Goal: Task Accomplishment & Management: Use online tool/utility

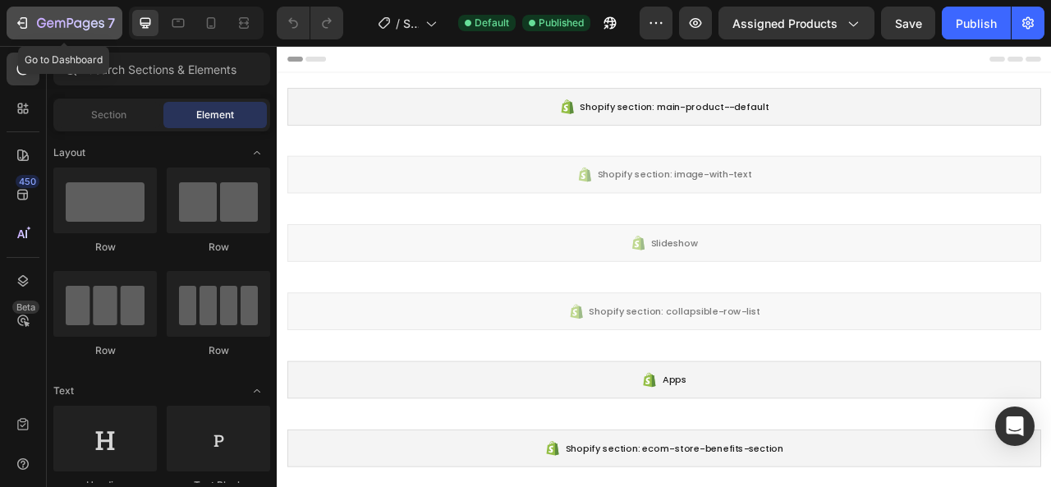
click at [20, 16] on icon "button" at bounding box center [22, 23] width 16 height 16
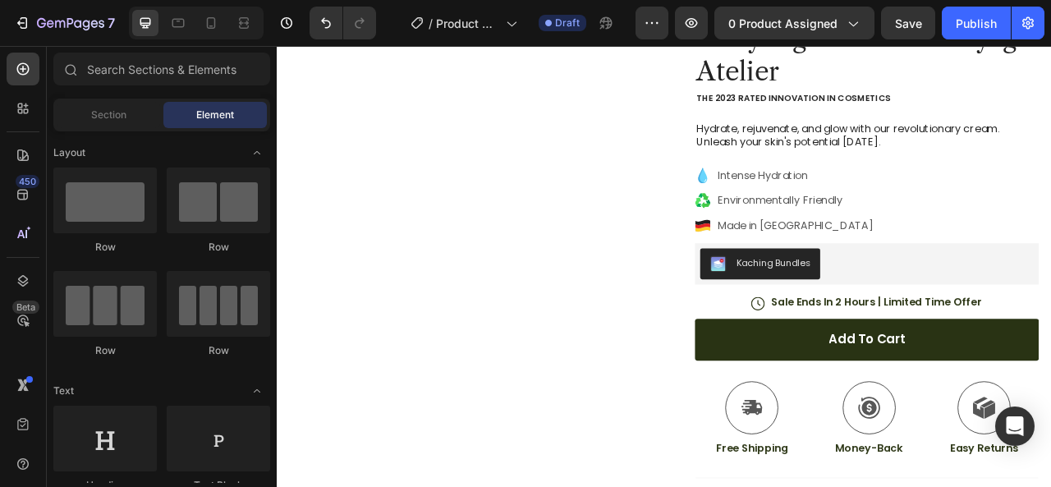
scroll to position [246, 0]
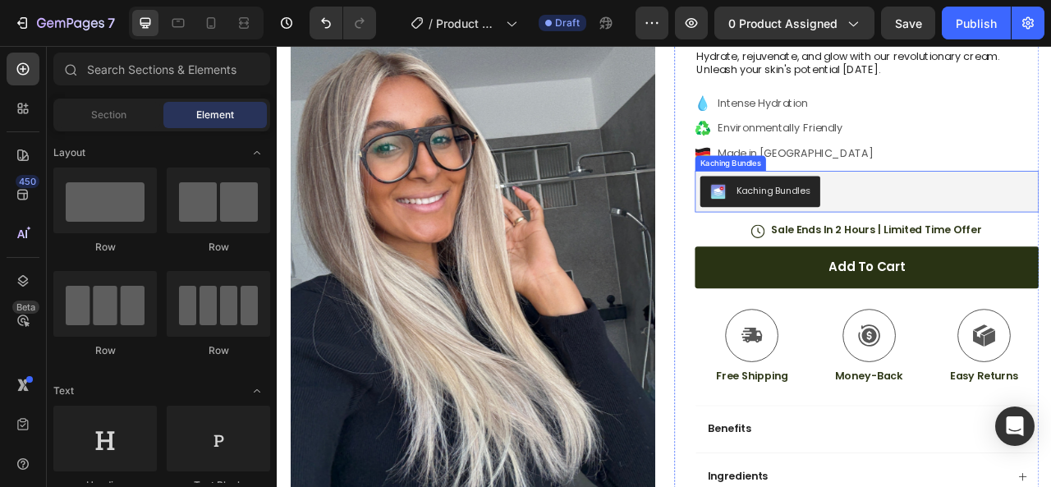
click at [900, 229] on div "Kaching Bundles" at bounding box center [907, 230] width 94 height 17
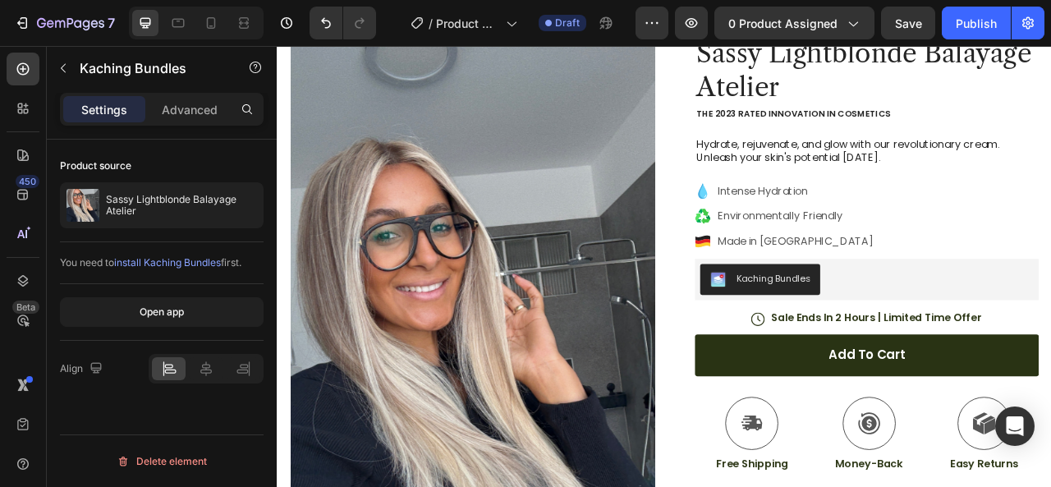
scroll to position [128, 0]
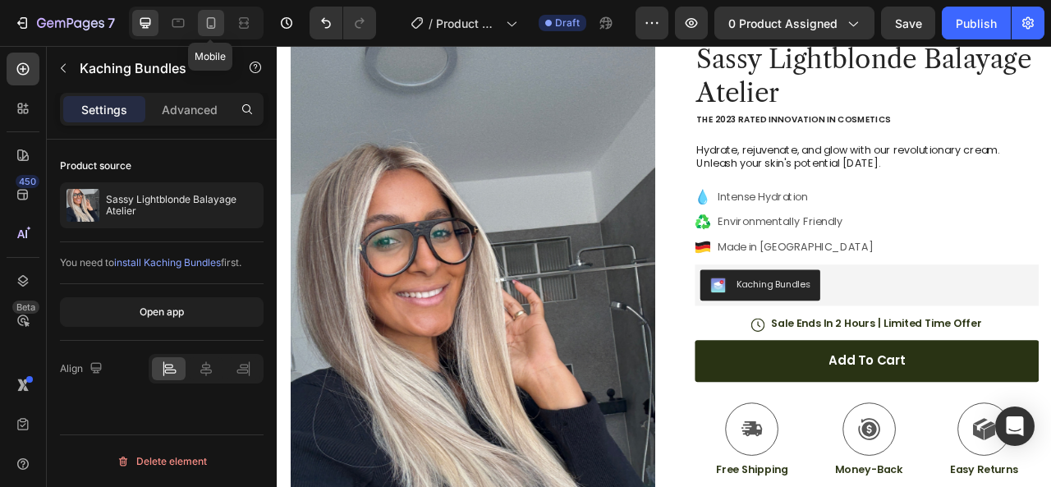
click at [220, 28] on div at bounding box center [211, 23] width 26 height 26
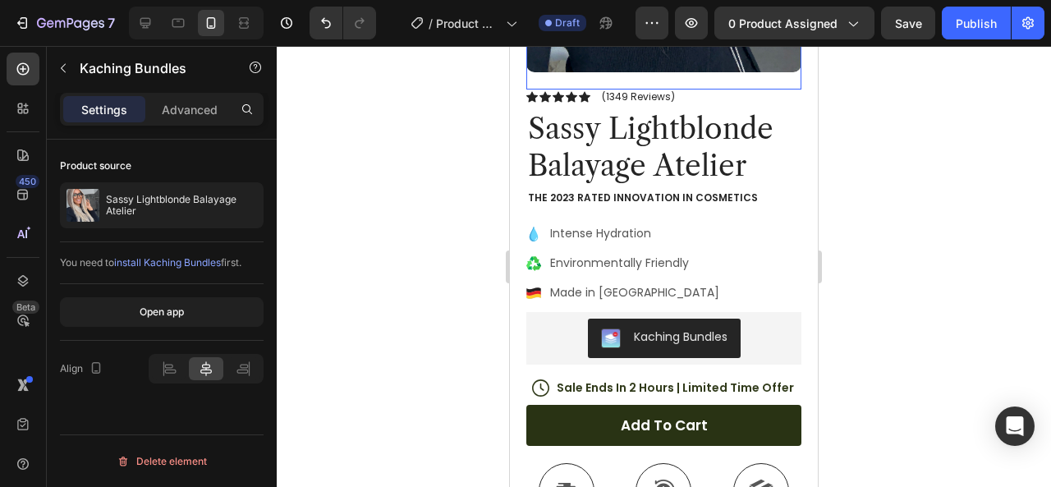
scroll to position [540, 0]
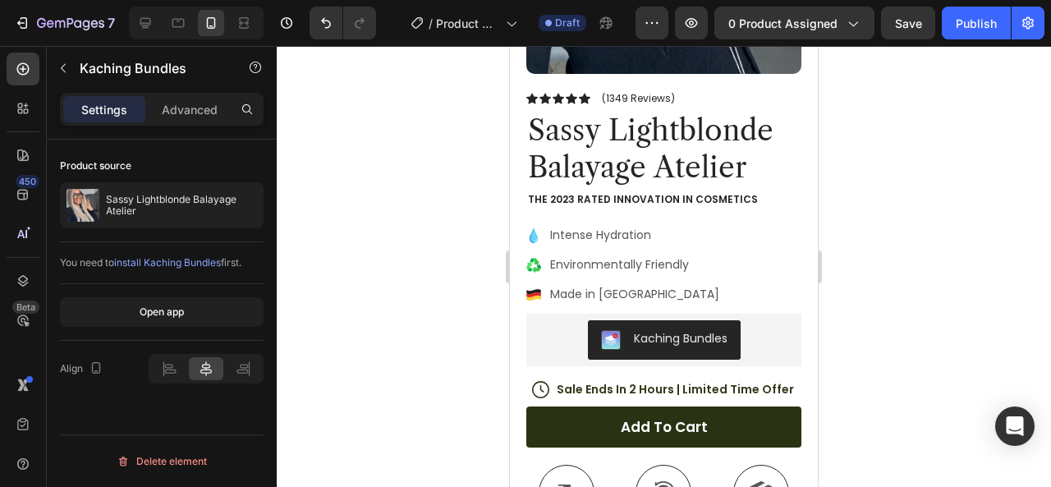
click at [552, 320] on div "Kaching Bundles" at bounding box center [664, 339] width 262 height 39
click at [634, 330] on div "Kaching Bundles" at bounding box center [681, 338] width 94 height 17
click at [138, 267] on span "install Kaching Bundles" at bounding box center [167, 262] width 107 height 12
click at [597, 320] on button "Kaching Bundles" at bounding box center [664, 339] width 153 height 39
click at [149, 456] on div "Delete element" at bounding box center [162, 461] width 90 height 20
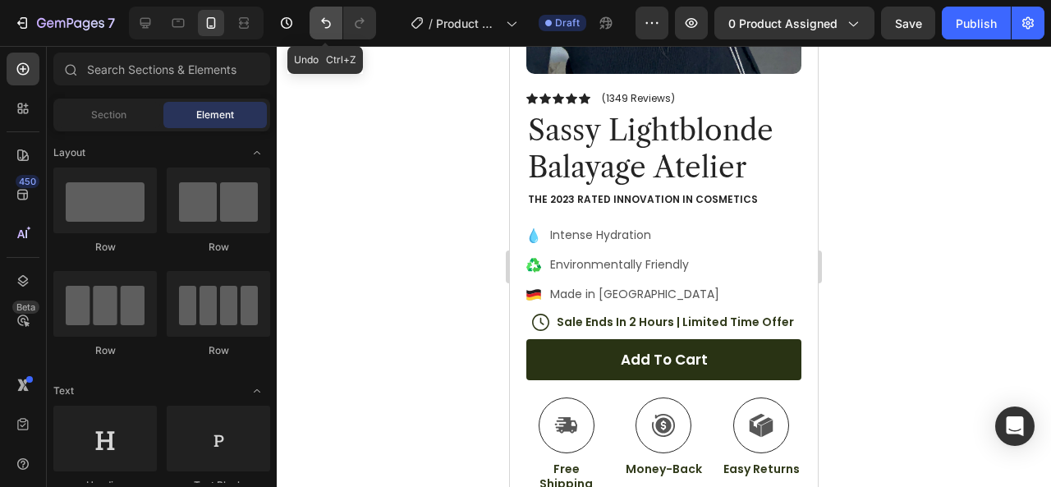
click at [323, 26] on icon "Undo/Redo" at bounding box center [326, 23] width 16 height 16
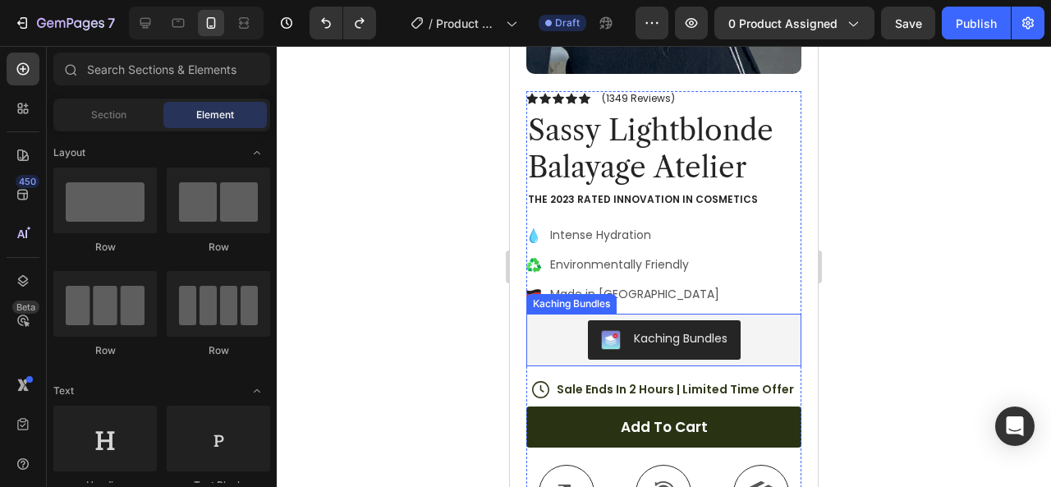
click at [588, 296] on div "Kaching Bundles" at bounding box center [571, 303] width 84 height 15
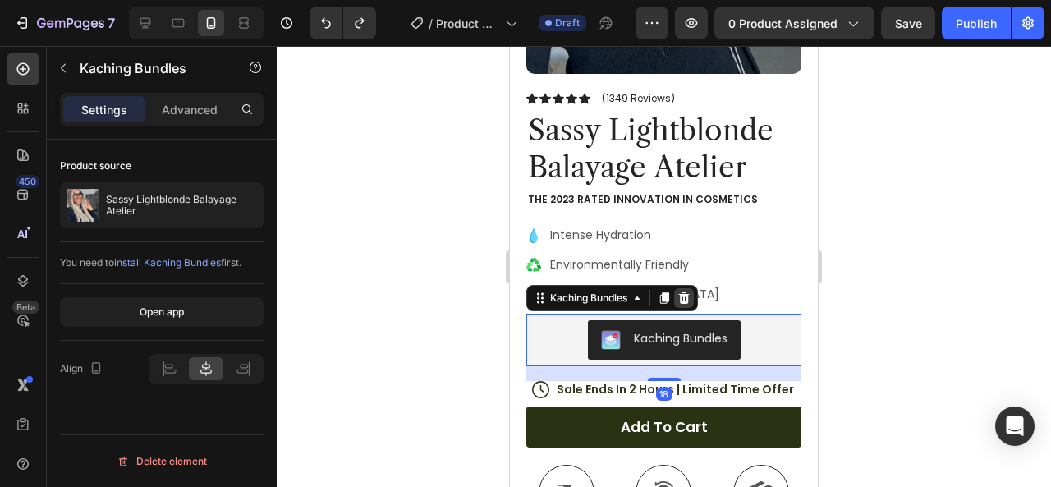
click at [688, 292] on icon at bounding box center [684, 297] width 11 height 11
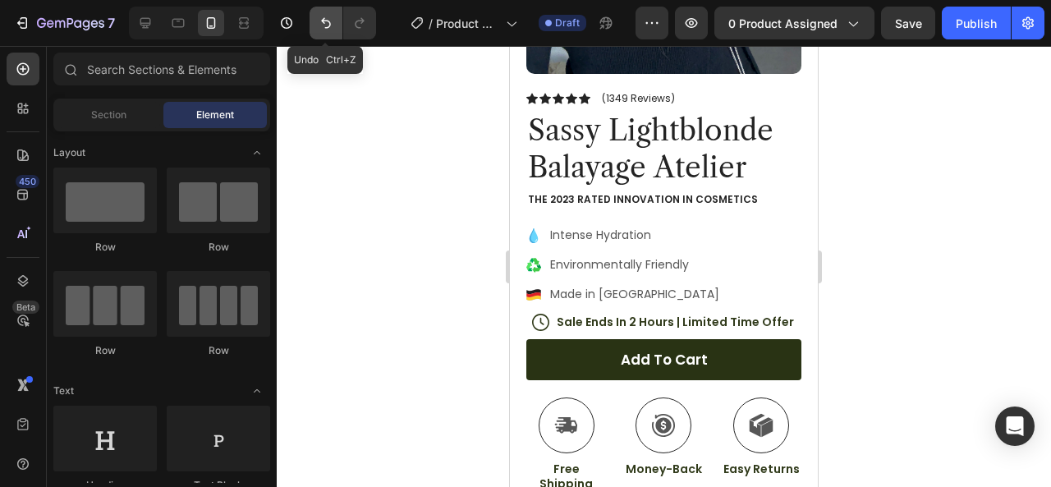
click at [323, 30] on icon "Undo/Redo" at bounding box center [326, 23] width 16 height 16
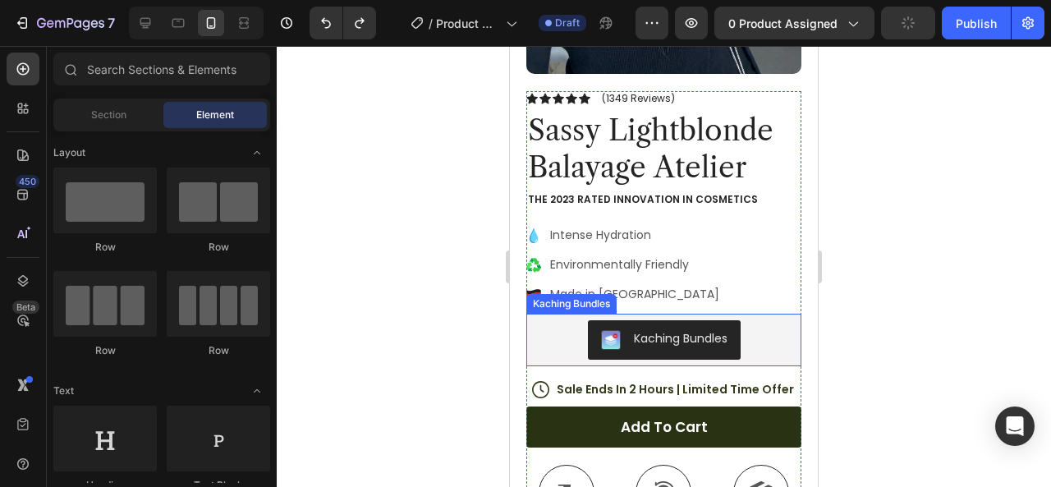
click at [604, 330] on img "Kaching Bundles" at bounding box center [611, 340] width 20 height 20
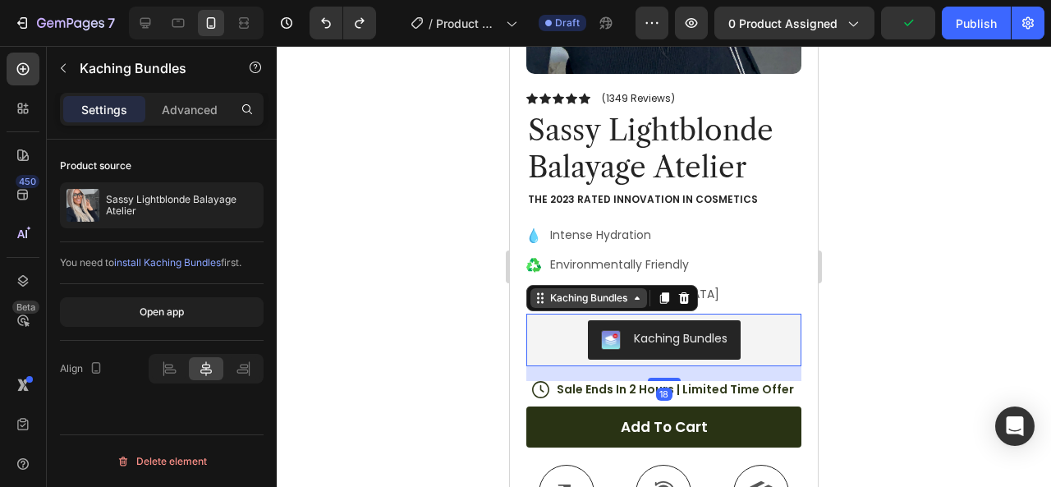
click at [623, 291] on div "Kaching Bundles" at bounding box center [589, 298] width 84 height 15
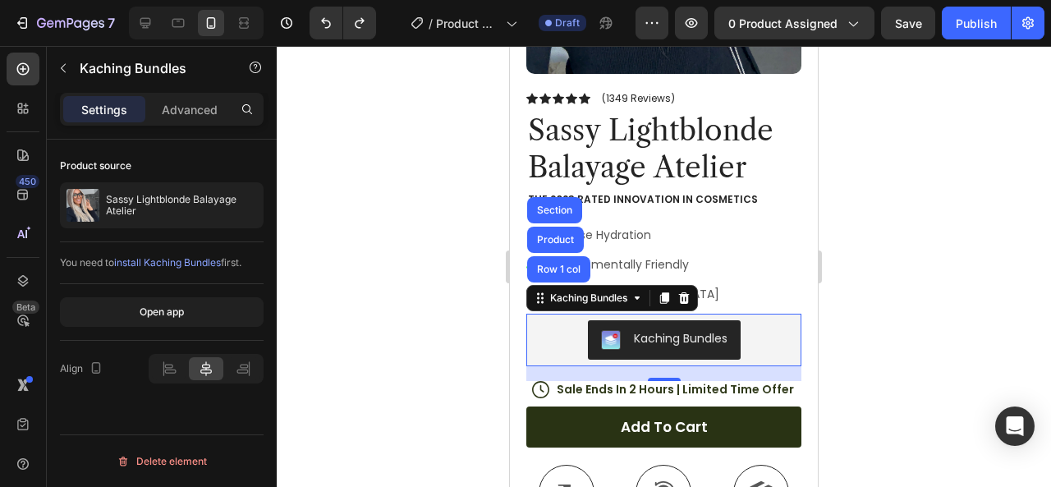
click at [450, 336] on div at bounding box center [664, 266] width 774 height 441
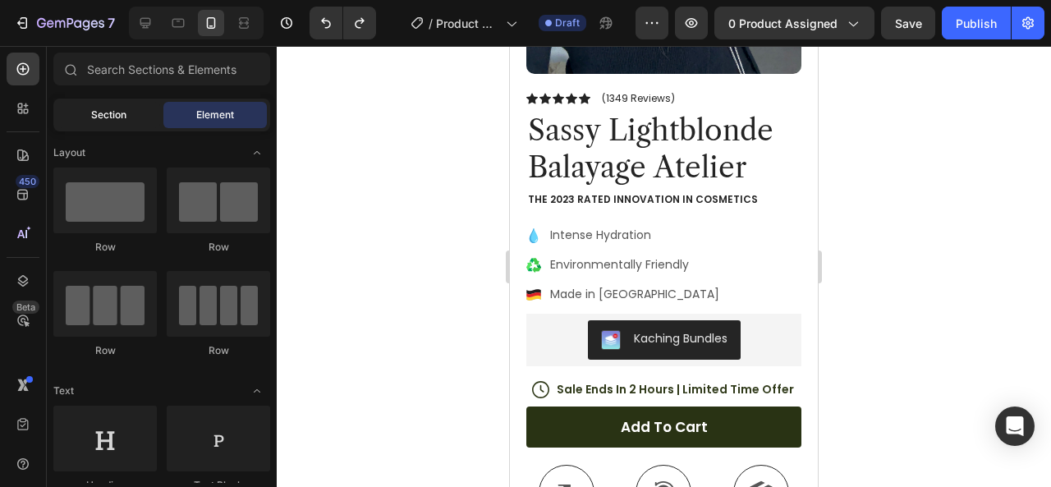
click at [121, 106] on div "Section" at bounding box center [108, 115] width 103 height 26
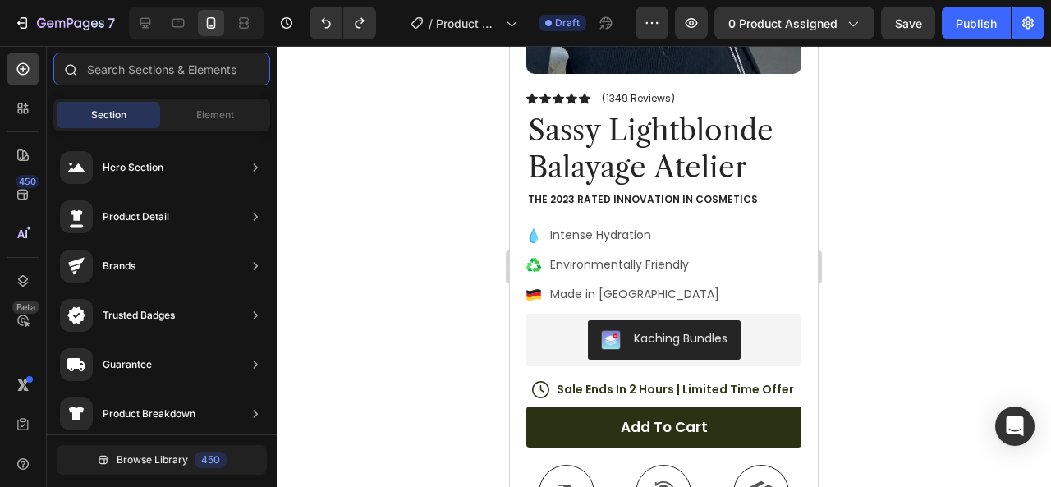
click at [127, 67] on input "text" at bounding box center [161, 69] width 217 height 33
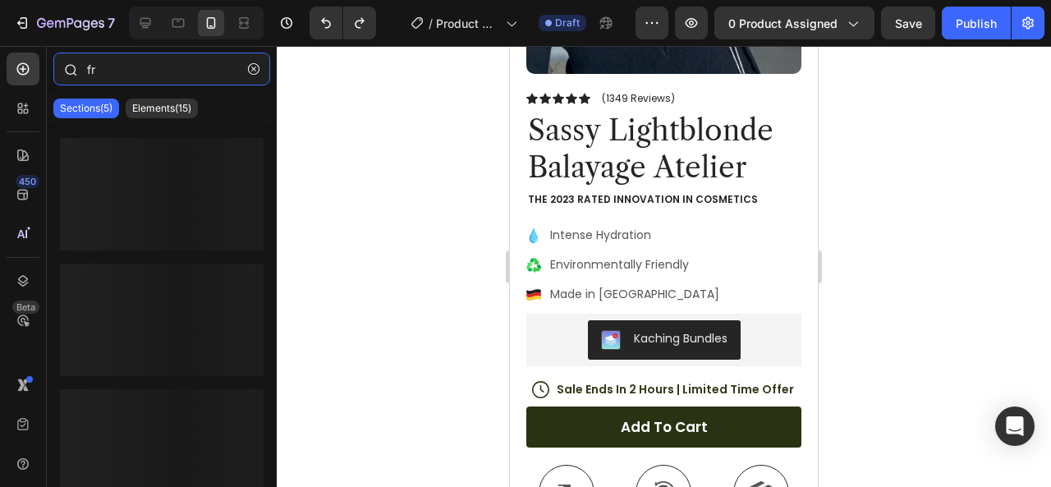
type input "f"
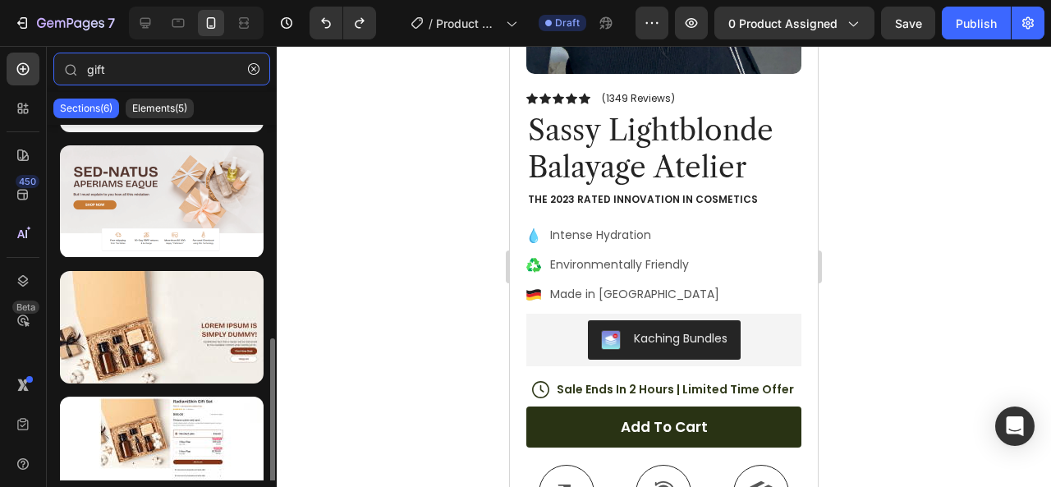
scroll to position [391, 0]
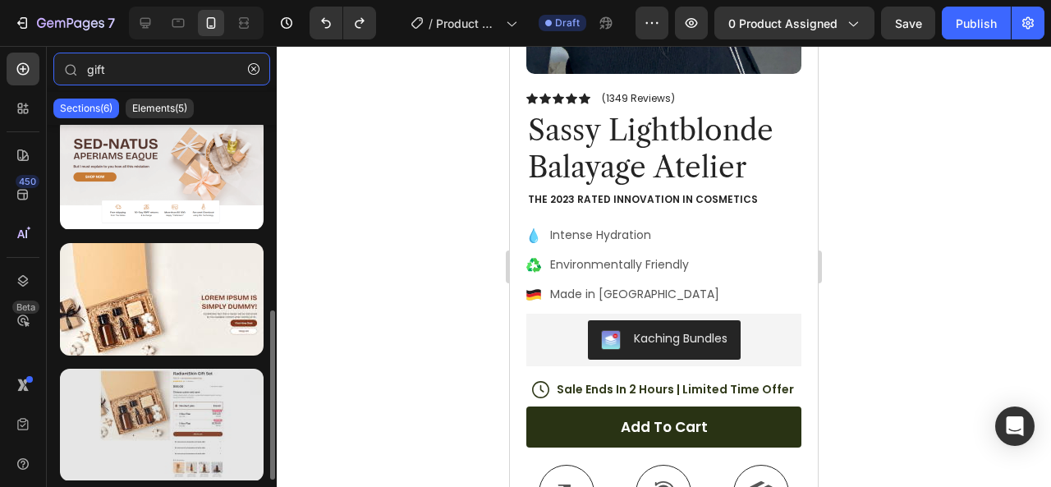
type input "gift"
click at [195, 433] on div at bounding box center [162, 425] width 204 height 112
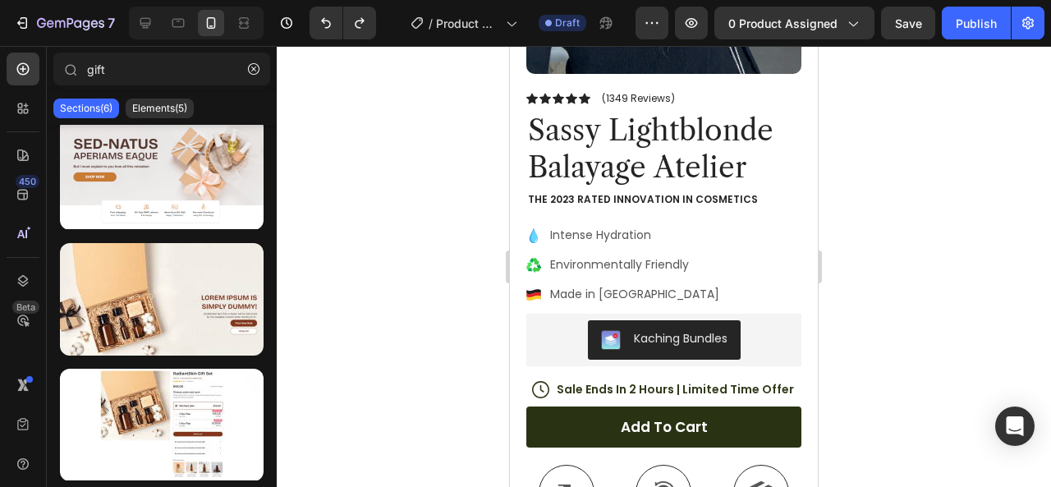
click at [181, 119] on div "Sections(6) Elements(5)" at bounding box center [162, 108] width 230 height 33
click at [178, 116] on div "Elements(5)" at bounding box center [160, 108] width 68 height 20
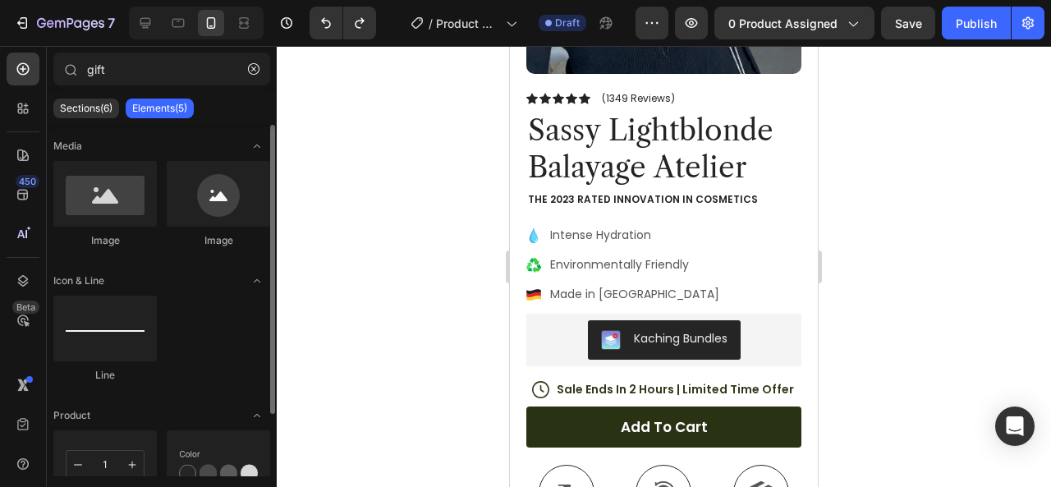
scroll to position [75, 0]
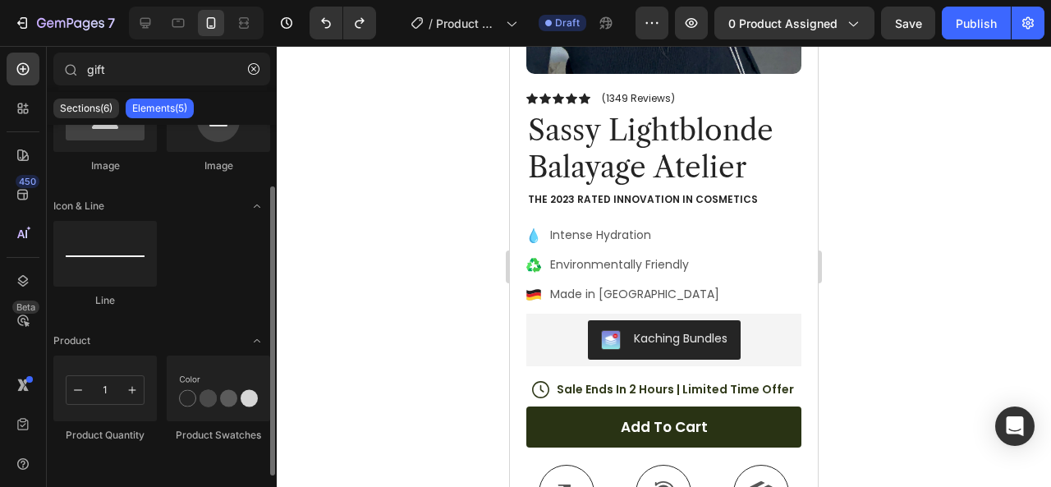
click at [162, 188] on div "Media Image Image Icon & Line Line Product Product Quantity Product Swatches" at bounding box center [162, 263] width 230 height 427
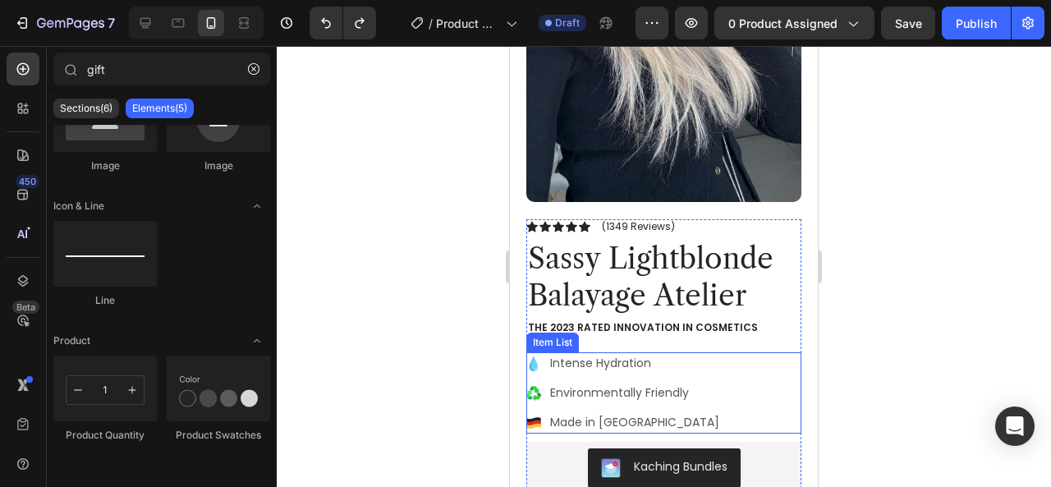
scroll to position [367, 0]
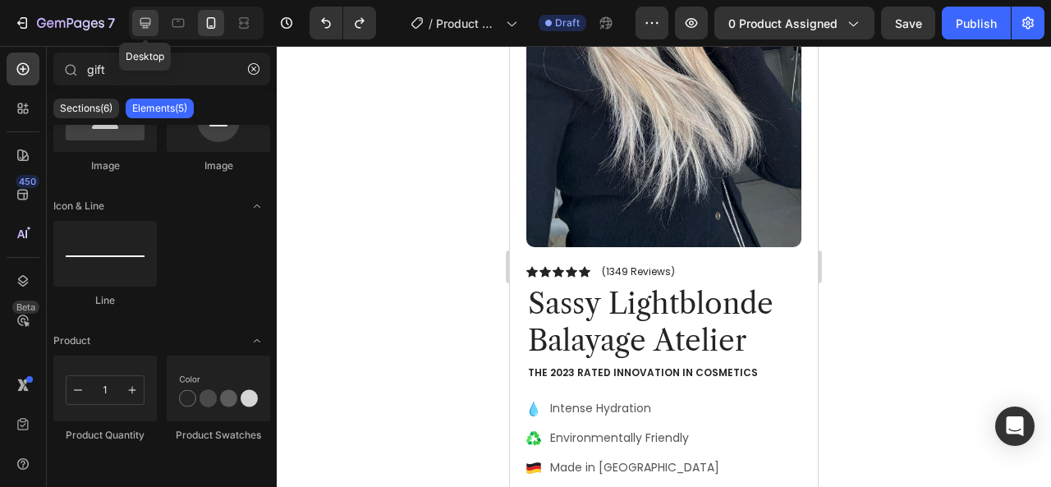
click at [153, 21] on div at bounding box center [145, 23] width 26 height 26
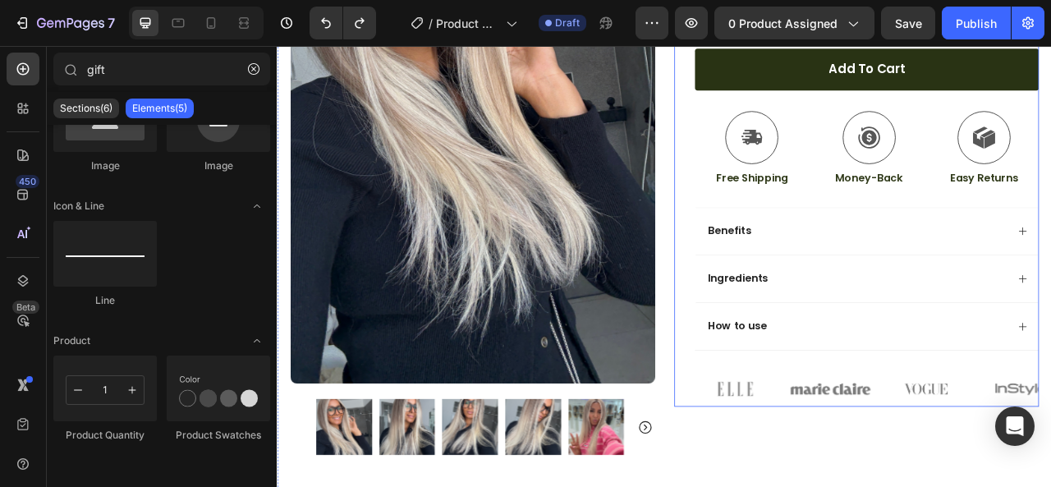
scroll to position [523, 0]
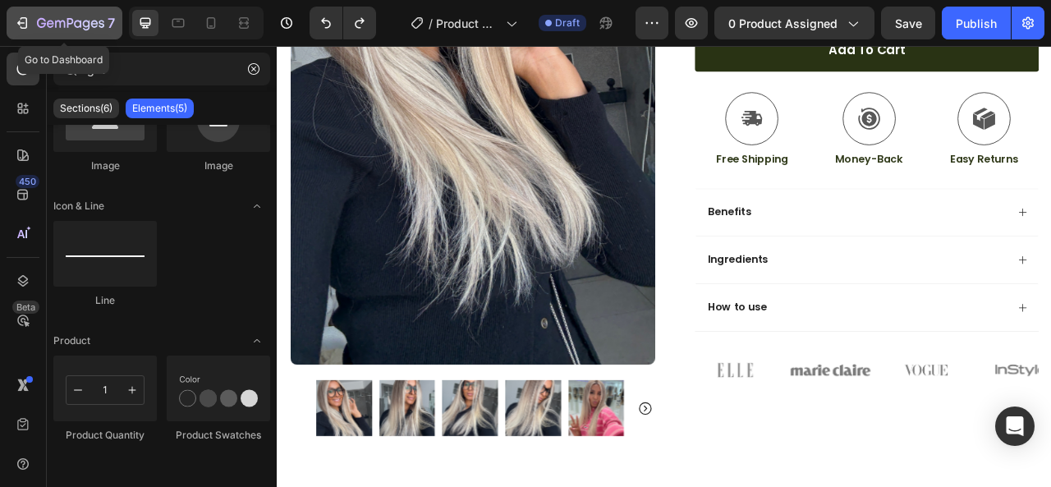
click at [14, 16] on icon "button" at bounding box center [22, 23] width 16 height 16
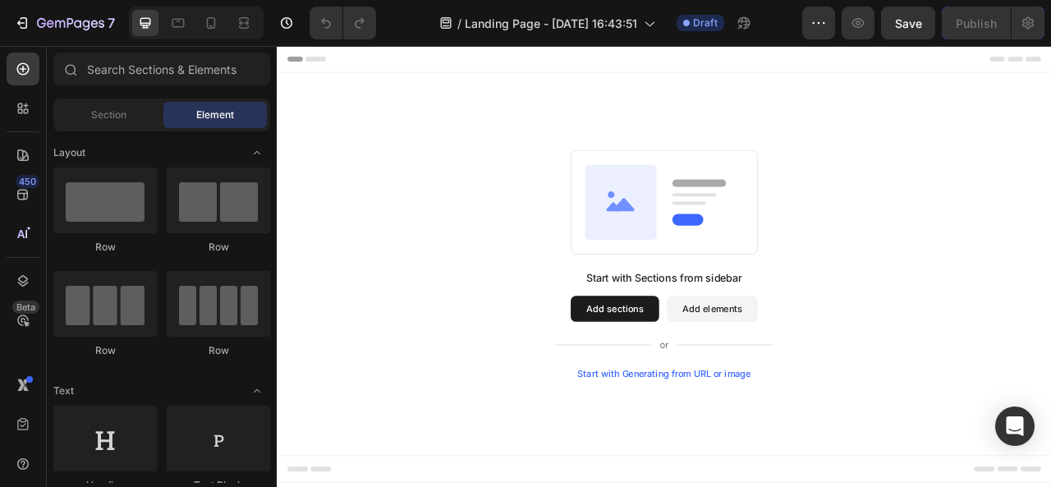
click at [799, 461] on div "Start with Generating from URL or image" at bounding box center [769, 462] width 221 height 13
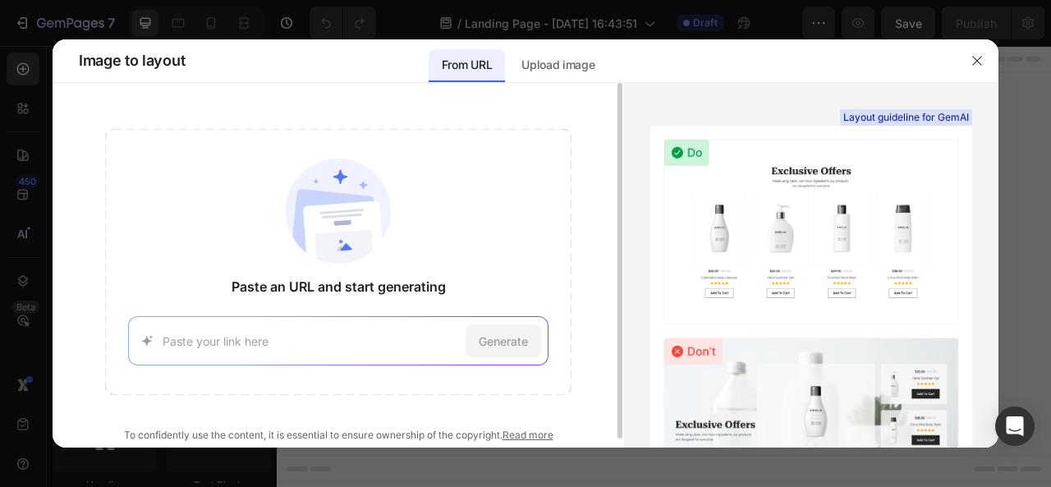
paste input "https://extraliebe.de/collections/originals/products/pearl-1"
type input "https://extraliebe.de/collections/originals/products/pearl-1"
click at [506, 346] on span "Generate" at bounding box center [502, 340] width 49 height 17
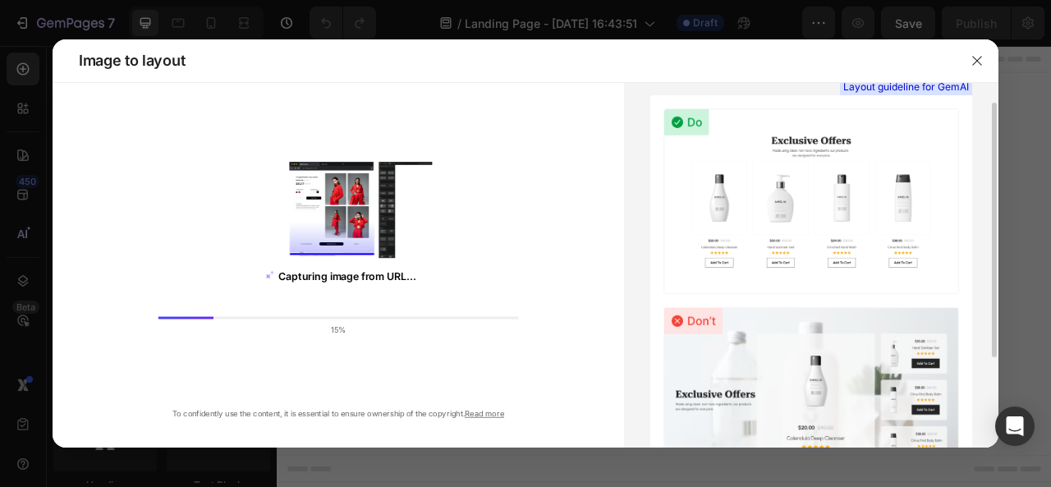
scroll to position [0, 0]
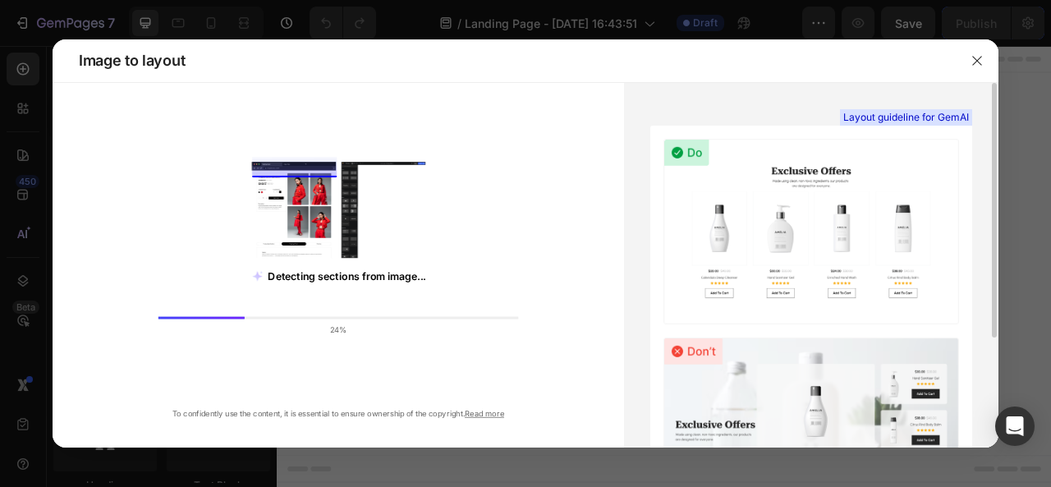
click at [720, 324] on div "Layout guideline for GemAI See more examples" at bounding box center [811, 345] width 322 height 438
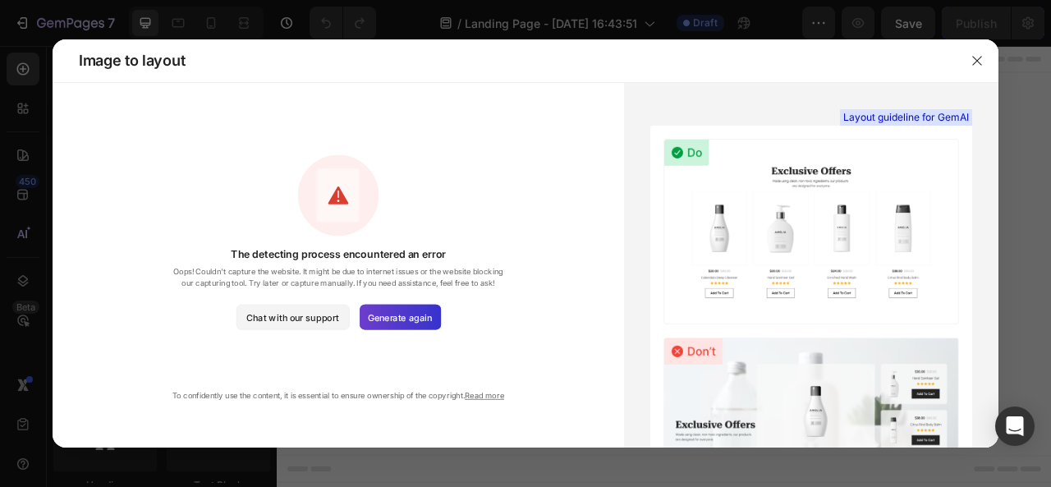
click at [410, 314] on span "Generate again" at bounding box center [400, 316] width 64 height 13
click at [979, 60] on icon "button" at bounding box center [976, 60] width 13 height 13
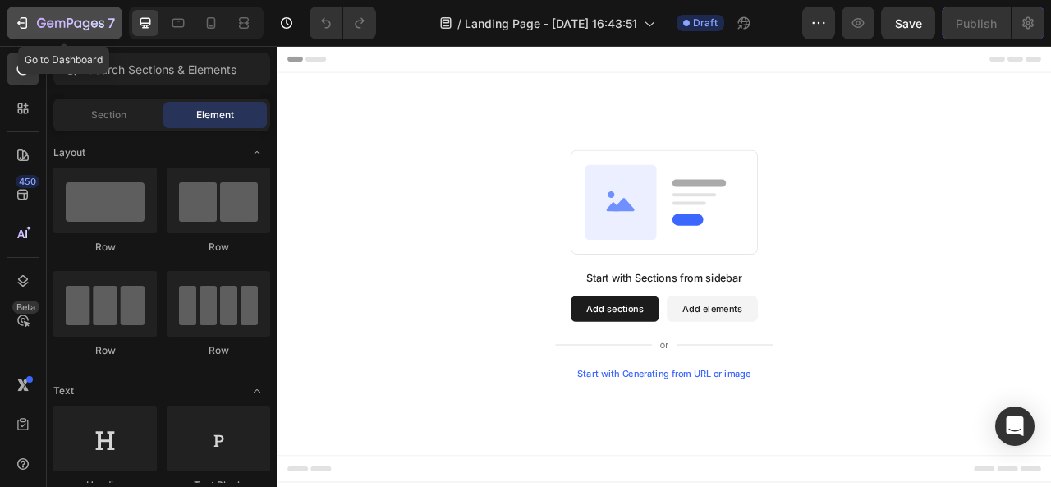
click at [15, 17] on icon "button" at bounding box center [22, 23] width 16 height 16
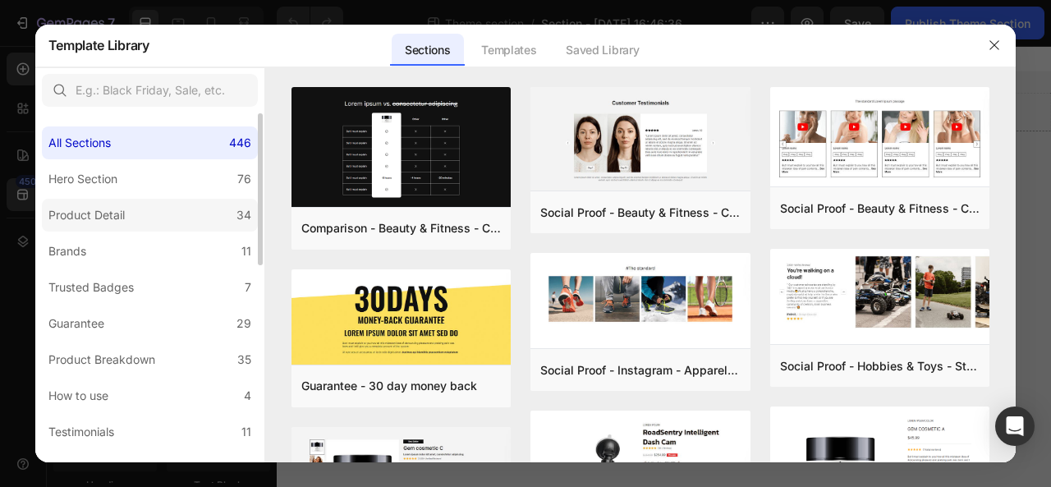
click at [126, 217] on div "Product Detail" at bounding box center [89, 215] width 83 height 20
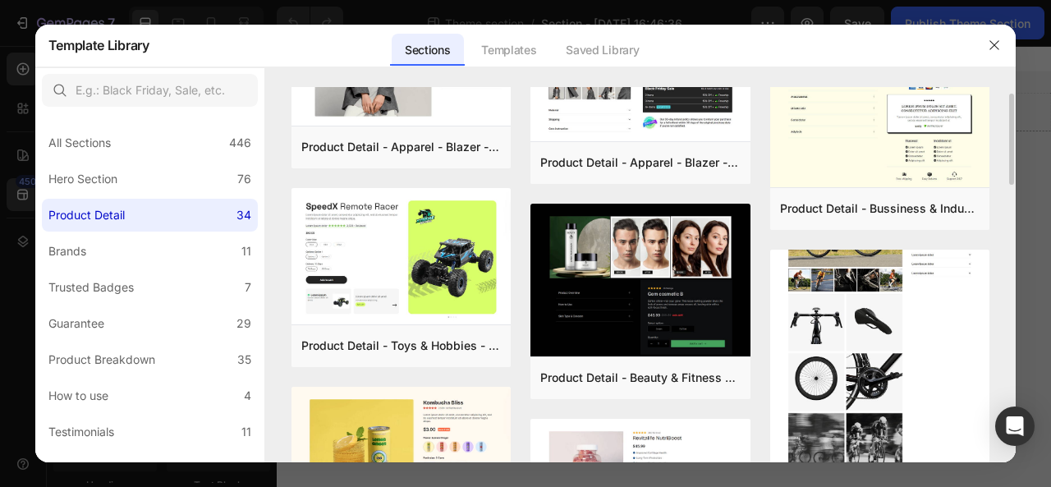
scroll to position [111, 0]
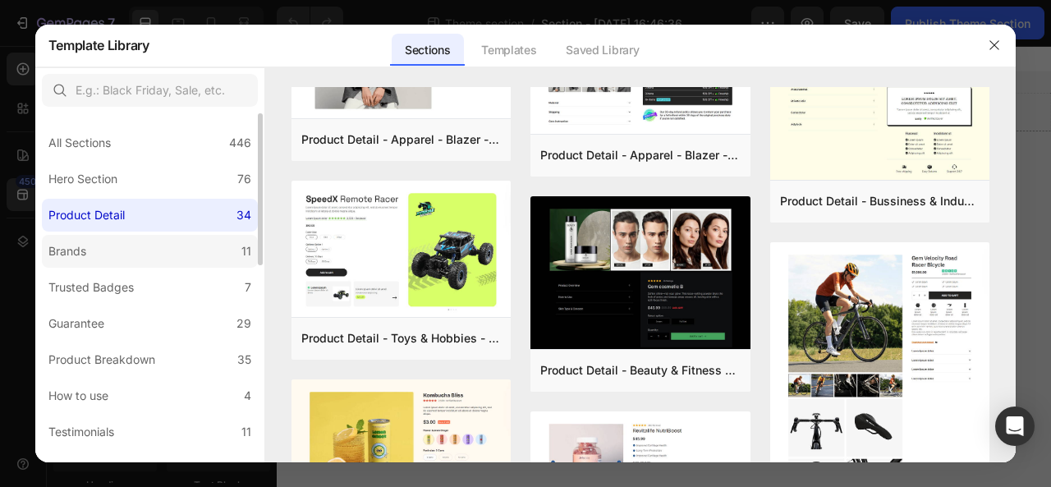
click at [107, 247] on label "Brands 11" at bounding box center [150, 251] width 216 height 33
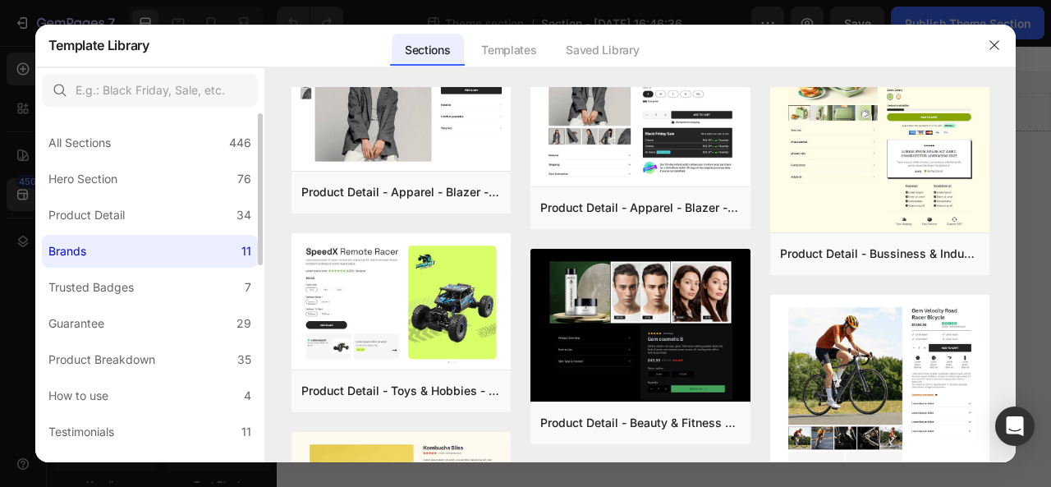
scroll to position [0, 0]
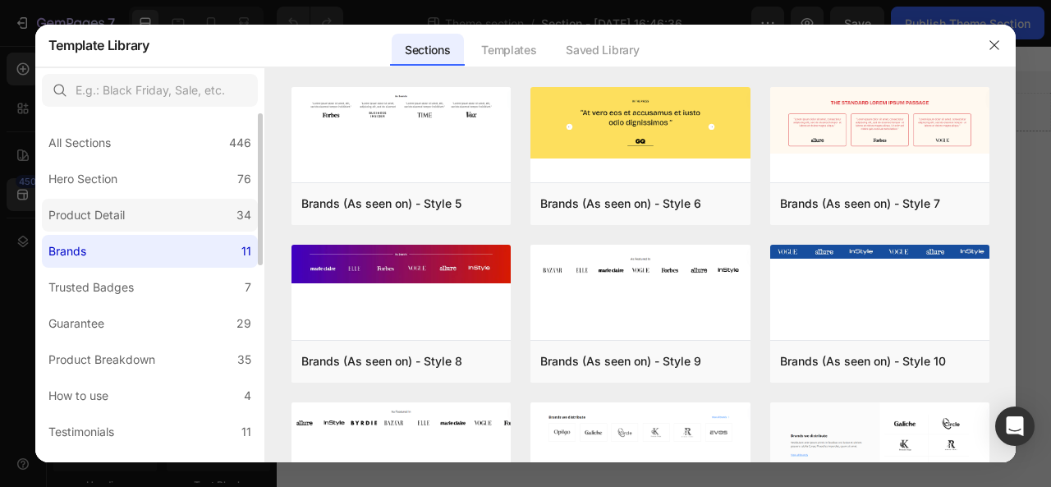
click at [120, 216] on div "Product Detail" at bounding box center [86, 215] width 76 height 20
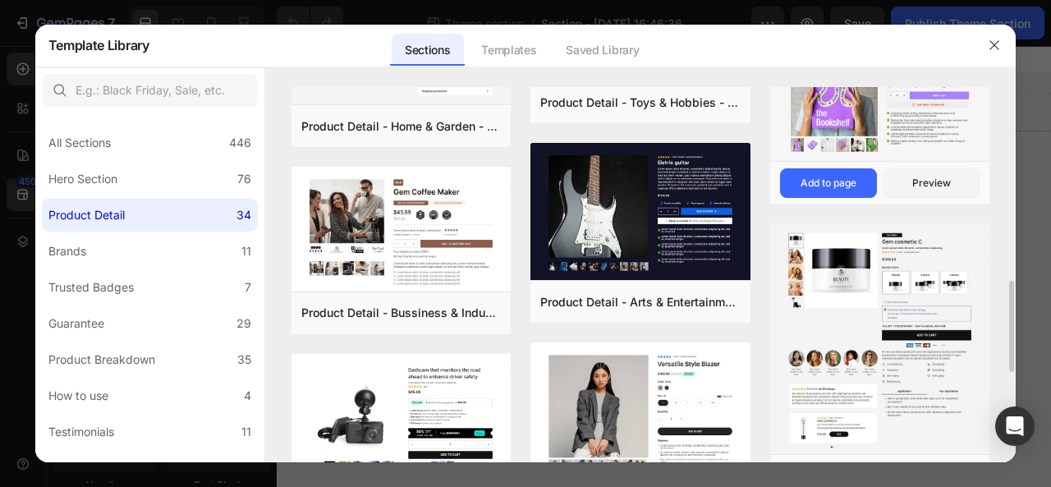
scroll to position [824, 0]
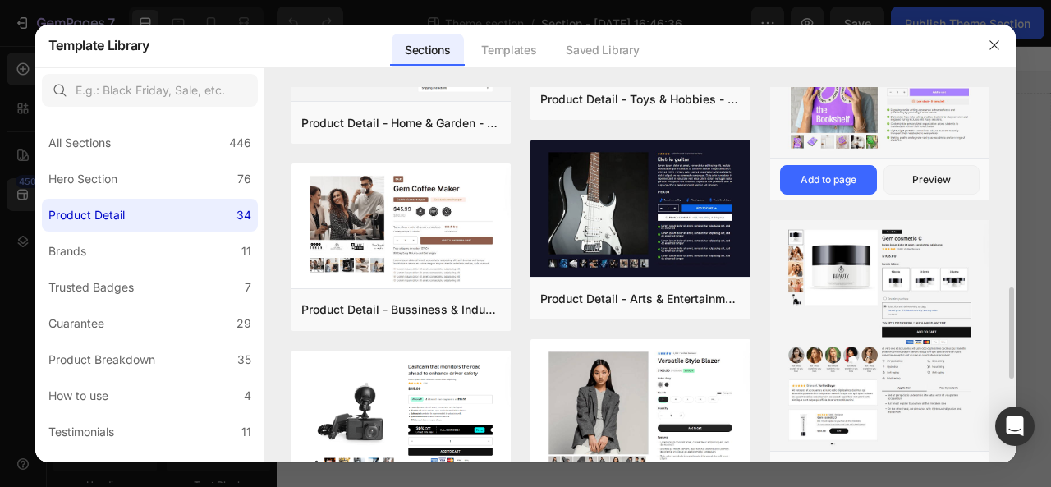
click at [944, 337] on img at bounding box center [880, 335] width 220 height 236
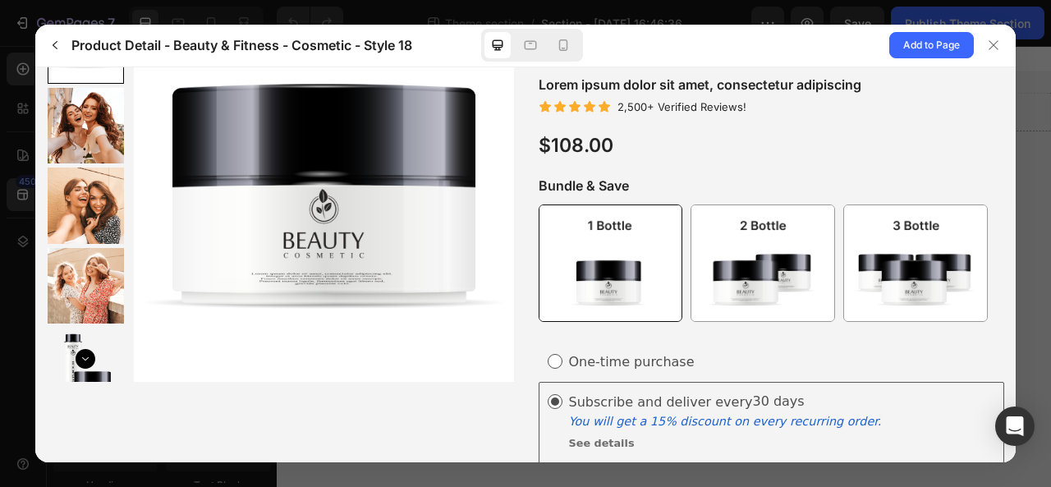
scroll to position [158, 0]
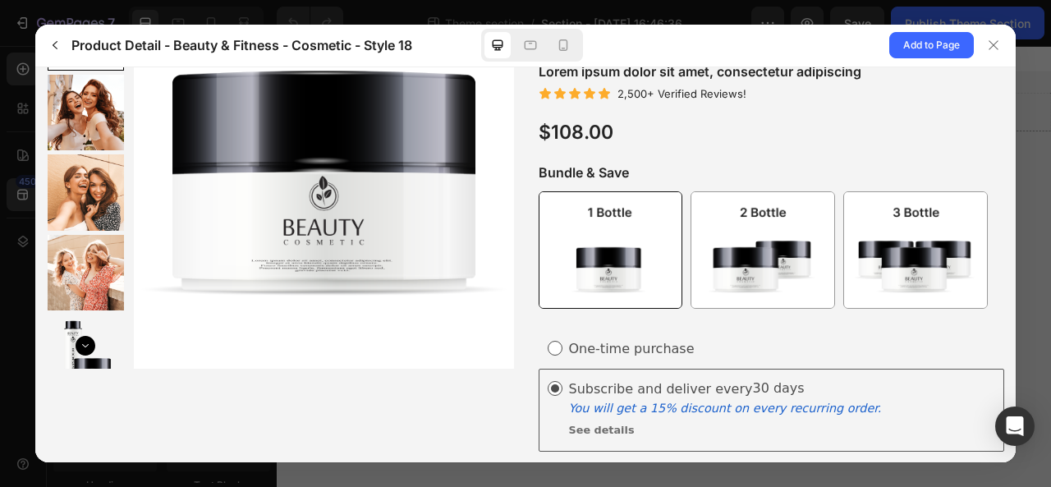
click at [547, 352] on span at bounding box center [554, 347] width 15 height 15
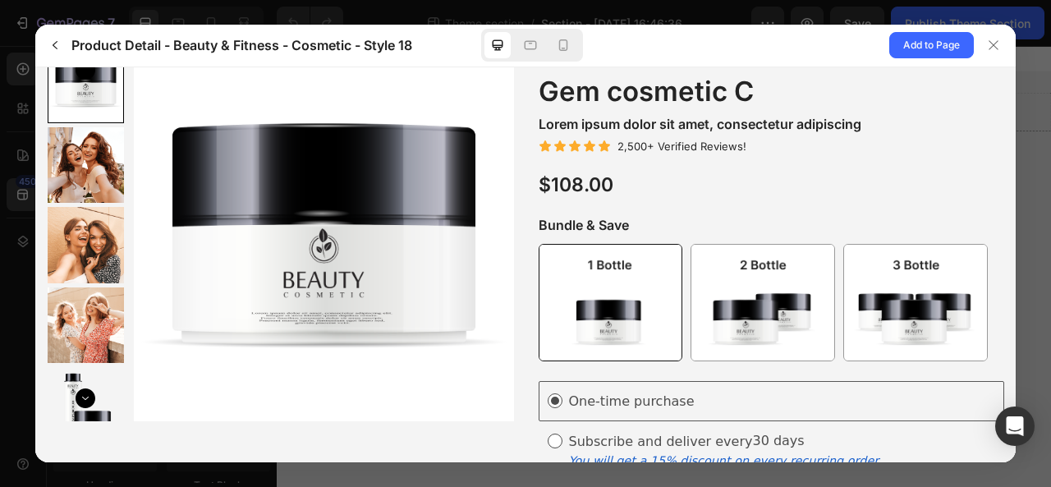
scroll to position [130, 0]
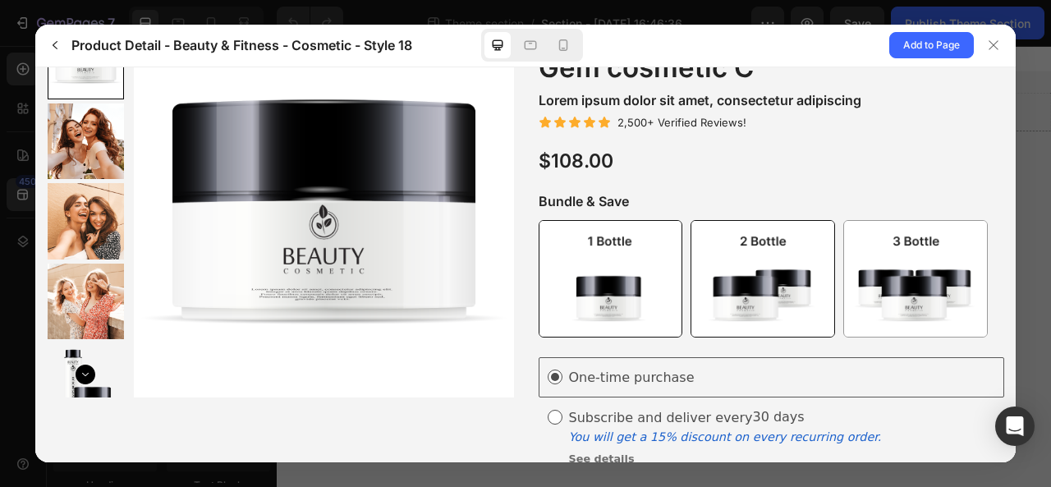
click at [730, 301] on img at bounding box center [761, 278] width 143 height 116
click at [834, 337] on input "2 - Bottle 2 - Bottle" at bounding box center [834, 337] width 1 height 1
click at [848, 294] on img at bounding box center [914, 278] width 143 height 116
click at [987, 337] on input "3 - Bottle 3 - Bottle" at bounding box center [987, 337] width 1 height 1
click at [747, 287] on img at bounding box center [761, 278] width 143 height 116
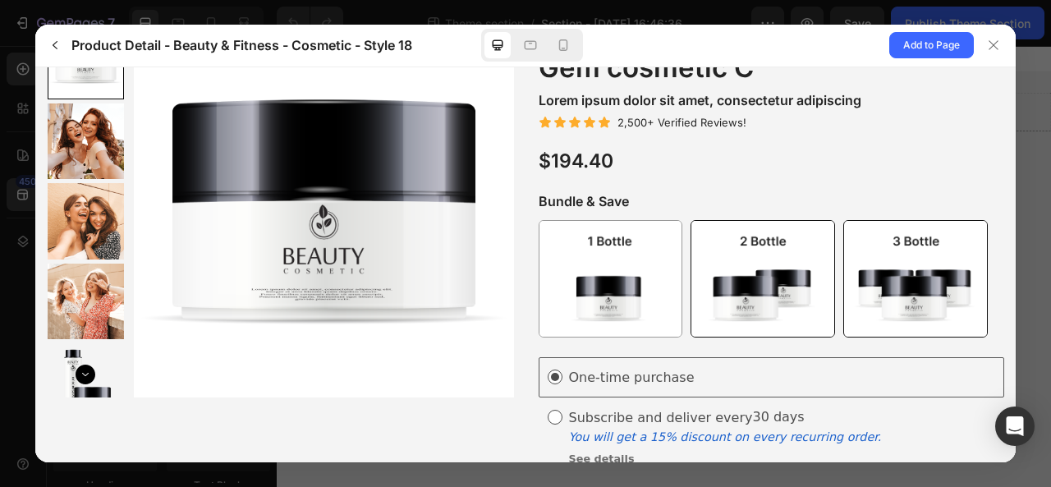
click at [834, 337] on input "2 - Bottle 2 - Bottle" at bounding box center [834, 337] width 1 height 1
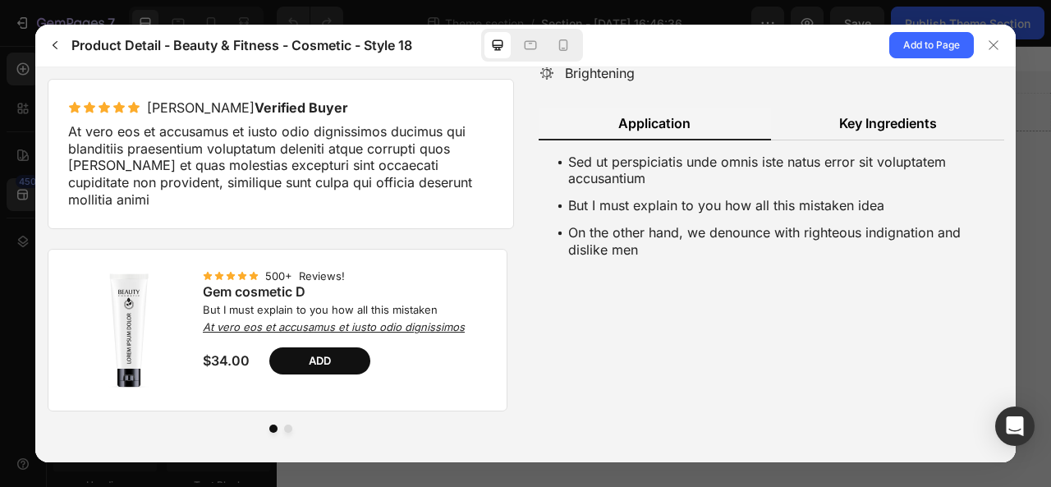
scroll to position [849, 0]
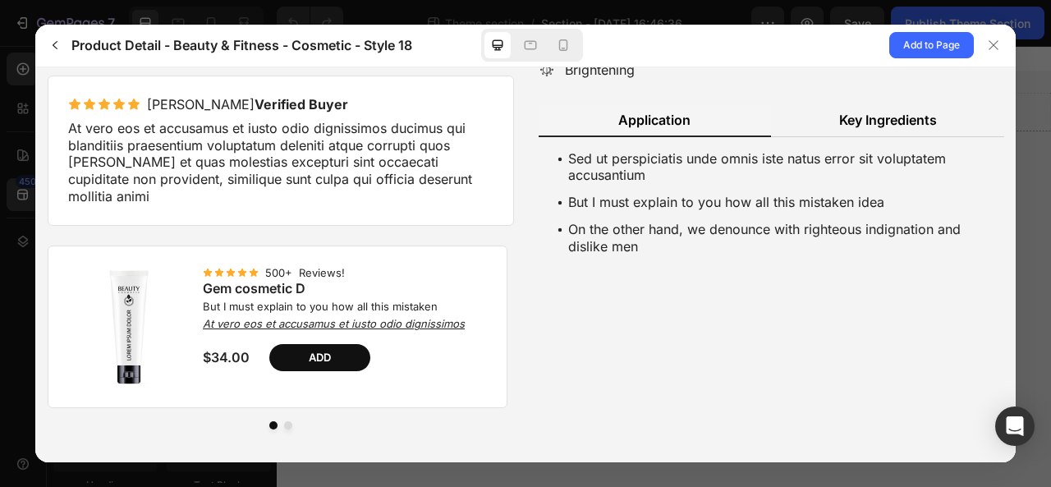
click at [283, 420] on button "dot" at bounding box center [287, 424] width 8 height 8
click at [284, 420] on button "dot" at bounding box center [287, 424] width 8 height 8
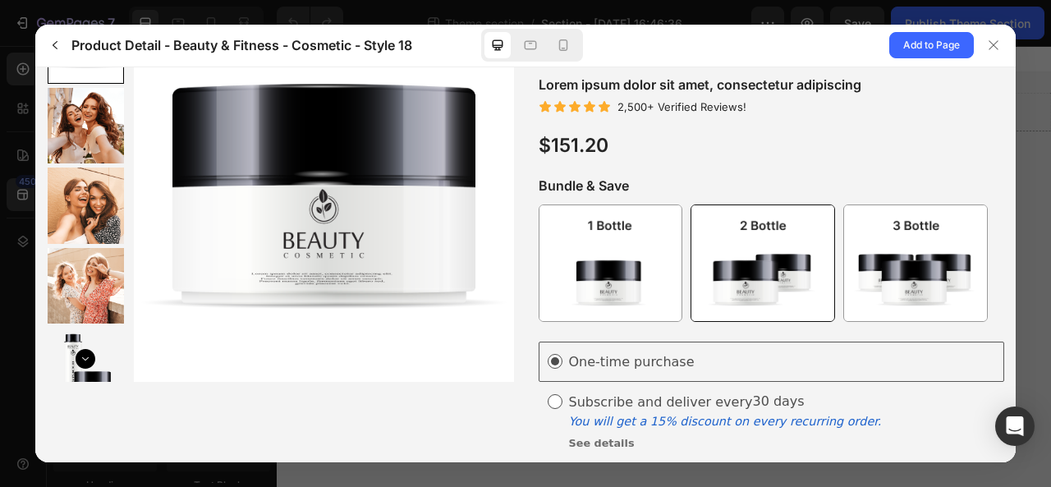
scroll to position [0, 0]
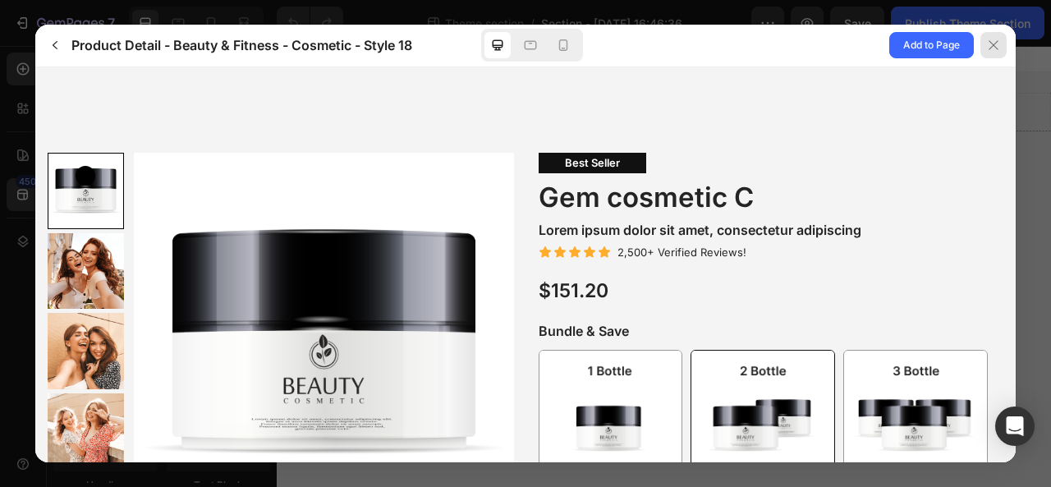
click at [1000, 52] on div at bounding box center [993, 45] width 26 height 26
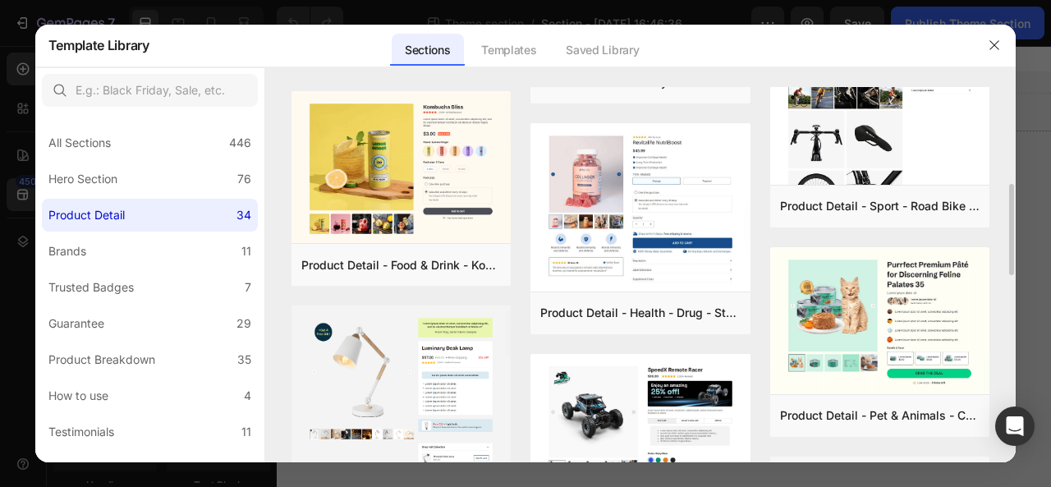
scroll to position [499, 0]
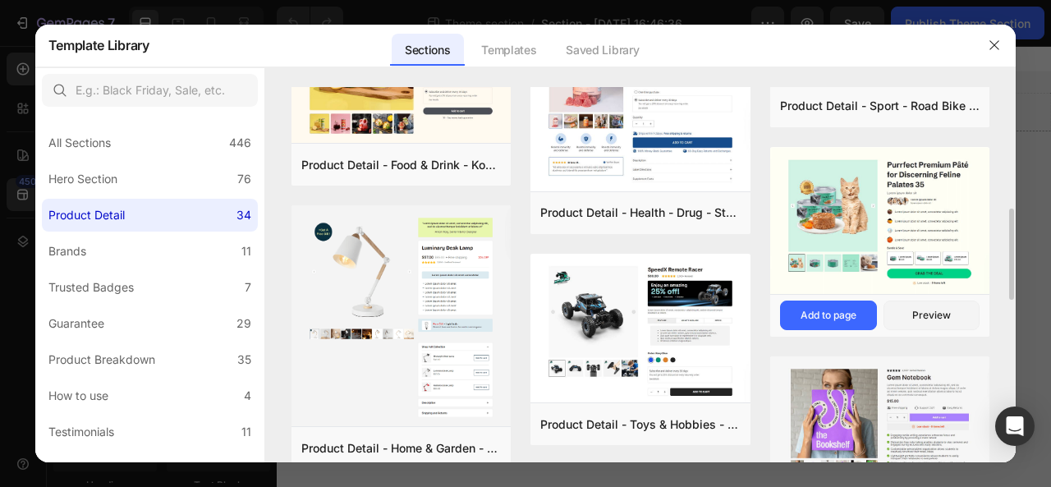
click at [880, 227] on img at bounding box center [880, 222] width 220 height 150
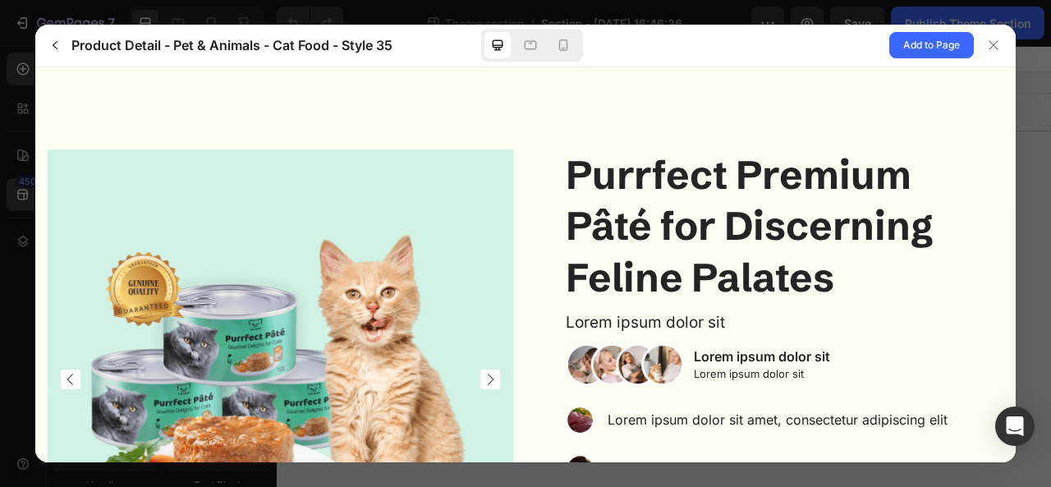
scroll to position [0, 0]
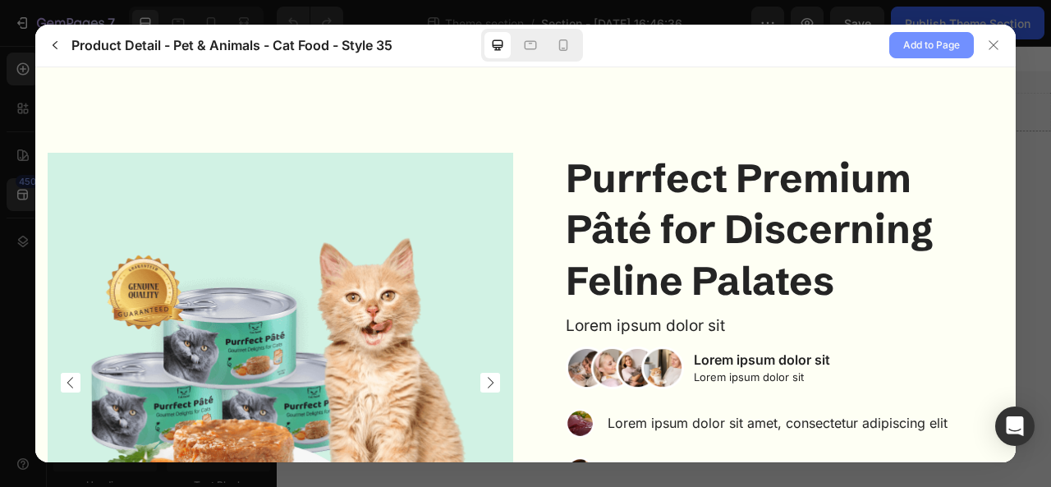
click at [927, 39] on span "Add to Page" at bounding box center [931, 45] width 57 height 20
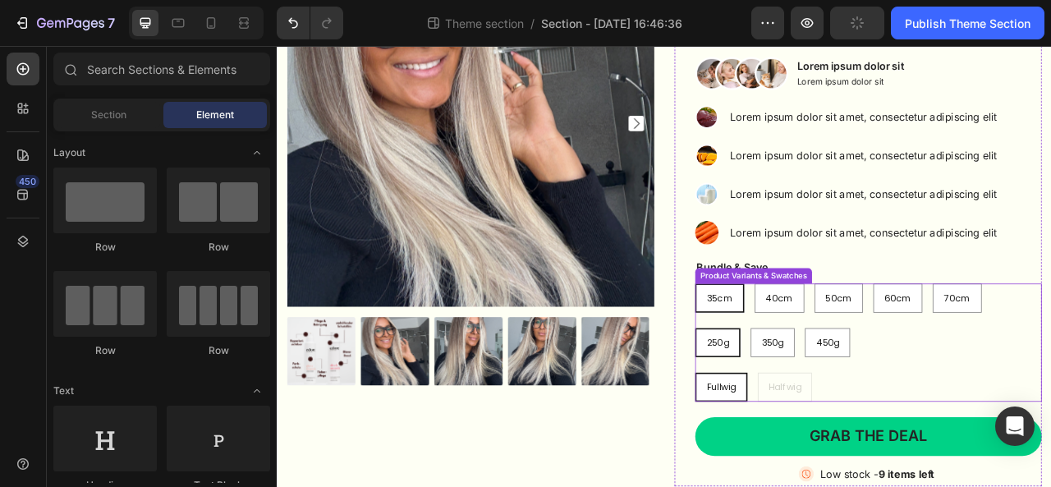
scroll to position [261, 0]
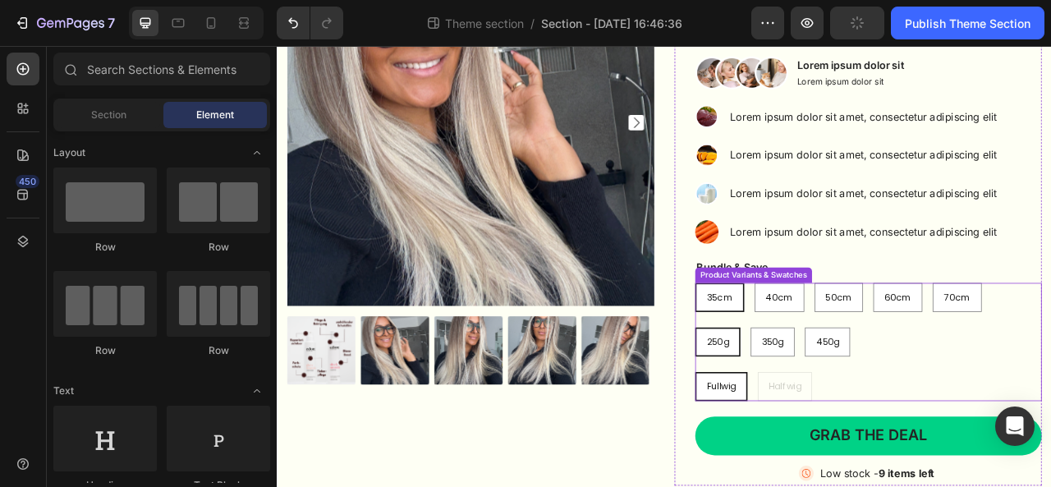
click at [920, 460] on div "Fullwig Fullwig Fullwig [PERSON_NAME]" at bounding box center [1028, 478] width 441 height 37
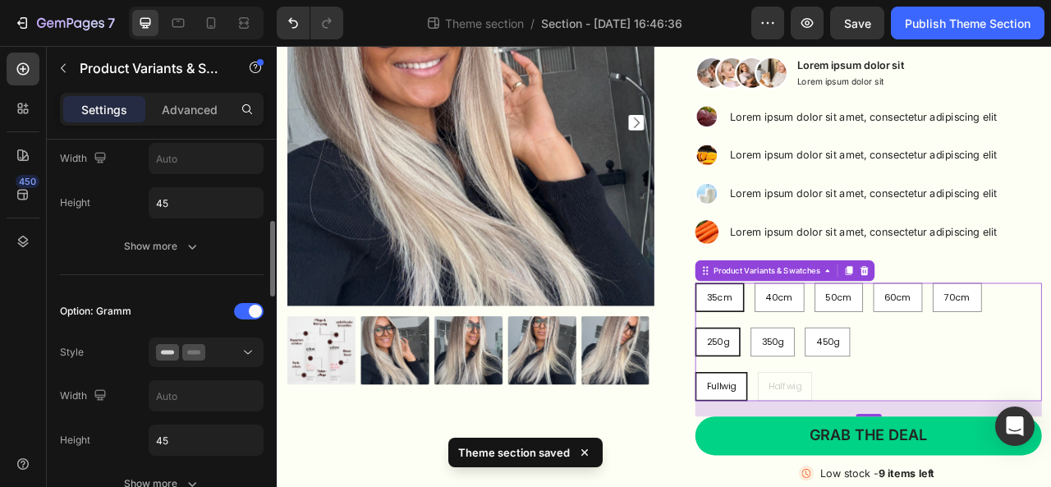
scroll to position [414, 0]
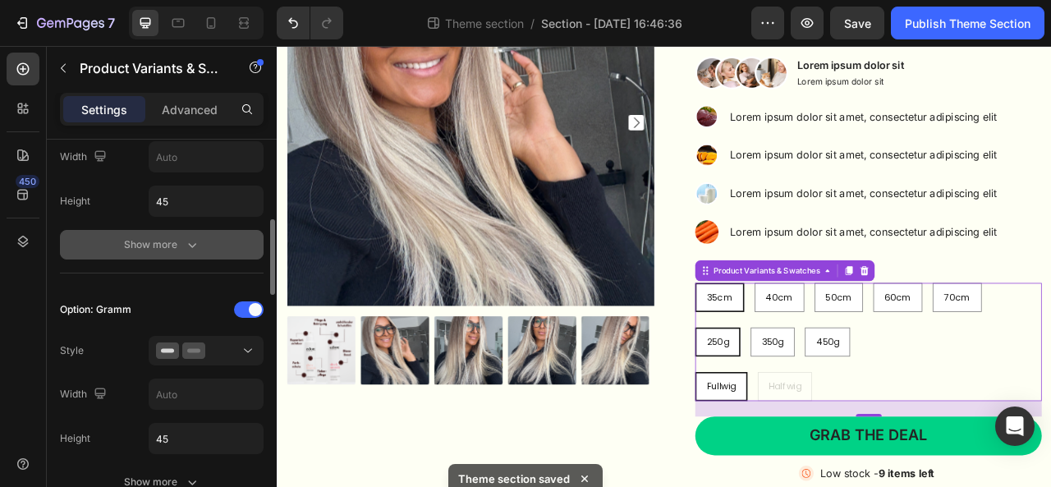
click at [168, 237] on div "Show more" at bounding box center [162, 244] width 76 height 16
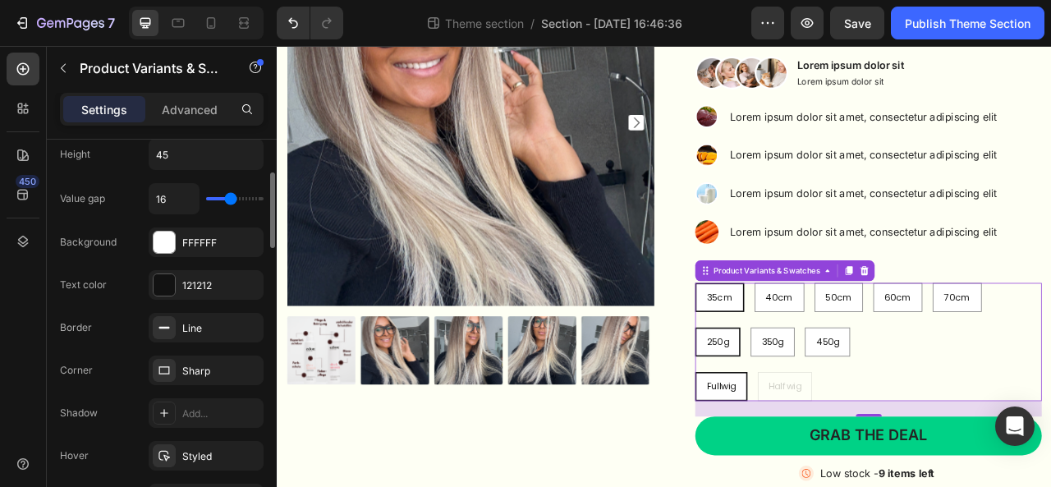
scroll to position [479, 0]
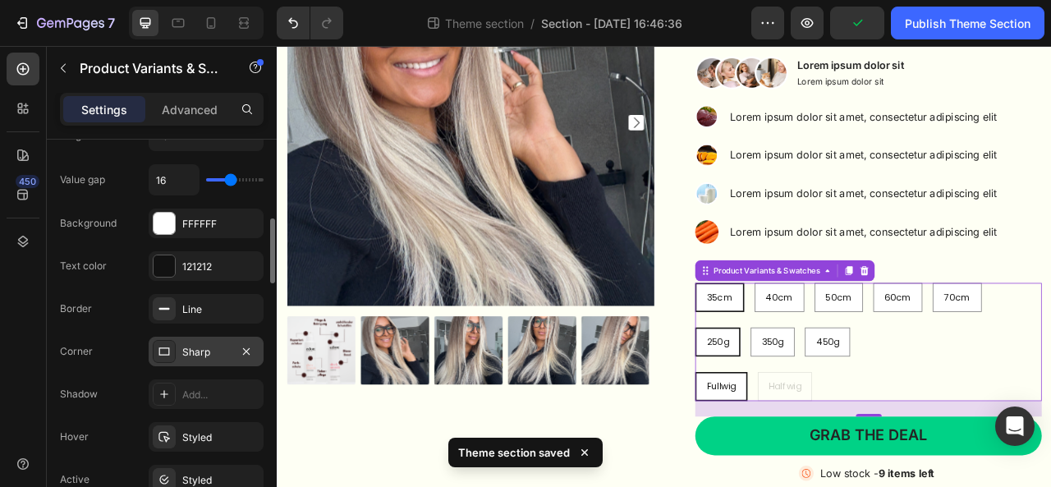
click at [196, 351] on div "Sharp" at bounding box center [206, 352] width 48 height 15
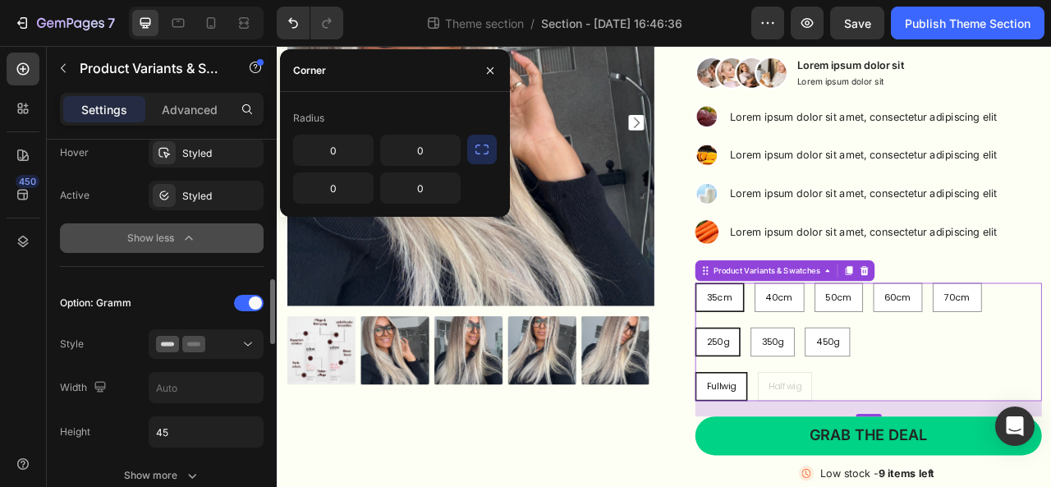
scroll to position [783, 0]
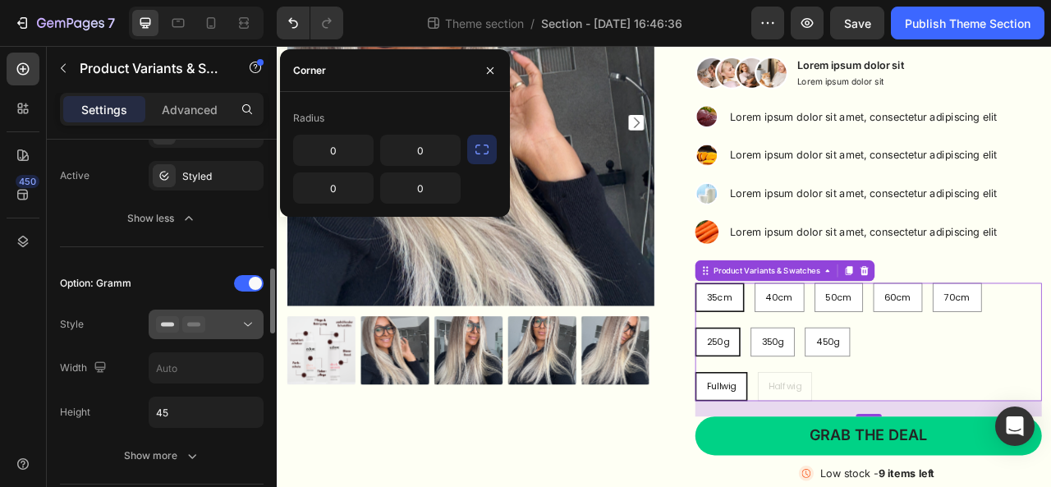
click at [218, 324] on div at bounding box center [206, 324] width 100 height 16
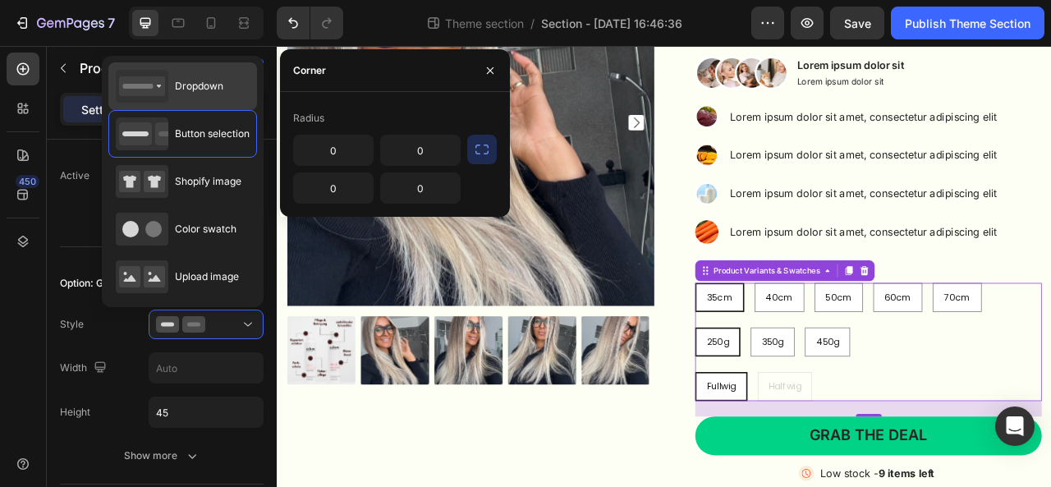
click at [213, 86] on span "Dropdown" at bounding box center [199, 86] width 48 height 15
type input "100%"
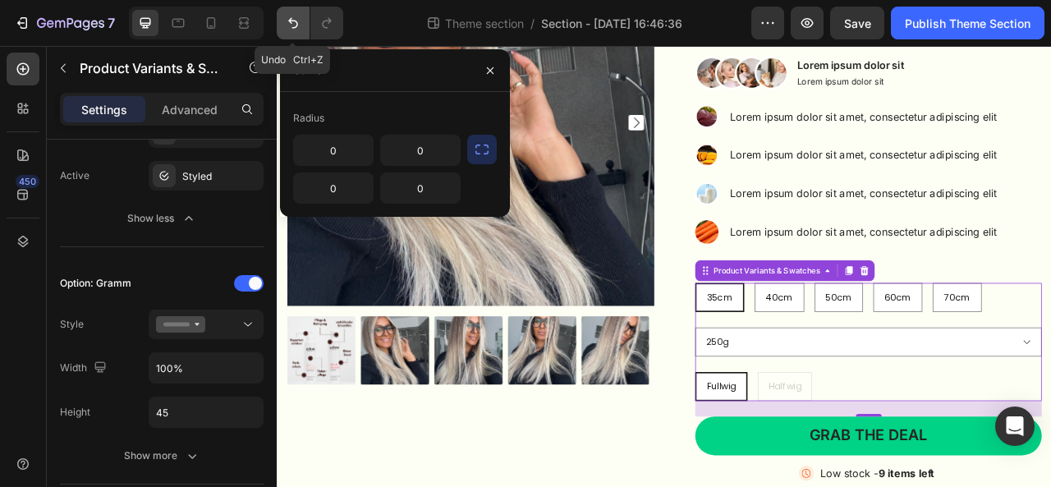
click at [292, 22] on icon "Undo/Redo" at bounding box center [293, 23] width 16 height 16
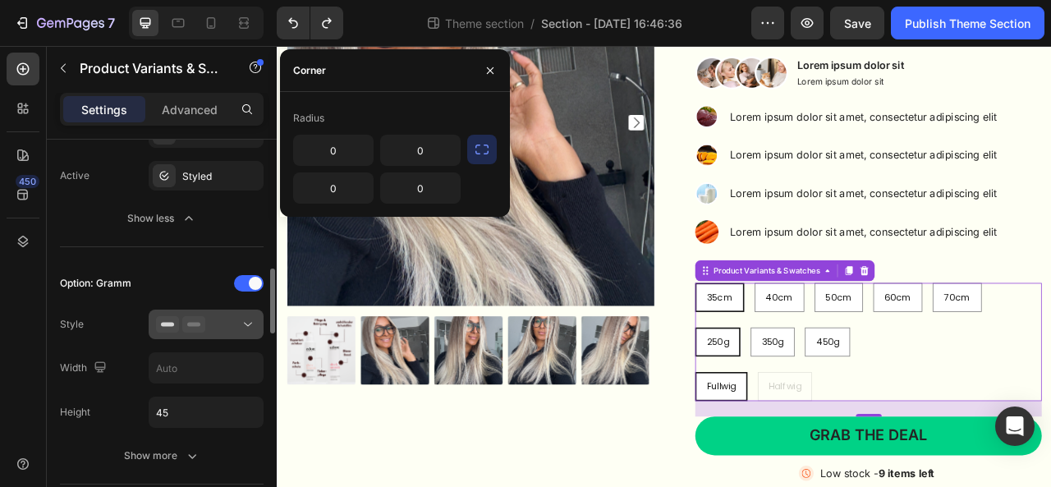
click at [223, 309] on button at bounding box center [206, 324] width 115 height 30
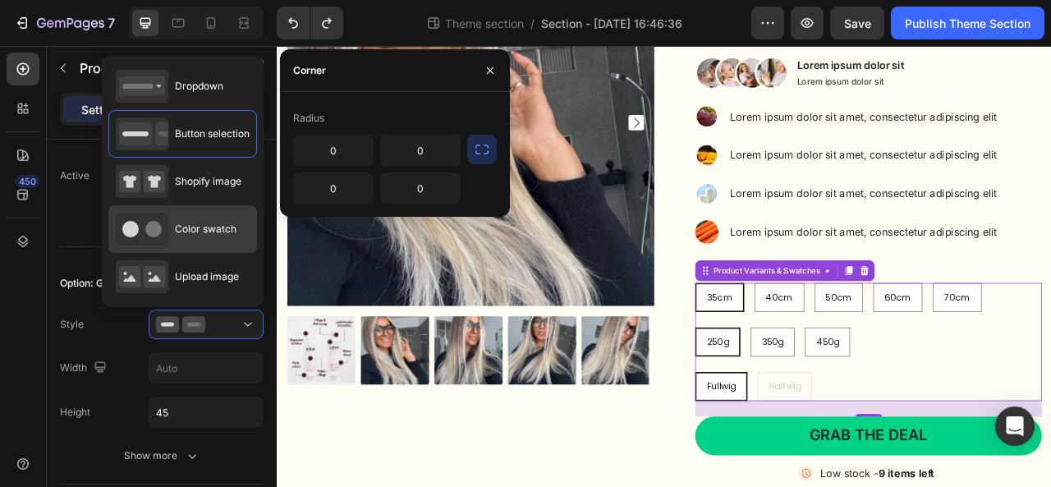
click at [194, 239] on div "Color swatch" at bounding box center [176, 229] width 121 height 33
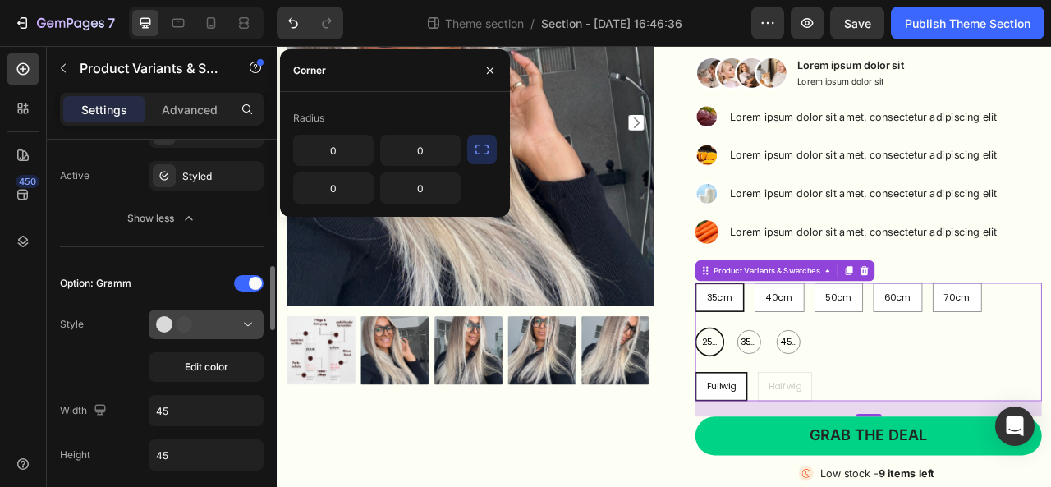
click at [227, 318] on div at bounding box center [206, 324] width 100 height 16
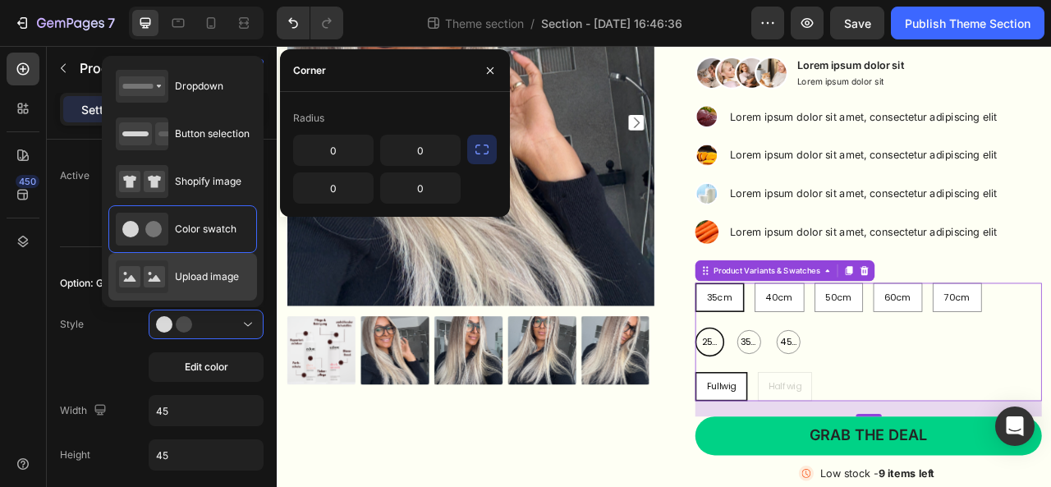
click at [213, 269] on span "Upload image" at bounding box center [207, 276] width 64 height 15
type input "64"
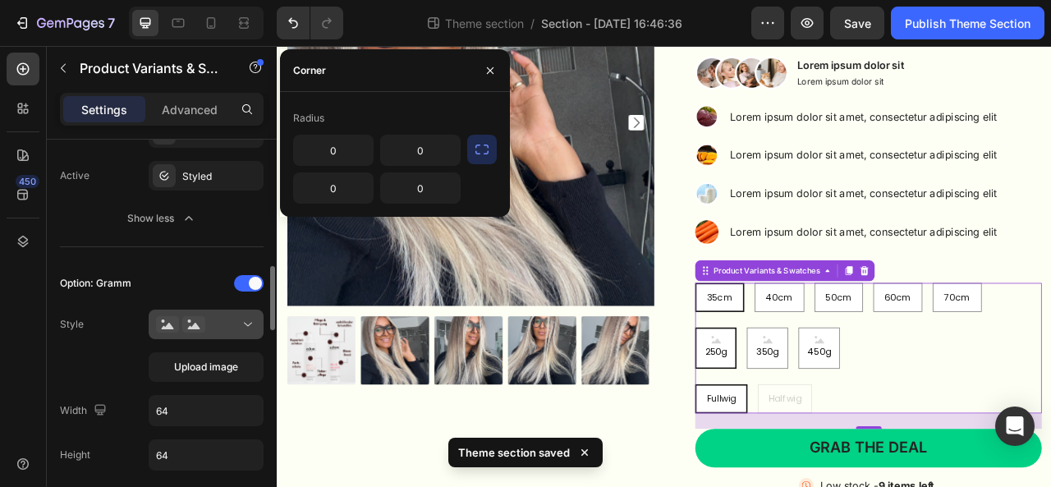
click at [228, 326] on div at bounding box center [206, 324] width 100 height 16
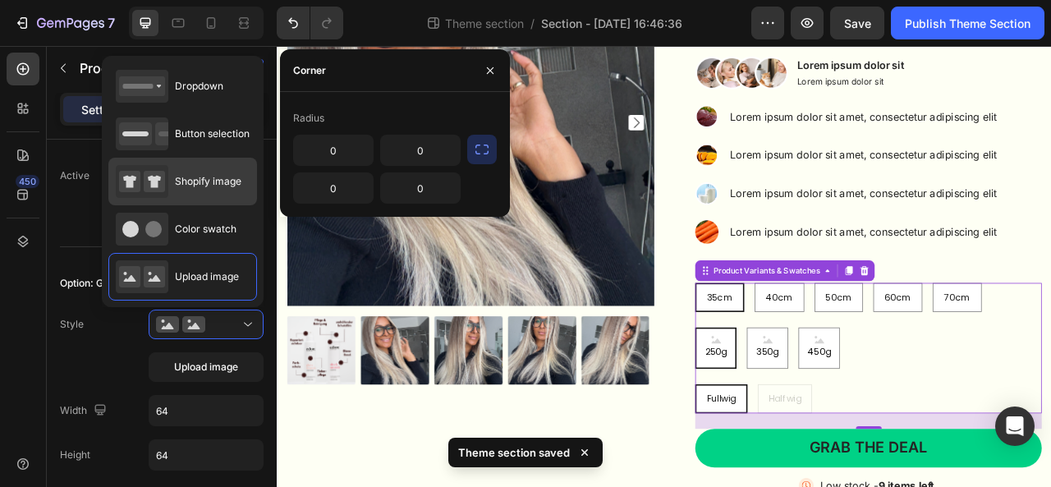
click at [222, 183] on span "Shopify image" at bounding box center [208, 181] width 66 height 15
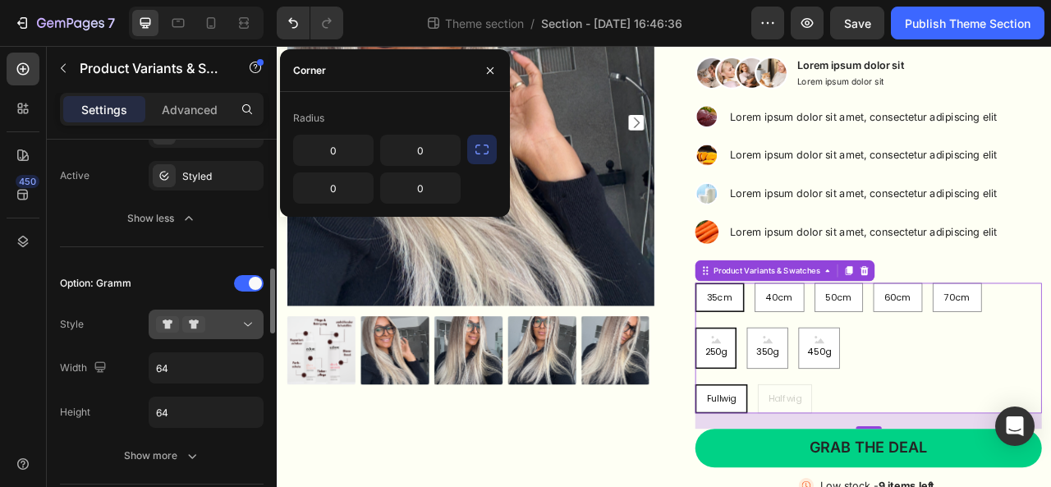
click at [222, 321] on div at bounding box center [206, 324] width 100 height 16
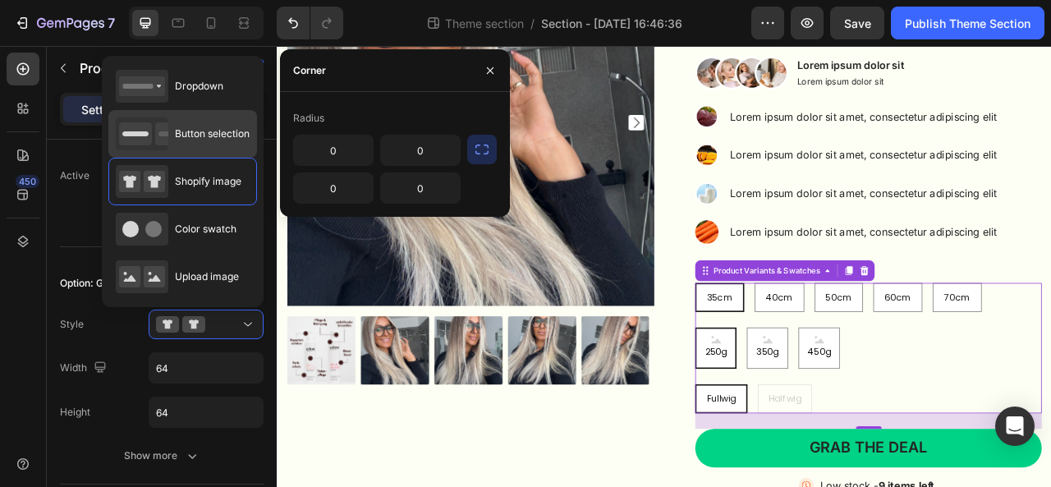
click at [227, 140] on span "Button selection" at bounding box center [212, 133] width 75 height 15
type input "45"
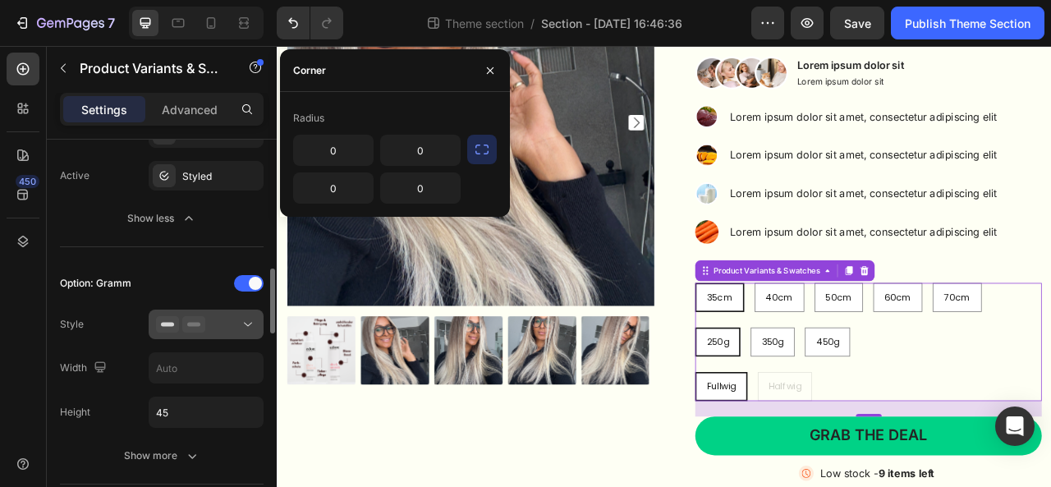
click at [194, 323] on rect at bounding box center [193, 325] width 13 height 4
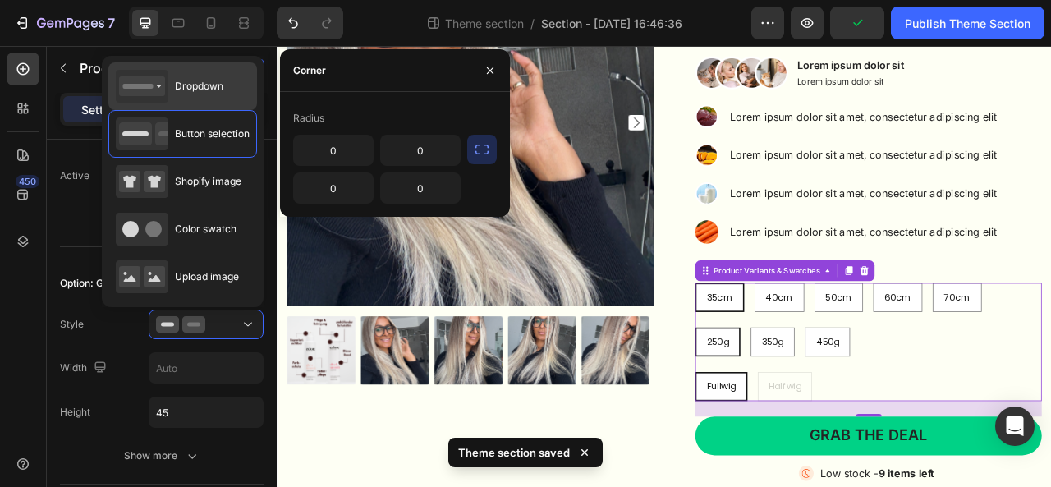
click at [190, 89] on span "Dropdown" at bounding box center [199, 86] width 48 height 15
type input "100%"
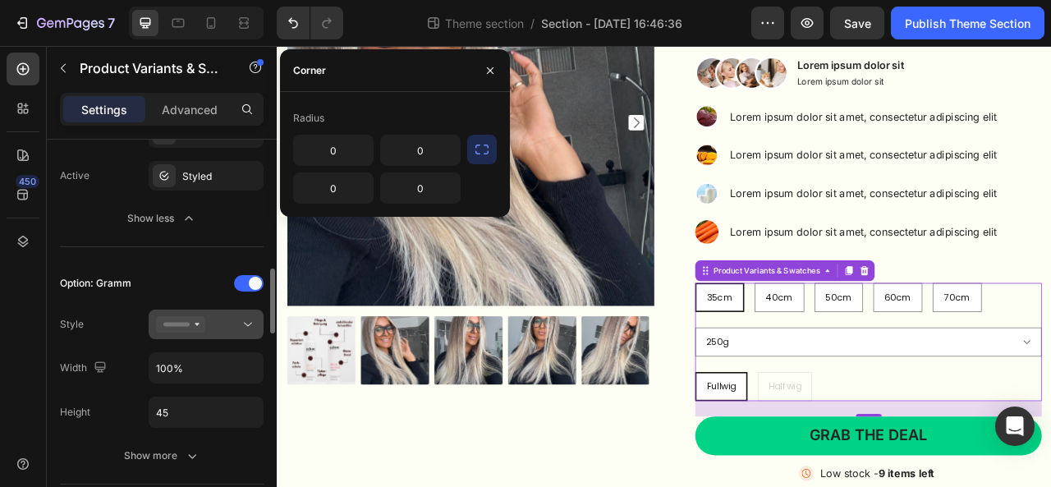
click at [205, 318] on div at bounding box center [206, 324] width 100 height 16
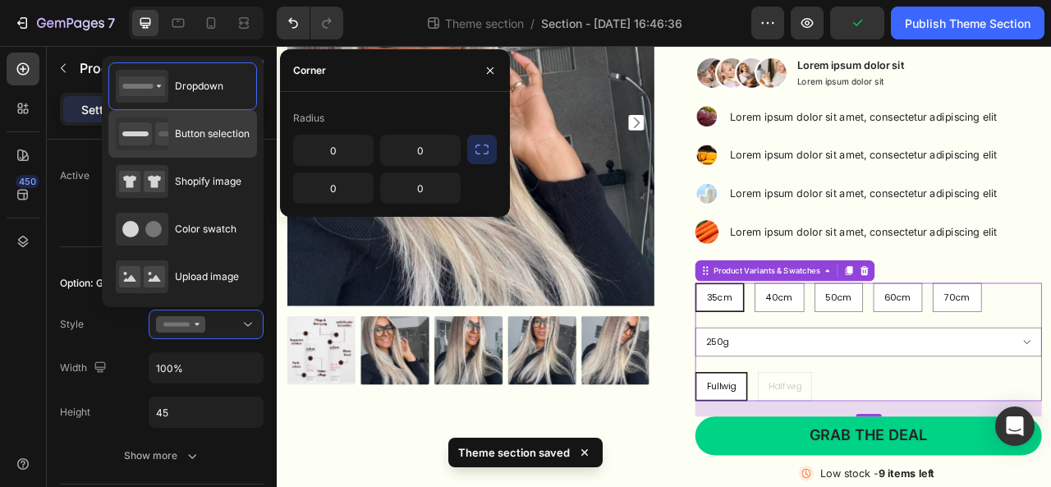
click at [231, 136] on span "Button selection" at bounding box center [212, 133] width 75 height 15
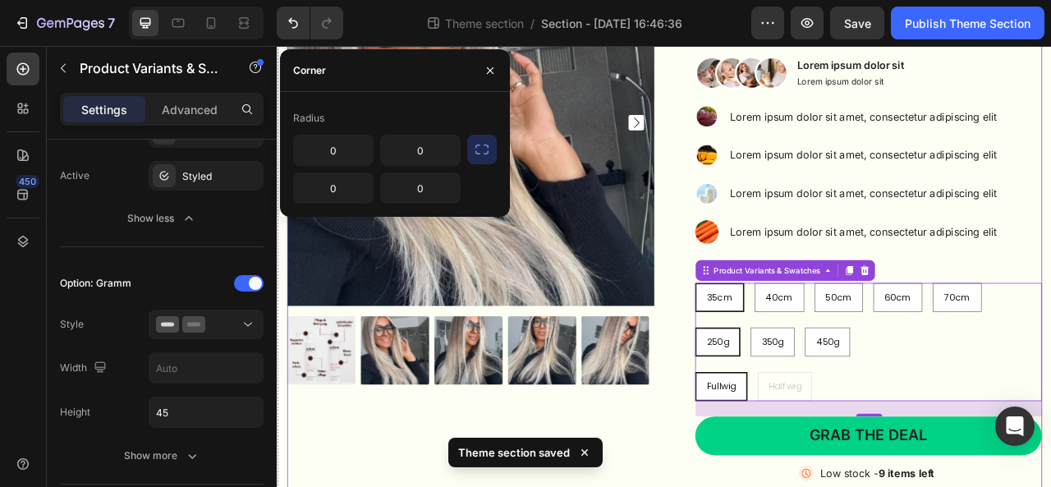
click at [767, 486] on div "Product Images Sassy Lightblonde Balayage Atelier Product Title Lorem ipsum dol…" at bounding box center [769, 264] width 960 height 708
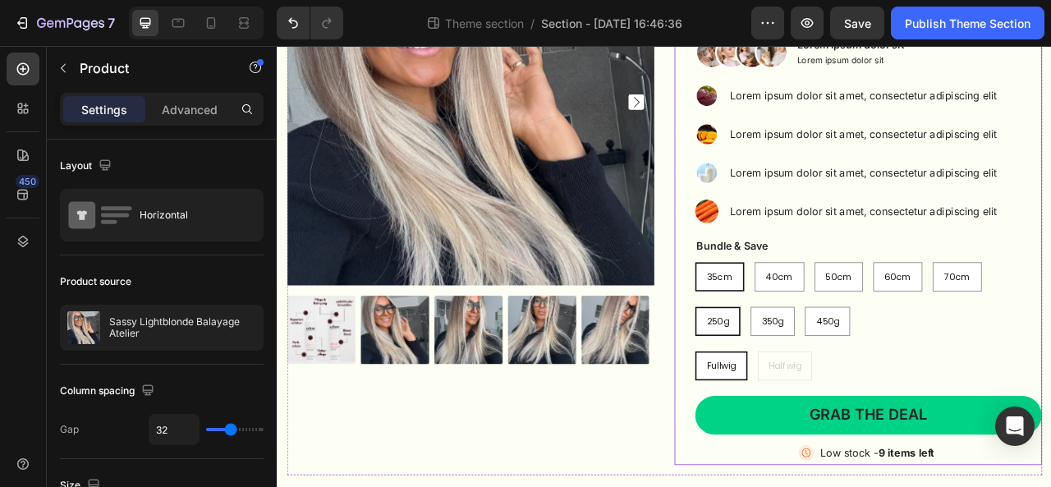
scroll to position [275, 0]
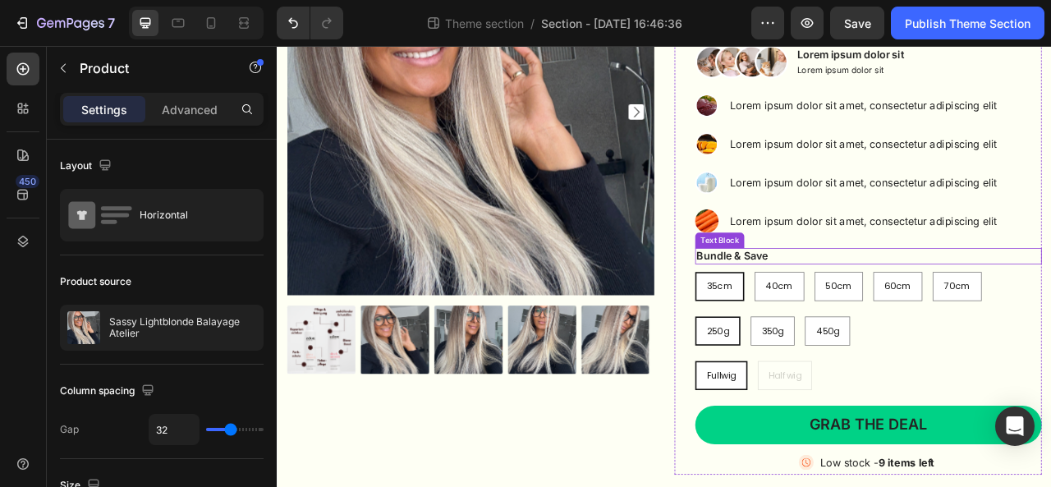
click at [864, 308] on p "Bundle & Save" at bounding box center [1028, 312] width 437 height 17
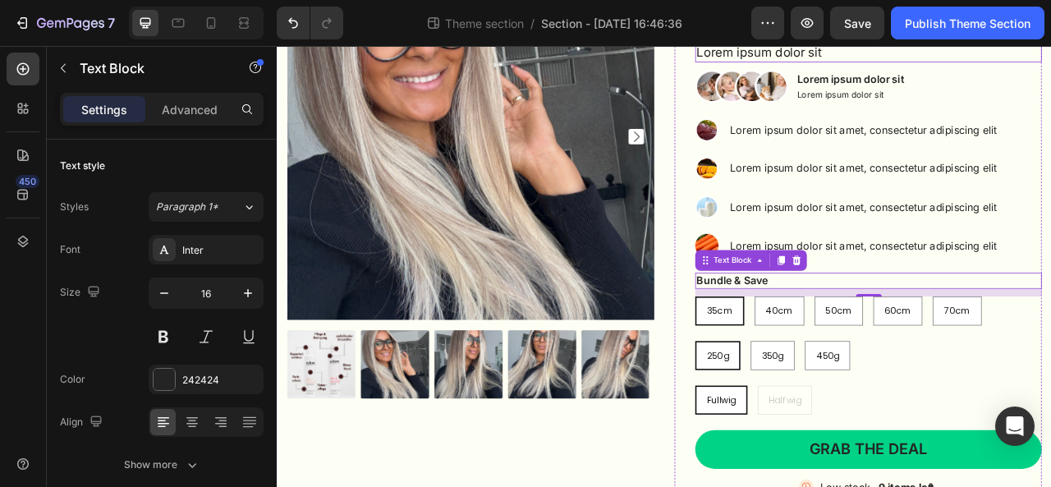
scroll to position [133, 0]
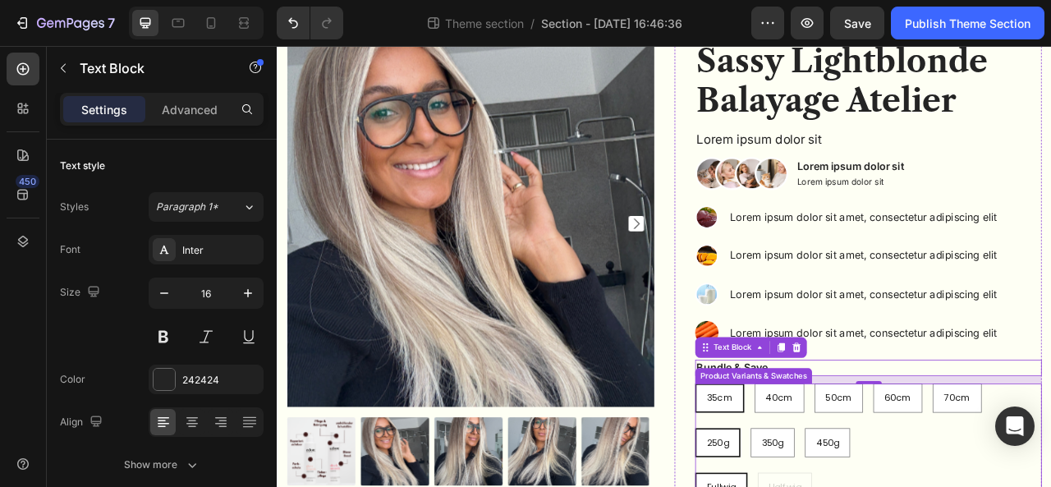
click at [830, 486] on span "35cm" at bounding box center [839, 493] width 33 height 16
click at [808, 475] on input "35cm 35cm 35cm" at bounding box center [808, 474] width 1 height 1
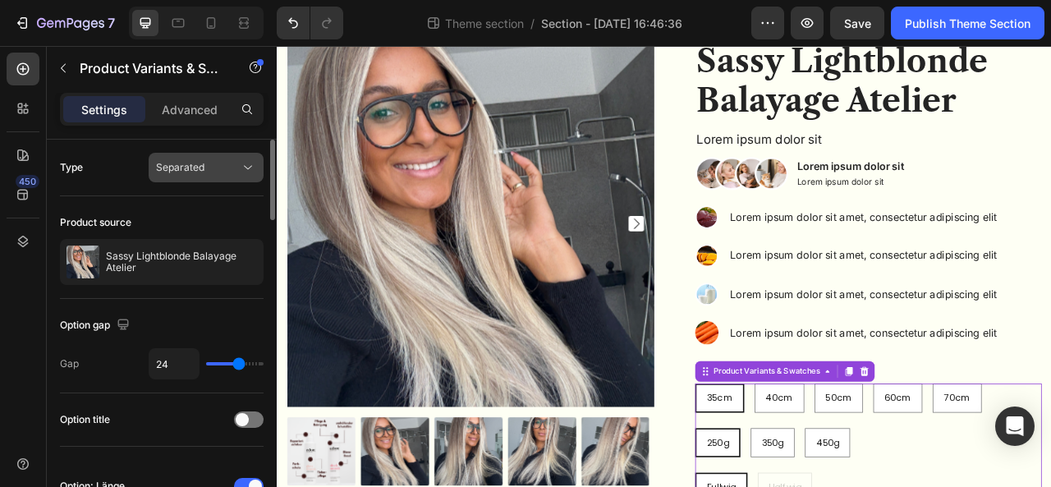
click at [241, 176] on button "Separated" at bounding box center [206, 168] width 115 height 30
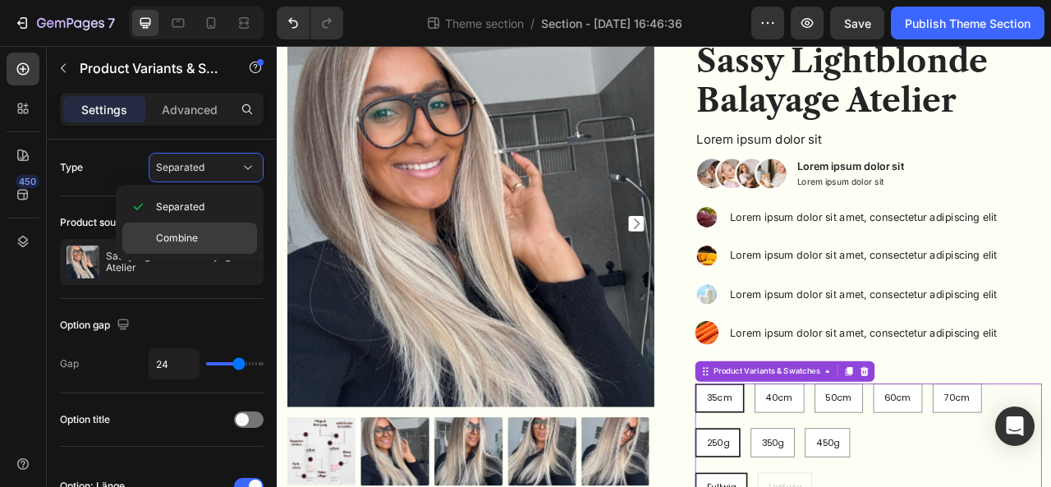
click at [218, 242] on p "Combine" at bounding box center [203, 238] width 94 height 15
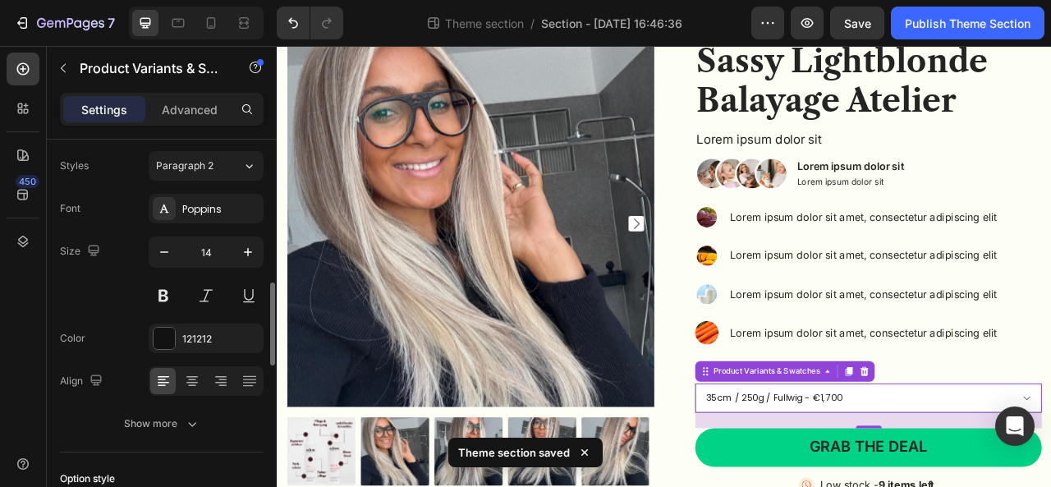
scroll to position [281, 0]
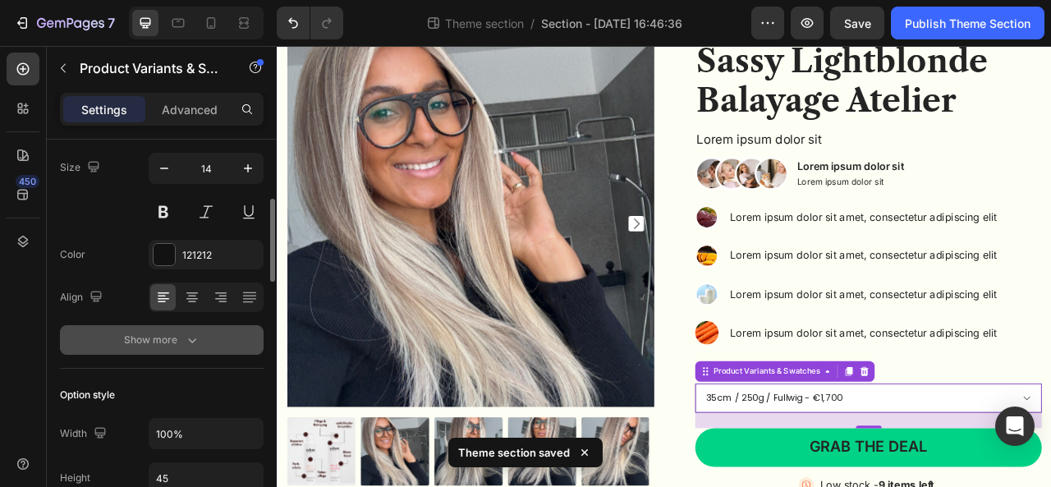
click at [152, 341] on div "Show more" at bounding box center [162, 340] width 76 height 16
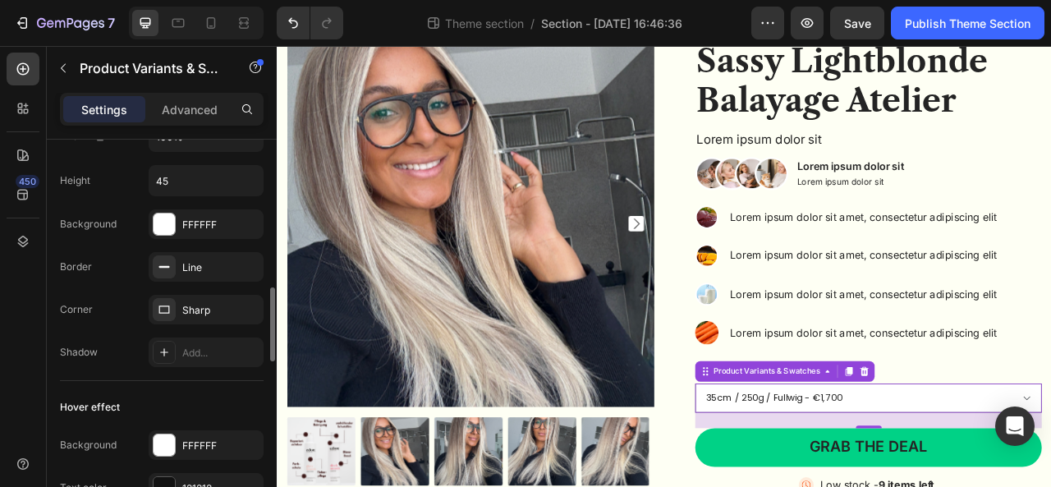
scroll to position [797, 0]
click at [205, 304] on div "Sharp" at bounding box center [206, 307] width 48 height 15
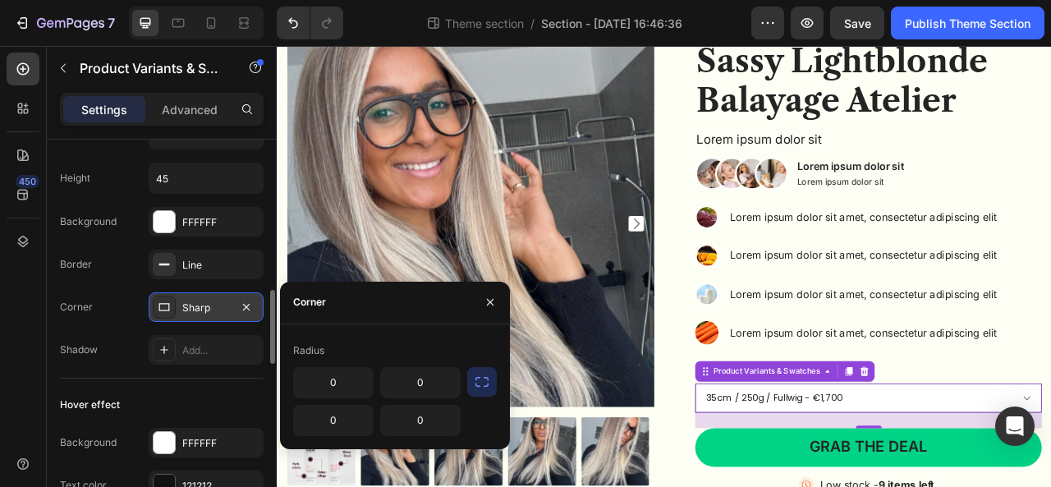
click at [205, 304] on div "Sharp" at bounding box center [206, 307] width 48 height 15
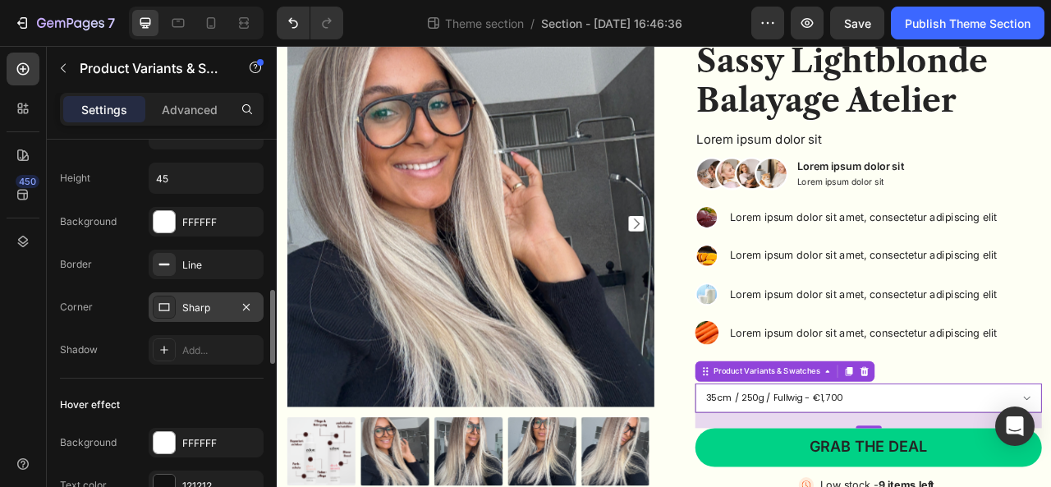
click at [205, 304] on div "Sharp" at bounding box center [206, 307] width 48 height 15
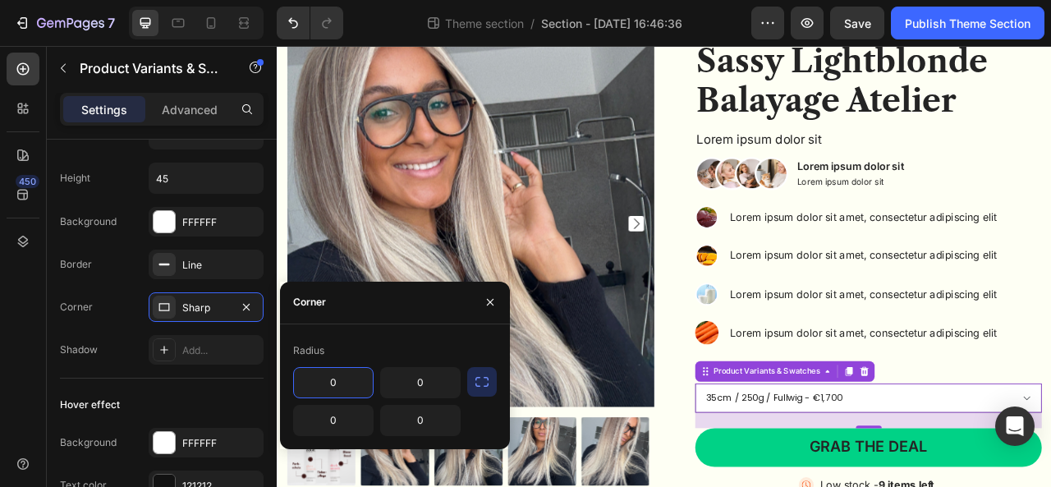
click at [478, 380] on icon "button" at bounding box center [482, 381] width 16 height 16
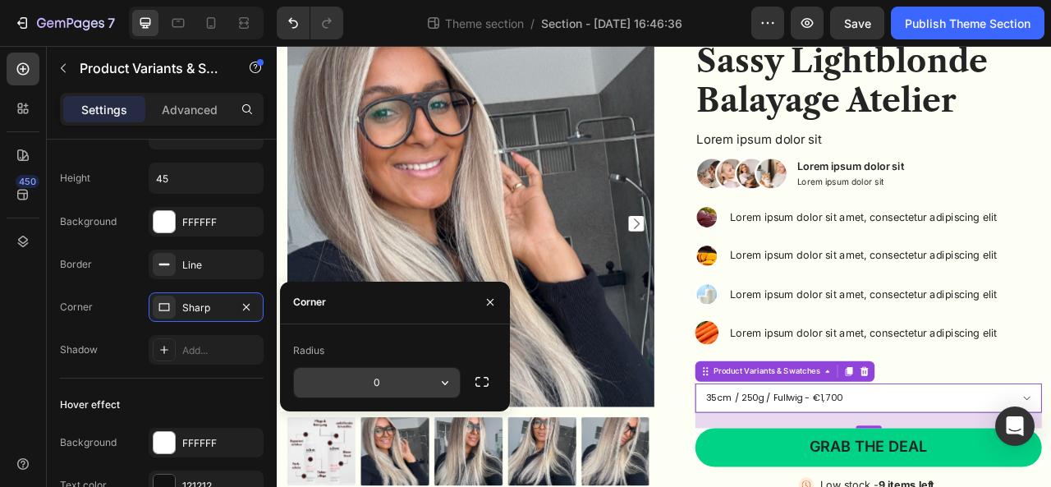
click at [419, 373] on input "0" at bounding box center [377, 383] width 166 height 30
click at [443, 380] on icon "button" at bounding box center [445, 382] width 16 height 16
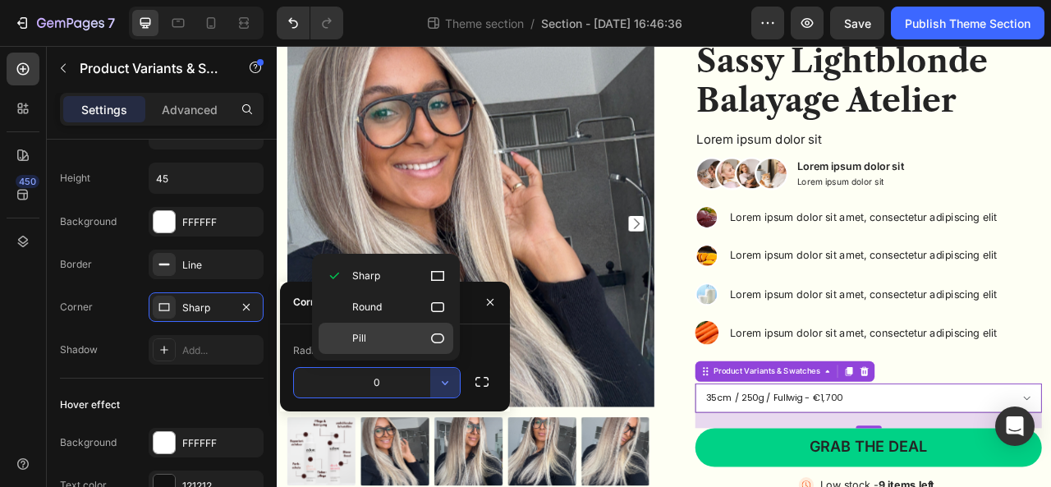
click at [429, 344] on icon at bounding box center [437, 338] width 16 height 16
type input "9999"
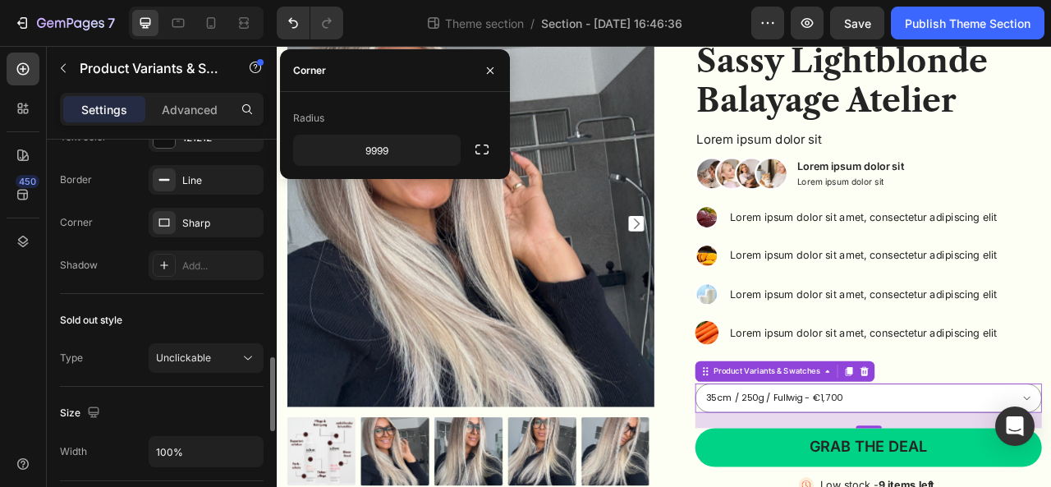
scroll to position [1146, 0]
click at [216, 349] on div "Unclickable" at bounding box center [206, 357] width 100 height 16
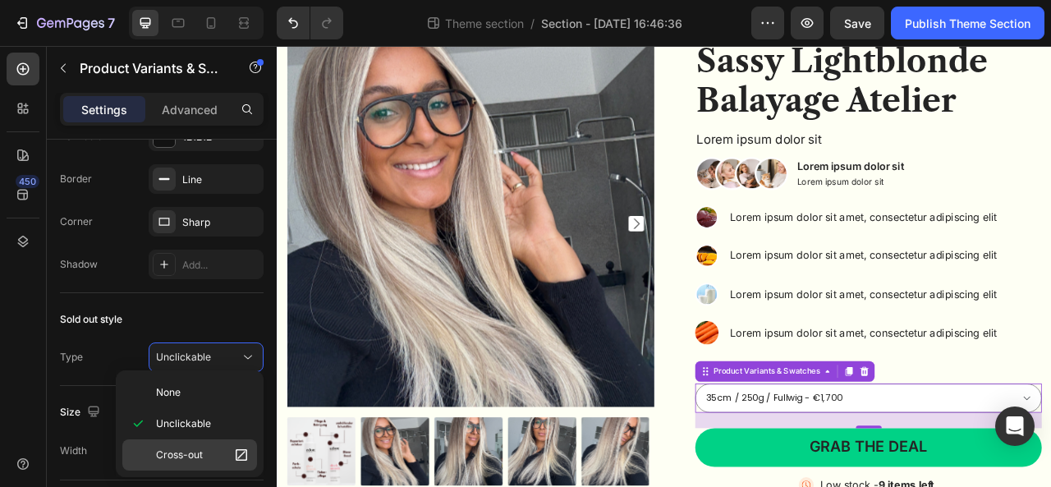
click at [207, 456] on p "Cross-out" at bounding box center [203, 454] width 94 height 16
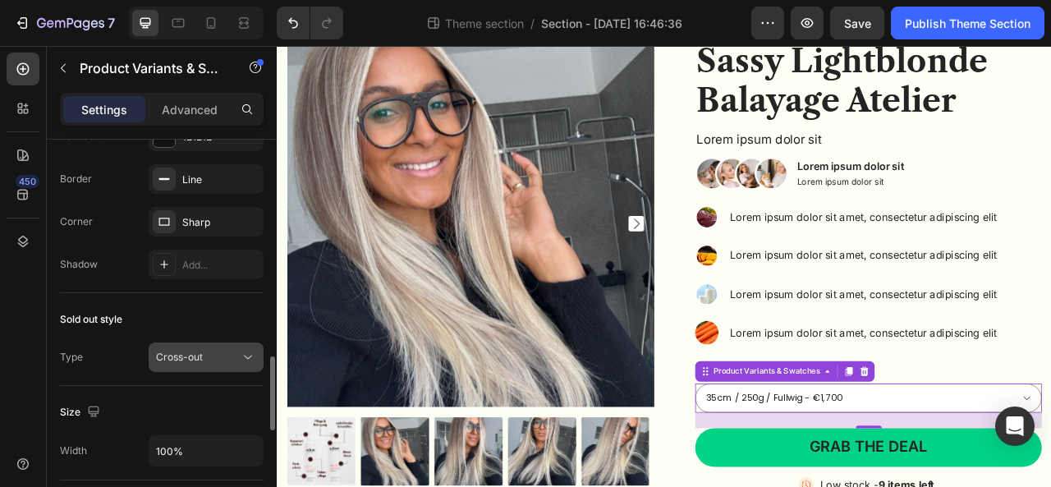
click at [215, 350] on div "Cross-out" at bounding box center [198, 357] width 84 height 15
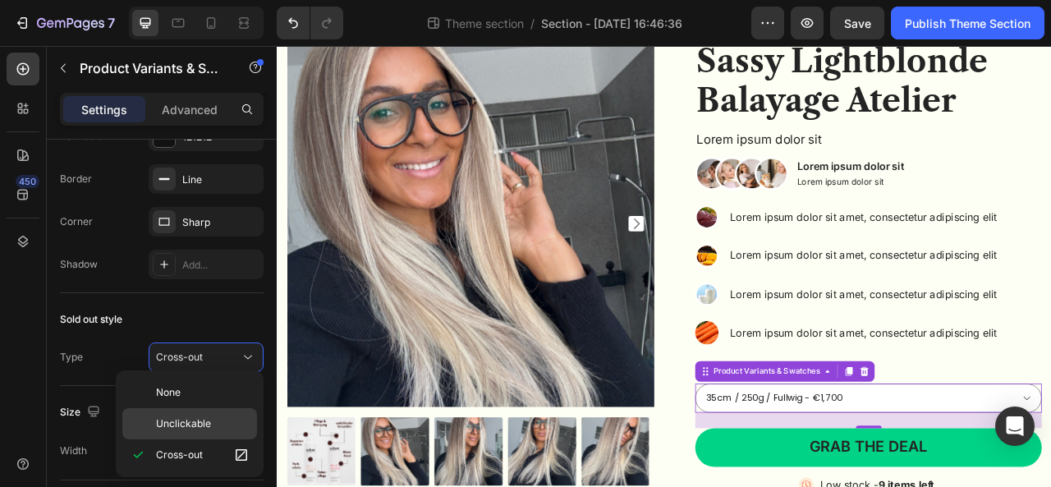
click at [202, 424] on span "Unclickable" at bounding box center [183, 423] width 55 height 15
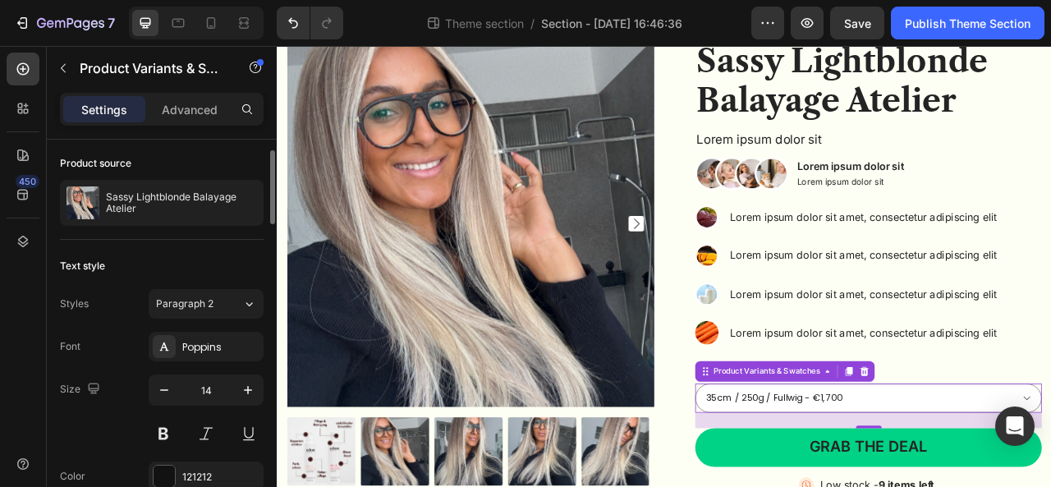
scroll to position [0, 0]
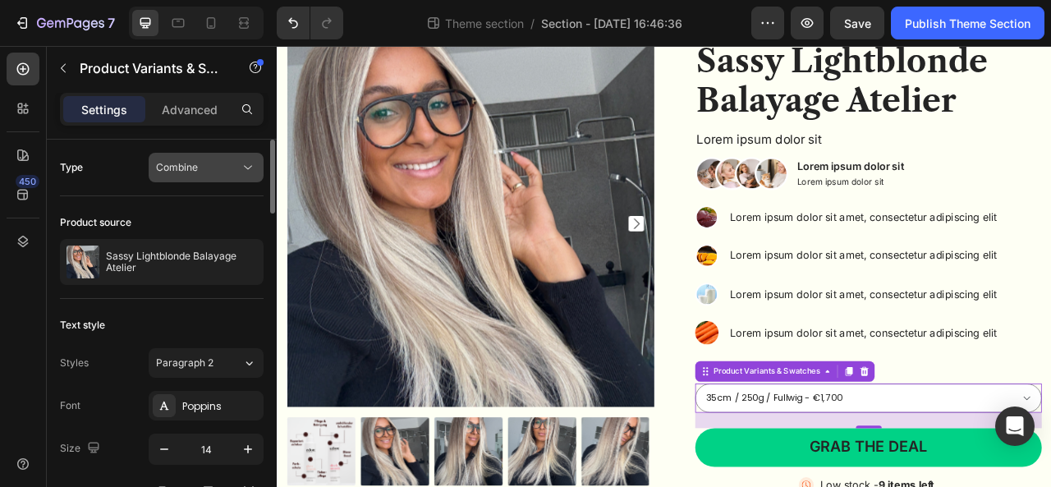
click at [226, 172] on div "Combine" at bounding box center [198, 167] width 84 height 15
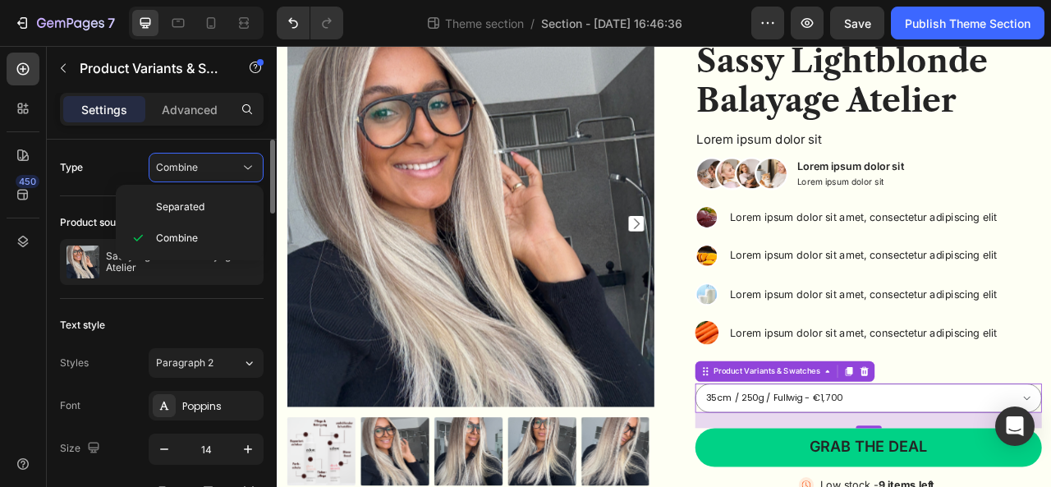
click at [100, 173] on div "Type Combine" at bounding box center [162, 168] width 204 height 30
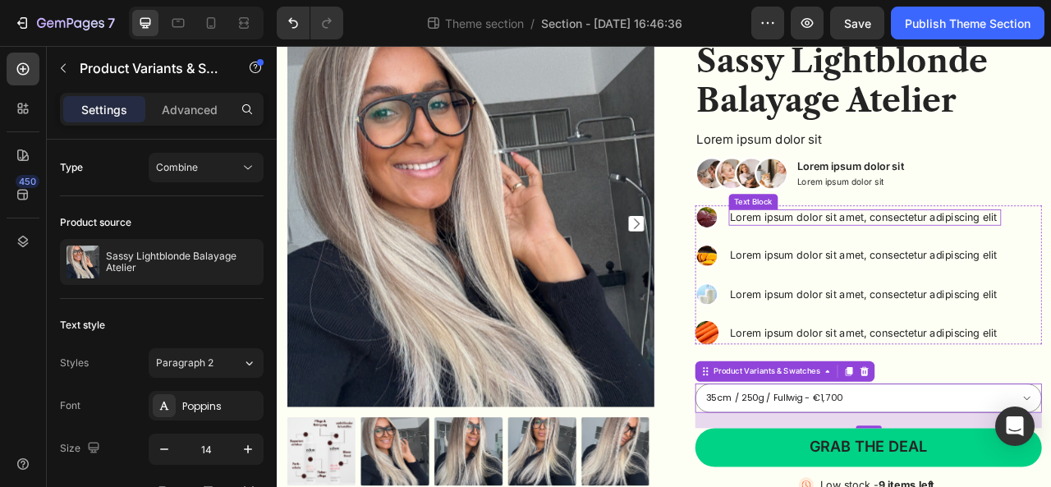
click at [1050, 256] on p "Lorem ipsum dolor sit amet, consectetur adipiscing elit" at bounding box center [1024, 263] width 343 height 17
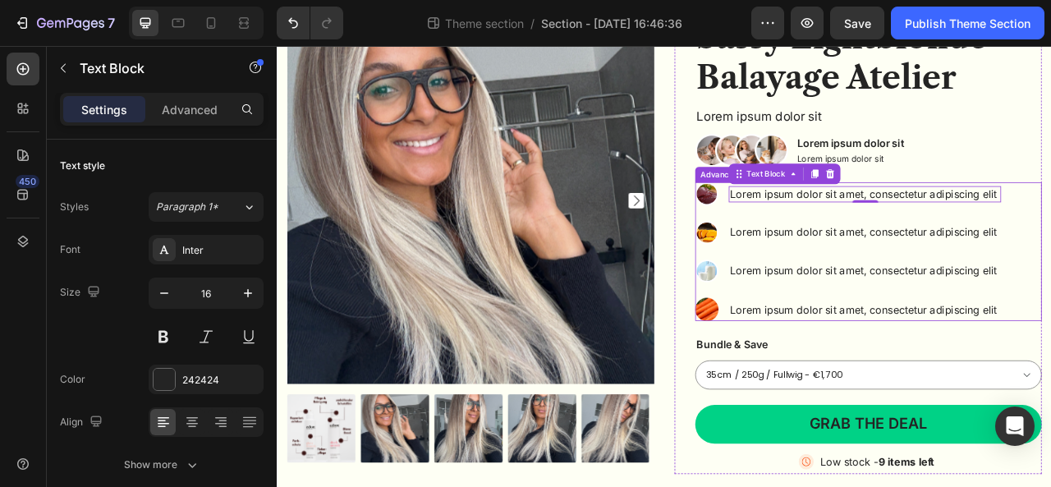
scroll to position [164, 0]
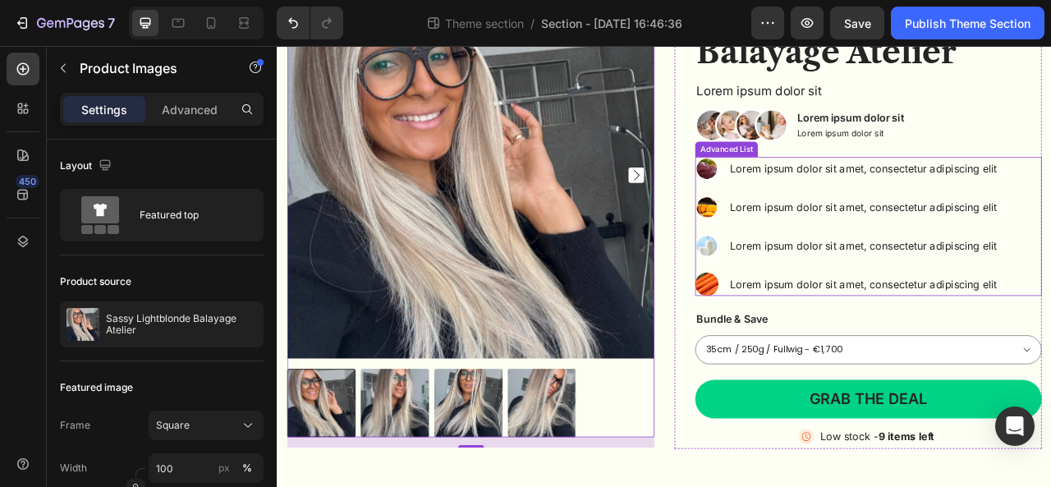
scroll to position [198, 0]
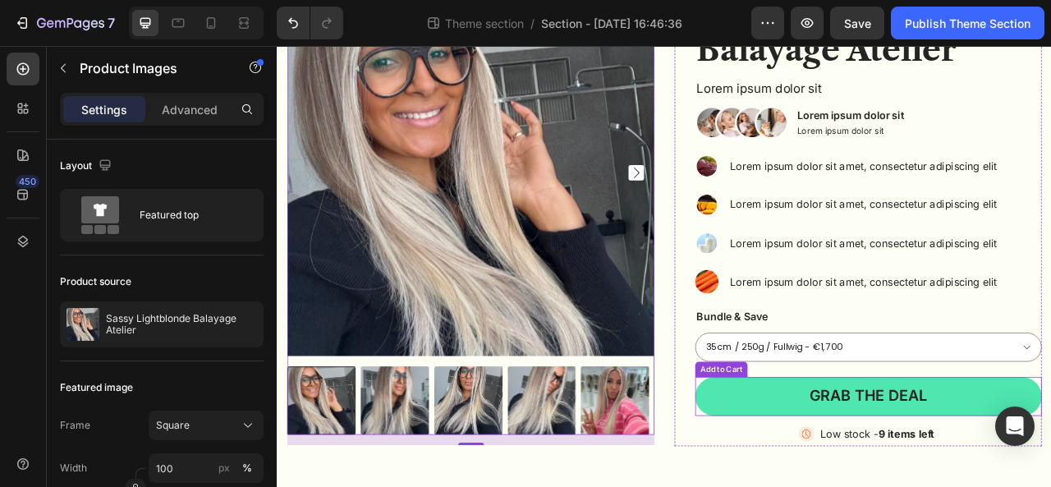
click at [850, 486] on button "Grab the deal" at bounding box center [1028, 491] width 441 height 49
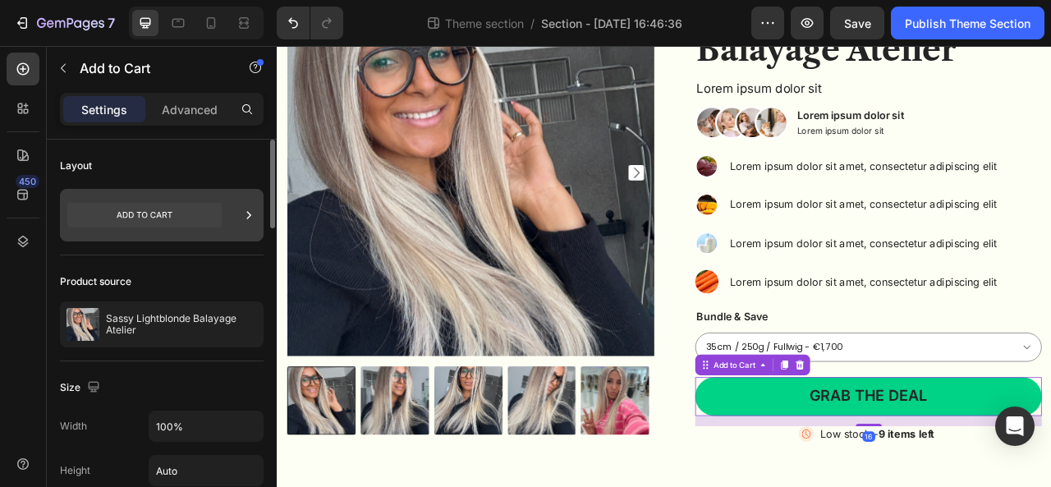
click at [130, 224] on icon at bounding box center [144, 215] width 154 height 25
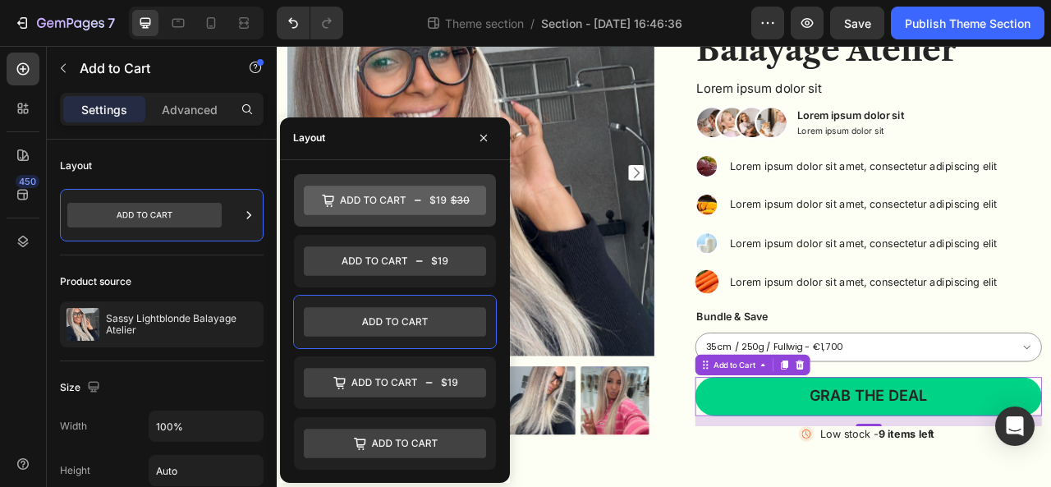
click at [348, 196] on icon at bounding box center [373, 199] width 66 height 7
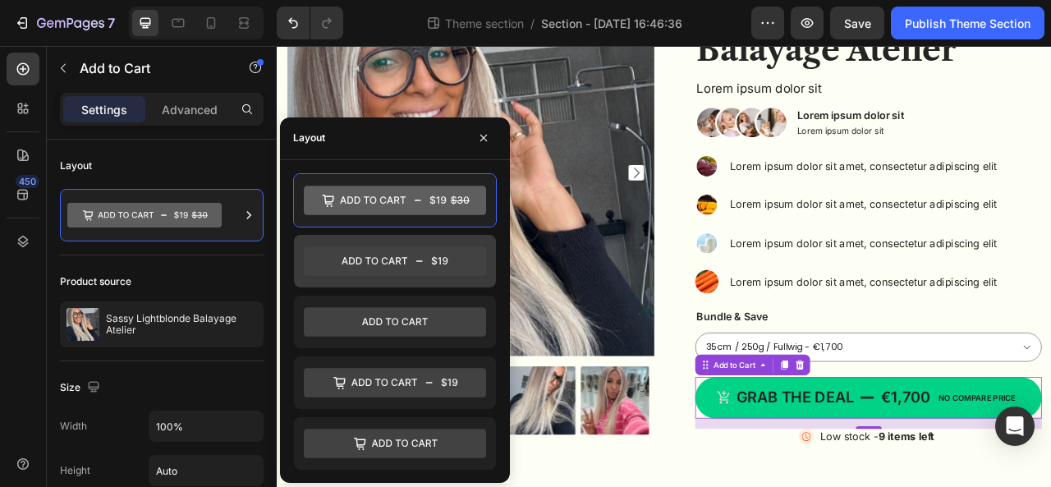
click at [358, 255] on icon at bounding box center [395, 261] width 182 height 30
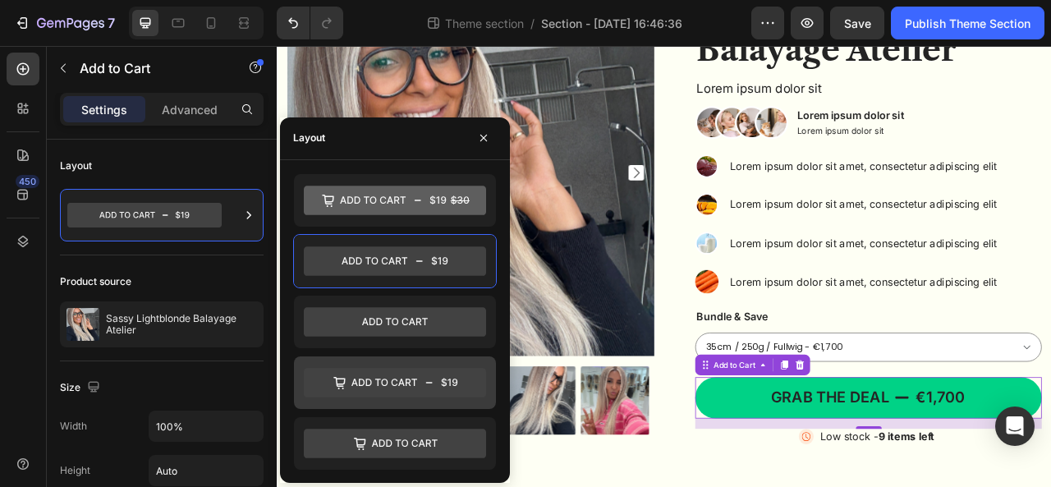
click at [353, 368] on icon at bounding box center [395, 383] width 182 height 30
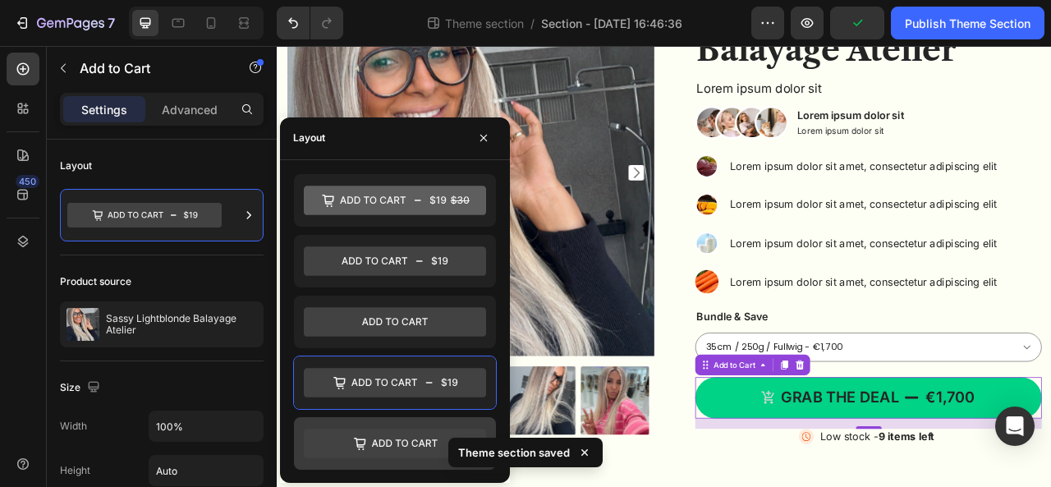
click at [355, 433] on icon at bounding box center [395, 443] width 182 height 30
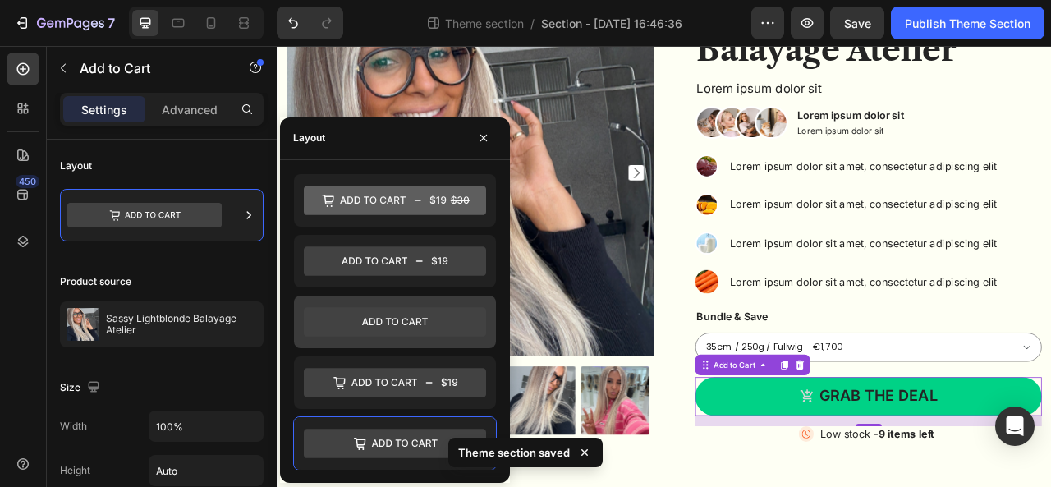
click at [366, 311] on icon at bounding box center [395, 322] width 182 height 30
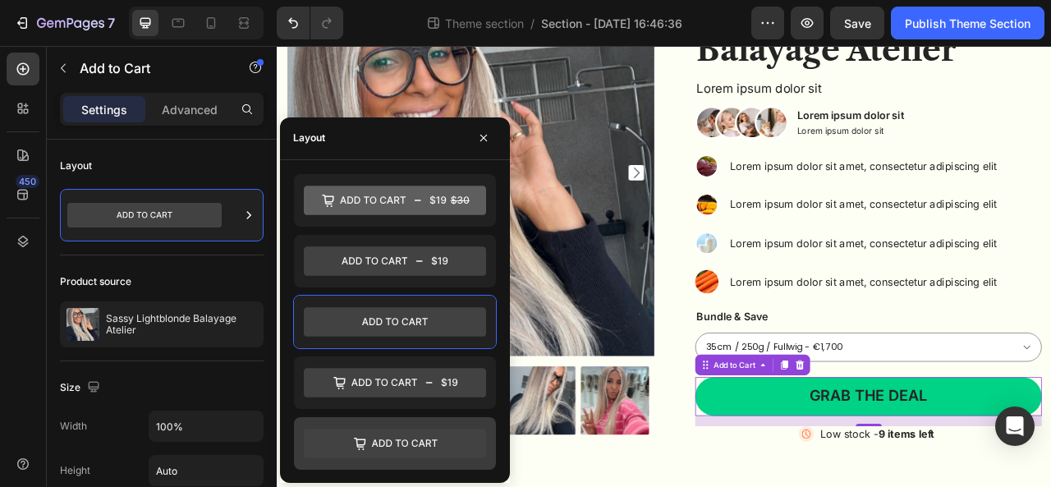
click at [363, 428] on icon at bounding box center [395, 443] width 182 height 30
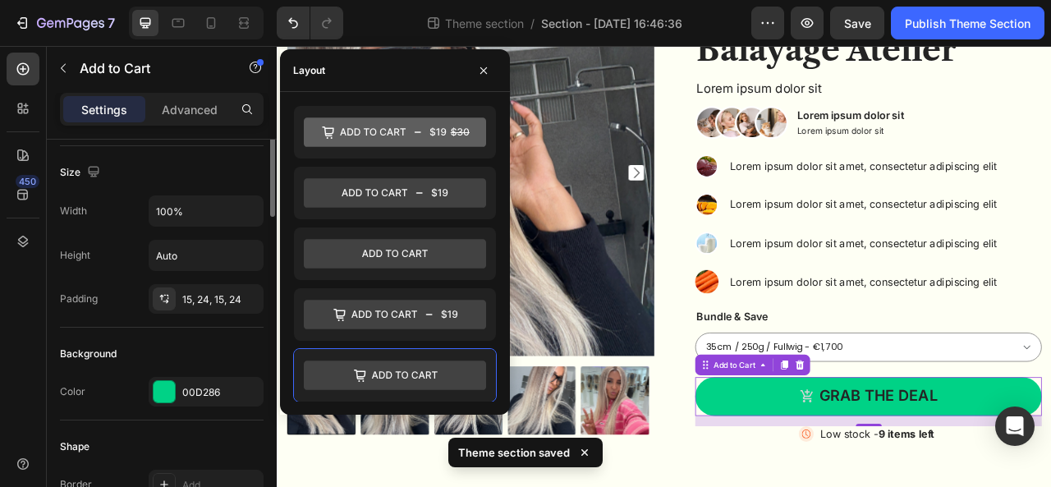
scroll to position [219, 0]
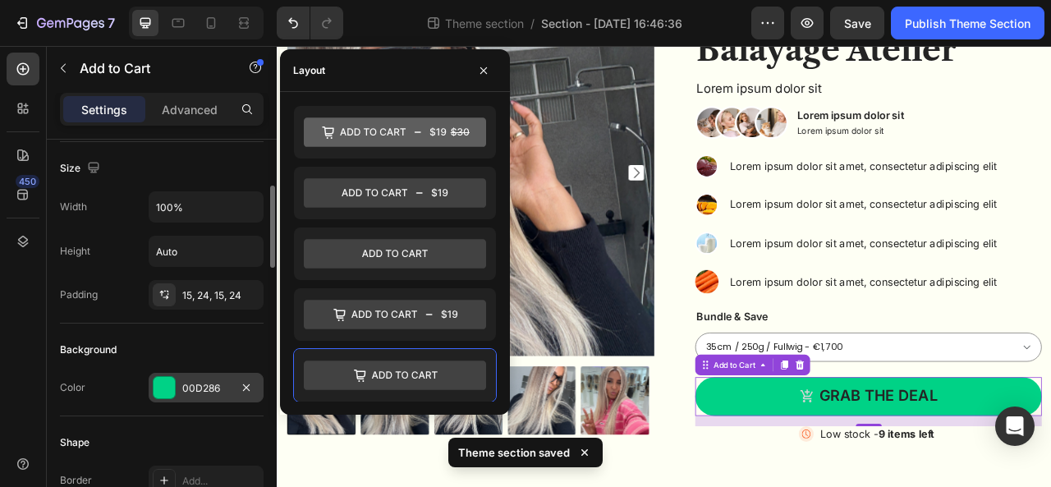
click at [200, 381] on div "00D286" at bounding box center [206, 388] width 48 height 15
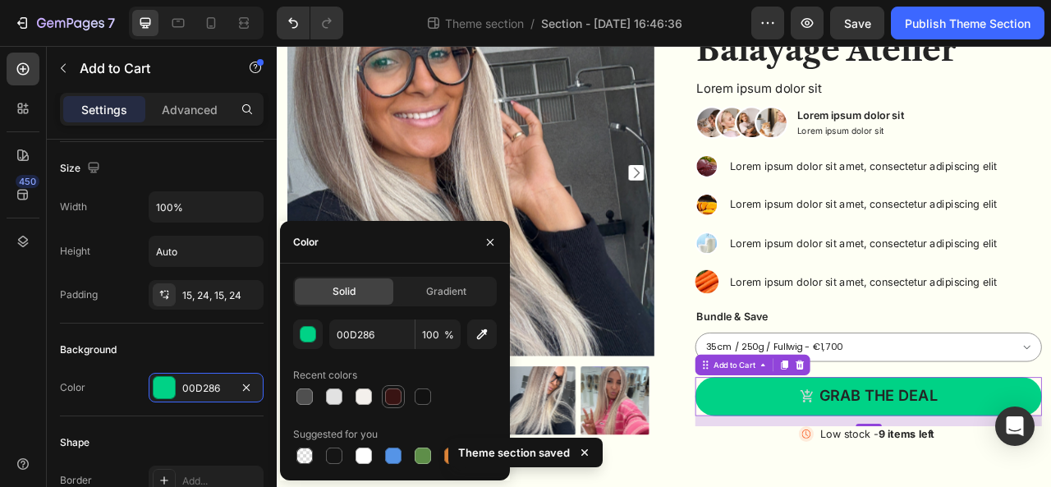
click at [387, 391] on div at bounding box center [393, 396] width 16 height 16
type input "391413"
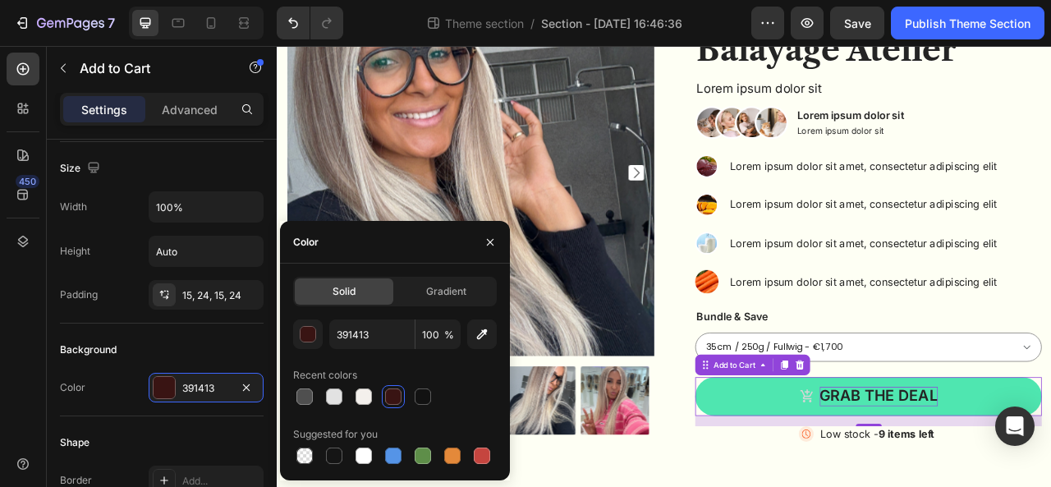
click at [1039, 486] on div "Grab the deal" at bounding box center [1042, 491] width 150 height 25
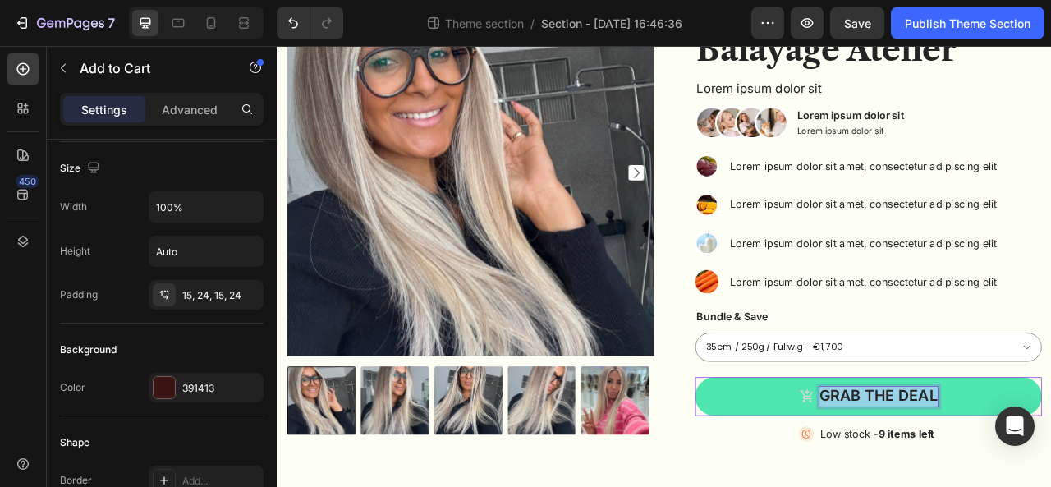
click at [987, 479] on p "Grab the deal" at bounding box center [1042, 491] width 150 height 25
drag, startPoint x: 1007, startPoint y: 488, endPoint x: 1055, endPoint y: 498, distance: 49.4
click at [1050, 486] on p "Grab the deal" at bounding box center [1042, 491] width 150 height 25
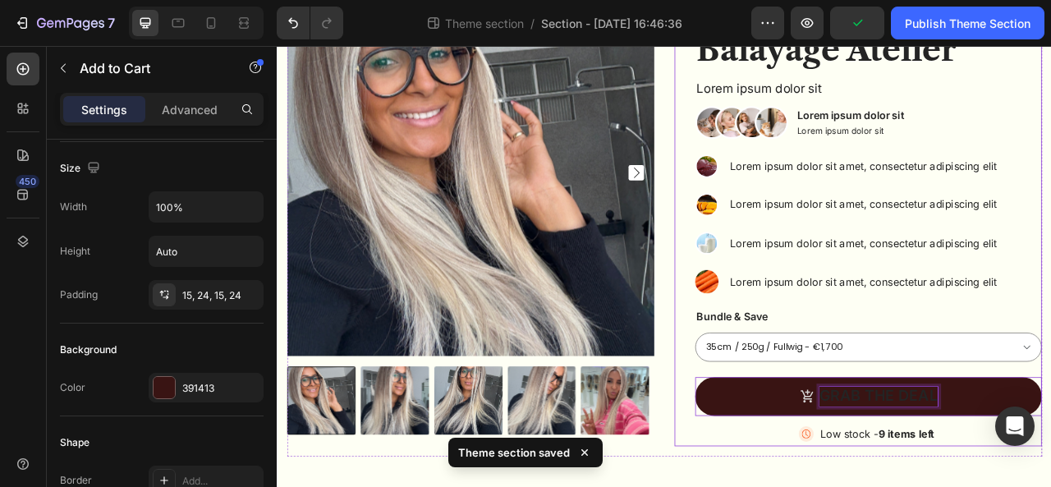
click at [1050, 368] on div "Sassy Lightblonde Balayage Atelier Product Title Lorem ipsum dolor sit Text Blo…" at bounding box center [1028, 264] width 441 height 582
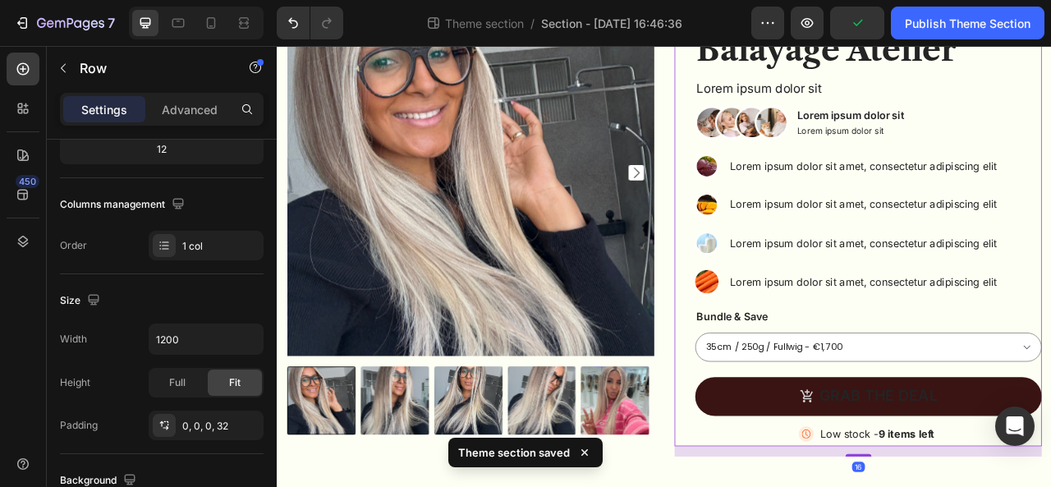
scroll to position [0, 0]
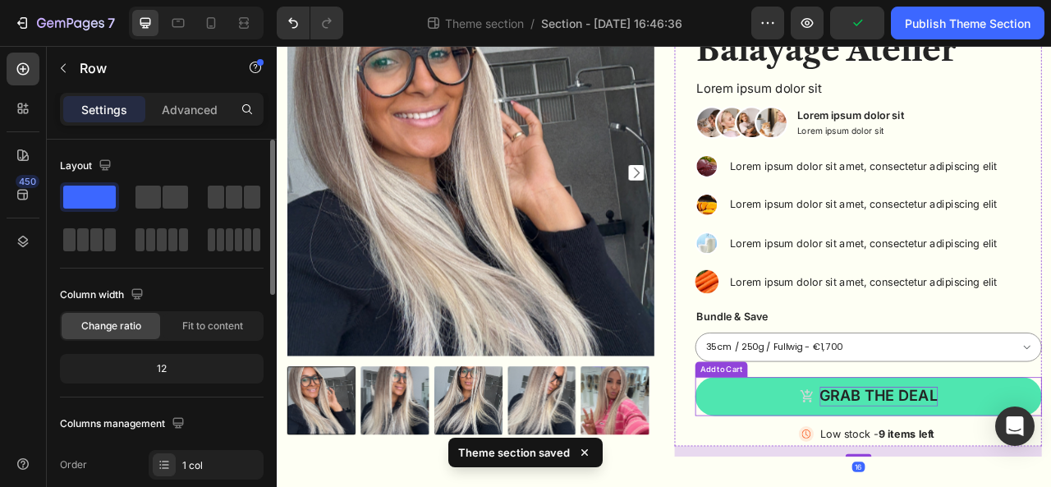
click at [1039, 483] on p "Grab the deal" at bounding box center [1042, 491] width 150 height 25
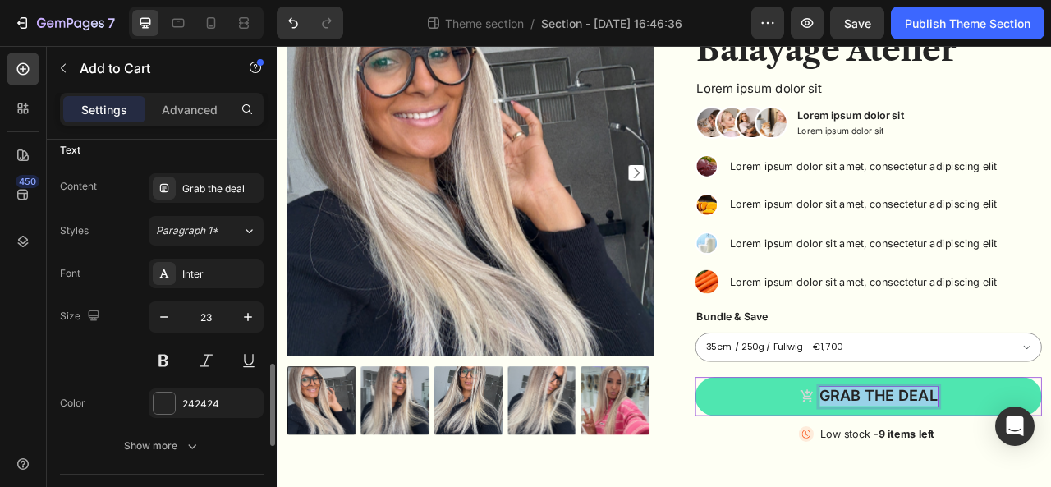
scroll to position [906, 0]
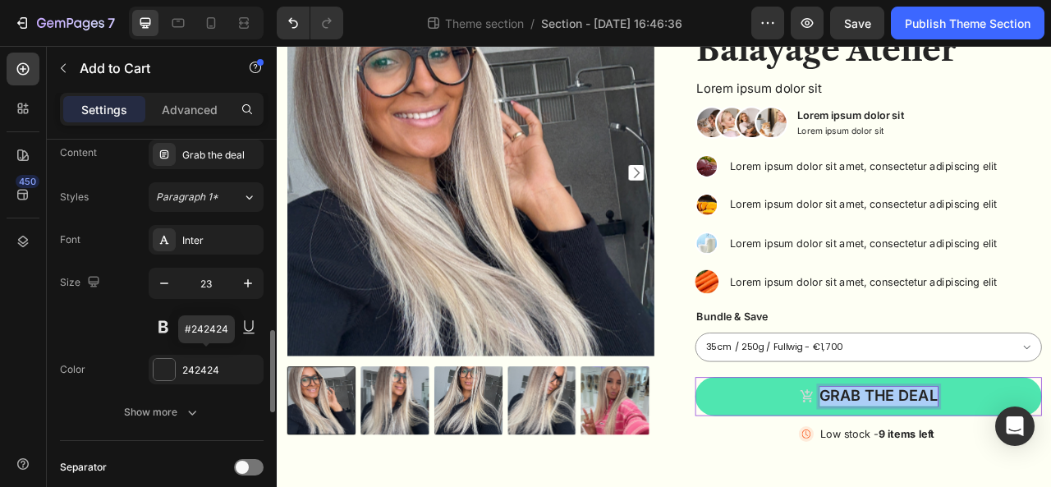
click at [188, 363] on div "242424" at bounding box center [220, 370] width 77 height 15
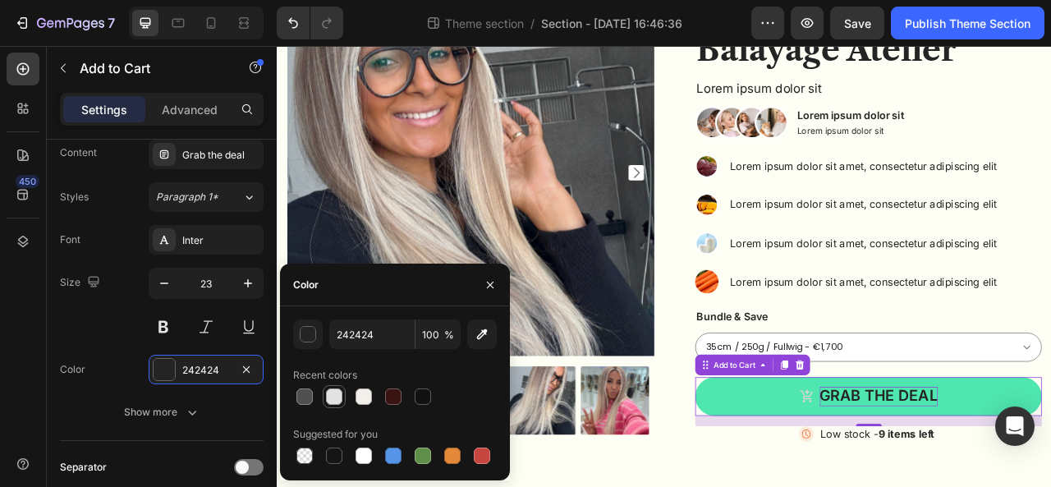
click at [332, 396] on div at bounding box center [334, 396] width 16 height 16
type input "E2E2E2"
click at [332, 396] on div at bounding box center [334, 396] width 16 height 16
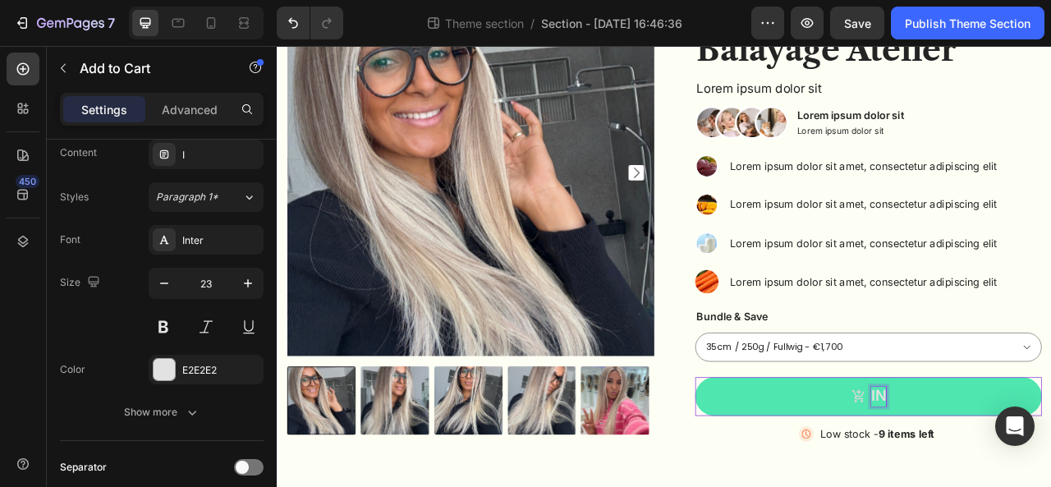
click at [808, 467] on button "In" at bounding box center [1028, 491] width 441 height 49
click at [808, 467] on button "In DEN" at bounding box center [1028, 491] width 441 height 49
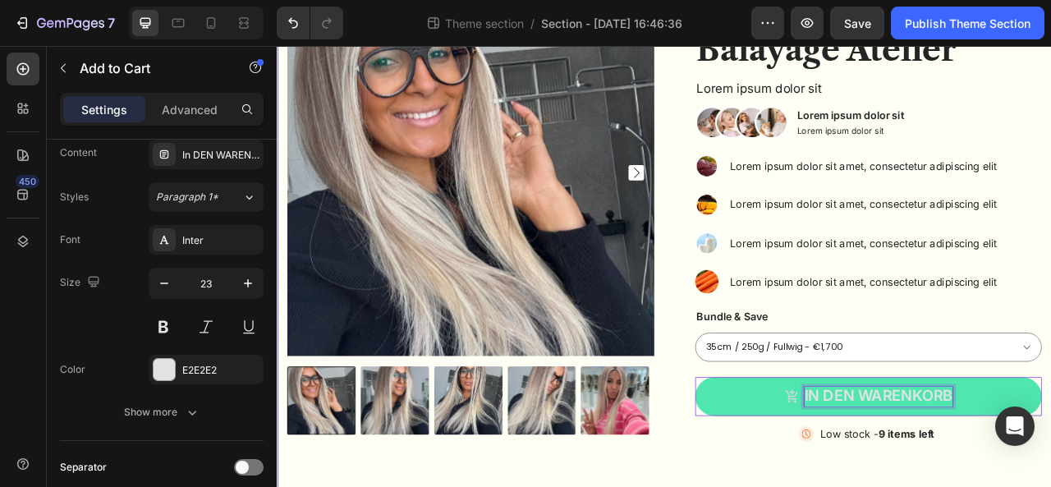
click at [863, 486] on div "Product Images Sassy Lightblonde Balayage Atelier Product Title Lorem ipsum dol…" at bounding box center [769, 263] width 985 height 713
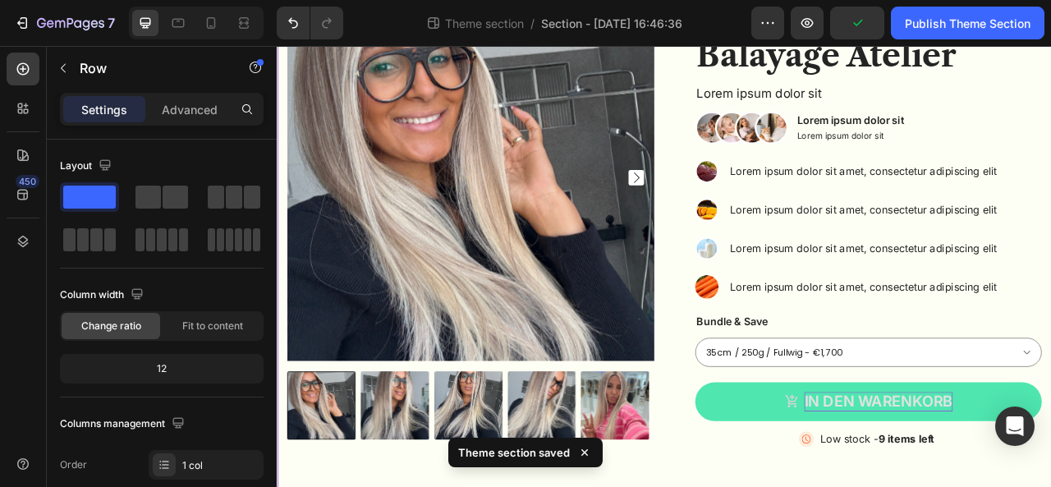
scroll to position [190, 0]
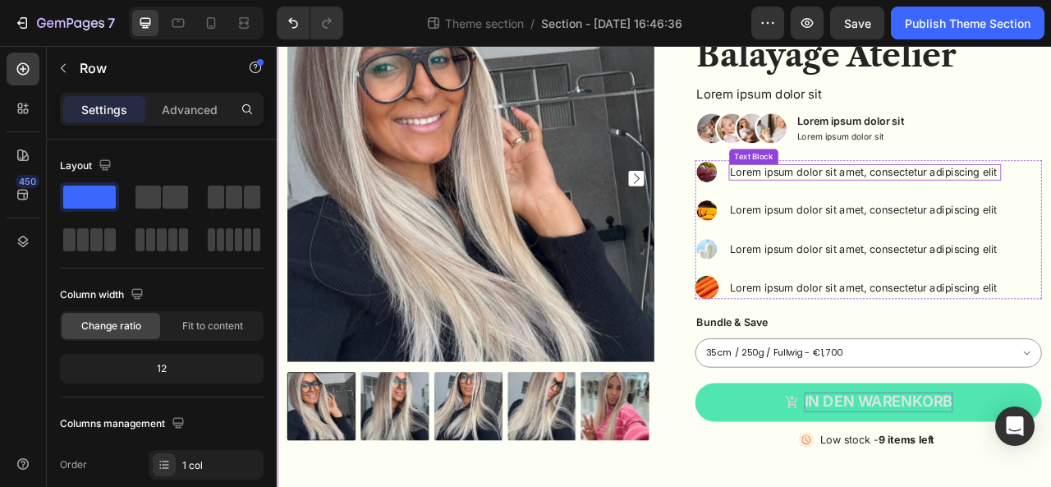
click at [902, 204] on p "Lorem ipsum dolor sit amet, consectetur adipiscing elit" at bounding box center [1024, 206] width 343 height 17
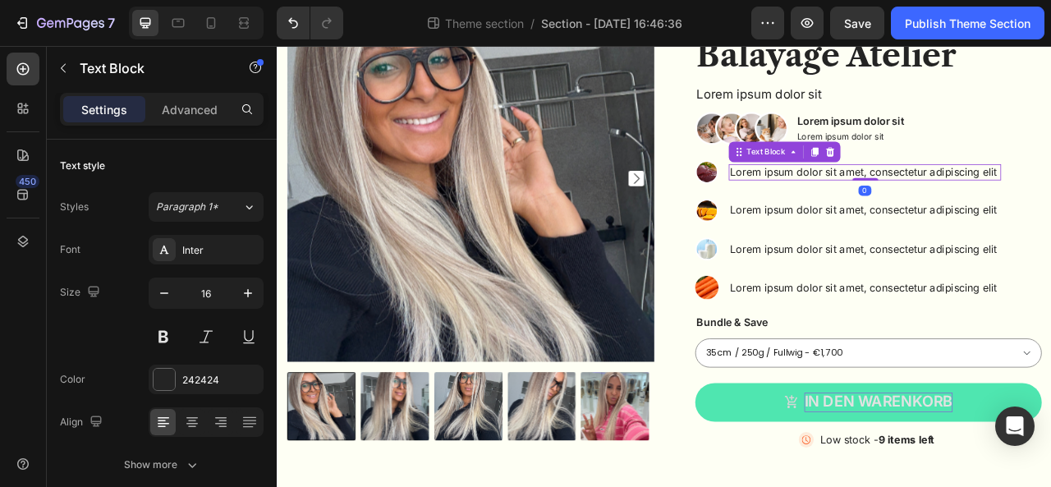
click at [902, 204] on p "Lorem ipsum dolor sit amet, consectetur adipiscing elit" at bounding box center [1024, 206] width 343 height 17
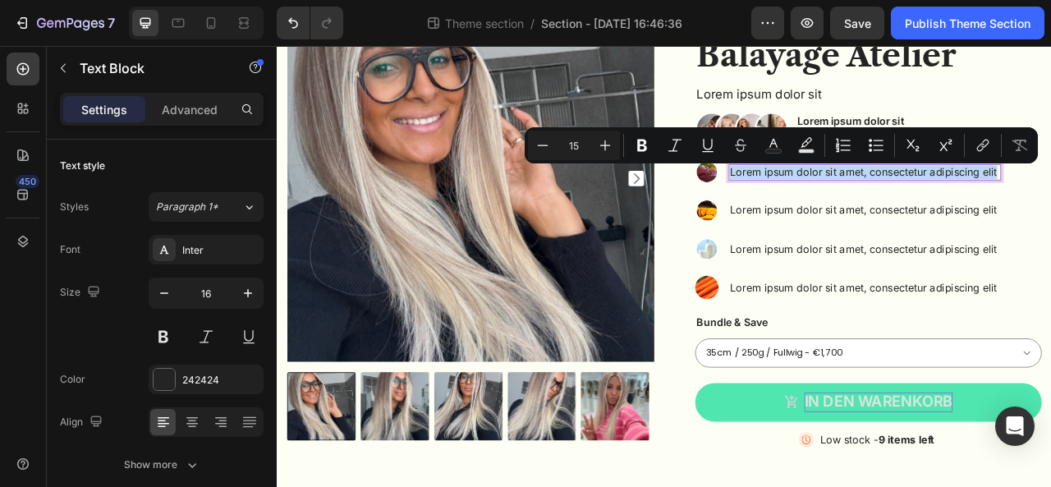
scroll to position [185, 0]
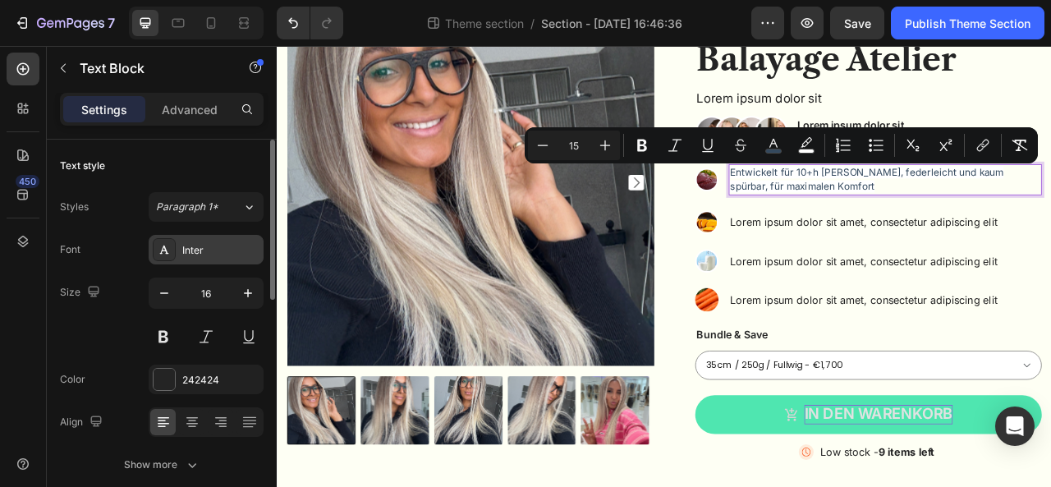
click at [196, 244] on div "Inter" at bounding box center [220, 250] width 77 height 15
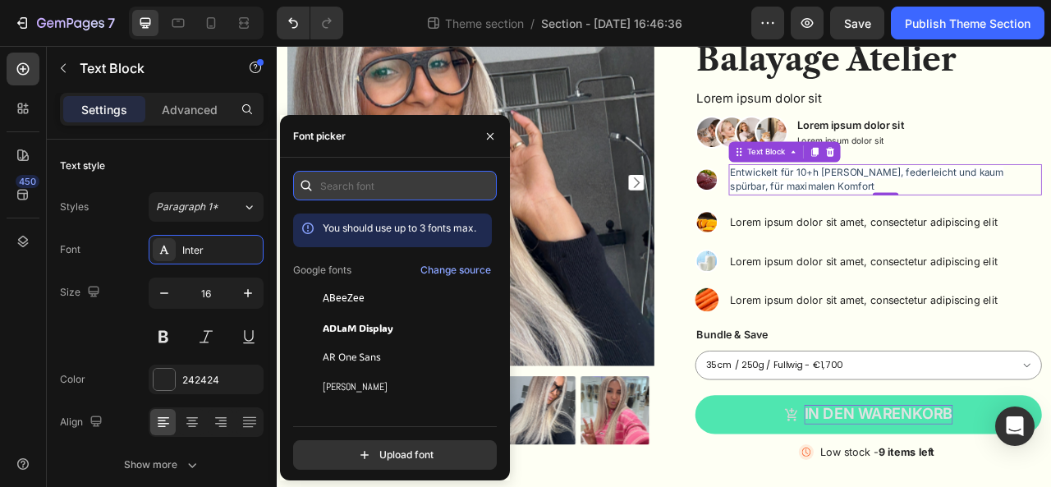
click at [375, 182] on input "text" at bounding box center [395, 186] width 204 height 30
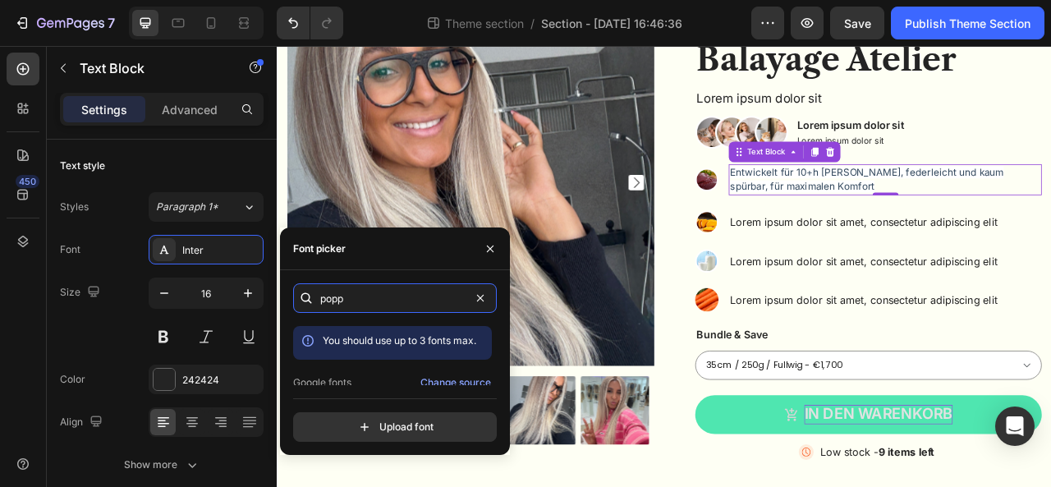
scroll to position [39, 0]
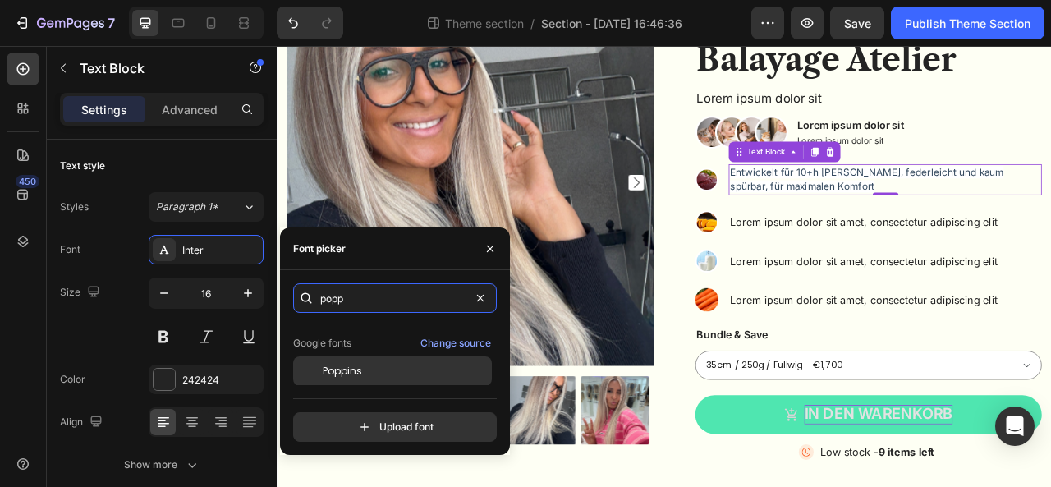
type input "popp"
click at [351, 369] on span "Poppins" at bounding box center [342, 371] width 39 height 15
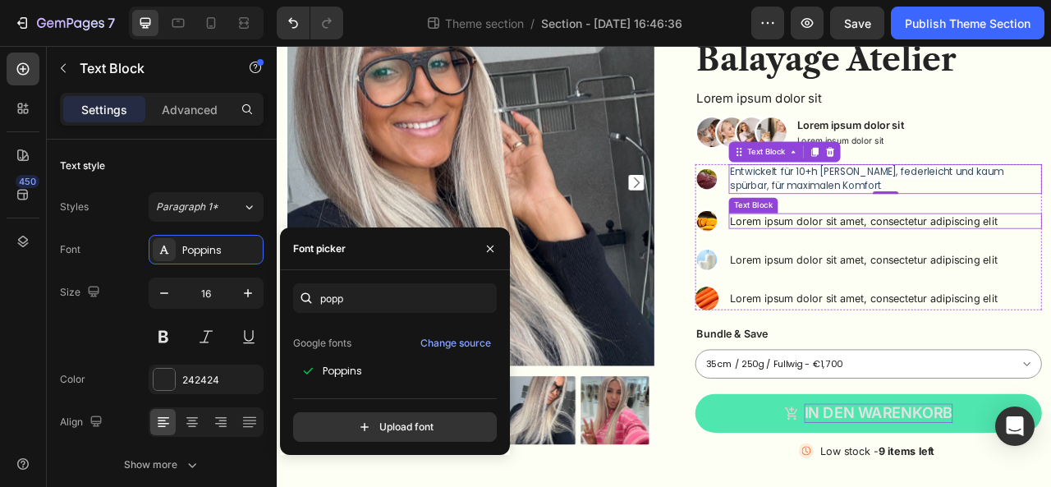
click at [927, 266] on p "Lorem ipsum dolor sit amet, consectetur adipiscing elit" at bounding box center [1050, 268] width 395 height 17
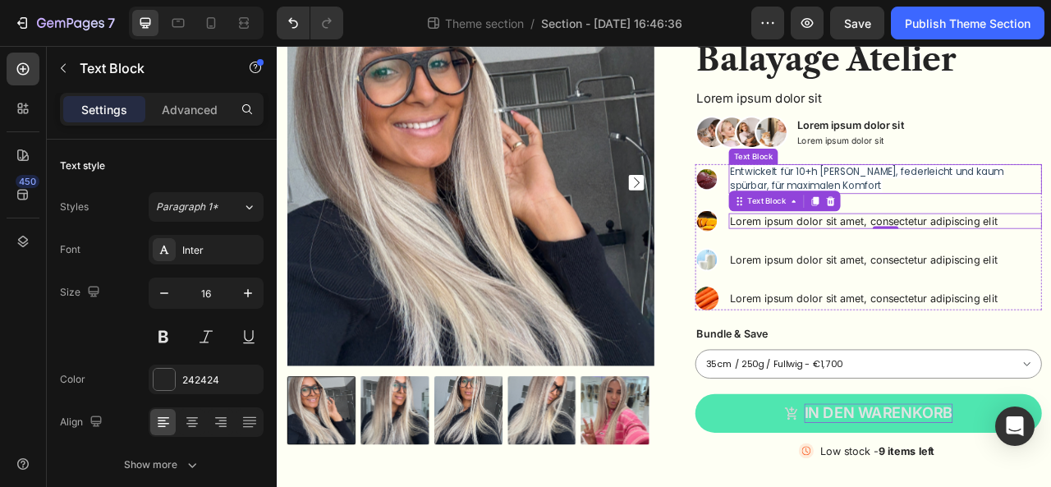
click at [853, 204] on span "Entwickelt für 10+h [PERSON_NAME], federleicht und kaum spürbar, für maximalen …" at bounding box center [1026, 214] width 347 height 34
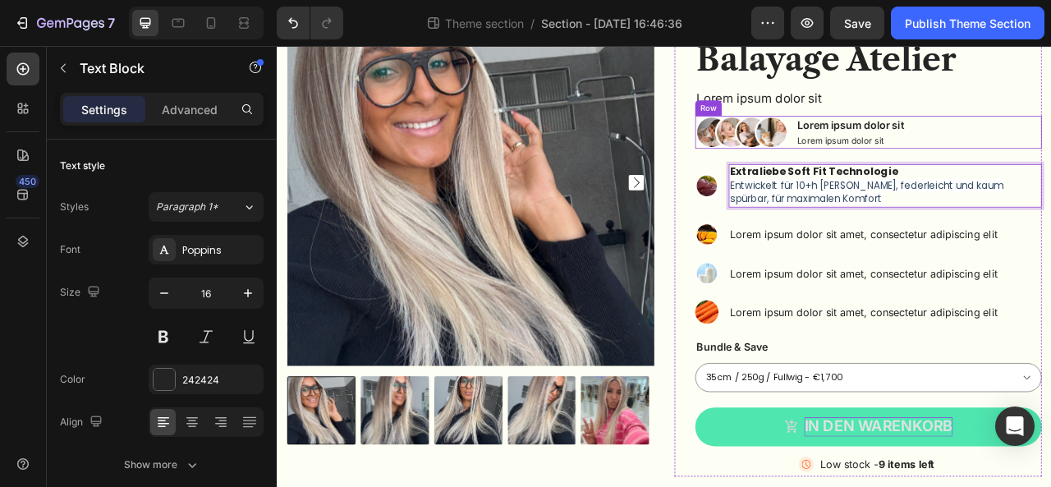
click at [1050, 148] on div "Image Lorem ipsum dolor sit Text Block Lorem ipsum dolor sit Text Block Row" at bounding box center [1028, 156] width 441 height 43
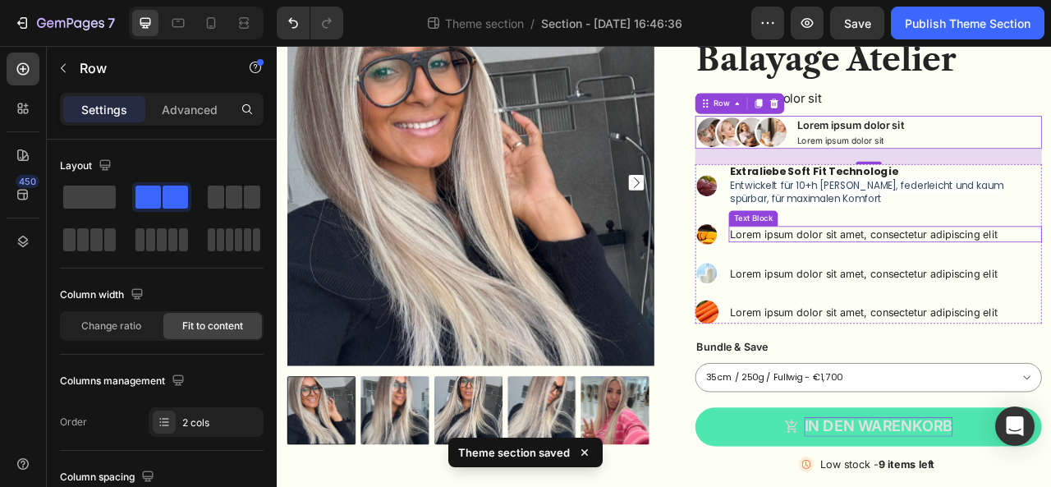
click at [929, 281] on p "Lorem ipsum dolor sit amet, consectetur adipiscing elit" at bounding box center [1050, 285] width 395 height 17
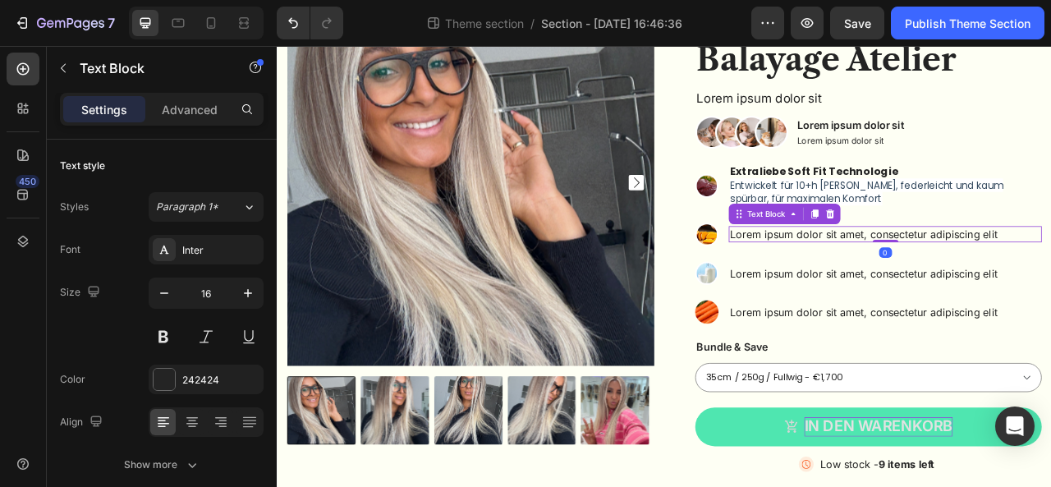
click at [851, 277] on div "Lorem ipsum dolor sit amet, consectetur adipiscing elit" at bounding box center [1050, 285] width 398 height 21
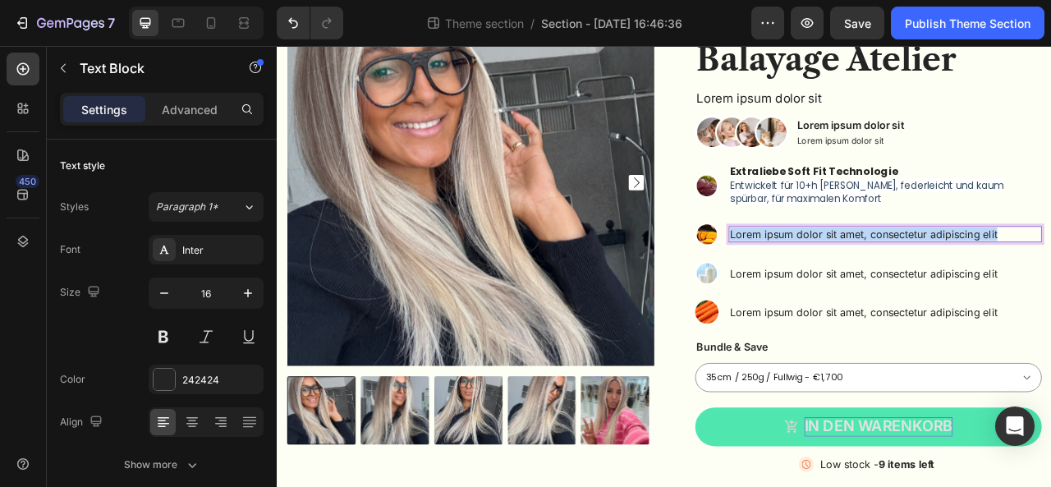
scroll to position [181, 0]
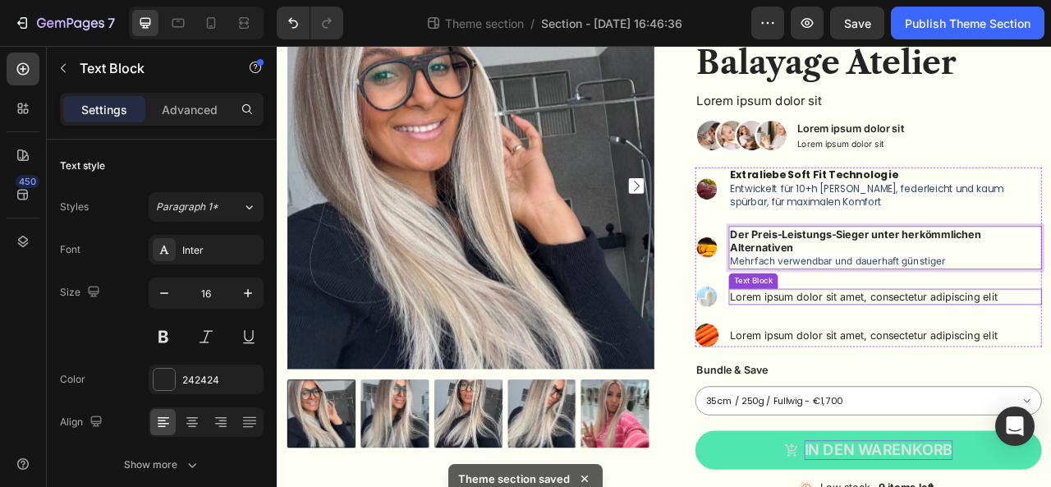
click at [981, 361] on p "Lorem ipsum dolor sit amet, consectetur adipiscing elit" at bounding box center [1050, 364] width 395 height 17
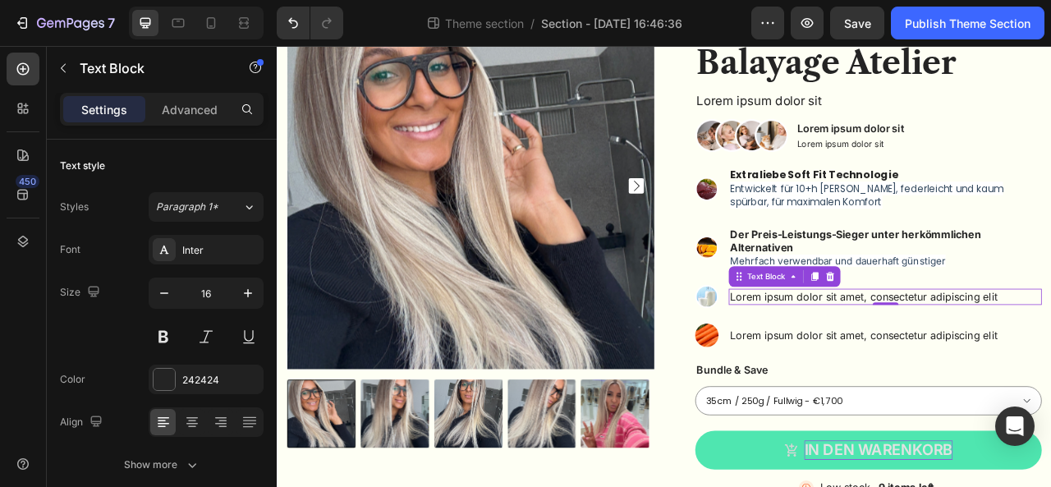
click at [858, 358] on p "Lorem ipsum dolor sit amet, consectetur adipiscing elit" at bounding box center [1050, 364] width 395 height 17
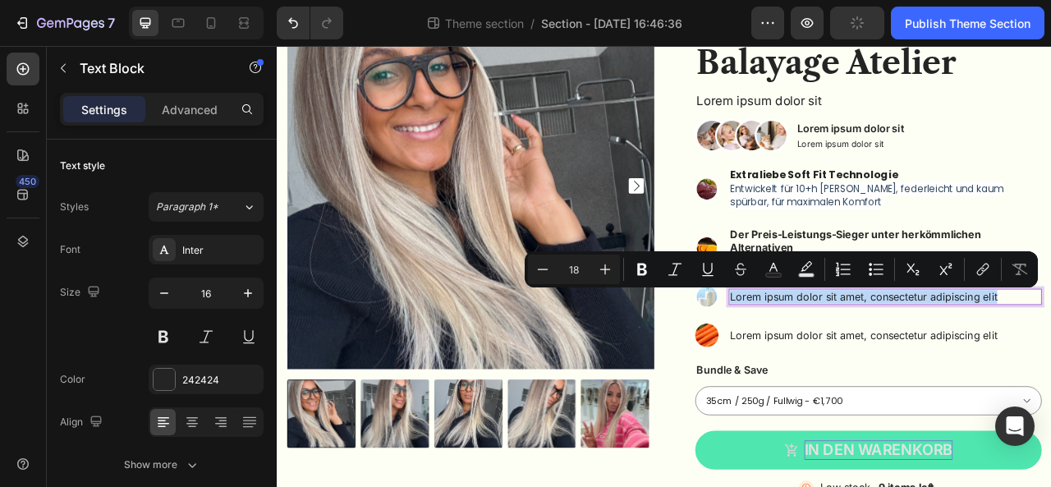
scroll to position [176, 0]
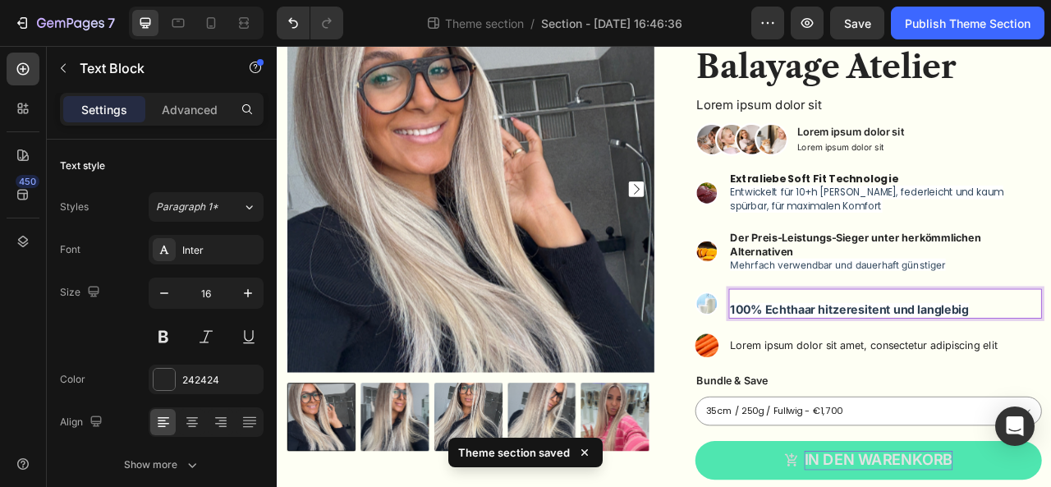
click at [853, 383] on strong "100% Echthaar hitzeresitent und langlebig" at bounding box center [1005, 381] width 304 height 17
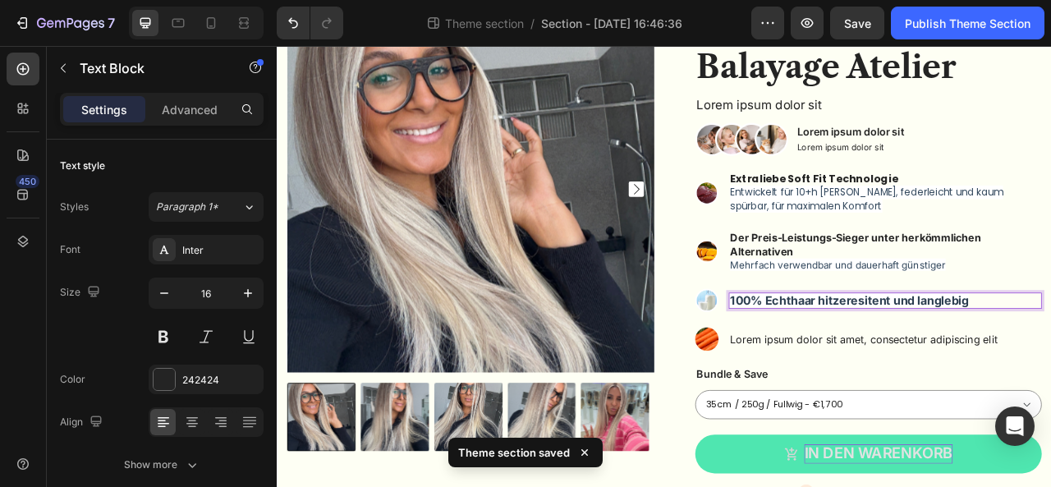
scroll to position [181, 0]
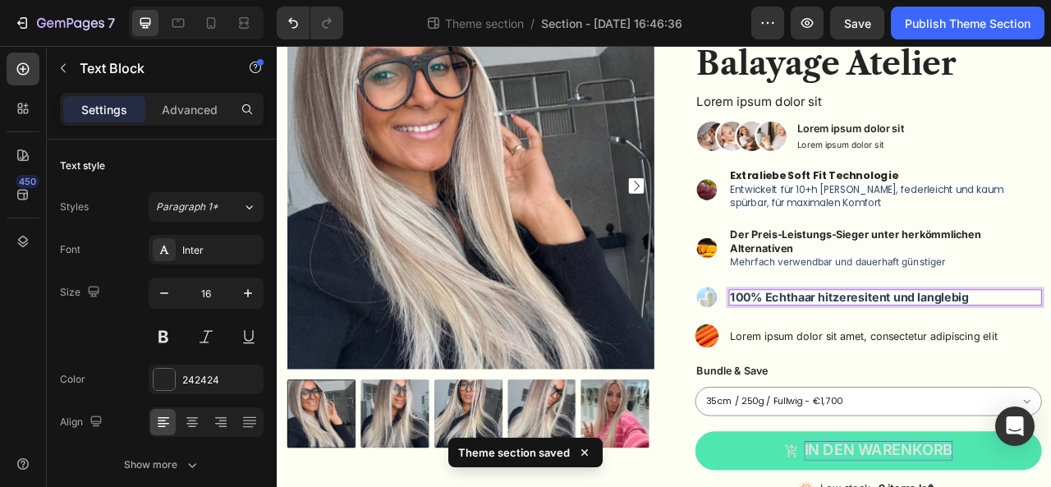
click at [1050, 369] on p "100% Echthaar hitzeresitent und langlebig" at bounding box center [1050, 365] width 395 height 17
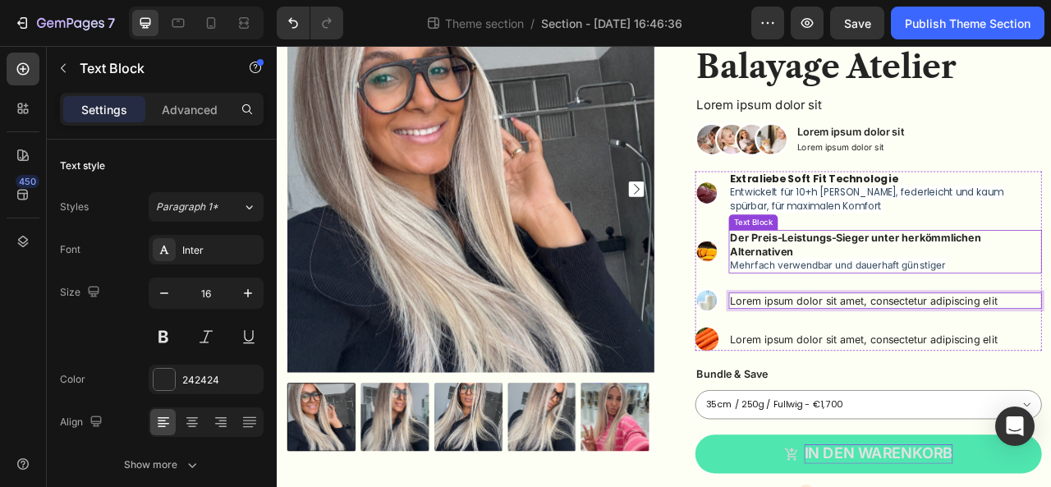
scroll to position [181, 0]
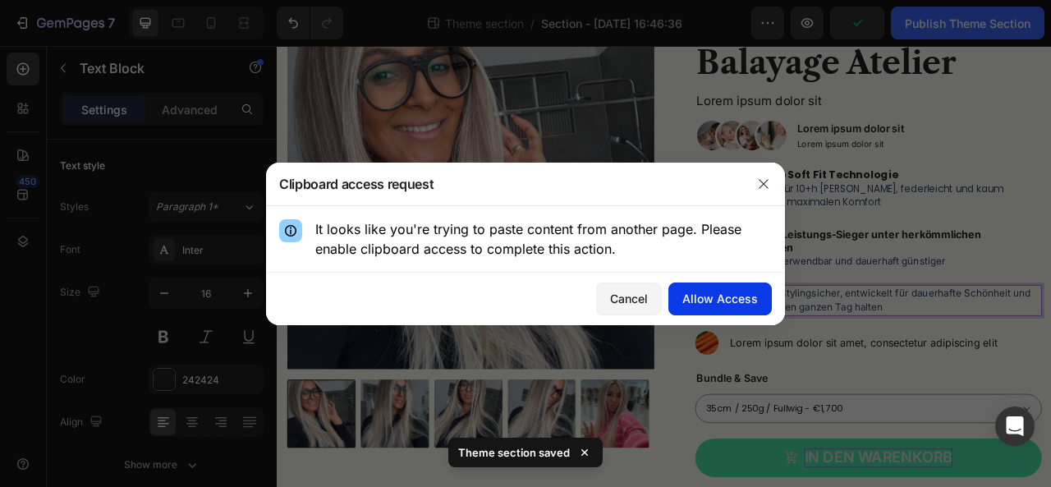
click at [735, 291] on div "Allow Access" at bounding box center [720, 298] width 76 height 17
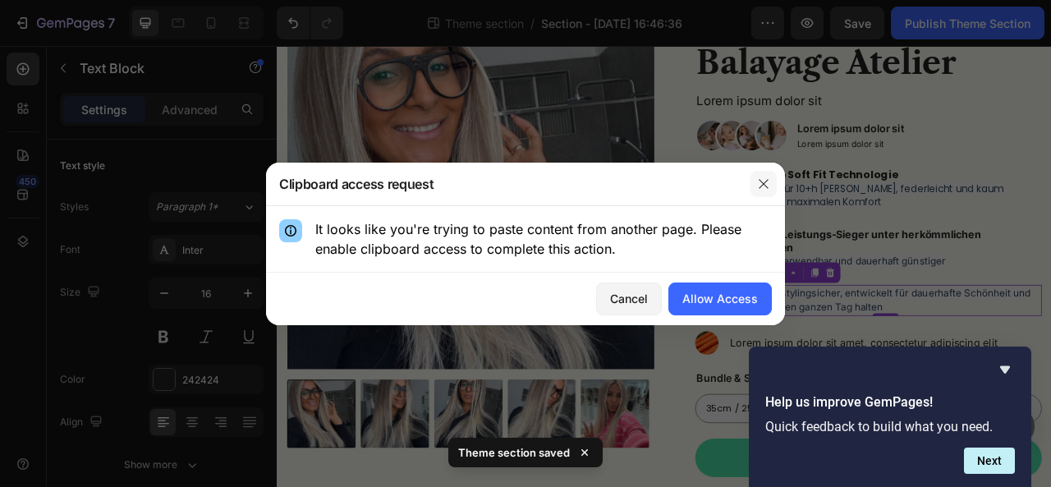
click at [762, 184] on icon "button" at bounding box center [763, 183] width 13 height 13
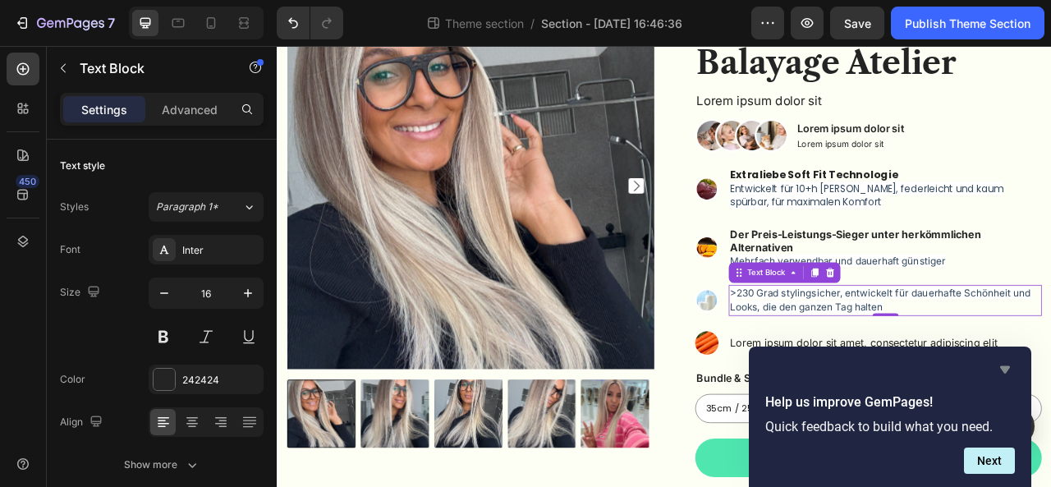
click at [1003, 367] on icon "Hide survey" at bounding box center [1005, 369] width 10 height 7
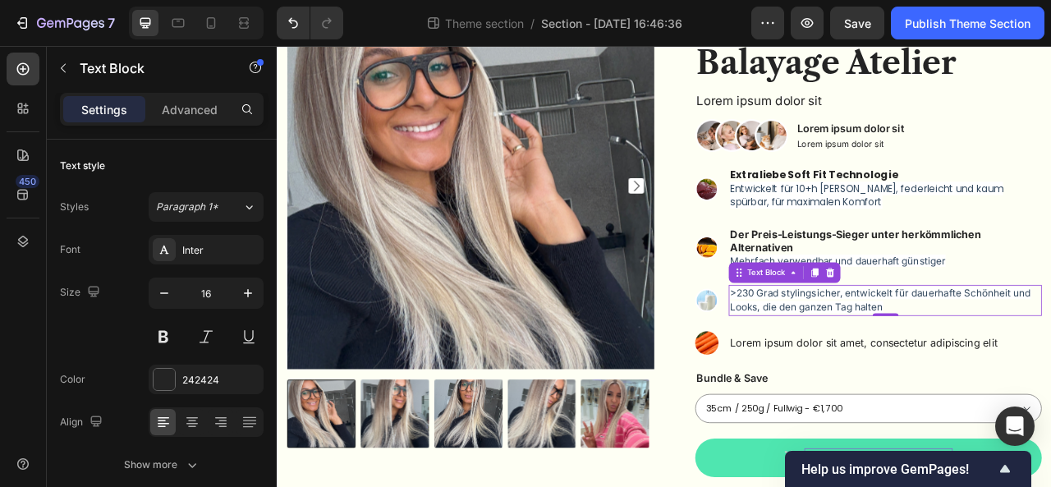
click at [1006, 372] on span ">230 Grad stylingsicher, entwickelt für dauerhafte Schönheit und Looks, die den…" at bounding box center [1044, 369] width 382 height 34
click at [950, 360] on span ">230 Grad stylingsicher, entwickelt für dauerhafte Schönheit und Looks, die den…" at bounding box center [1044, 369] width 382 height 34
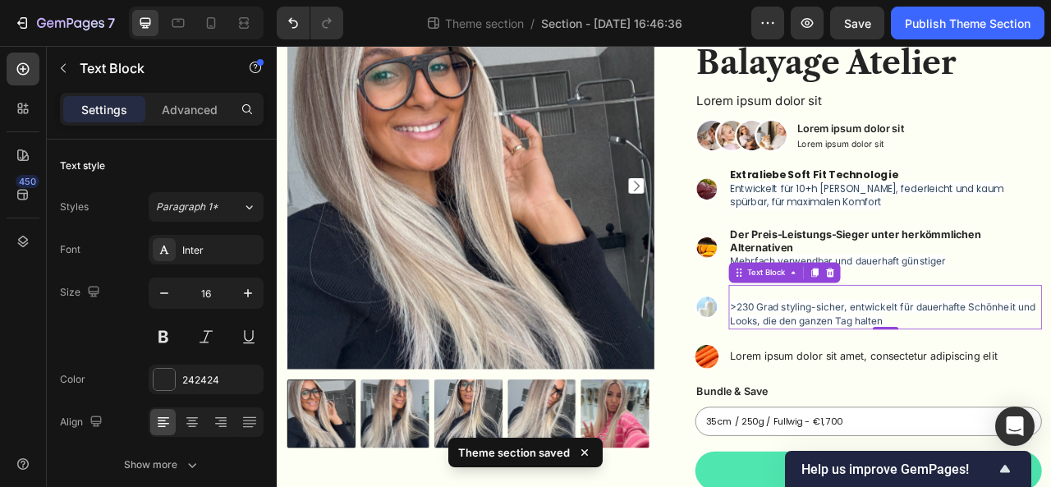
click at [894, 353] on p "Rich Text Editor. Editing area: main" at bounding box center [1050, 359] width 395 height 17
click at [857, 362] on p "Rich Text Editor. Editing area: main" at bounding box center [1050, 359] width 395 height 17
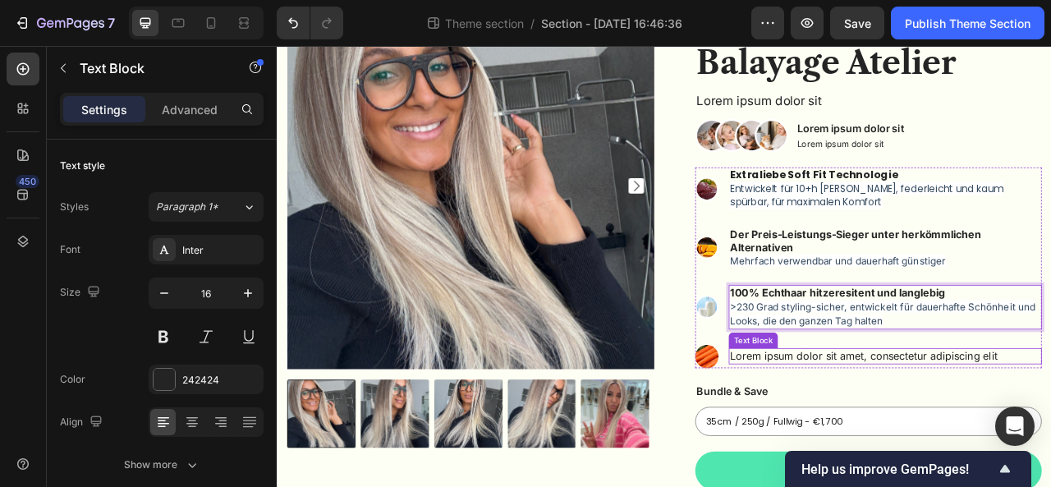
click at [1050, 446] on p "Lorem ipsum dolor sit amet, consectetur adipiscing elit" at bounding box center [1050, 440] width 395 height 17
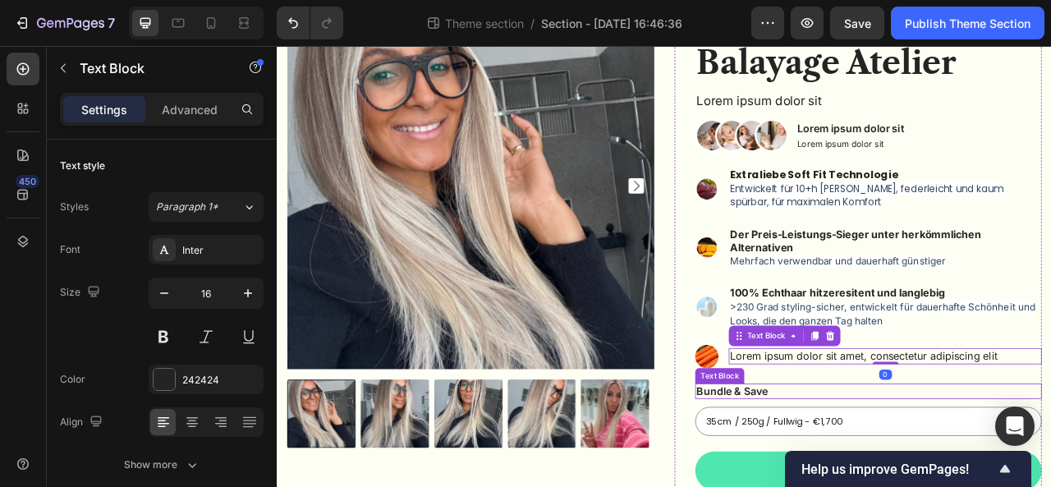
click at [1050, 475] on div "Bundle & Save" at bounding box center [1028, 485] width 441 height 21
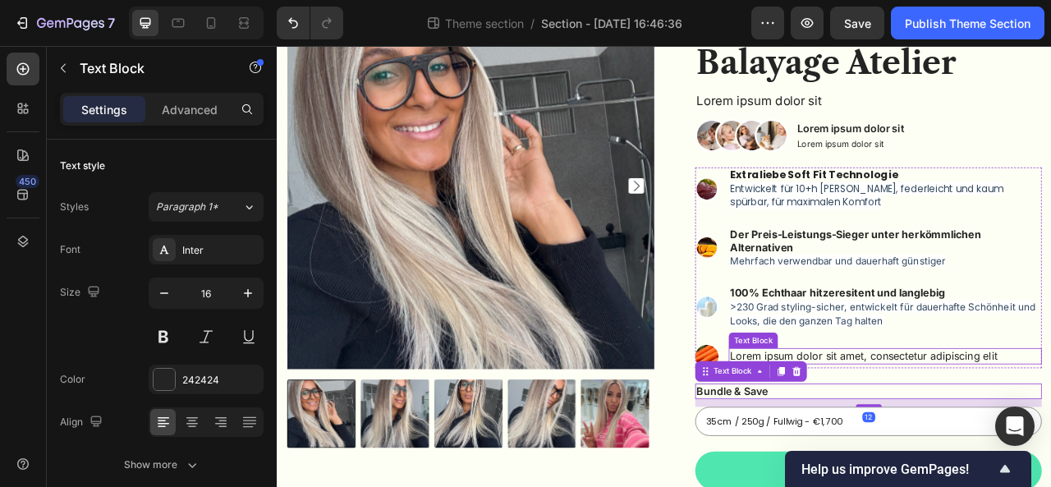
click at [940, 437] on p "Lorem ipsum dolor sit amet, consectetur adipiscing elit" at bounding box center [1050, 440] width 395 height 17
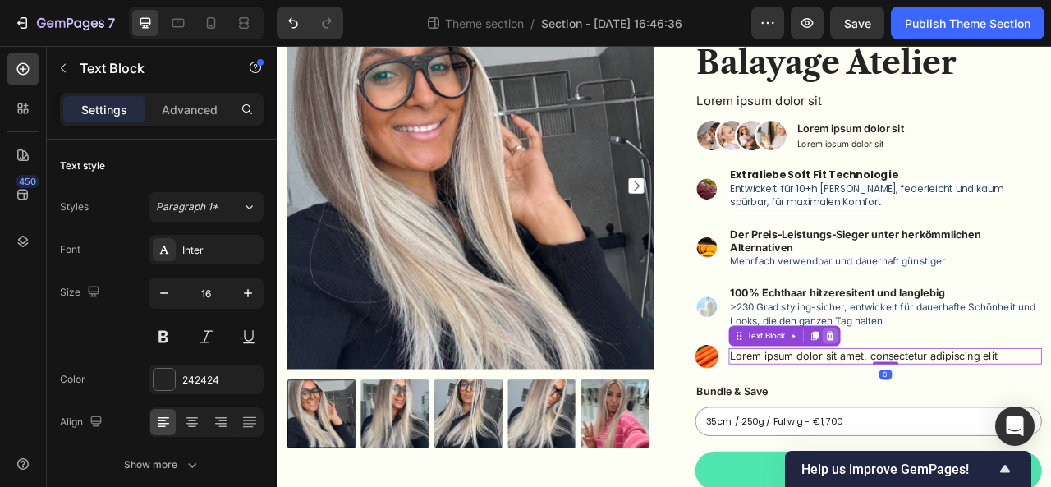
click at [981, 410] on div at bounding box center [980, 415] width 20 height 20
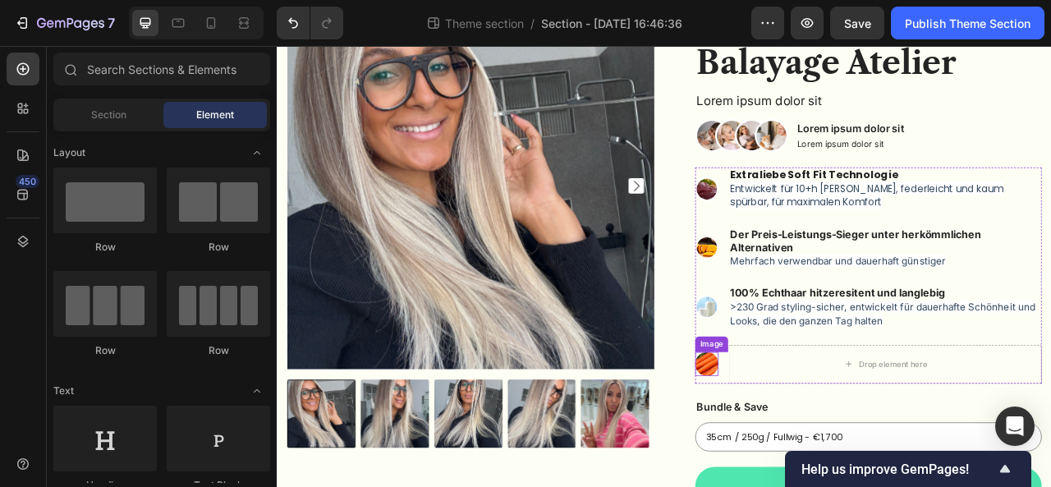
click at [816, 445] on img at bounding box center [823, 450] width 30 height 30
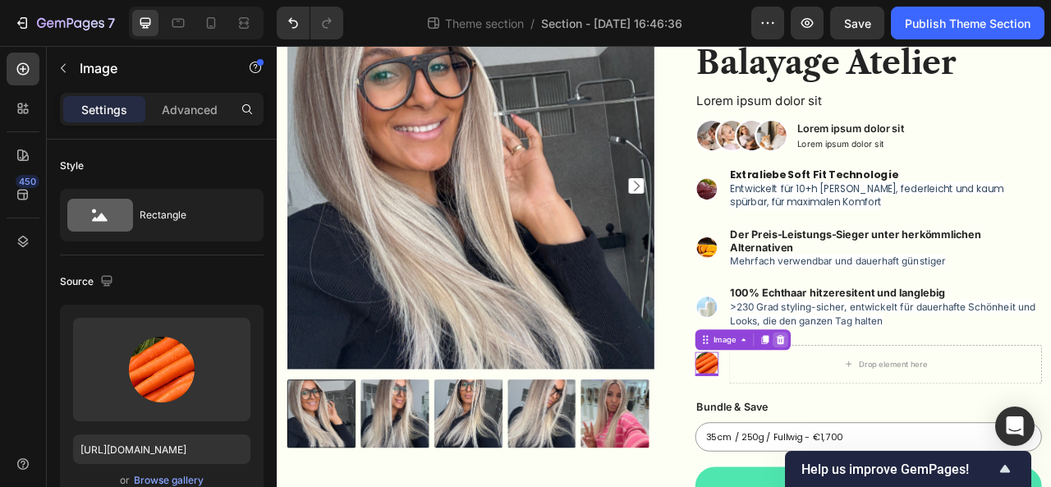
click at [918, 414] on div at bounding box center [917, 420] width 20 height 20
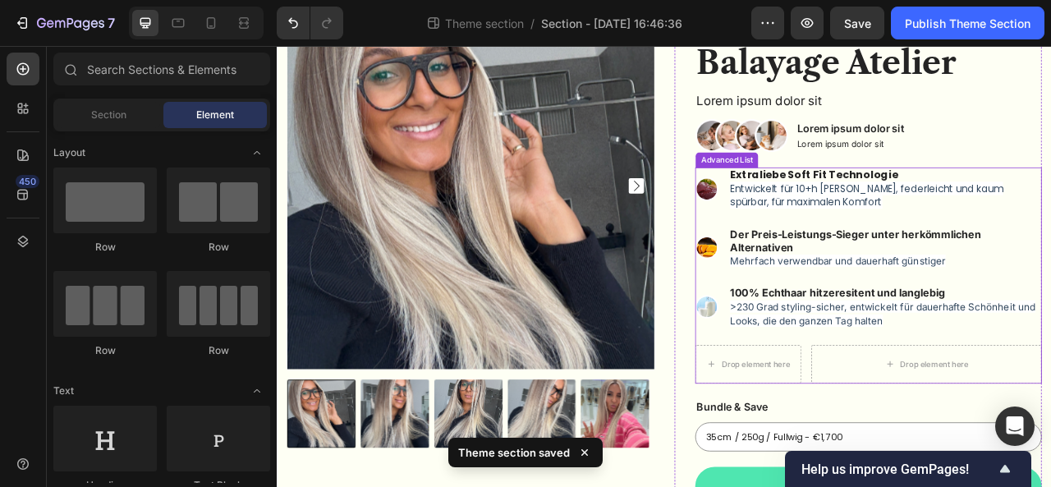
click at [833, 193] on div "Advanced List" at bounding box center [848, 190] width 73 height 15
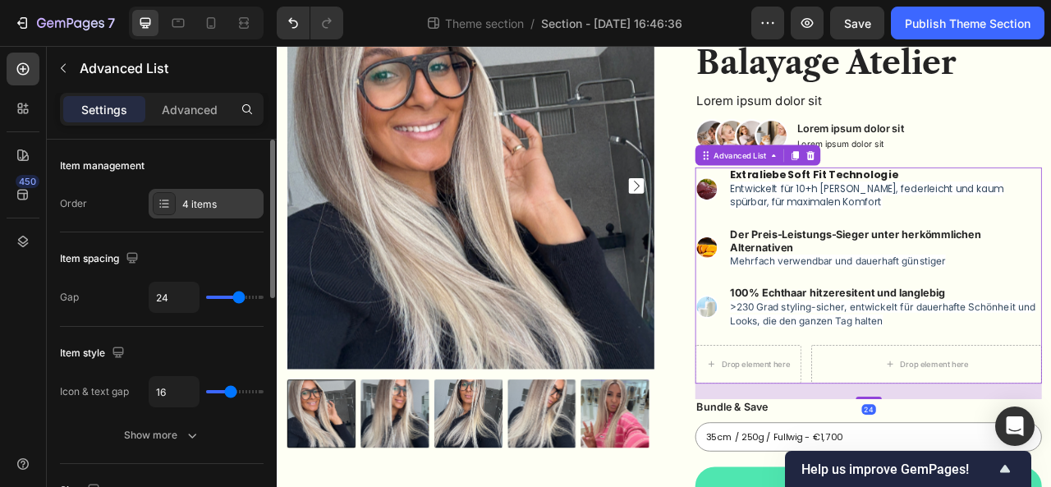
click at [236, 198] on div "4 items" at bounding box center [220, 204] width 77 height 15
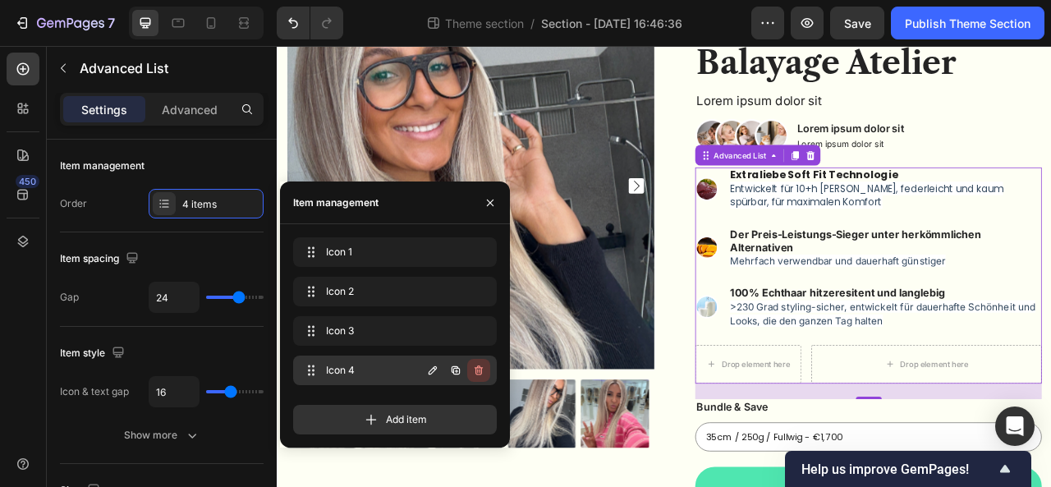
click at [478, 374] on icon "button" at bounding box center [478, 370] width 8 height 10
click at [478, 374] on div "Delete" at bounding box center [467, 370] width 30 height 15
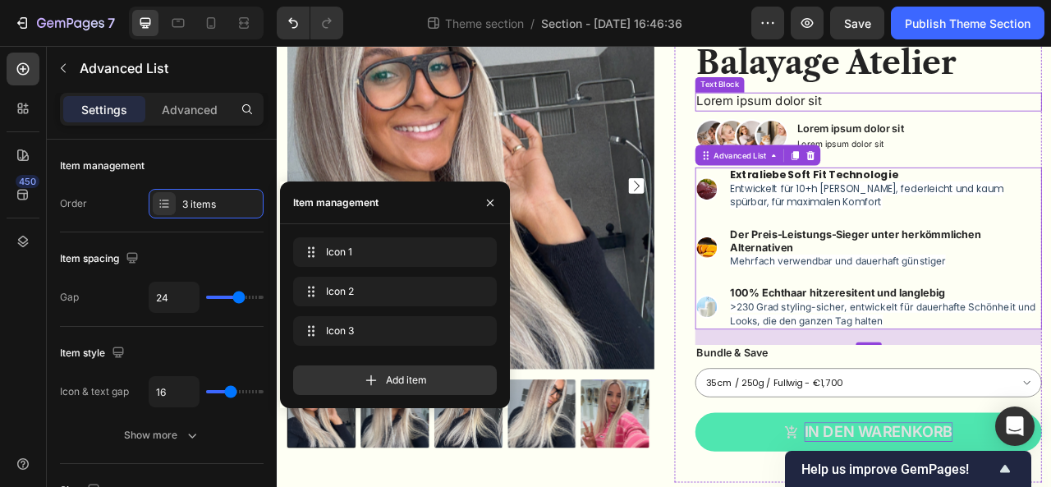
click at [1050, 119] on p "Lorem ipsum dolor sit" at bounding box center [1028, 117] width 437 height 21
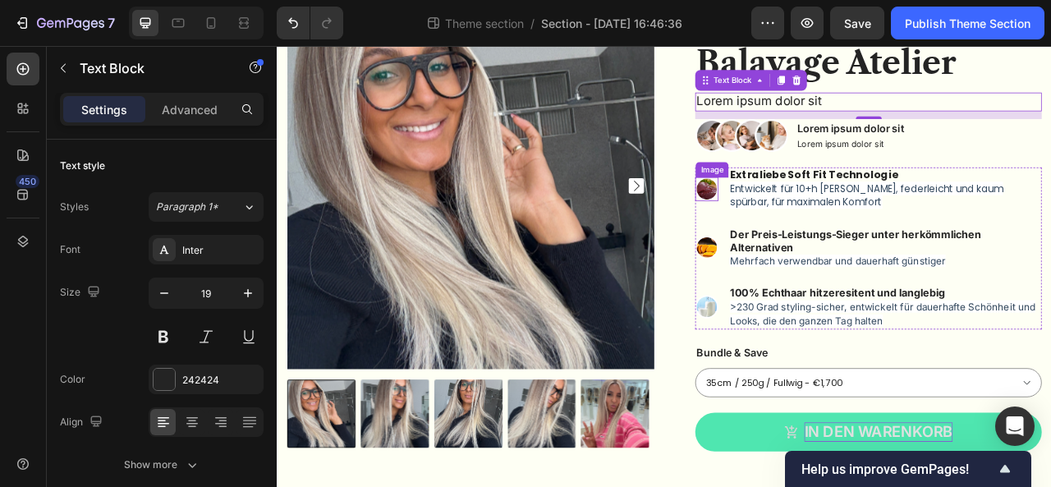
click at [821, 228] on img at bounding box center [823, 228] width 30 height 30
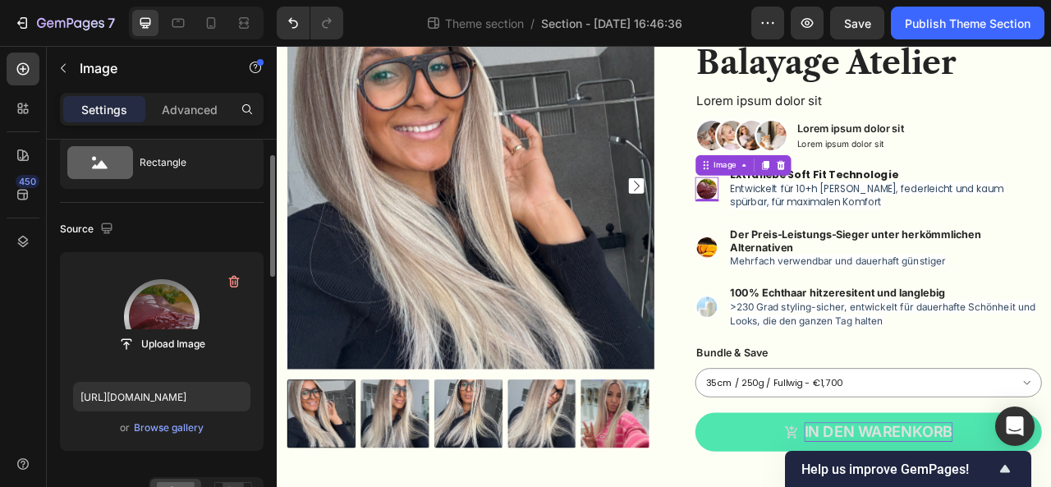
scroll to position [53, 0]
click at [172, 347] on input "file" at bounding box center [161, 343] width 113 height 28
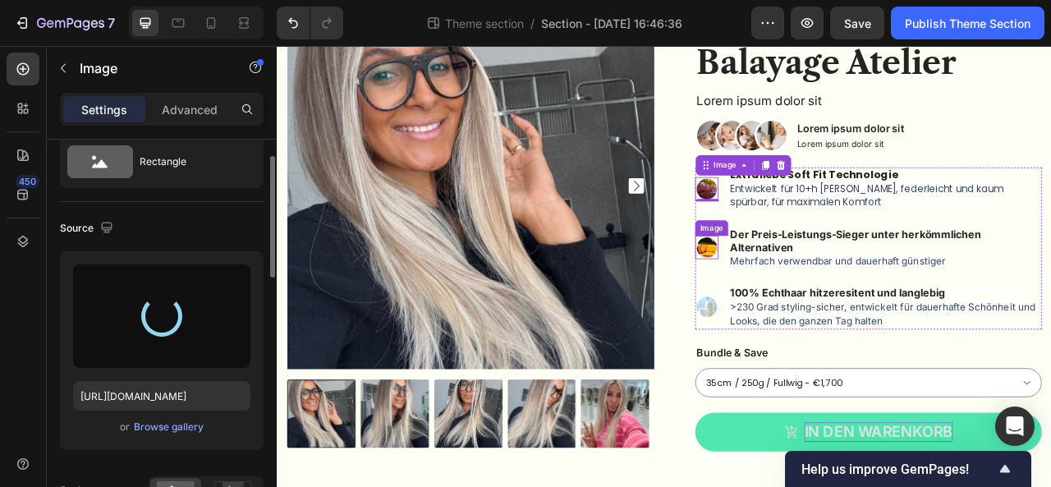
type input "[URL][DOMAIN_NAME]"
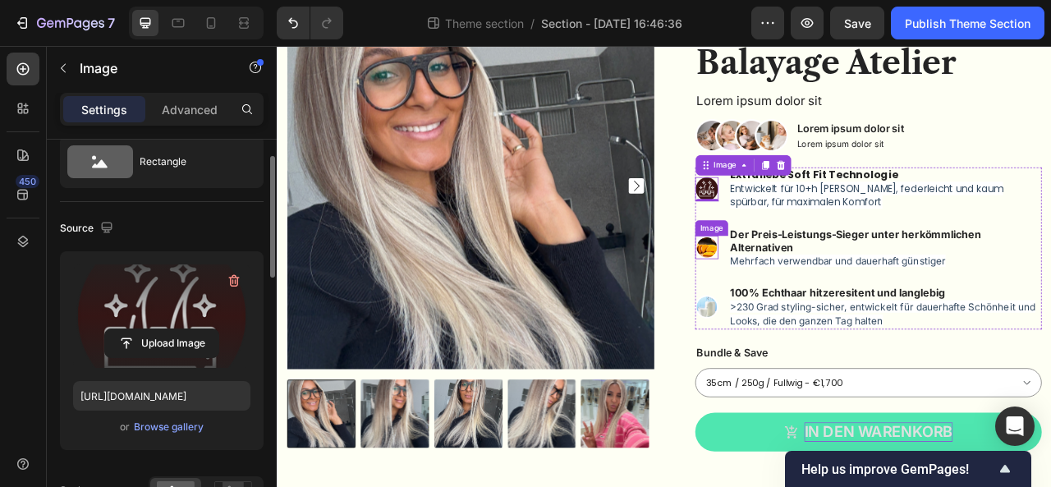
click at [816, 301] on img at bounding box center [823, 302] width 30 height 30
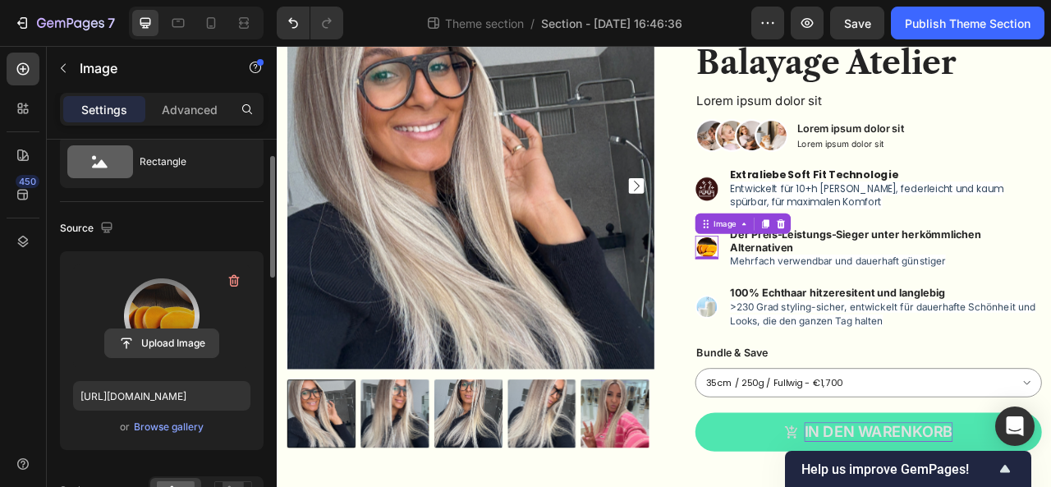
click at [166, 341] on input "file" at bounding box center [161, 343] width 113 height 28
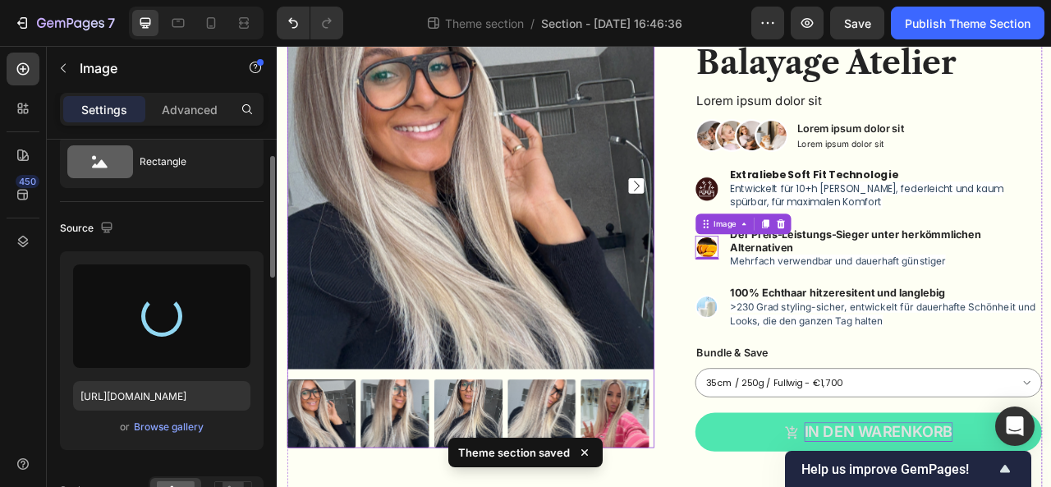
type input "[URL][DOMAIN_NAME]"
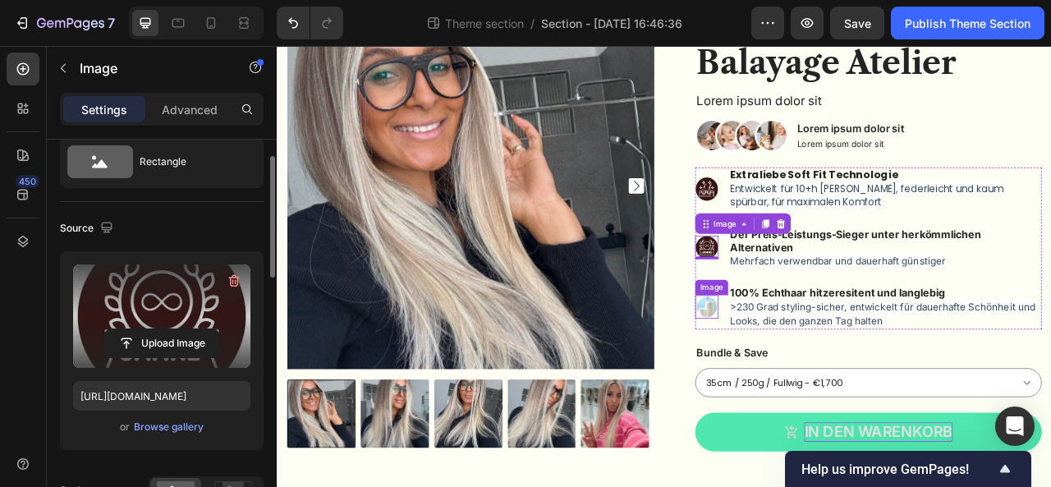
click at [808, 373] on img at bounding box center [823, 378] width 30 height 30
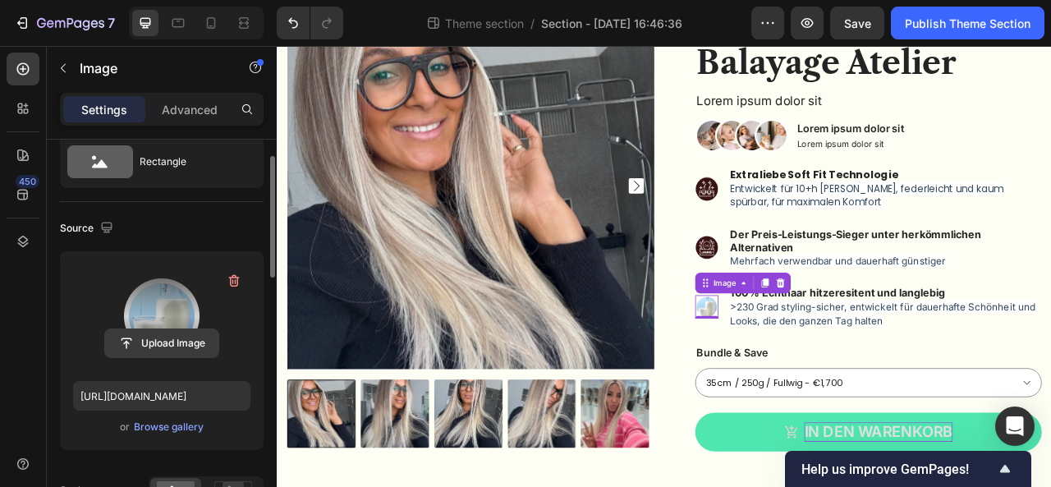
click at [155, 335] on input "file" at bounding box center [161, 343] width 113 height 28
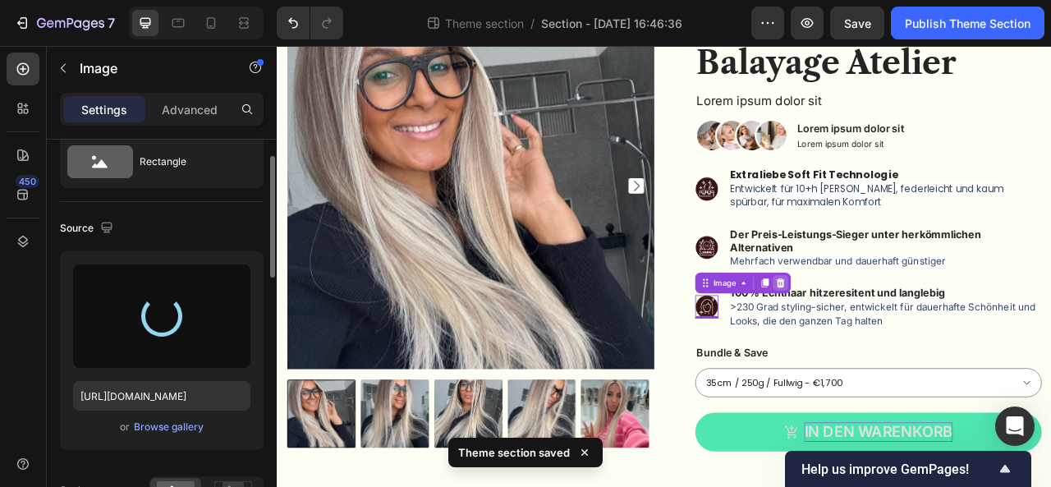
type input "[URL][DOMAIN_NAME]"
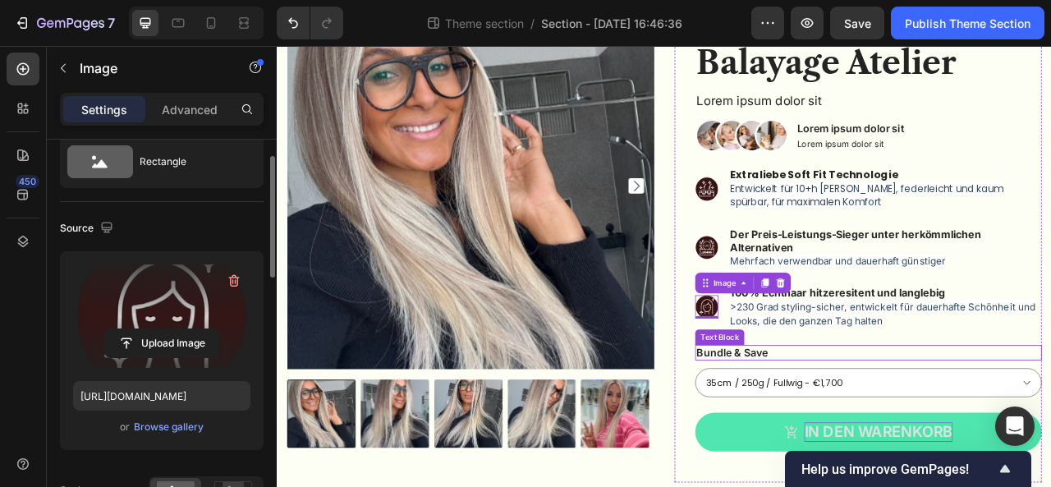
click at [872, 440] on p "Bundle & Save" at bounding box center [1028, 436] width 437 height 17
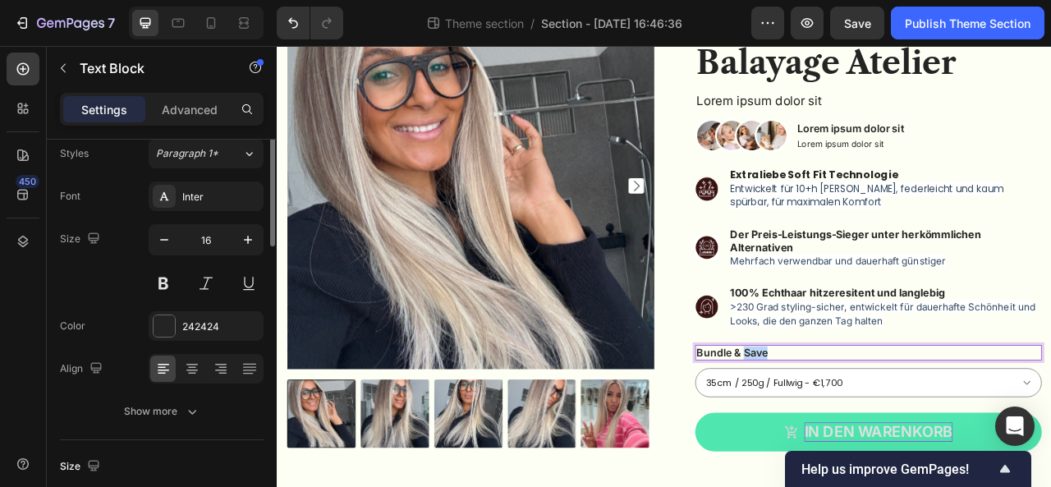
scroll to position [0, 0]
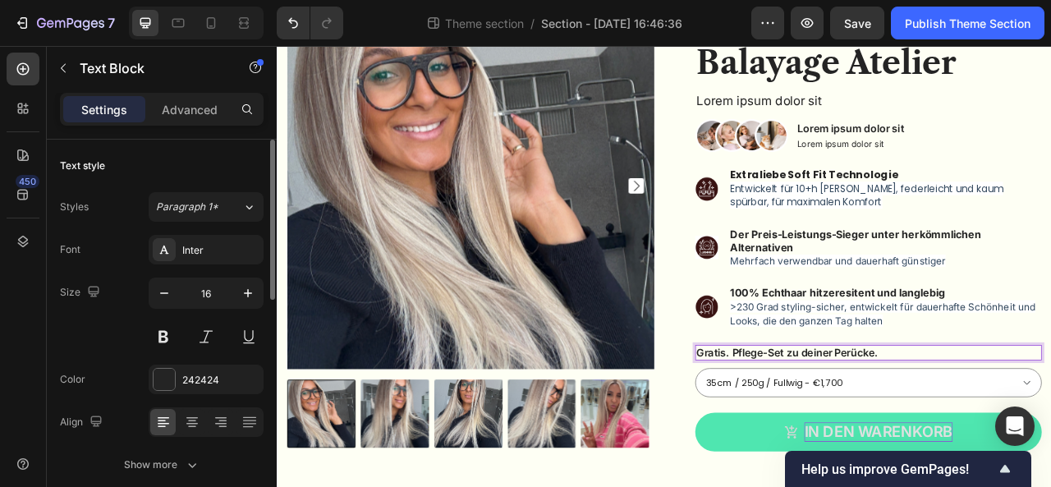
click at [845, 437] on p "Gratis. Pflege-Set zu deiner Perücke." at bounding box center [1028, 436] width 437 height 17
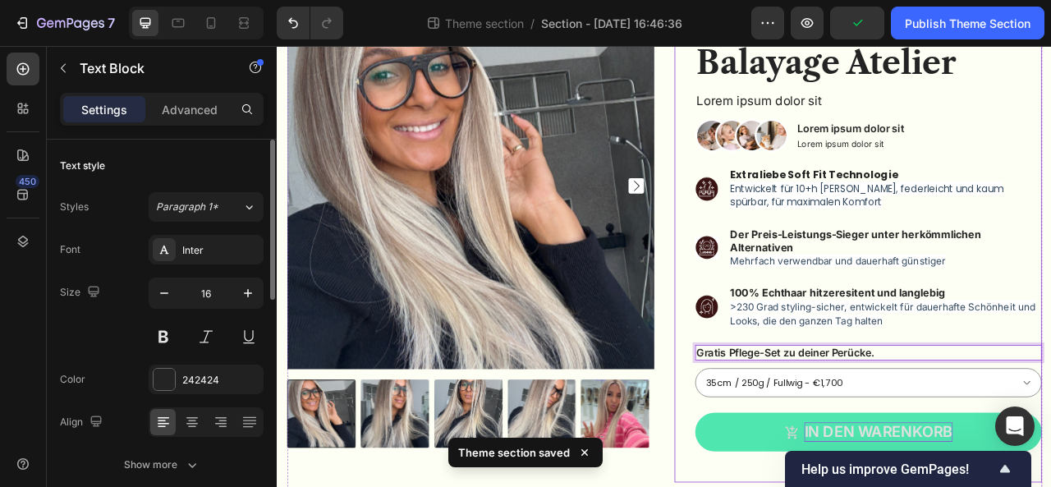
click at [788, 486] on div "Sassy Lightblonde Balayage Atelier Product Title Lorem ipsum dolor sit Text Blo…" at bounding box center [1015, 294] width 467 height 611
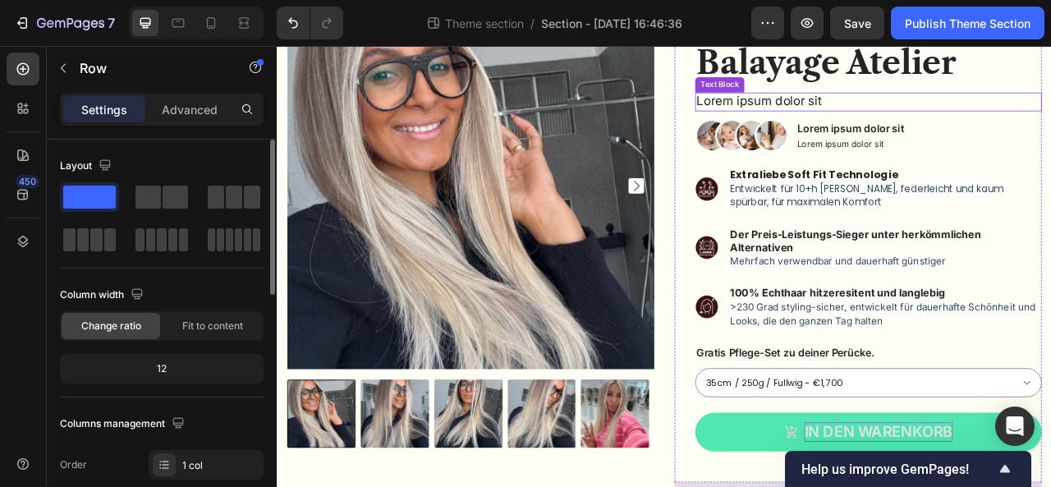
click at [874, 112] on p "Lorem ipsum dolor sit" at bounding box center [1028, 117] width 437 height 21
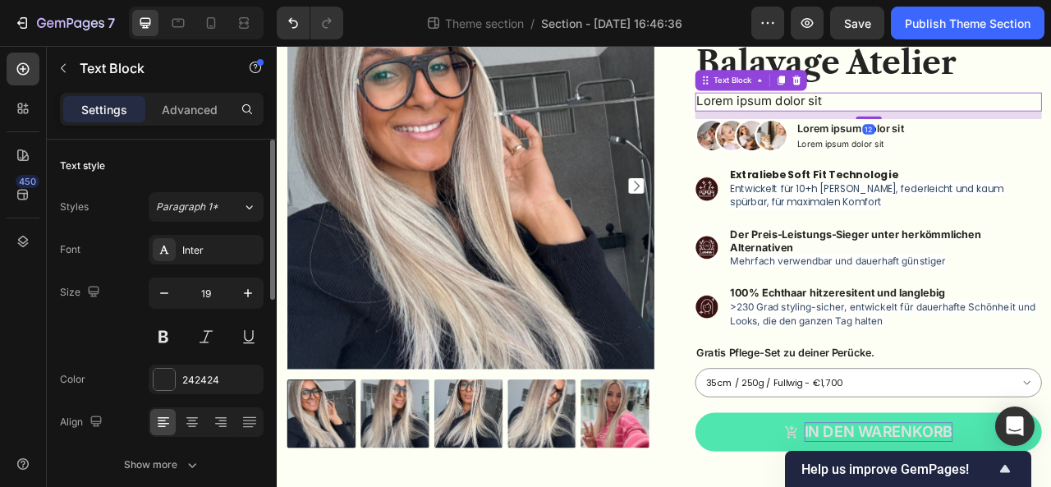
click at [874, 112] on p "Lorem ipsum dolor sit" at bounding box center [1028, 117] width 437 height 21
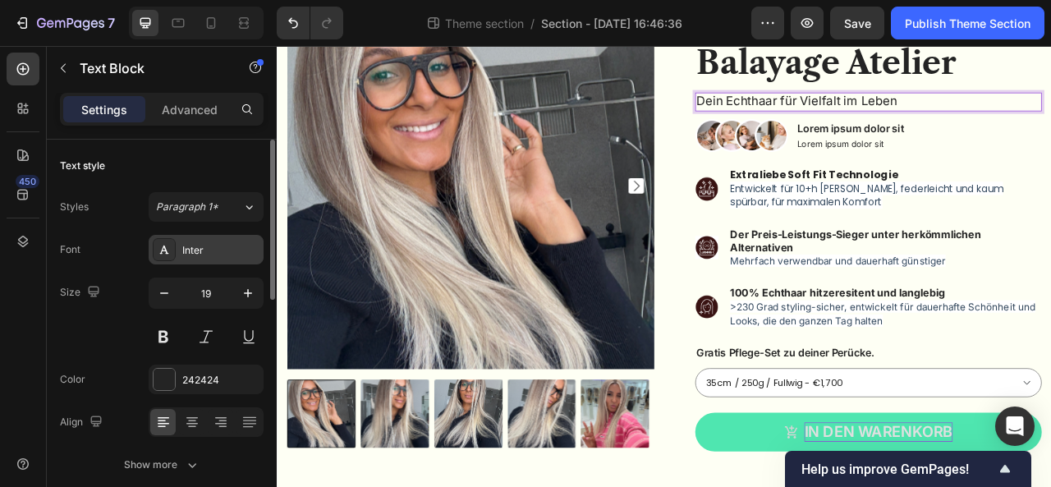
click at [198, 247] on div "Inter" at bounding box center [220, 250] width 77 height 15
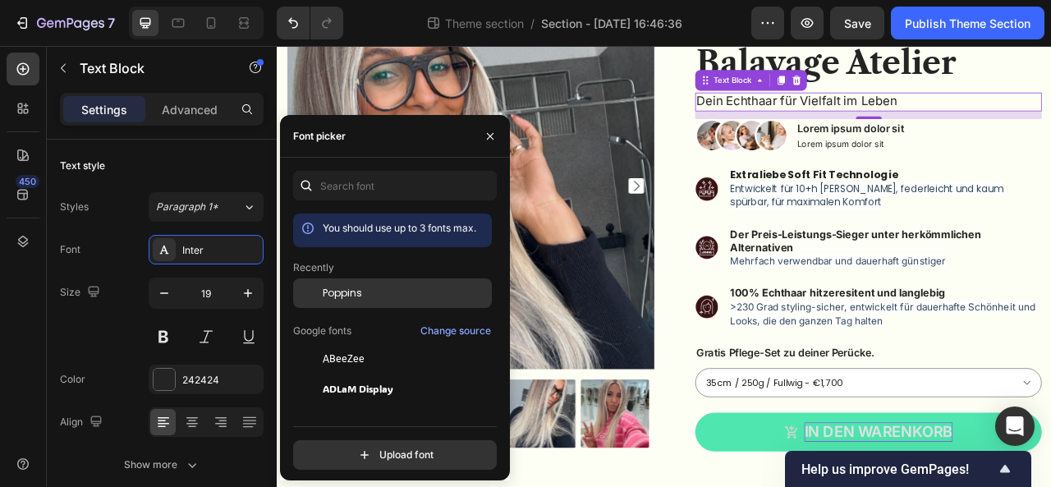
click at [346, 291] on span "Poppins" at bounding box center [342, 293] width 39 height 15
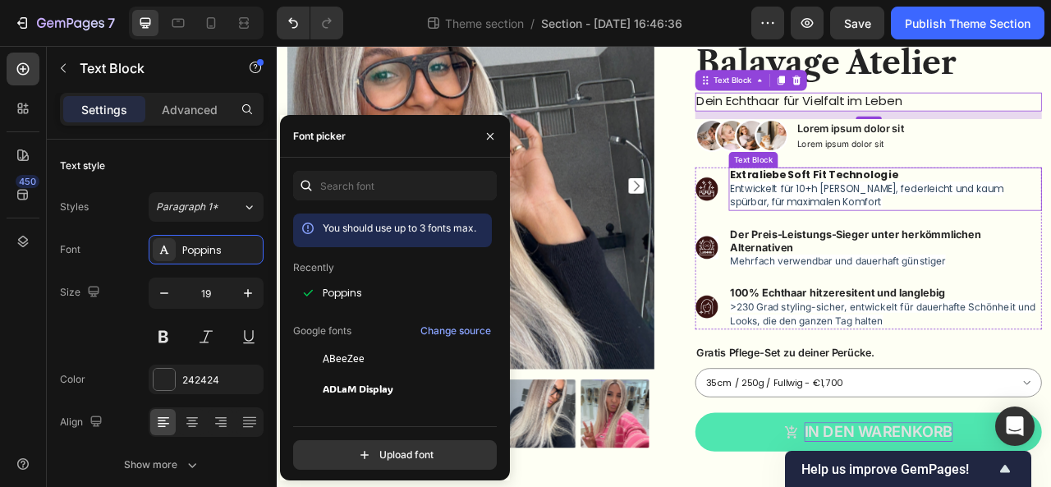
click at [931, 229] on span "⁠⁠⁠⁠⁠⁠⁠ Entwickelt für 10+h Tragedauer, federleicht und kaum spürbar, für maxim…" at bounding box center [1026, 235] width 347 height 34
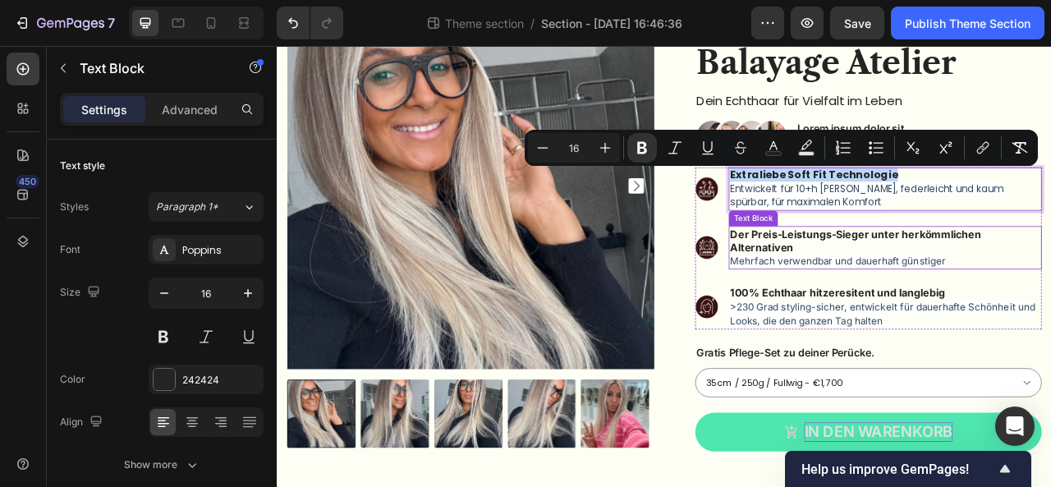
click at [875, 300] on strong "Der Preis-Leistungs-Sieger unter herkömmlichen Alternativen" at bounding box center [1012, 294] width 319 height 34
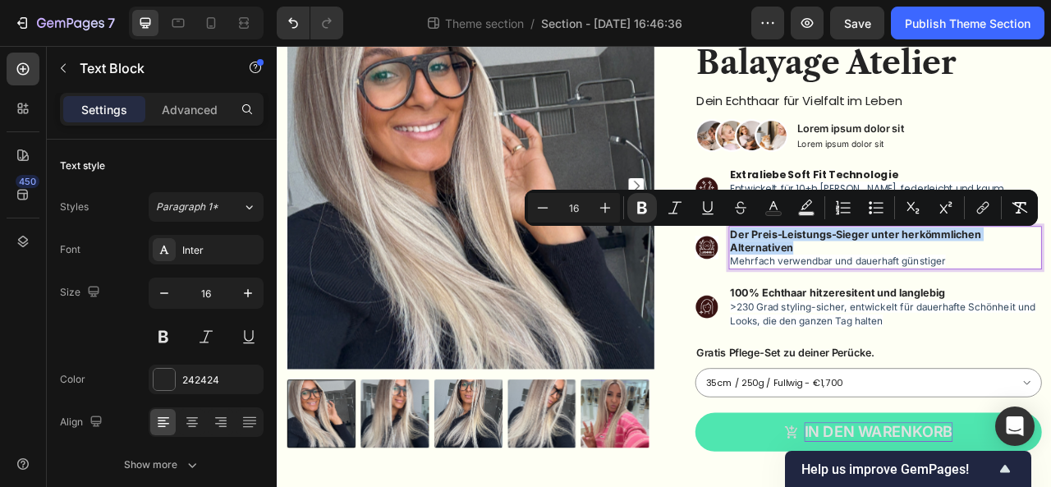
click at [875, 300] on strong "Der Preis-Leistungs-Sieger unter herkömmlichen Alternativen" at bounding box center [1012, 294] width 319 height 34
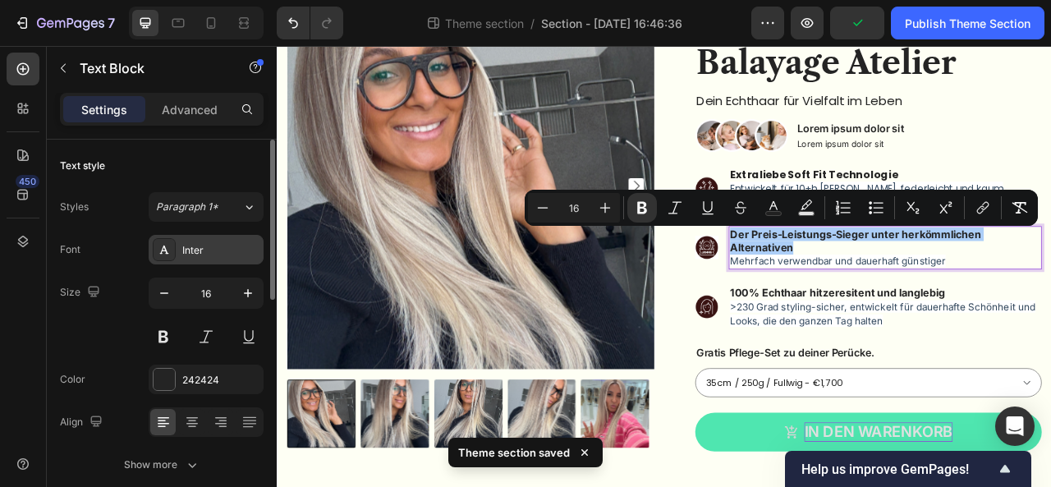
click at [213, 251] on div "Inter" at bounding box center [220, 250] width 77 height 15
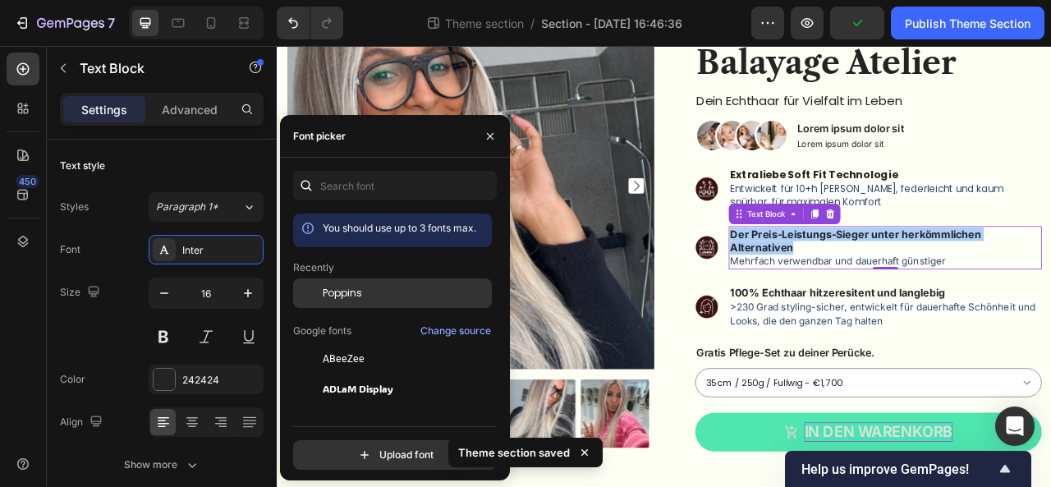
click at [368, 300] on div "Poppins" at bounding box center [406, 293] width 166 height 15
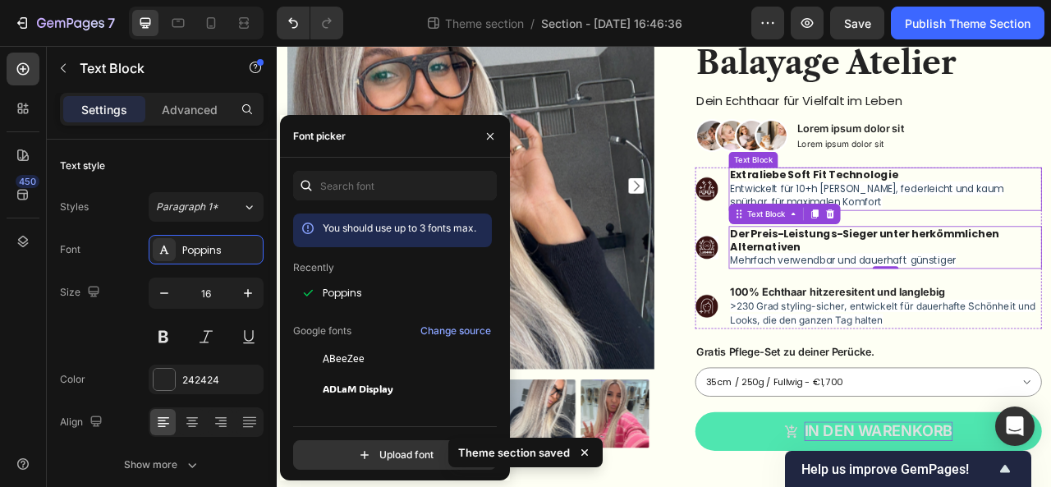
click at [942, 226] on span "Entwickelt für 10+h [PERSON_NAME], federleicht und kaum spürbar, für maximalen …" at bounding box center [1026, 235] width 347 height 34
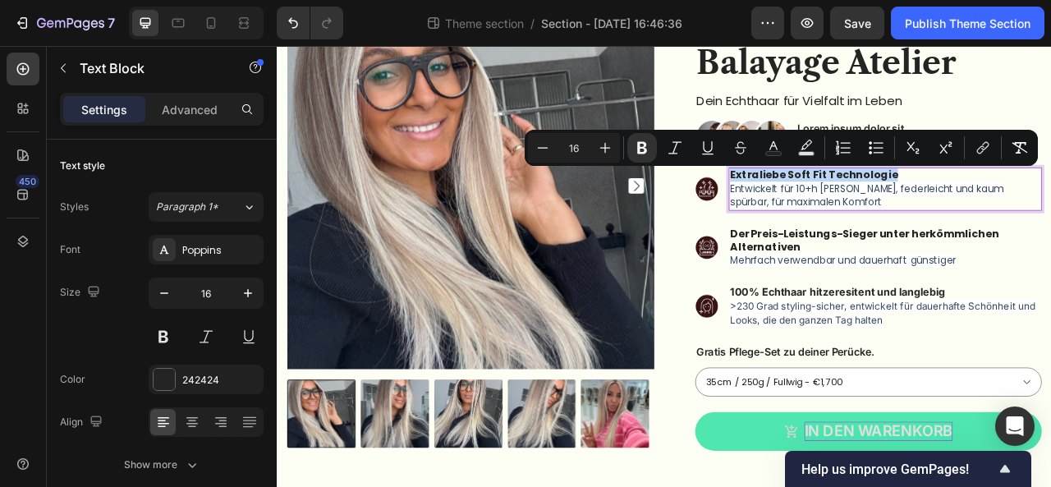
click at [936, 233] on span "Entwickelt für 10+h [PERSON_NAME], federleicht und kaum spürbar, für maximalen …" at bounding box center [1026, 235] width 347 height 34
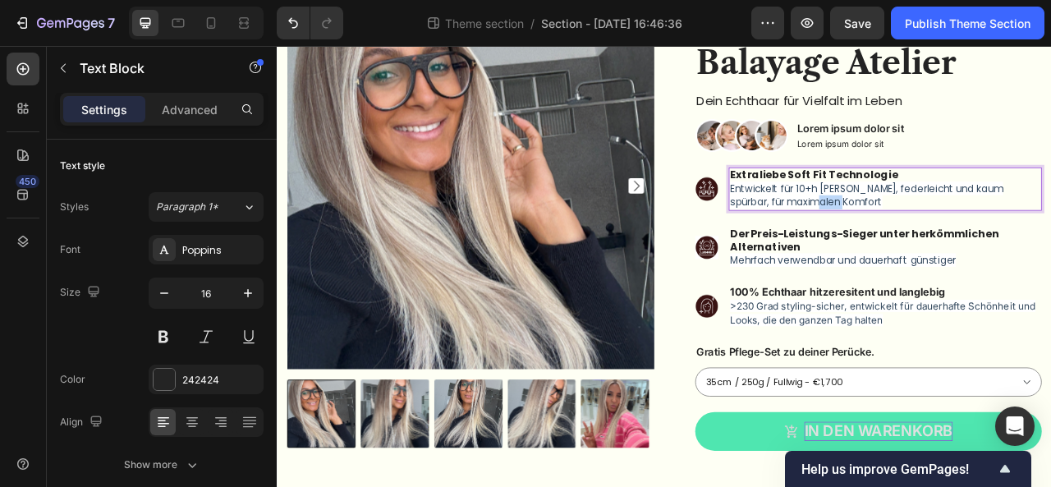
drag, startPoint x: 963, startPoint y: 245, endPoint x: 904, endPoint y: 236, distance: 59.9
click at [904, 236] on span "Entwickelt für 10+h [PERSON_NAME], federleicht und kaum spürbar, für maximalen …" at bounding box center [1026, 235] width 347 height 34
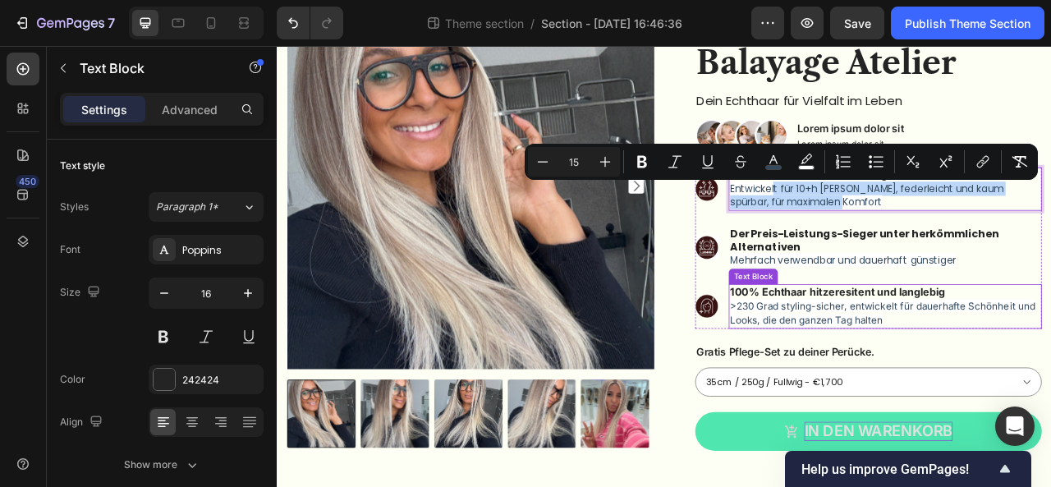
click at [881, 383] on span ">230 Grad styling-sicher, entwickelt für dauerhafte Schönheit und Looks, die de…" at bounding box center [1047, 386] width 388 height 34
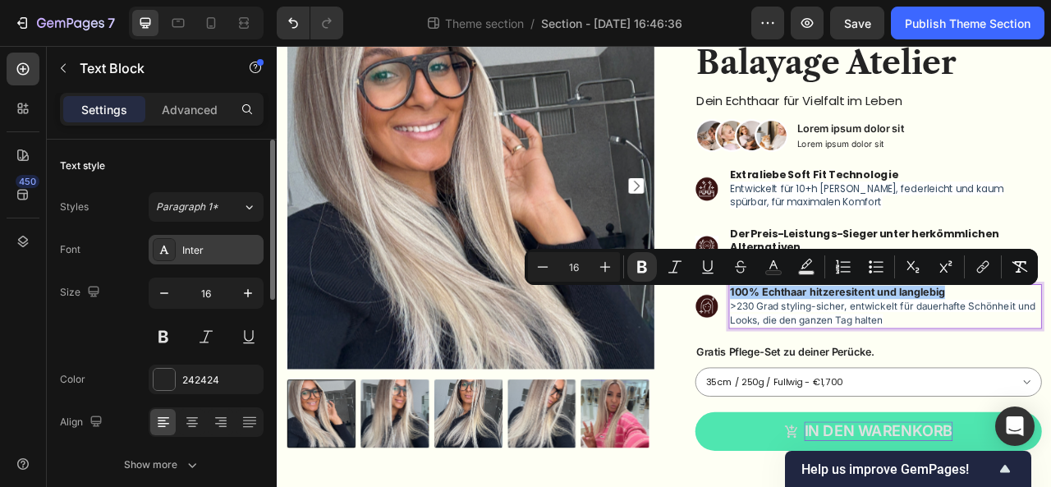
click at [232, 244] on div "Inter" at bounding box center [220, 250] width 77 height 15
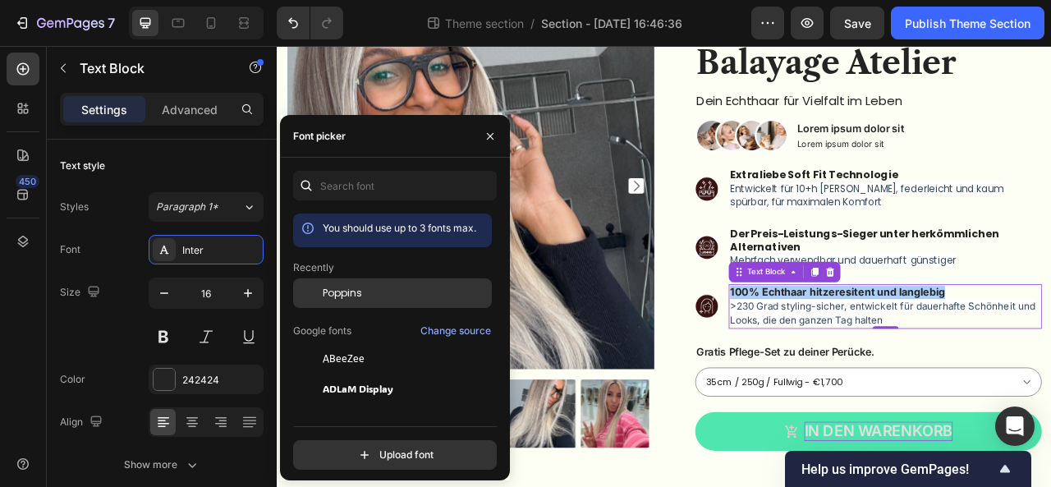
click at [355, 293] on span "Poppins" at bounding box center [342, 293] width 39 height 15
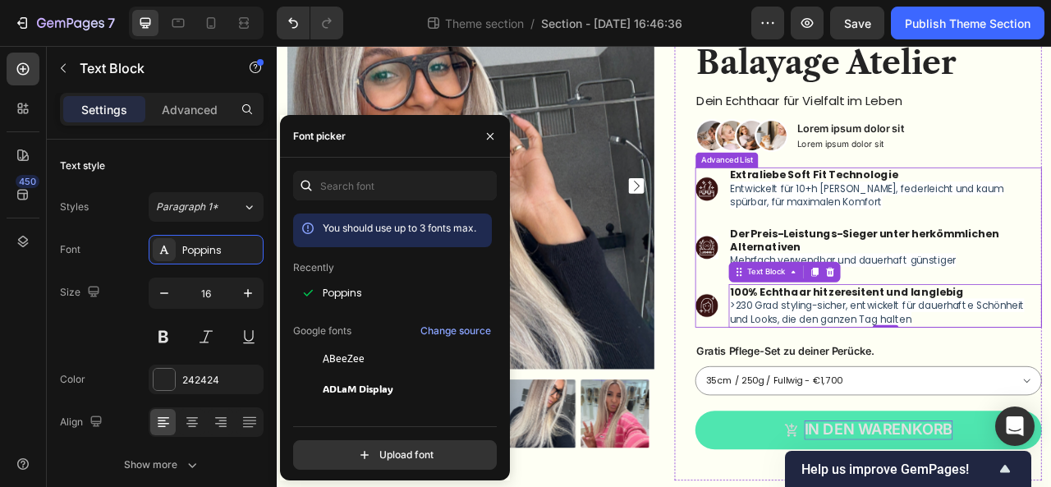
click at [1050, 268] on ul "Image Extraliebe Soft Fit Technologie Entwickelt für 10+h Tragedauer, federleic…" at bounding box center [1028, 301] width 441 height 203
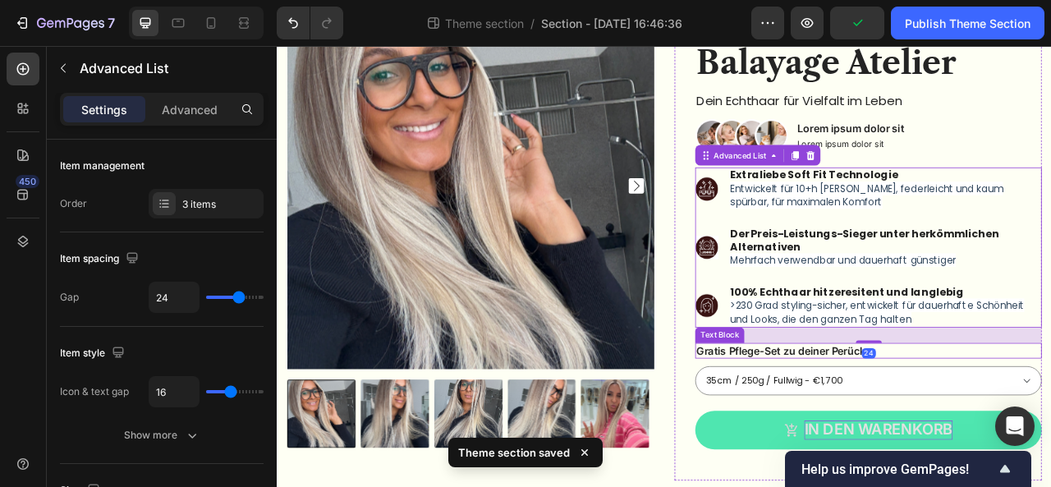
click at [916, 440] on p "Gratis Pflege-Set zu deiner Perücke." at bounding box center [1028, 433] width 437 height 17
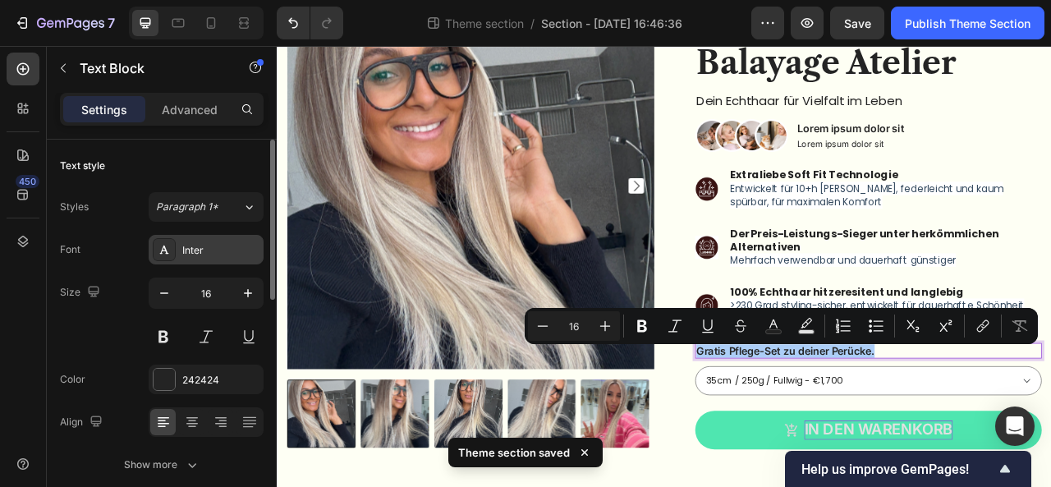
click at [220, 247] on div "Inter" at bounding box center [220, 250] width 77 height 15
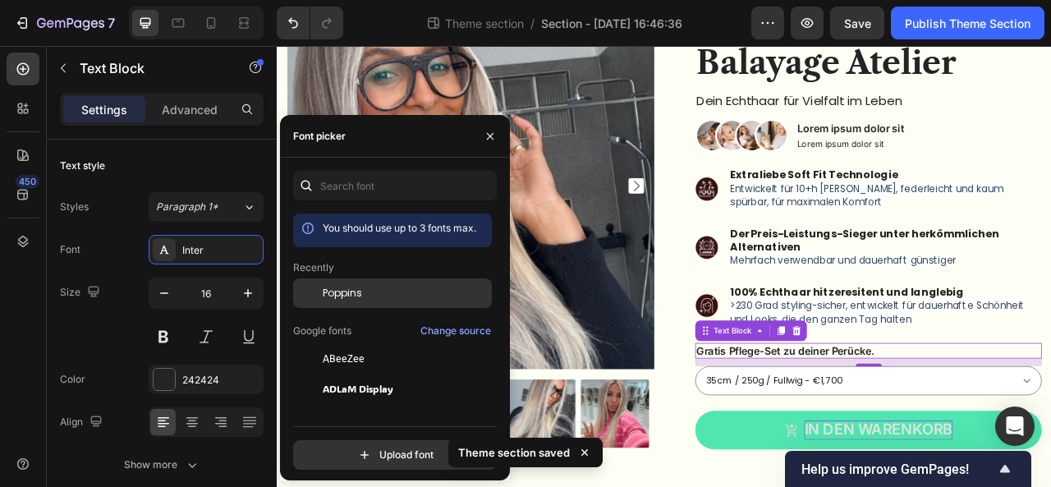
click at [337, 300] on div "Poppins" at bounding box center [392, 293] width 199 height 30
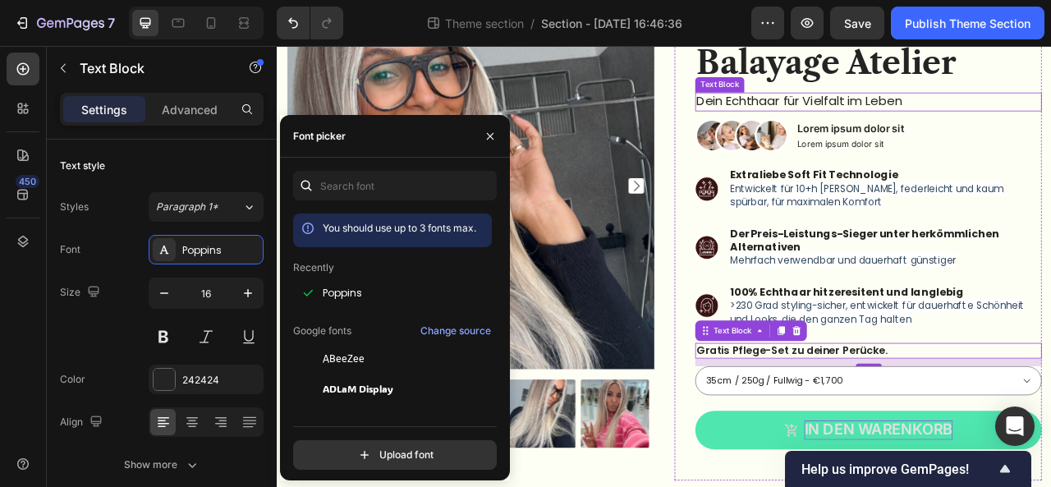
click at [1050, 110] on p "Dein Echthaar für Vielfalt im Leben" at bounding box center [1028, 117] width 437 height 21
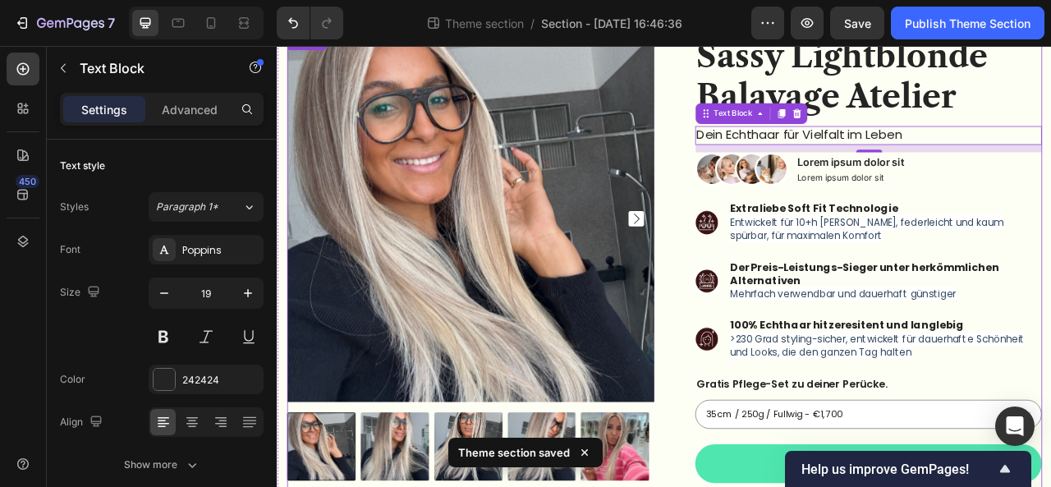
scroll to position [216, 0]
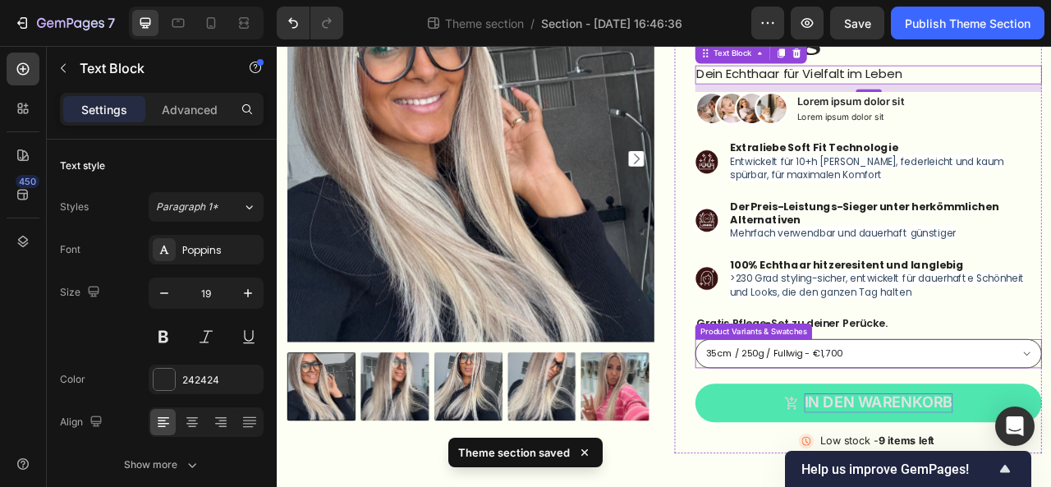
click at [954, 433] on select "35cm / 250g / Fullwig - €1,700 40cm / 250g / Fullwig - €1,800 40cm / 250g / Hal…" at bounding box center [1028, 437] width 441 height 37
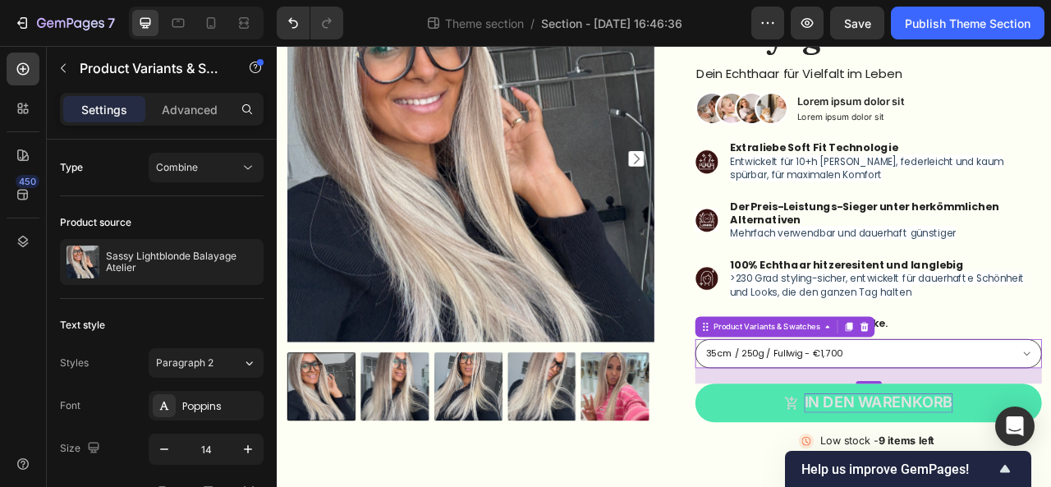
click at [965, 435] on select "35cm / 250g / Fullwig - €1,700 40cm / 250g / Fullwig - €1,800 40cm / 250g / Hal…" at bounding box center [1028, 437] width 441 height 37
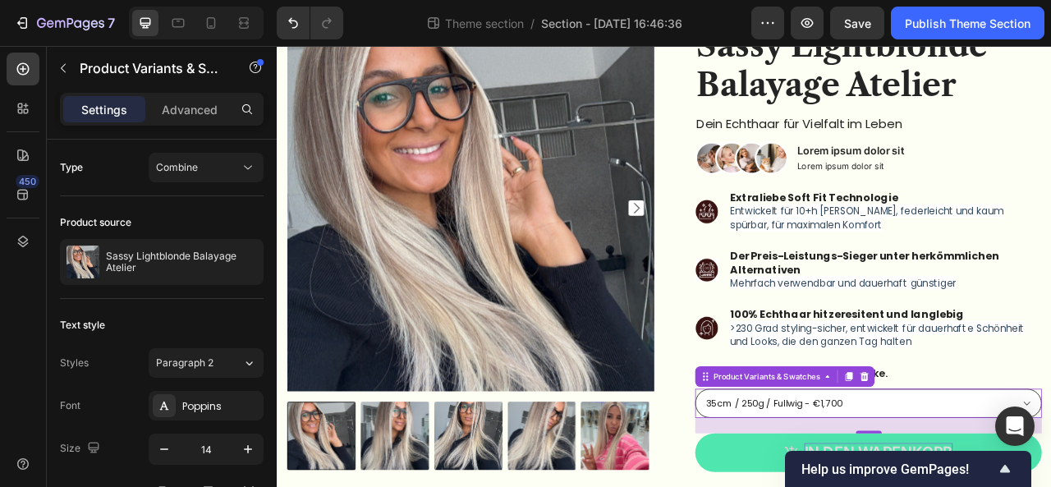
scroll to position [143, 0]
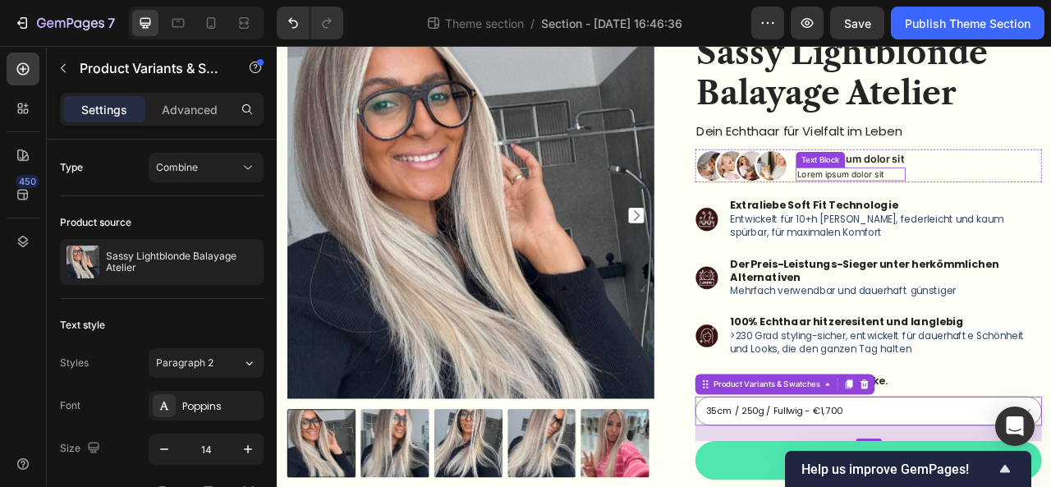
click at [991, 207] on p "Lorem ipsum dolor sit" at bounding box center [1006, 209] width 136 height 14
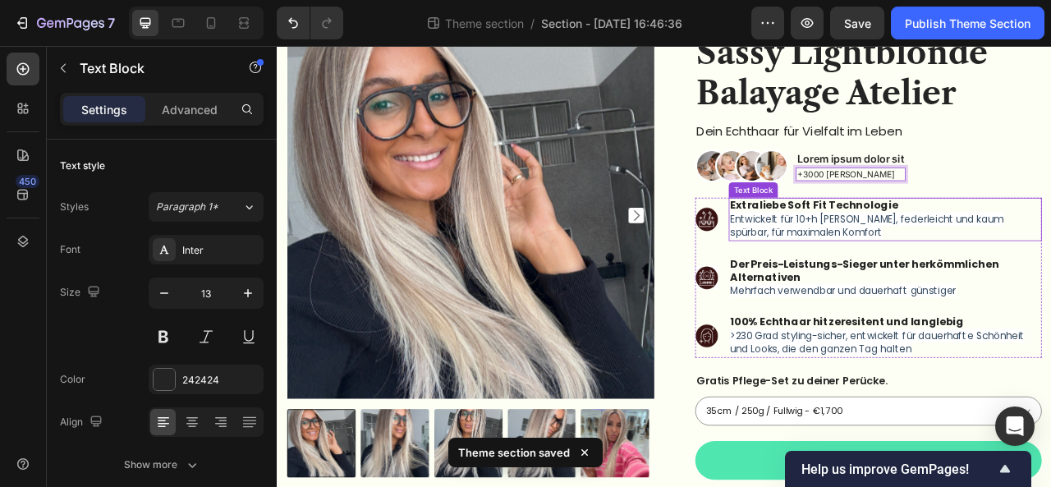
click at [1050, 253] on p "Extraliebe Soft Fit Technologie" at bounding box center [1050, 248] width 395 height 17
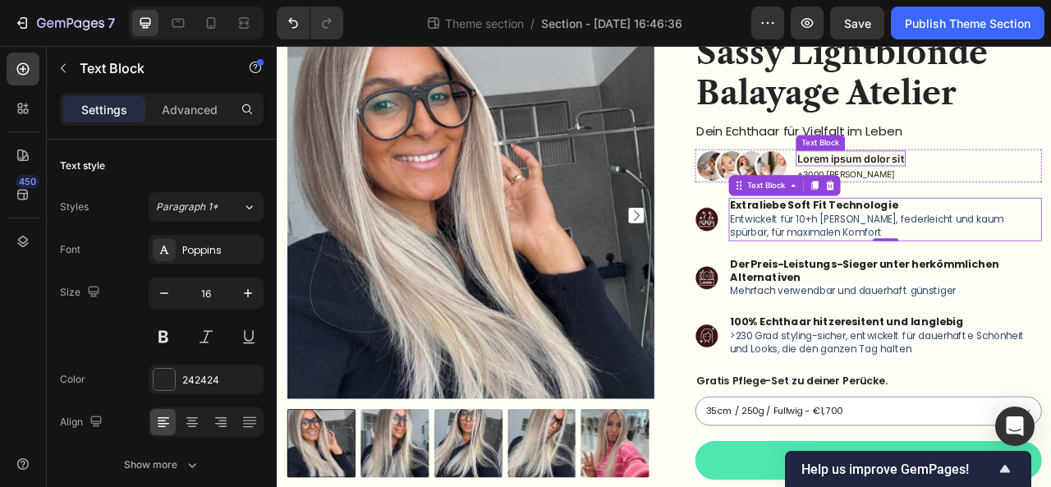
click at [1047, 185] on p "Lorem ipsum dolor sit" at bounding box center [1006, 189] width 136 height 17
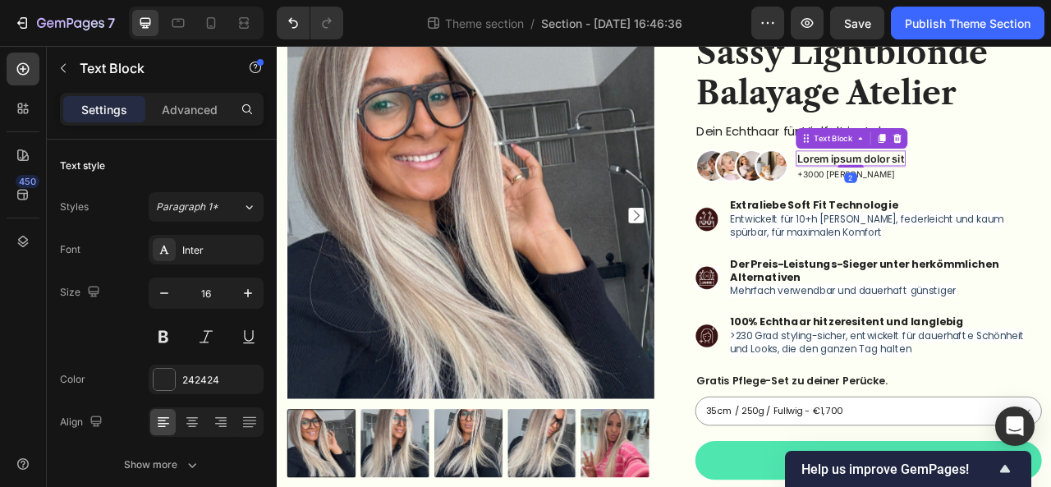
click at [1047, 185] on p "Lorem ipsum dolor sit" at bounding box center [1006, 189] width 136 height 17
click at [938, 213] on p "+3000 [PERSON_NAME]" at bounding box center [1000, 209] width 125 height 14
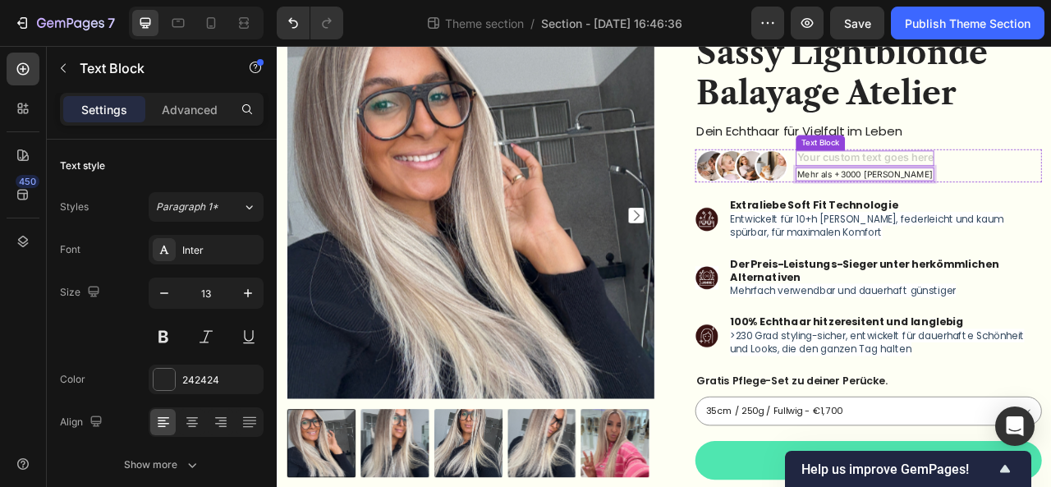
click at [986, 183] on div "Rich Text Editor. Editing area: main" at bounding box center [1024, 189] width 176 height 21
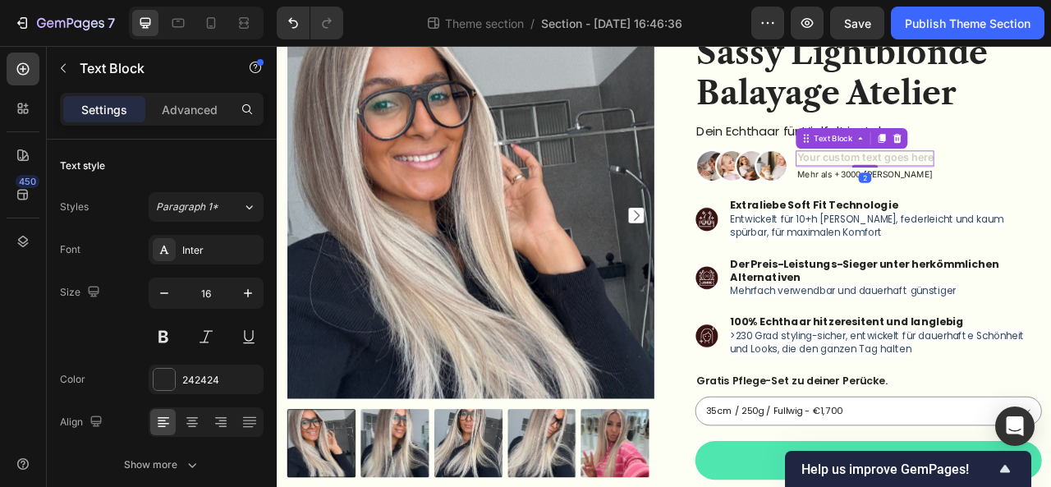
click at [986, 183] on div "Rich Text Editor. Editing area: main" at bounding box center [1024, 189] width 176 height 21
click at [938, 189] on p "Vertrauen uns" at bounding box center [1024, 189] width 172 height 17
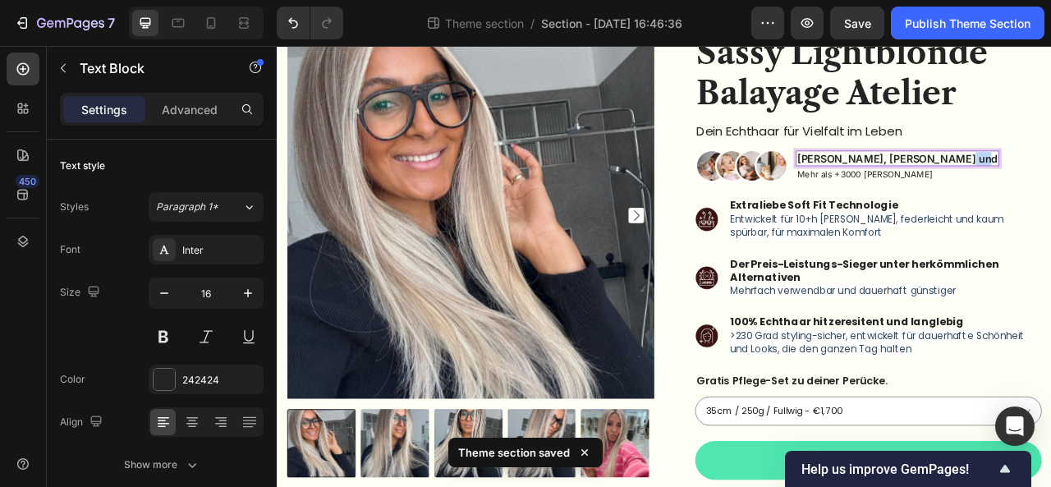
drag, startPoint x: 1133, startPoint y: 191, endPoint x: 1160, endPoint y: 192, distance: 27.1
click at [1050, 192] on div "Image [PERSON_NAME], [PERSON_NAME] und Text Block 2 Mehr als +3000 zufriedene K…" at bounding box center [1028, 198] width 441 height 43
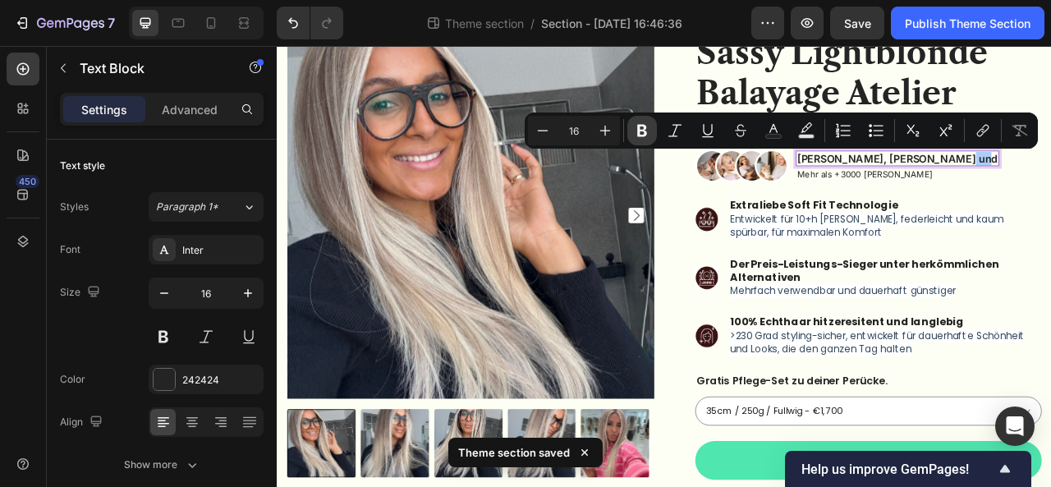
click at [645, 130] on icon "Editor contextual toolbar" at bounding box center [642, 130] width 16 height 16
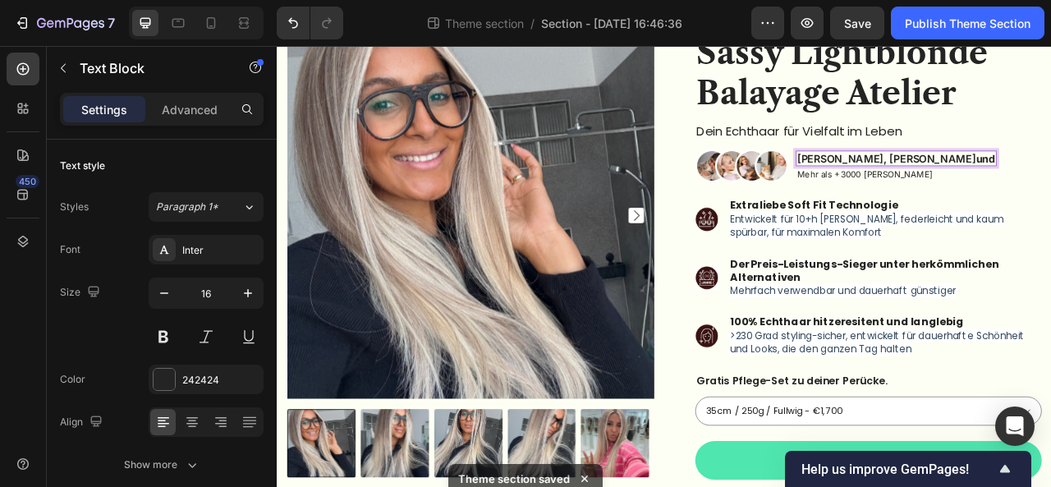
click at [746, 153] on img at bounding box center [522, 261] width 467 height 467
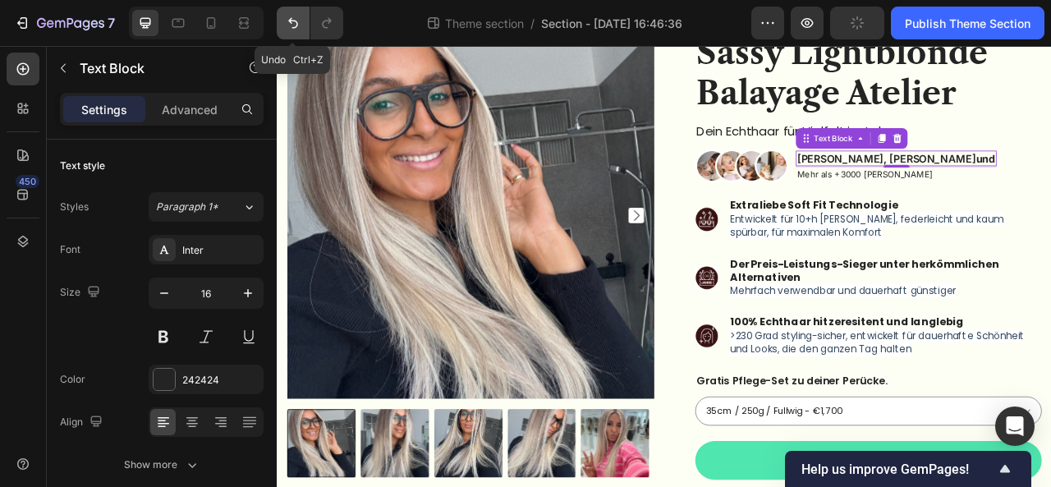
click at [301, 25] on button "Undo/Redo" at bounding box center [293, 23] width 33 height 33
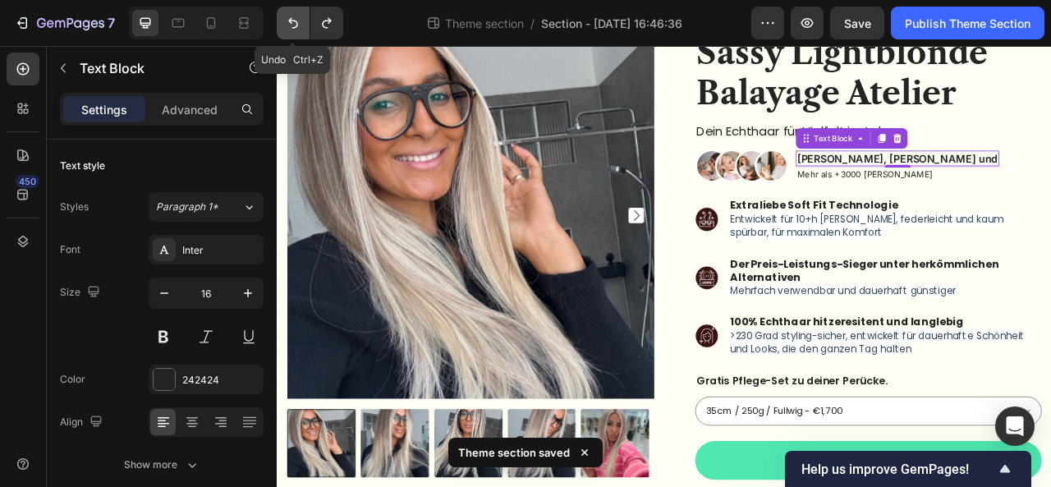
click at [301, 25] on button "Undo/Redo" at bounding box center [293, 23] width 33 height 33
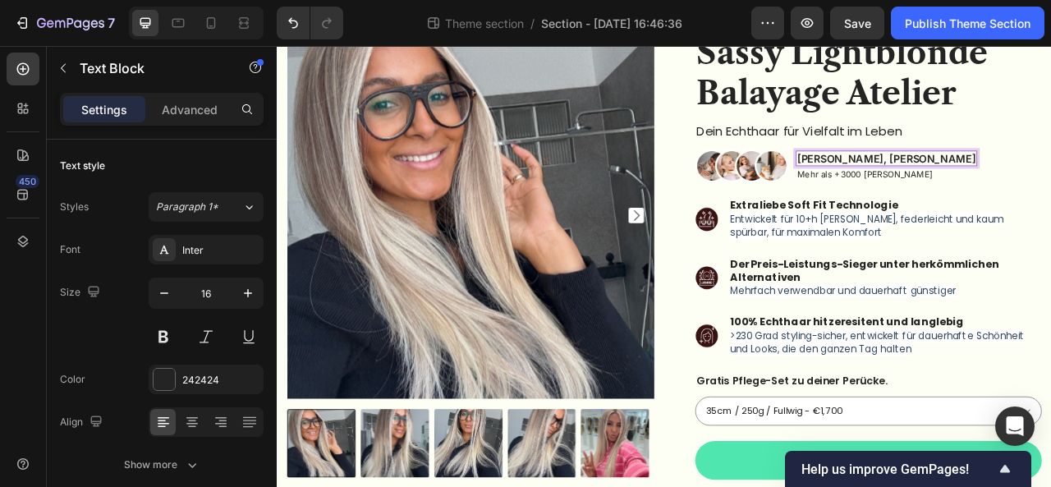
click at [1050, 191] on p "[PERSON_NAME], [PERSON_NAME]" at bounding box center [1051, 189] width 227 height 17
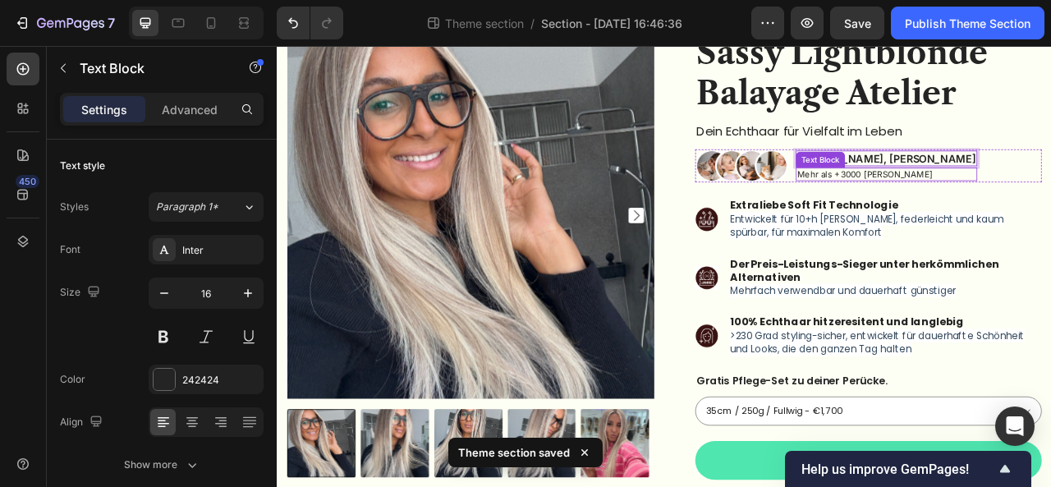
click at [942, 211] on p "Mehr als +3000 [PERSON_NAME]" at bounding box center [1051, 209] width 227 height 14
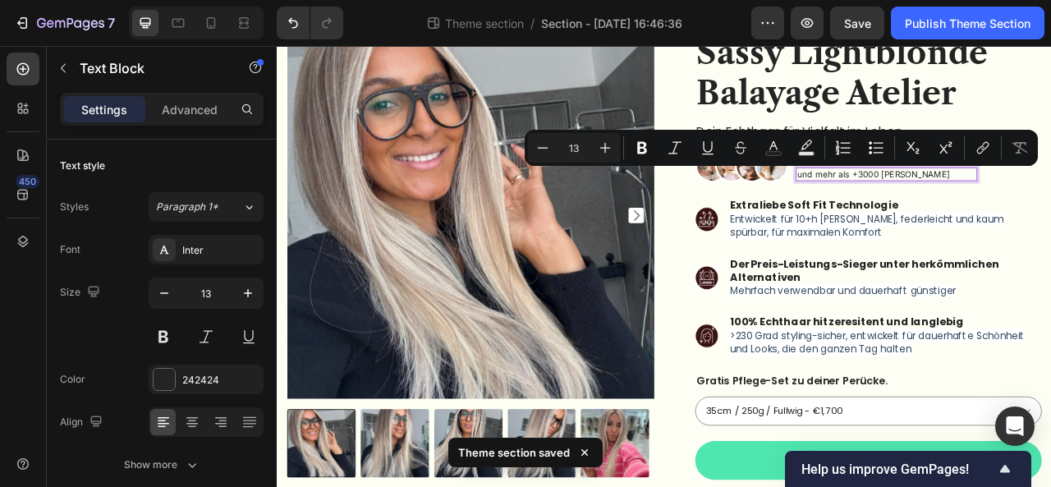
drag, startPoint x: 1038, startPoint y: 212, endPoint x: 1147, endPoint y: 208, distance: 108.4
click at [1050, 208] on p "und mehr als +3000 [PERSON_NAME]" at bounding box center [1051, 209] width 227 height 14
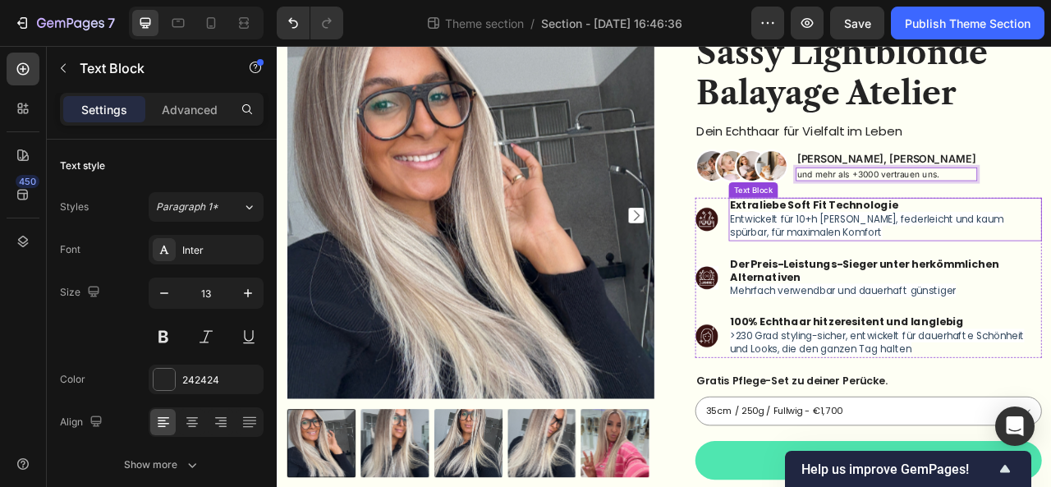
click at [1050, 239] on div "Extraliebe Soft Fit Technologie Entwickelt für 10+h Tragedauer, federleicht und…" at bounding box center [1050, 266] width 398 height 54
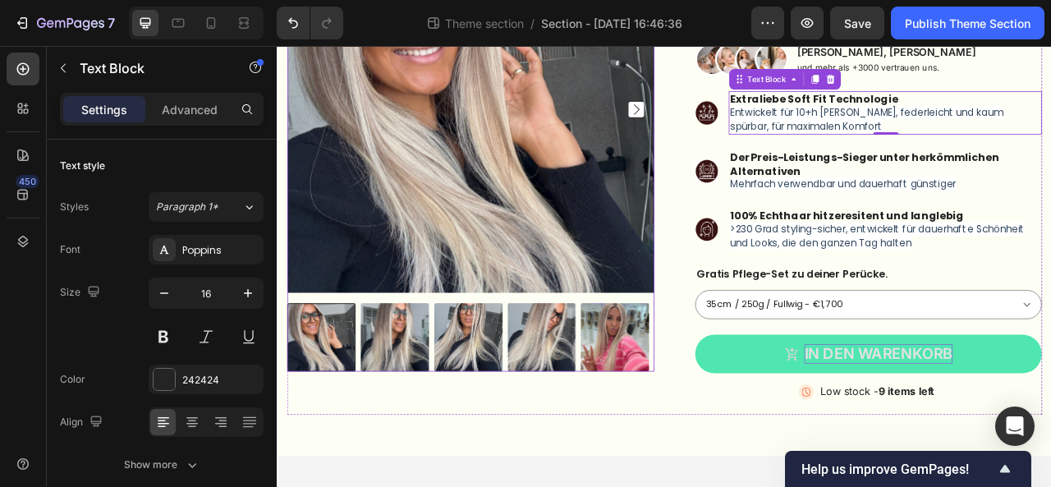
scroll to position [288, 0]
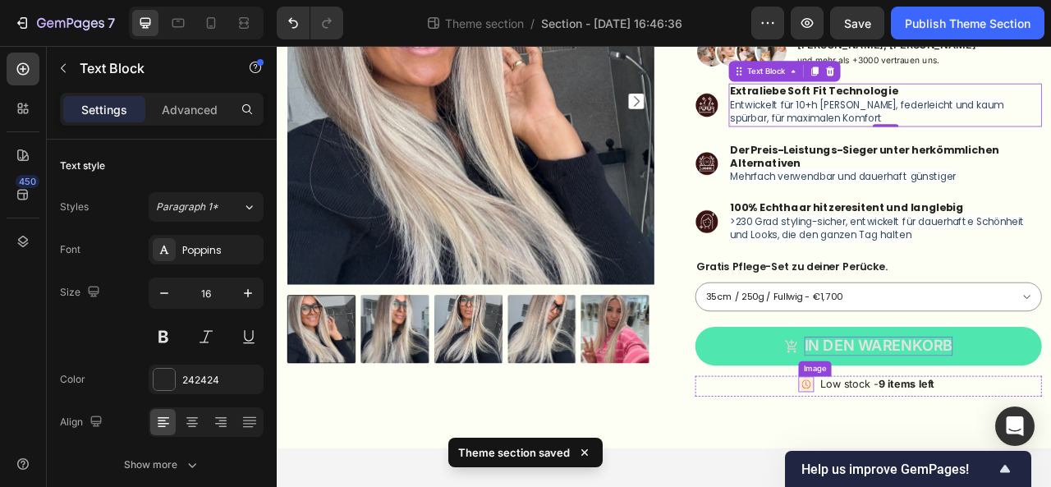
click at [940, 475] on img at bounding box center [950, 476] width 20 height 20
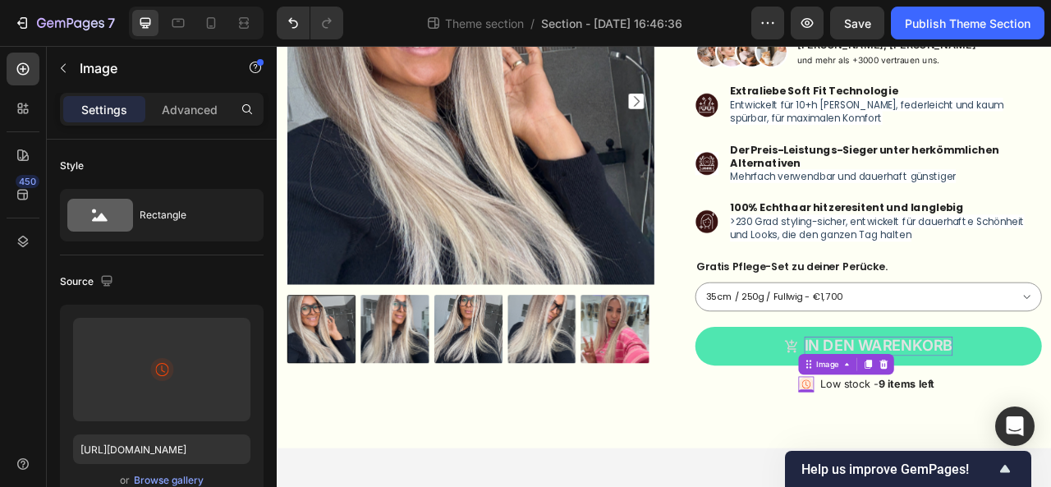
click at [989, 475] on p "Low stock - 9 items left" at bounding box center [1042, 475] width 149 height 17
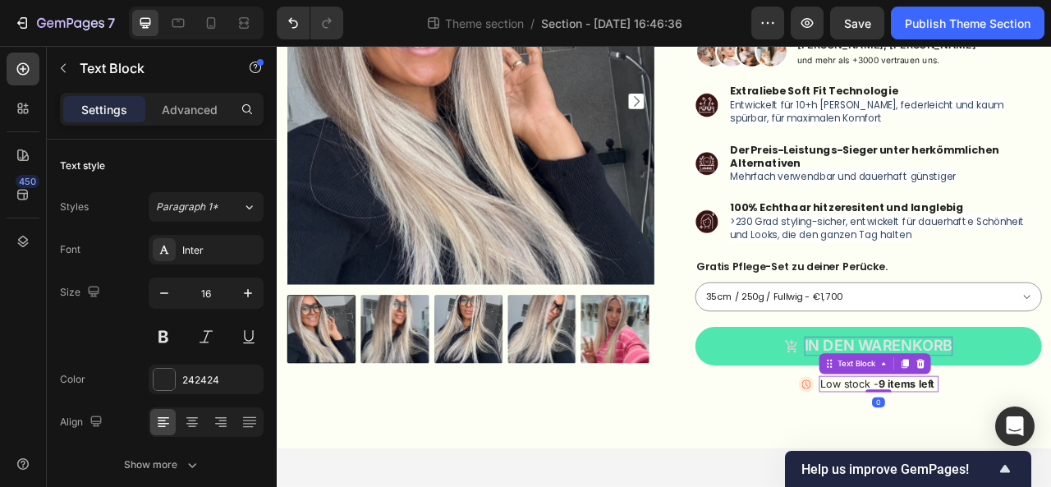
click at [991, 479] on p "Low stock - 9 items left" at bounding box center [1042, 475] width 149 height 17
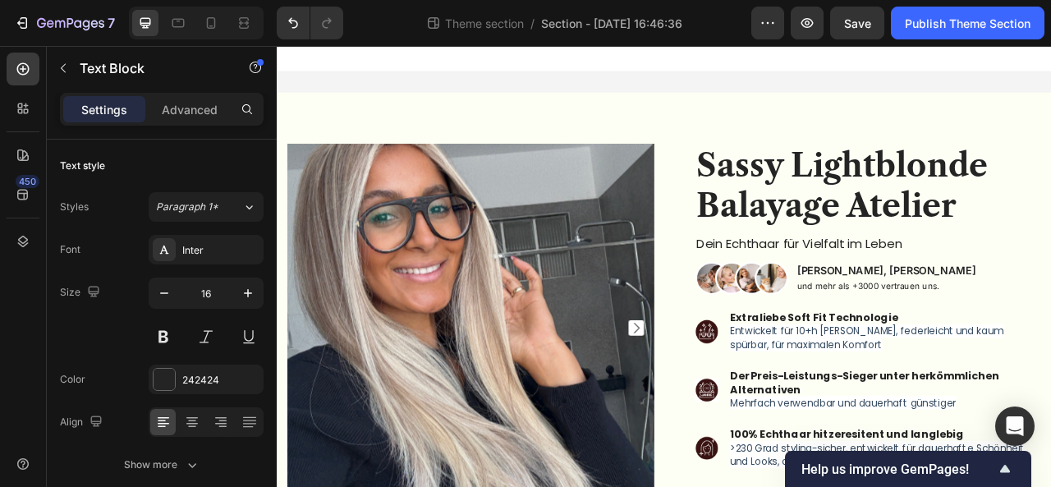
scroll to position [288, 0]
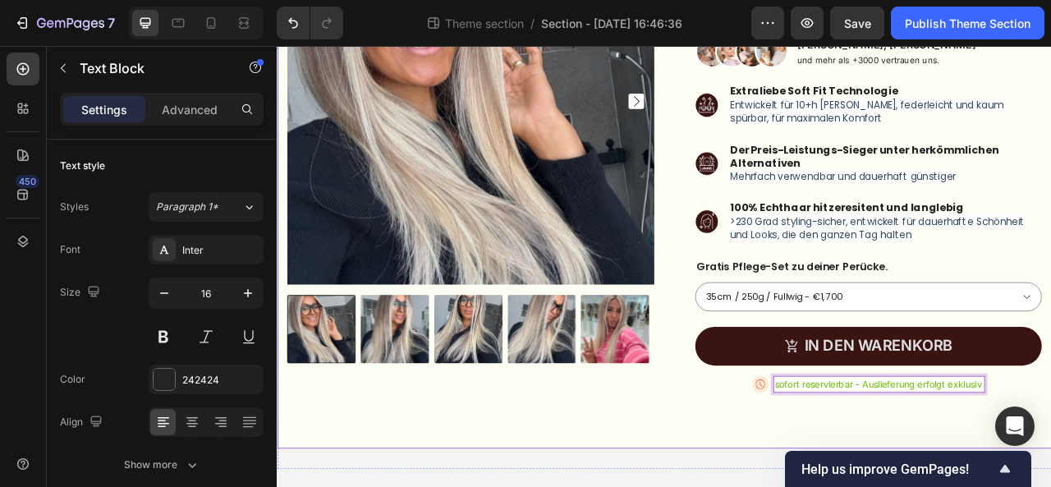
click at [854, 486] on div "Product Images Sassy Lightblonde Balayage Atelier Product Title Dein Echthaar f…" at bounding box center [769, 187] width 985 height 741
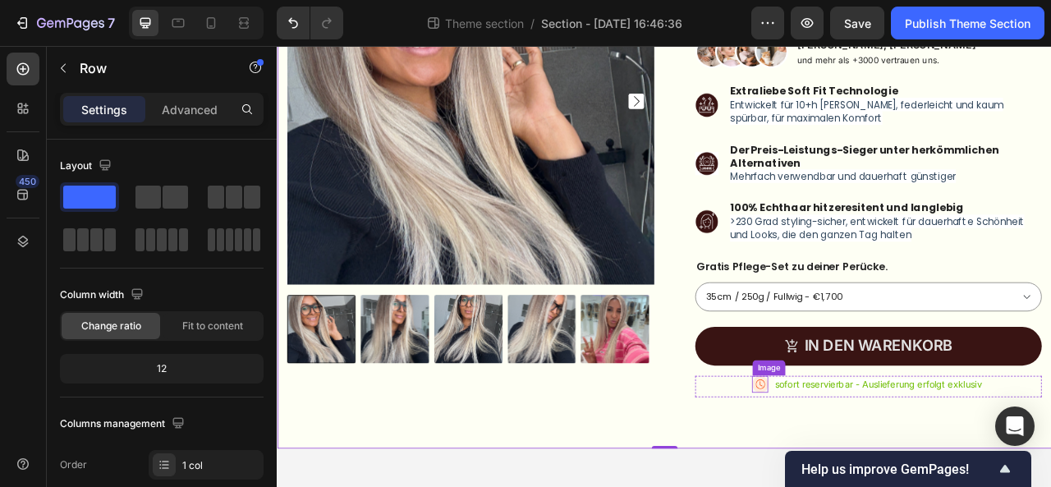
click at [881, 477] on img at bounding box center [891, 475] width 21 height 21
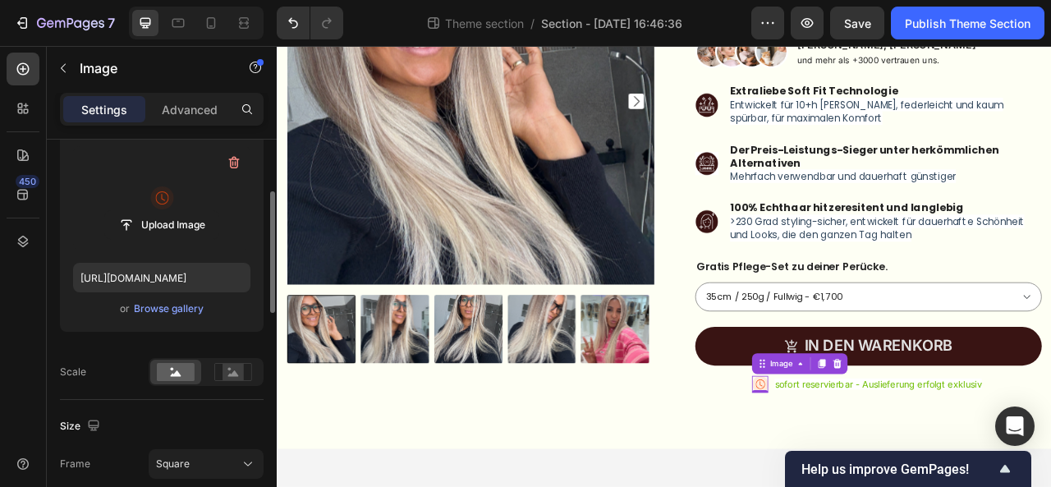
scroll to position [171, 0]
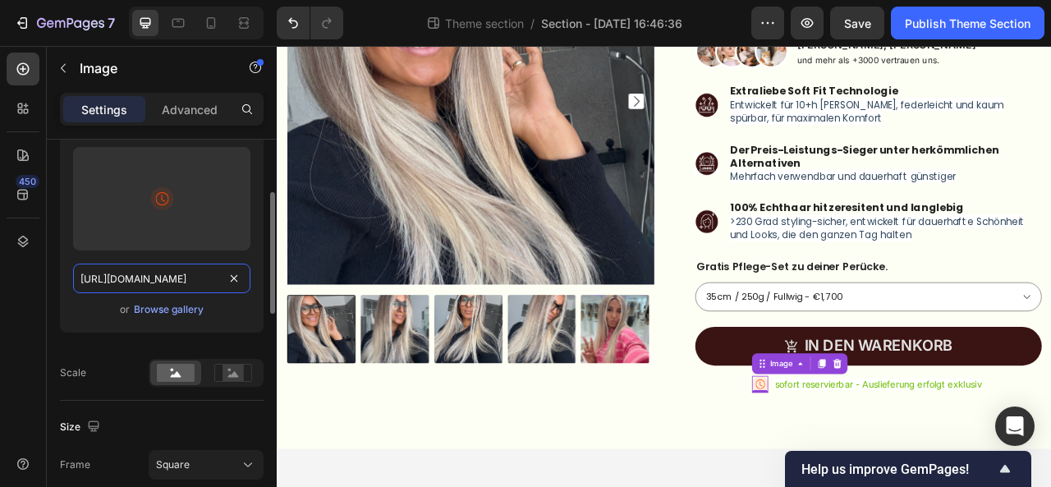
click at [177, 280] on input "[URL][DOMAIN_NAME]" at bounding box center [161, 278] width 177 height 30
paste input "[DOMAIN_NAME][URL][DOMAIN_NAME]"
type input "[URL][DOMAIN_NAME]"
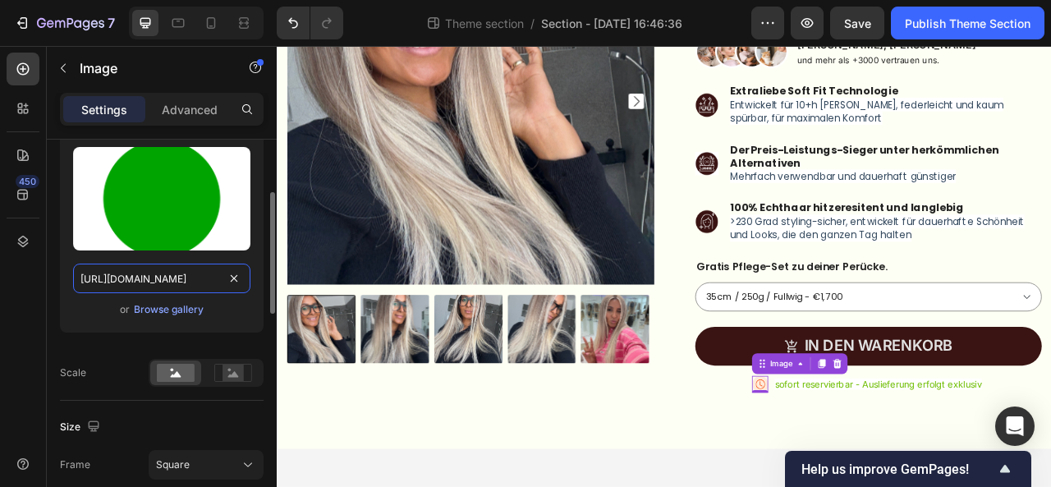
scroll to position [0, 579]
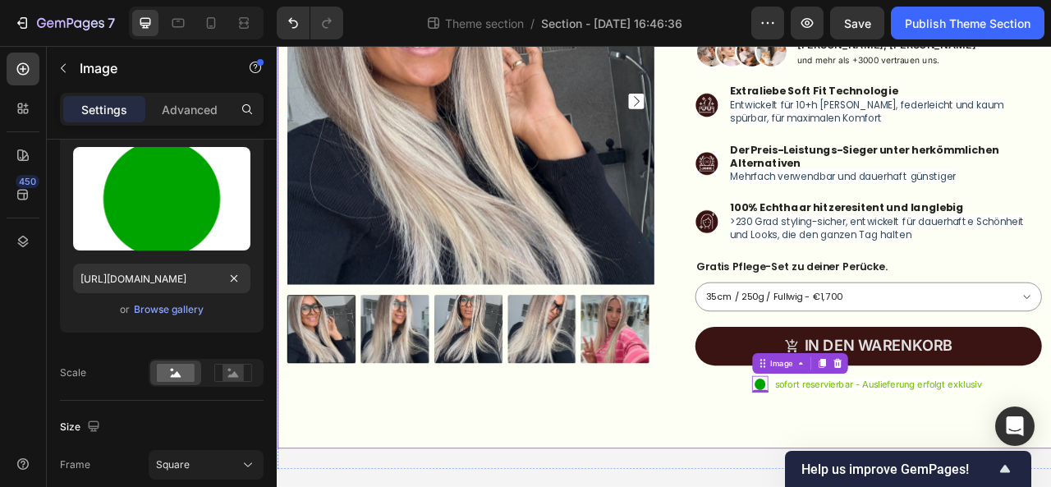
click at [742, 486] on div "Product Images Sassy Lightblonde Balayage Atelier Product Title Dein Echthaar f…" at bounding box center [769, 187] width 985 height 741
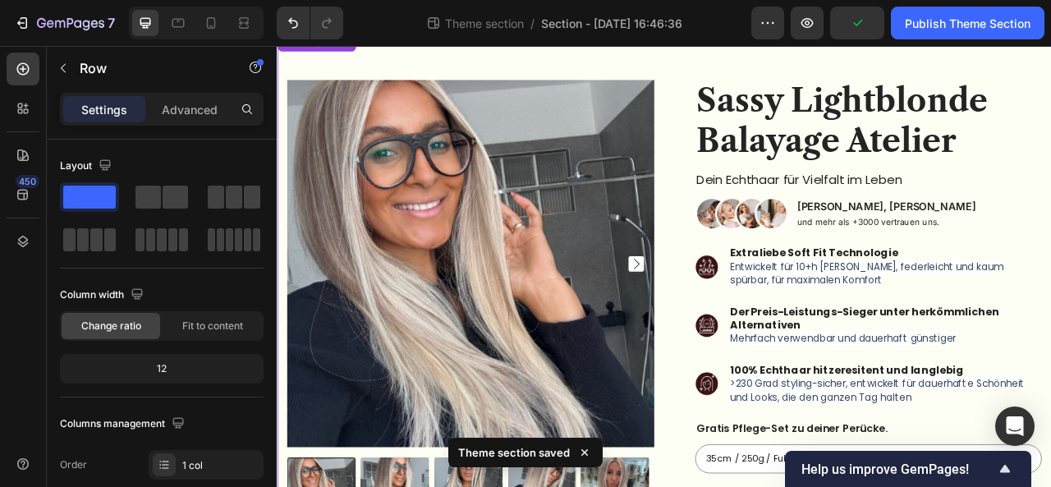
scroll to position [80, 0]
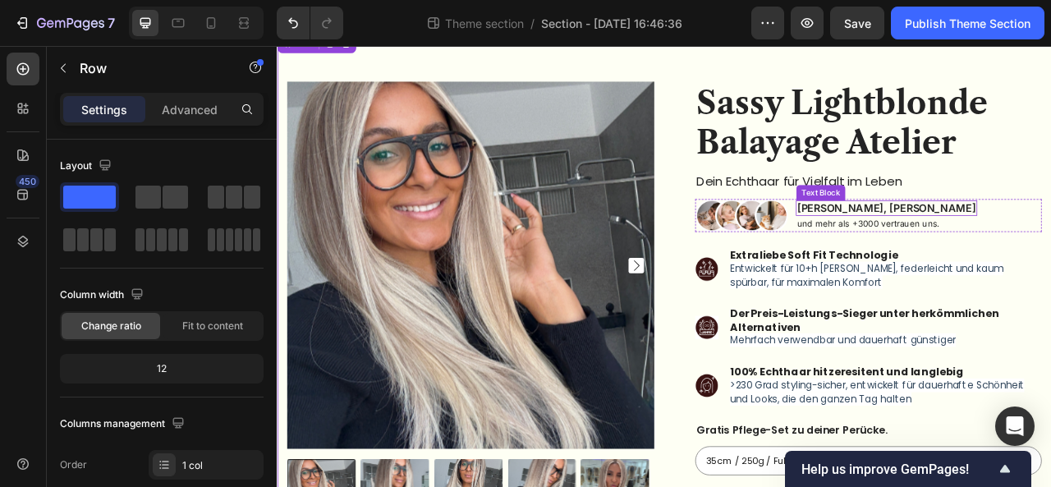
click at [951, 247] on p "[PERSON_NAME], [PERSON_NAME]" at bounding box center [1051, 252] width 227 height 17
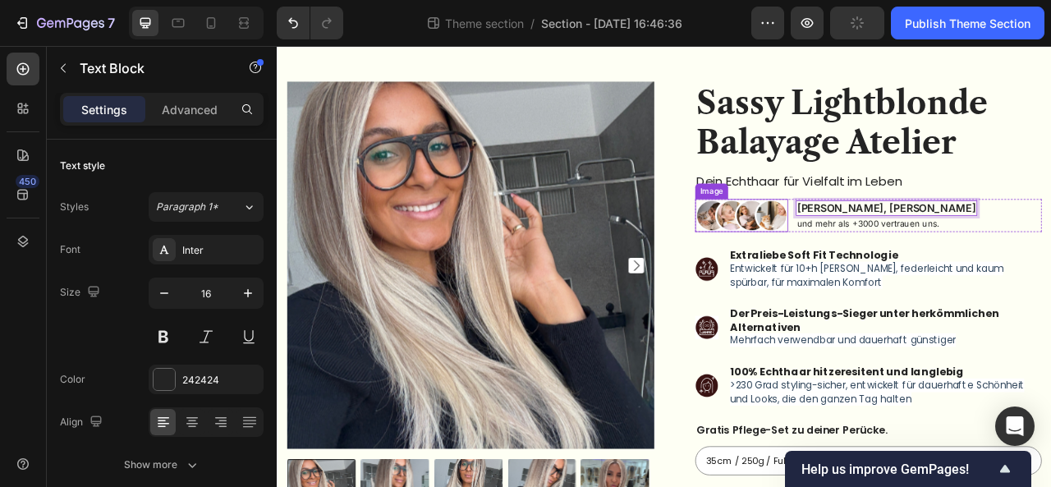
click at [821, 268] on img at bounding box center [867, 261] width 118 height 43
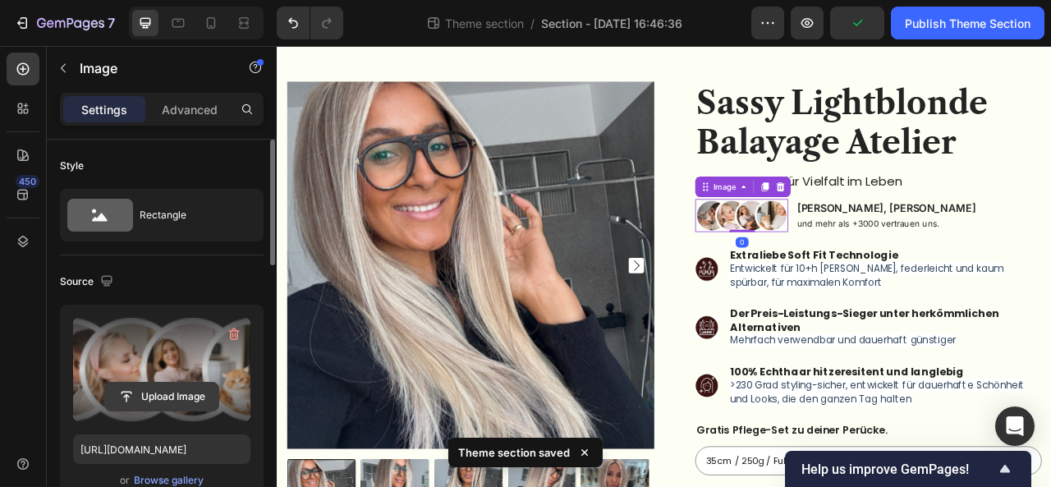
click at [161, 391] on input "file" at bounding box center [161, 396] width 113 height 28
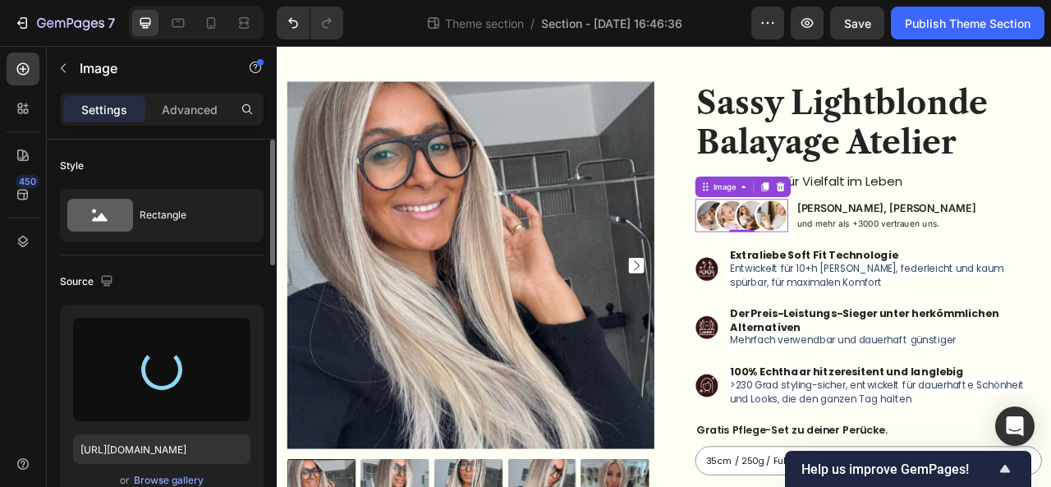
click at [843, 262] on img at bounding box center [867, 261] width 118 height 43
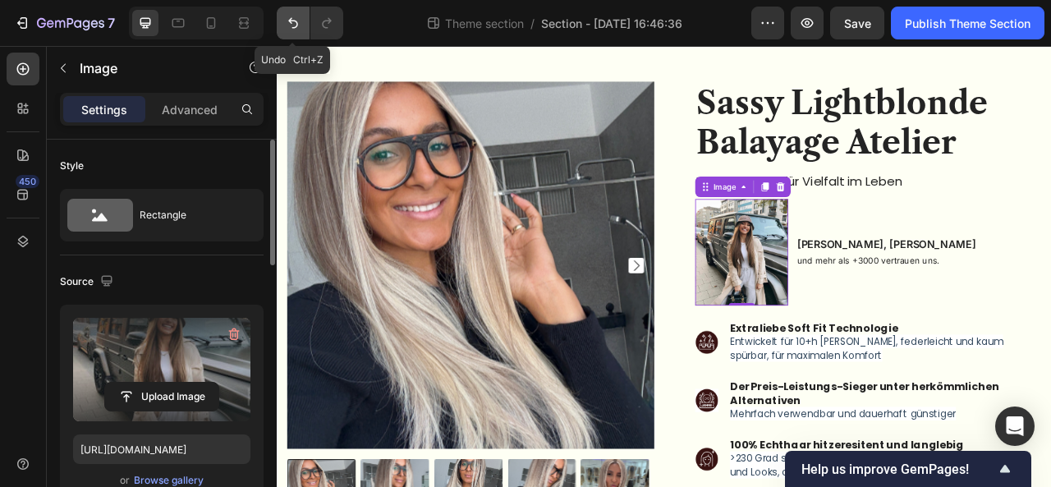
click at [300, 29] on icon "Undo/Redo" at bounding box center [293, 23] width 16 height 16
click at [293, 34] on button "Undo/Redo" at bounding box center [293, 23] width 33 height 33
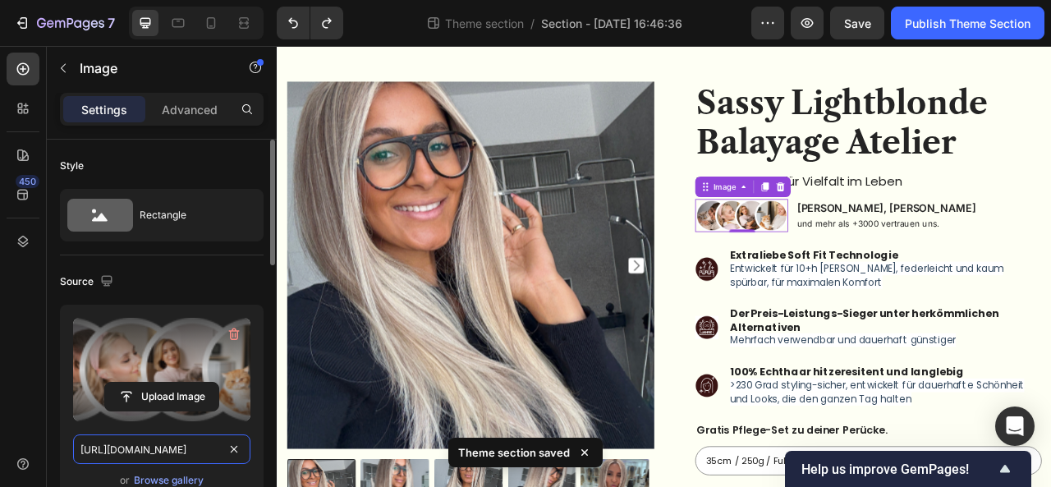
click at [182, 452] on input "https://cdn.shopify.com/s/files/1/0280/7447/5604/files/gempages_488035880854881…" at bounding box center [161, 449] width 177 height 30
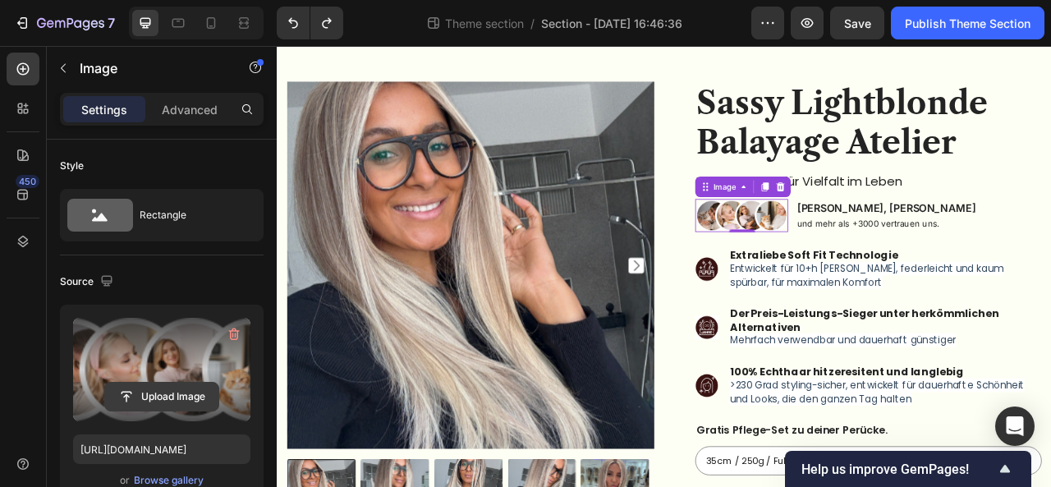
click at [167, 386] on input "file" at bounding box center [161, 396] width 113 height 28
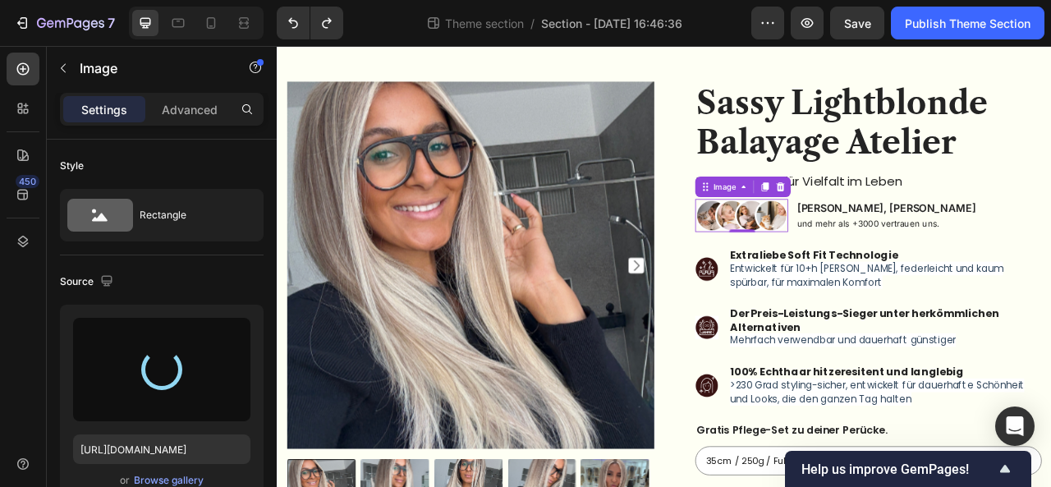
type input "https://cdn.shopify.com/s/files/1/0280/7447/5604/files/gempages_488035880854881…"
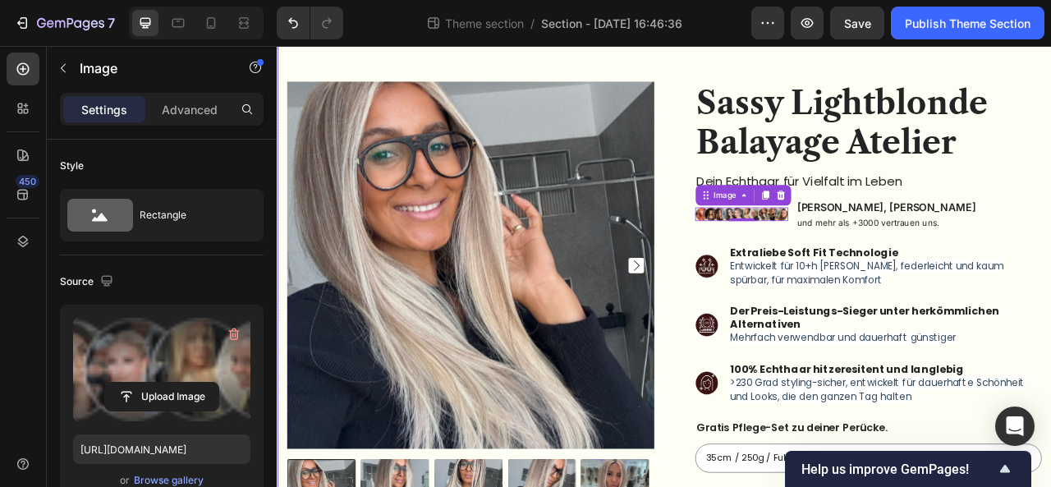
click at [1050, 78] on div "Product Images Sassy Lightblonde Balayage Atelier Product Title Dein Echthaar f…" at bounding box center [769, 394] width 985 height 738
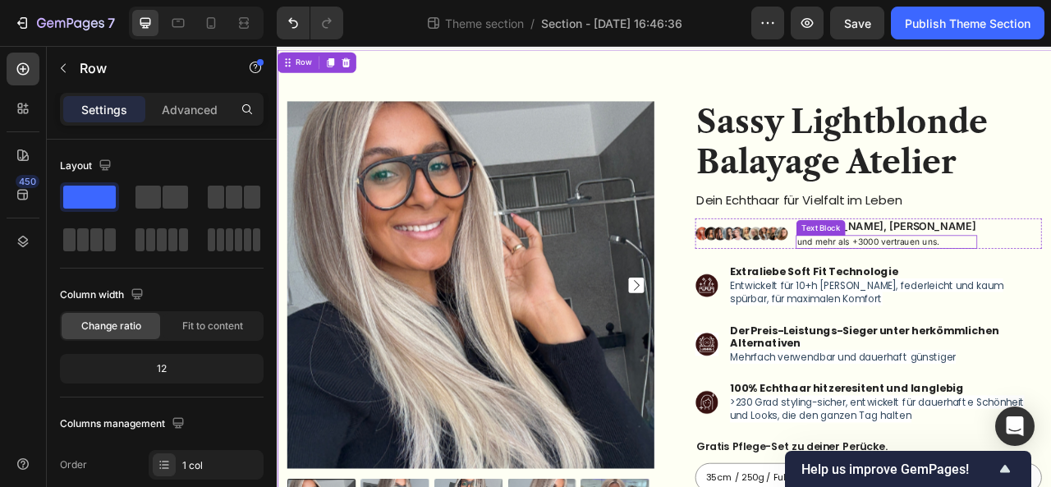
scroll to position [53, 0]
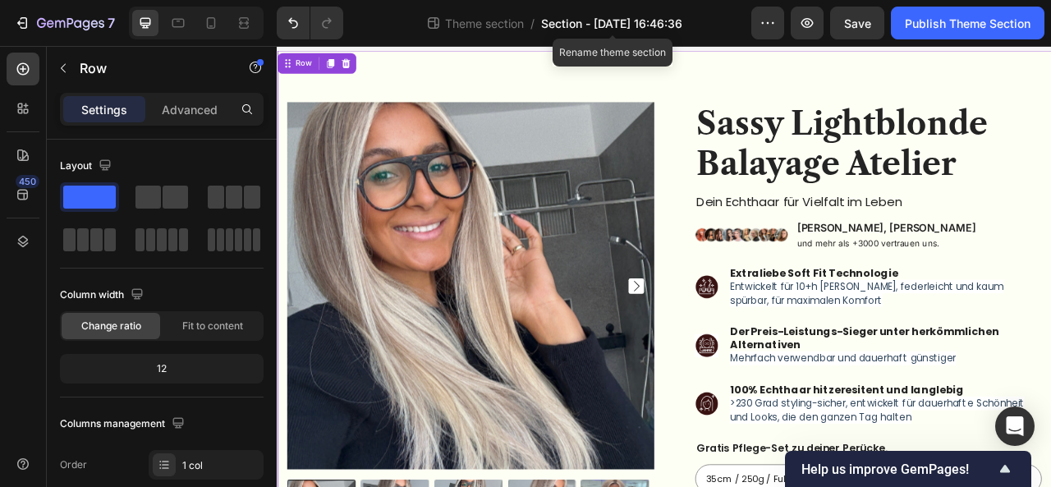
click at [594, 22] on span "Section - [DATE] 16:46:36" at bounding box center [611, 23] width 141 height 17
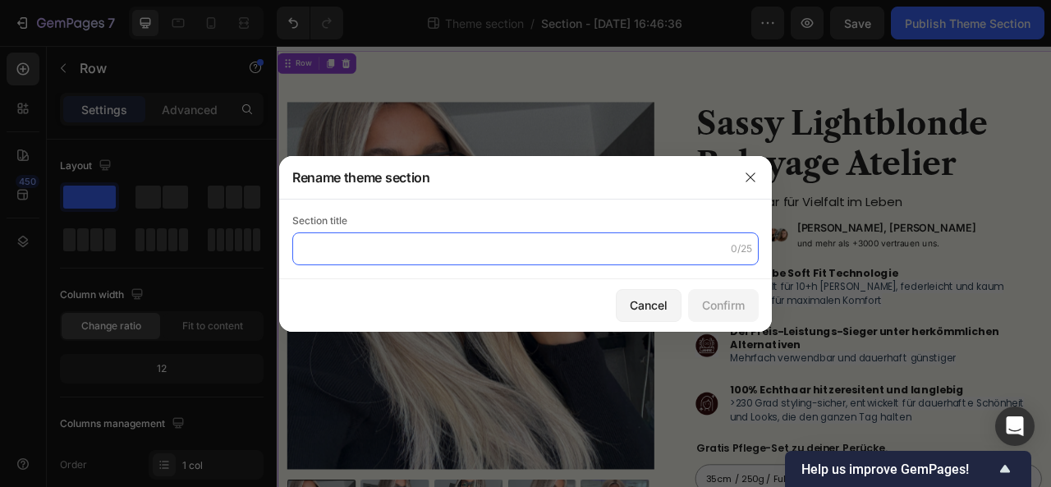
click at [458, 250] on input "text" at bounding box center [525, 248] width 466 height 33
type input "V1 - Jessy"
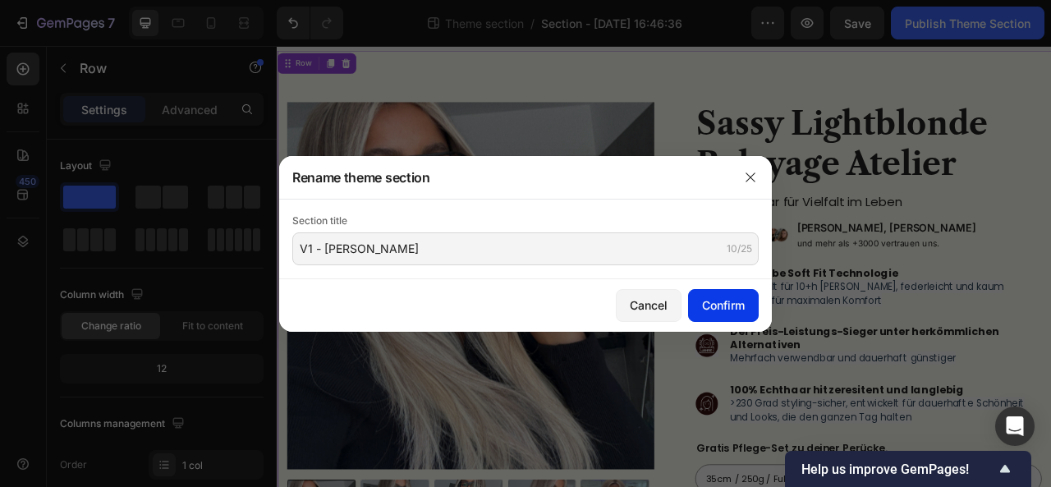
click at [721, 308] on div "Confirm" at bounding box center [723, 304] width 43 height 17
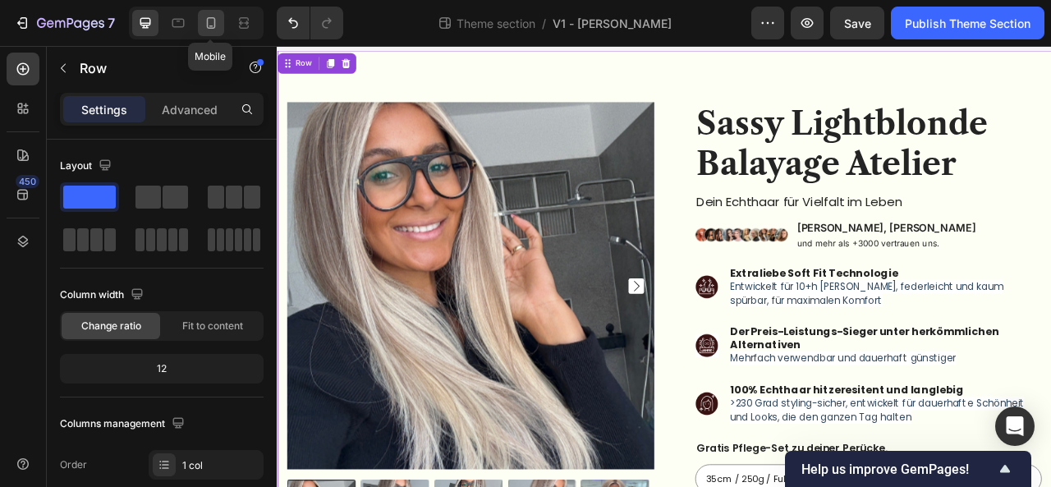
click at [210, 16] on icon at bounding box center [211, 23] width 16 height 16
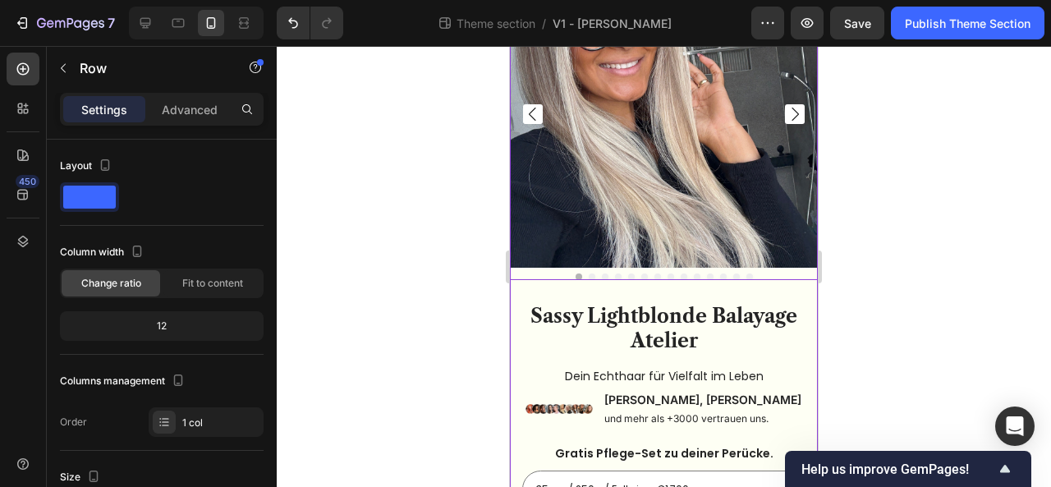
scroll to position [147, 0]
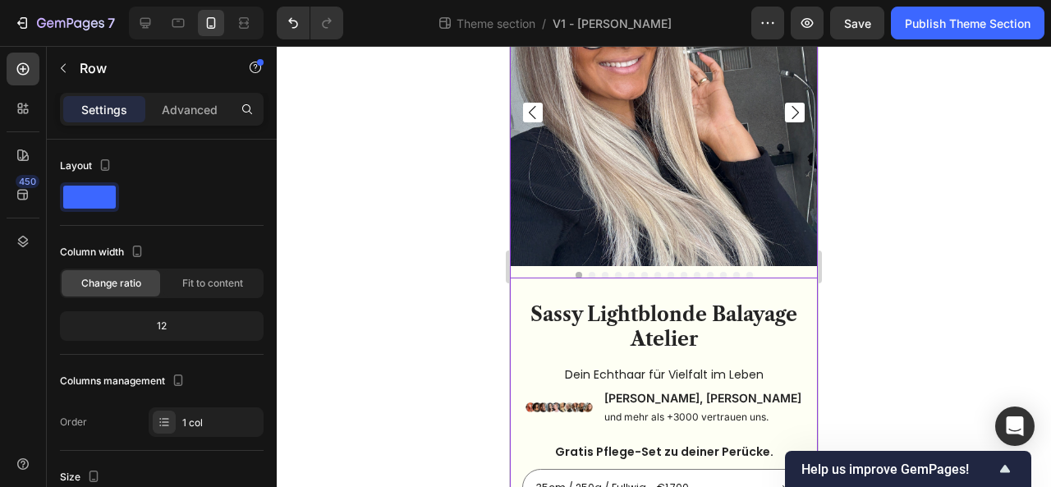
click at [588, 272] on button "Dot" at bounding box center [591, 275] width 7 height 7
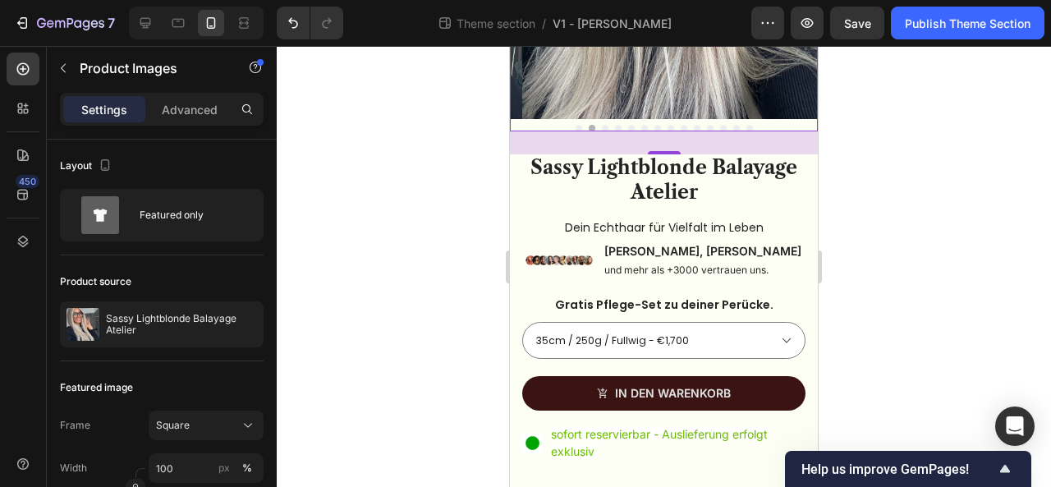
scroll to position [287, 0]
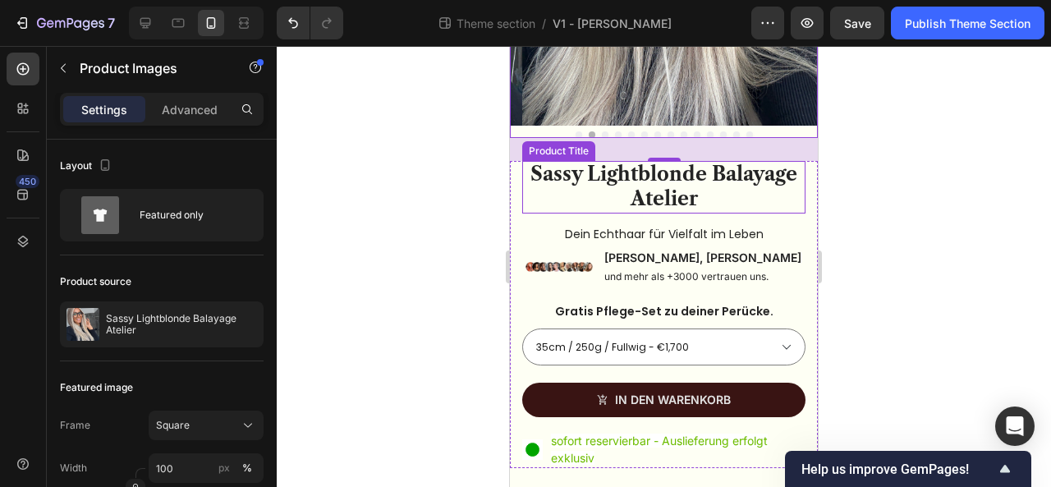
click at [648, 178] on h1 "Sassy Lightblonde Balayage Atelier" at bounding box center [663, 187] width 283 height 53
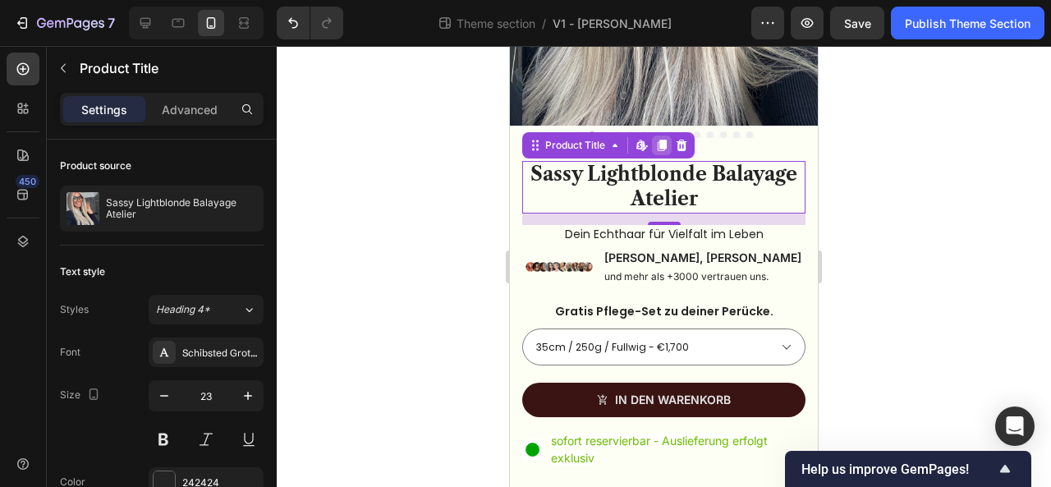
click at [659, 140] on icon at bounding box center [661, 145] width 9 height 11
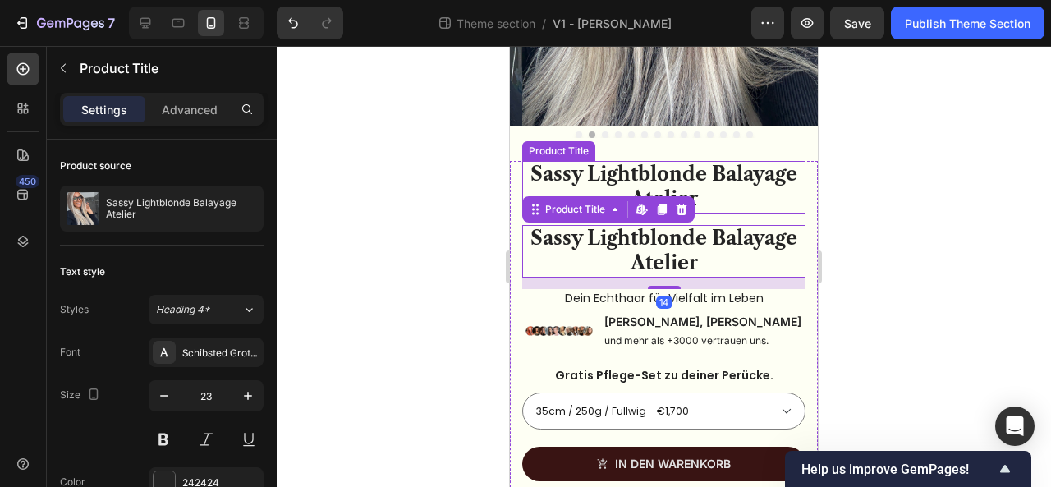
click at [625, 165] on h1 "Sassy Lightblonde Balayage Atelier" at bounding box center [663, 187] width 283 height 53
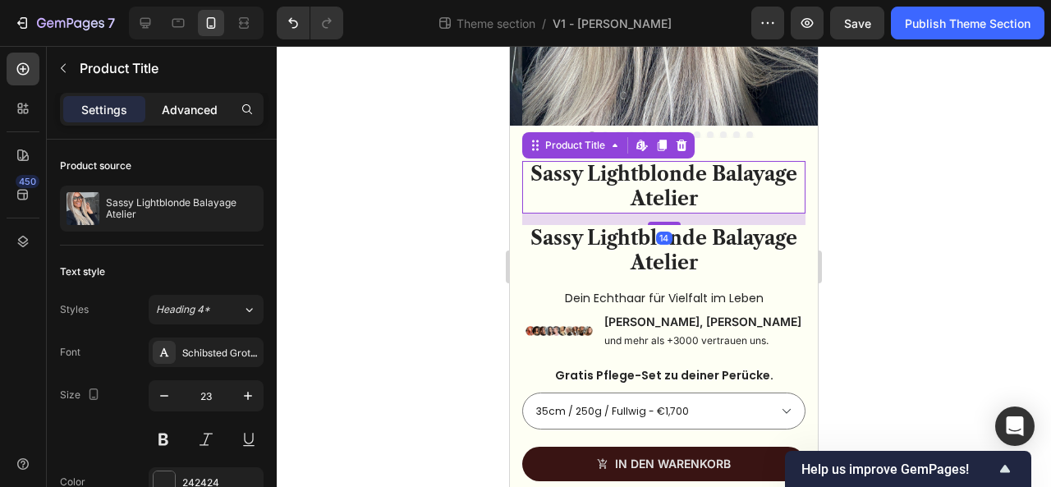
click at [176, 114] on p "Advanced" at bounding box center [190, 109] width 56 height 17
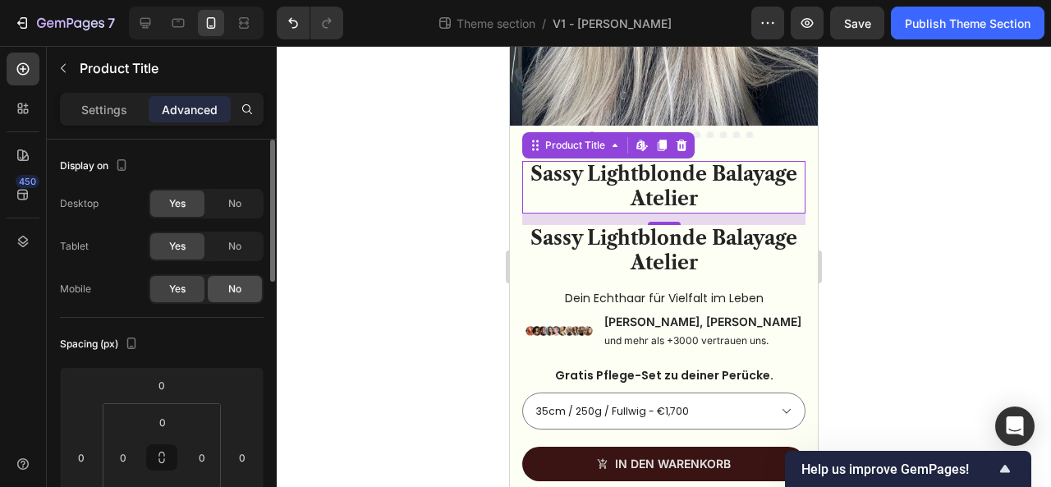
click at [230, 293] on span "No" at bounding box center [234, 289] width 13 height 15
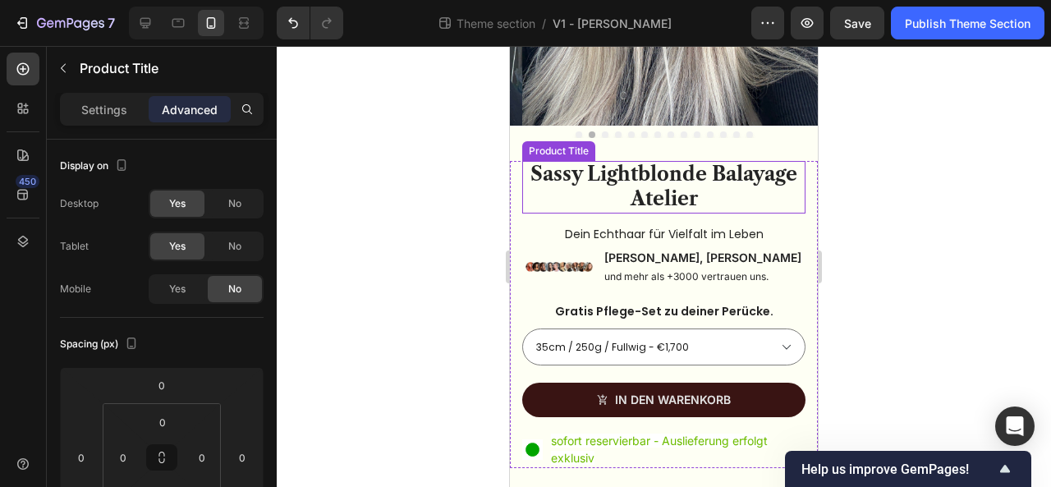
click at [552, 163] on h1 "Sassy Lightblonde Balayage Atelier" at bounding box center [663, 187] width 283 height 53
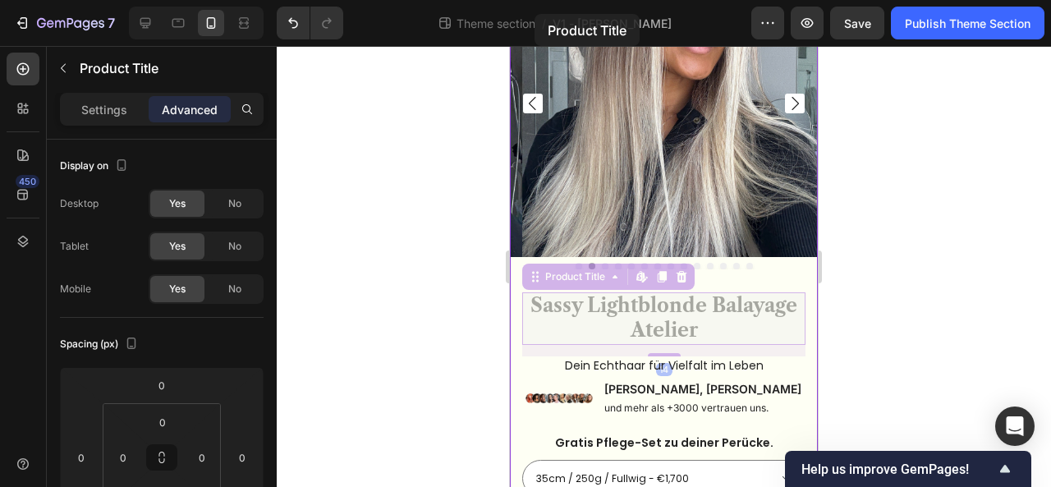
scroll to position [0, 0]
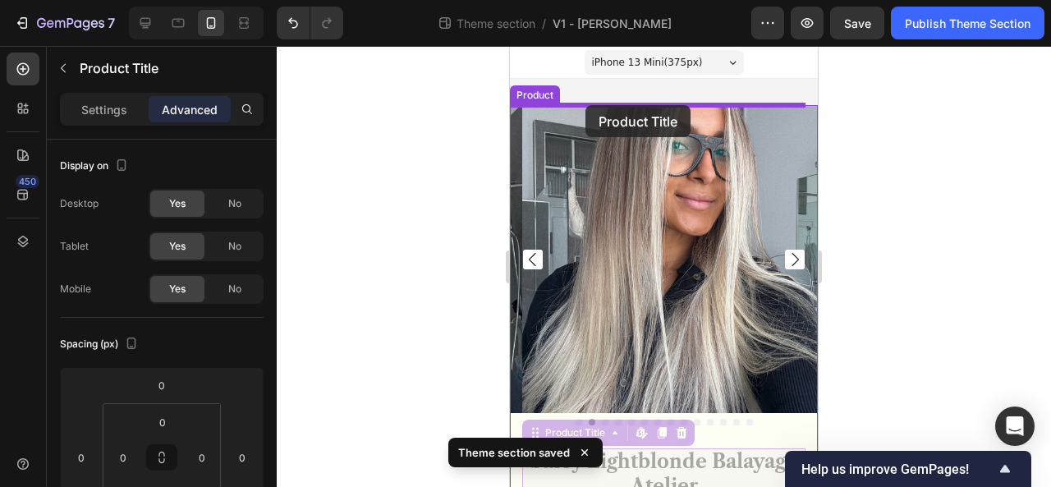
drag, startPoint x: 530, startPoint y: 62, endPoint x: 585, endPoint y: 105, distance: 70.1
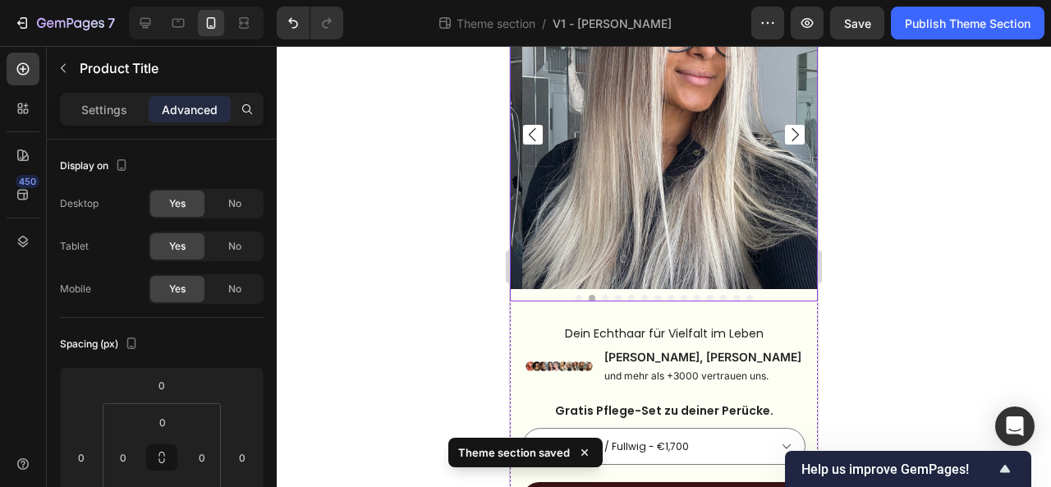
scroll to position [242, 0]
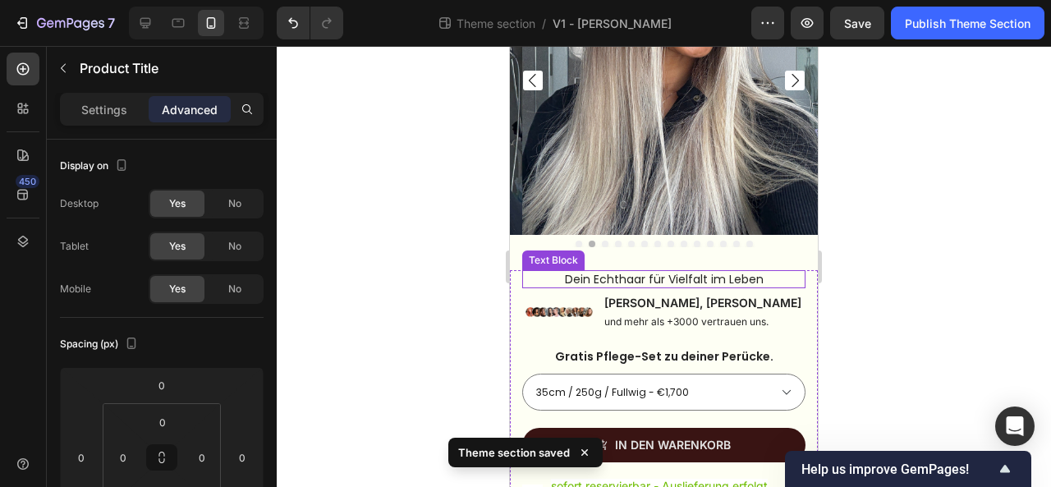
click at [622, 272] on p "Dein Echthaar für Vielfalt im Leben" at bounding box center [664, 279] width 280 height 15
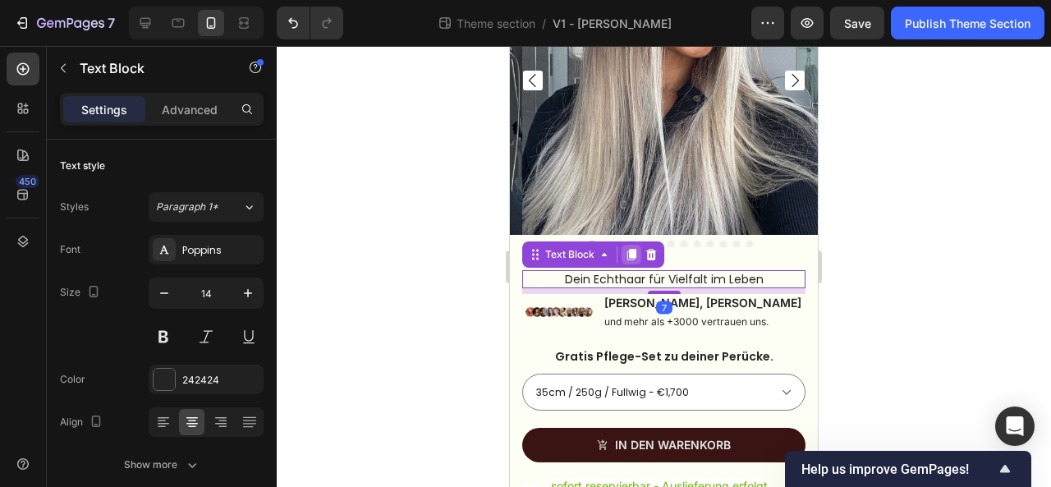
click at [634, 248] on icon at bounding box center [631, 254] width 13 height 13
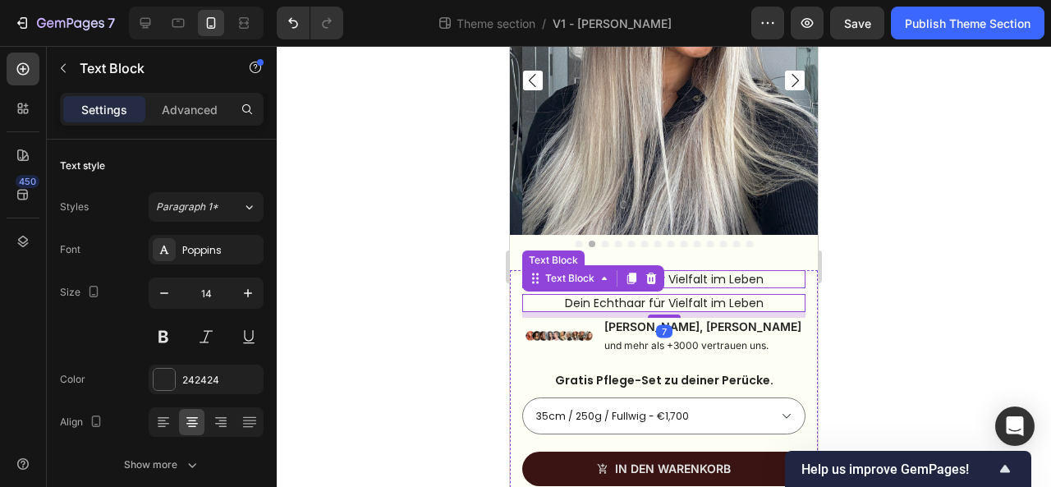
click at [694, 272] on p "Dein Echthaar für Vielfalt im Leben" at bounding box center [664, 279] width 280 height 15
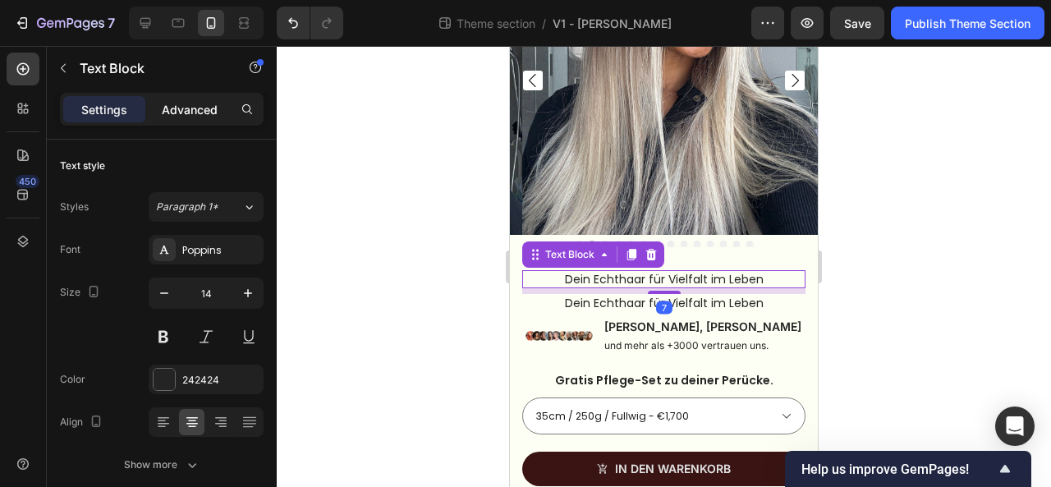
click at [205, 110] on p "Advanced" at bounding box center [190, 109] width 56 height 17
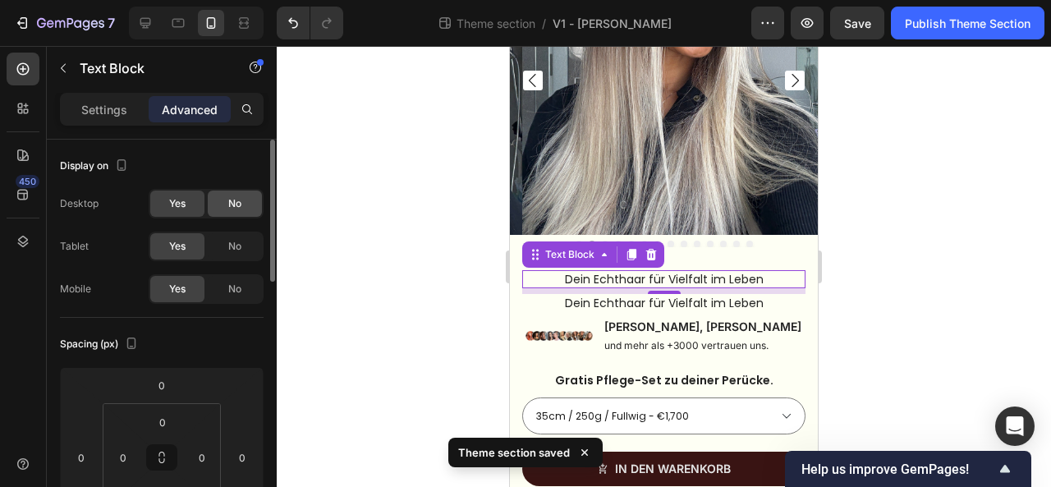
click at [229, 201] on span "No" at bounding box center [234, 203] width 13 height 15
click at [236, 249] on span "No" at bounding box center [234, 246] width 13 height 15
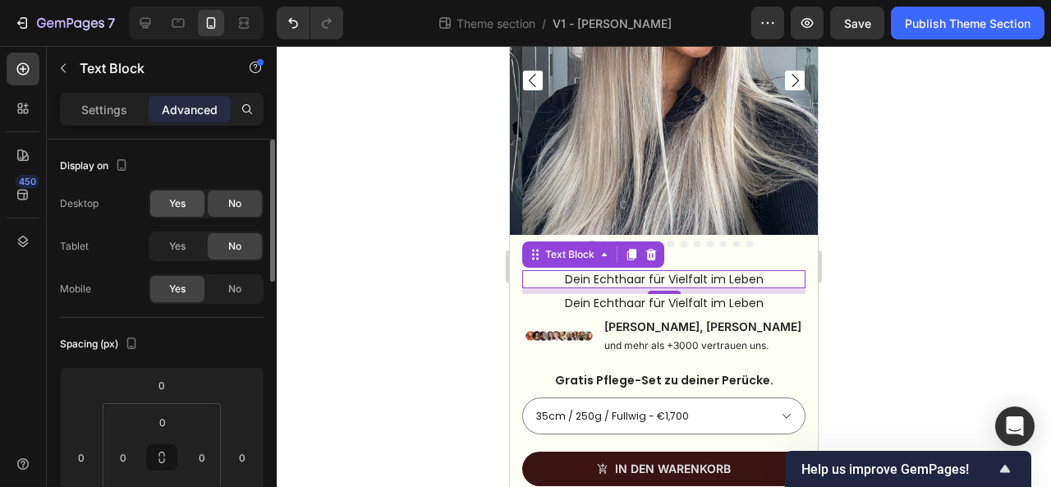
click at [181, 206] on span "Yes" at bounding box center [177, 203] width 16 height 15
click at [190, 251] on div "Yes" at bounding box center [177, 246] width 54 height 26
click at [241, 294] on span "No" at bounding box center [234, 289] width 13 height 15
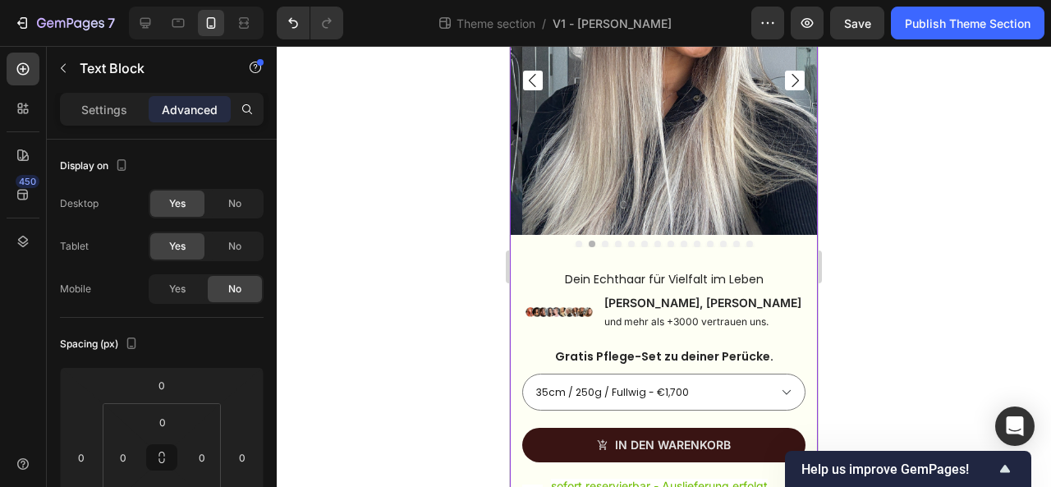
scroll to position [0, 0]
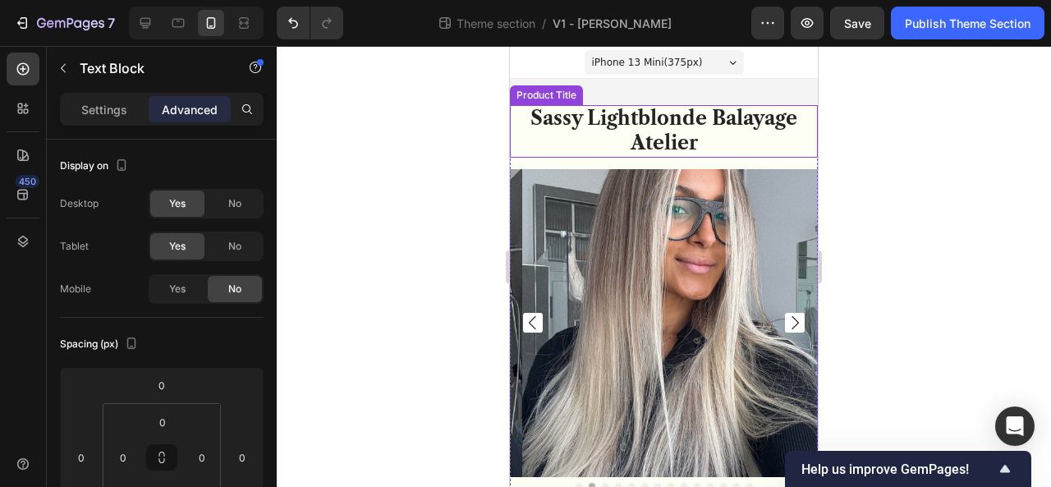
click at [599, 125] on h1 "Sassy Lightblonde Balayage Atelier" at bounding box center [664, 131] width 308 height 53
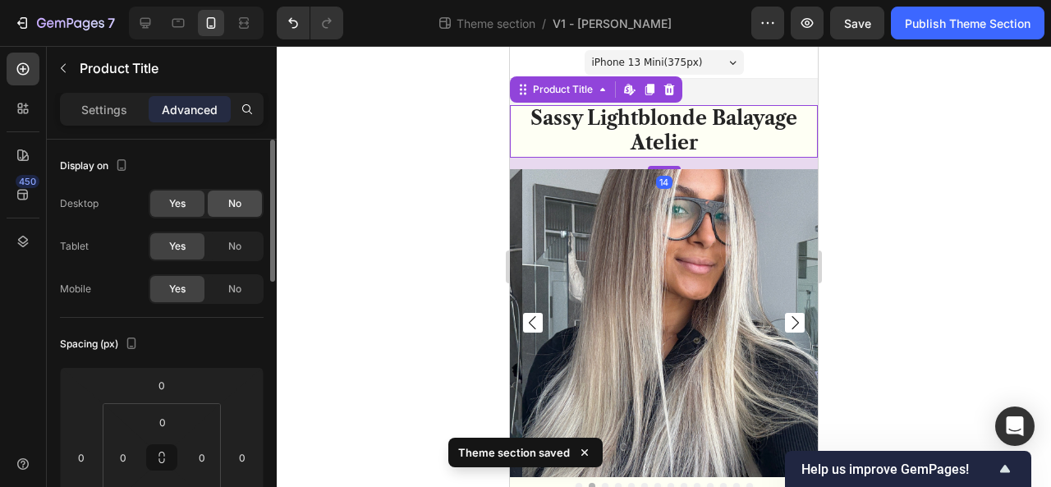
click at [228, 209] on span "No" at bounding box center [234, 203] width 13 height 15
click at [238, 254] on div "No" at bounding box center [235, 246] width 54 height 26
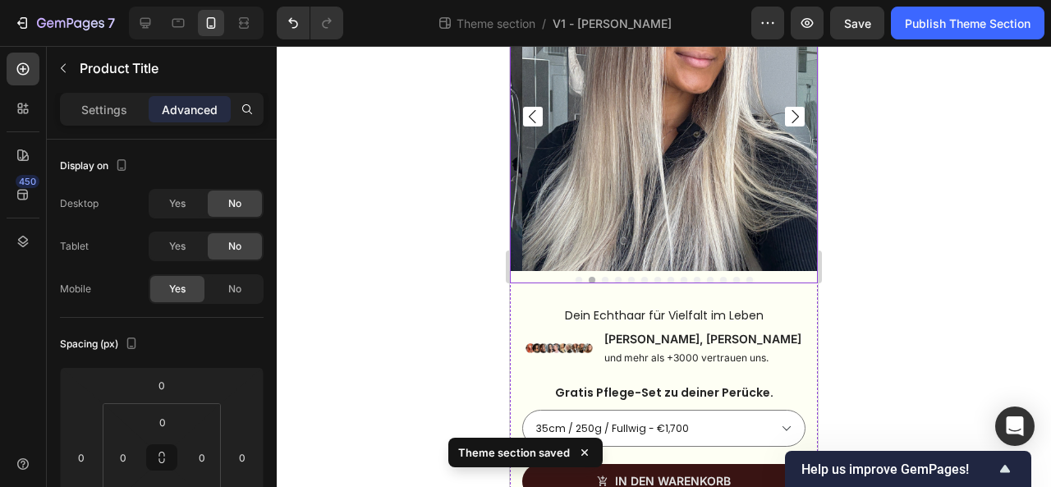
scroll to position [254, 0]
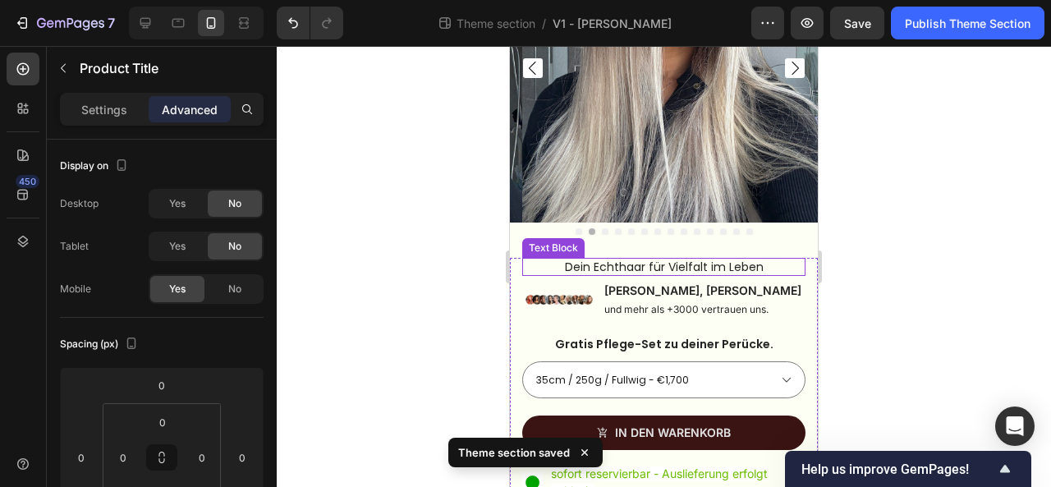
click at [611, 260] on p "Dein Echthaar für Vielfalt im Leben" at bounding box center [664, 266] width 280 height 15
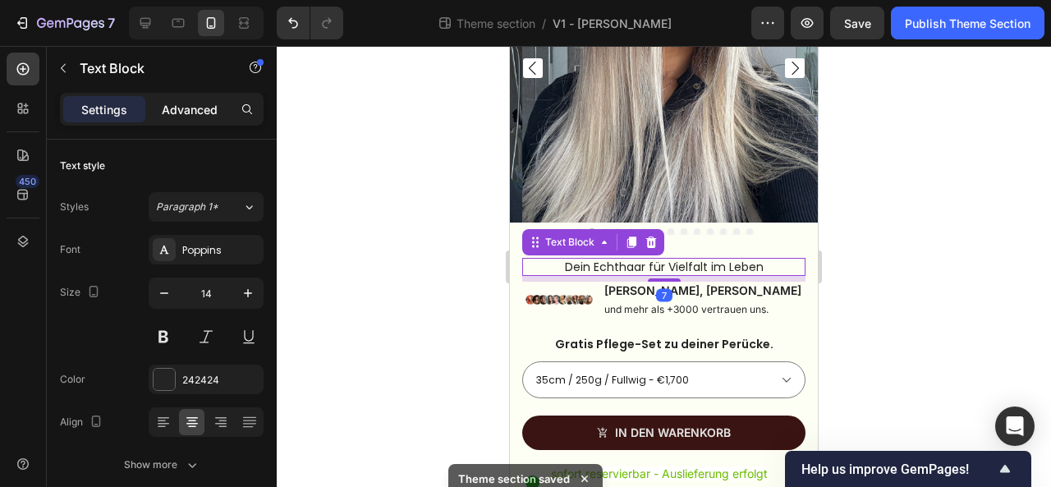
click at [179, 116] on p "Advanced" at bounding box center [190, 109] width 56 height 17
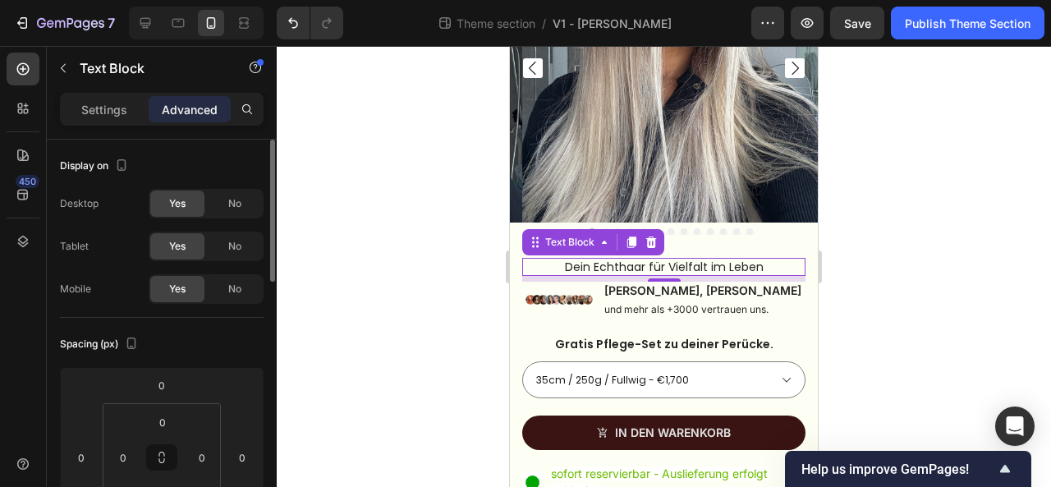
click at [235, 236] on div "No" at bounding box center [235, 246] width 54 height 26
click at [238, 207] on span "No" at bounding box center [234, 203] width 13 height 15
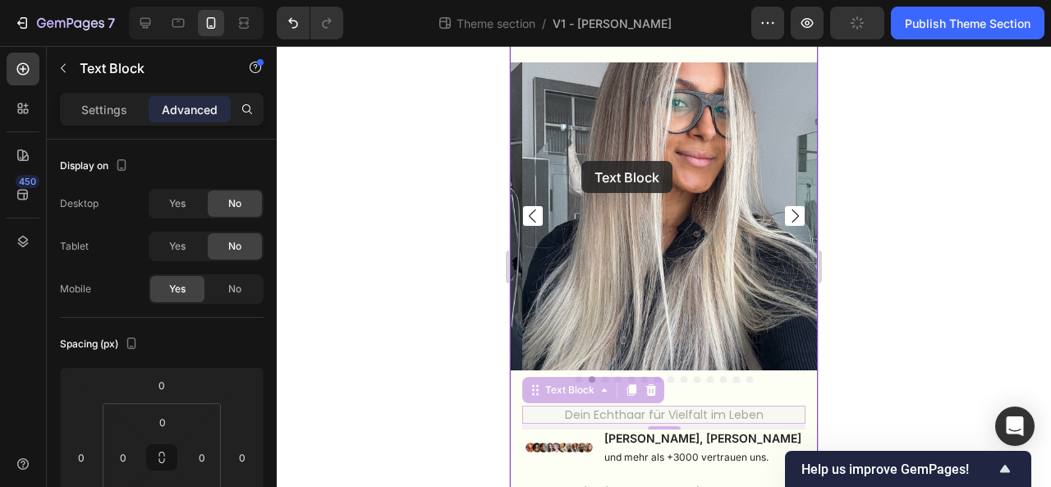
scroll to position [0, 0]
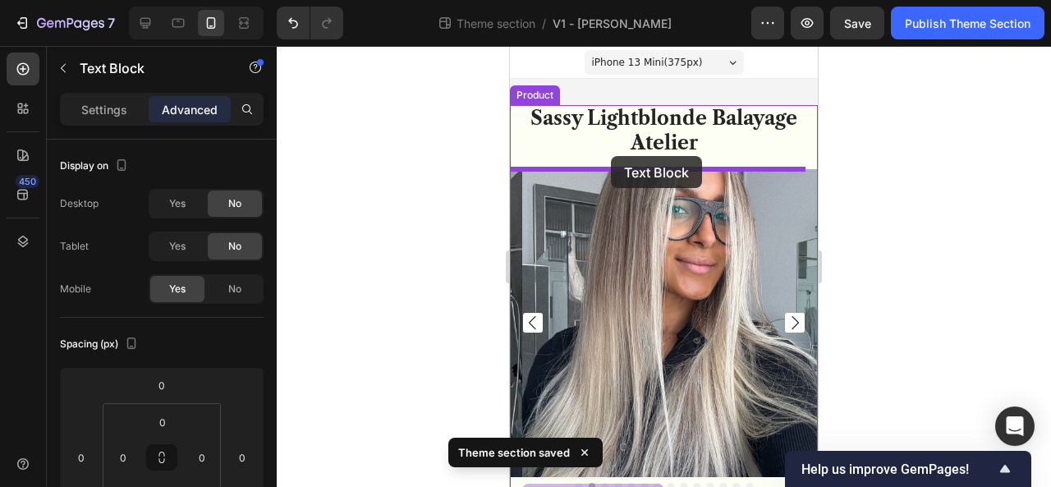
drag, startPoint x: 537, startPoint y: 234, endPoint x: 611, endPoint y: 156, distance: 107.4
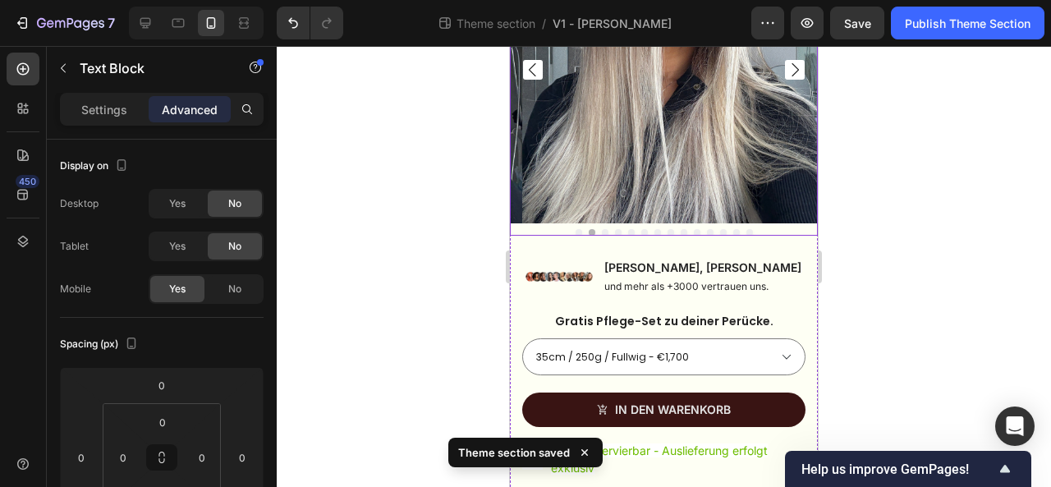
scroll to position [278, 0]
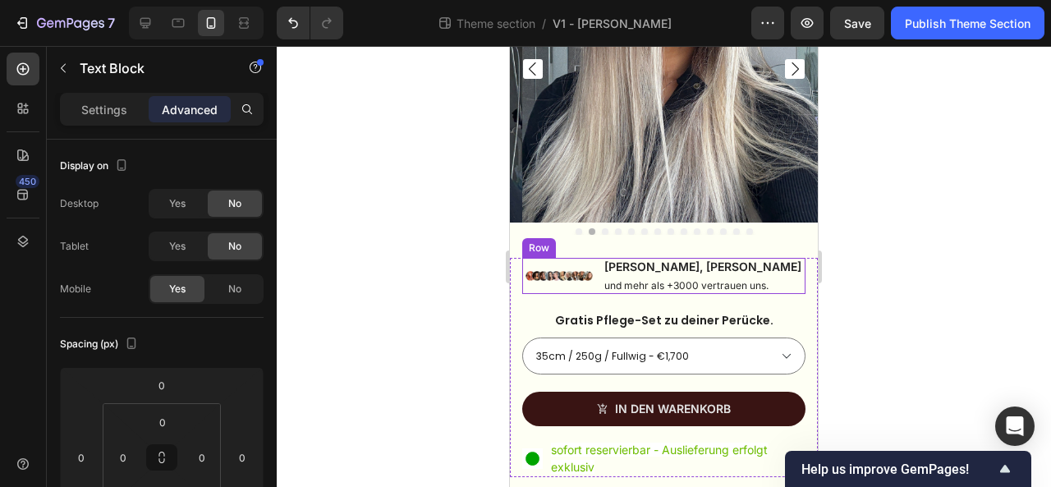
click at [543, 240] on div "Row" at bounding box center [538, 247] width 27 height 15
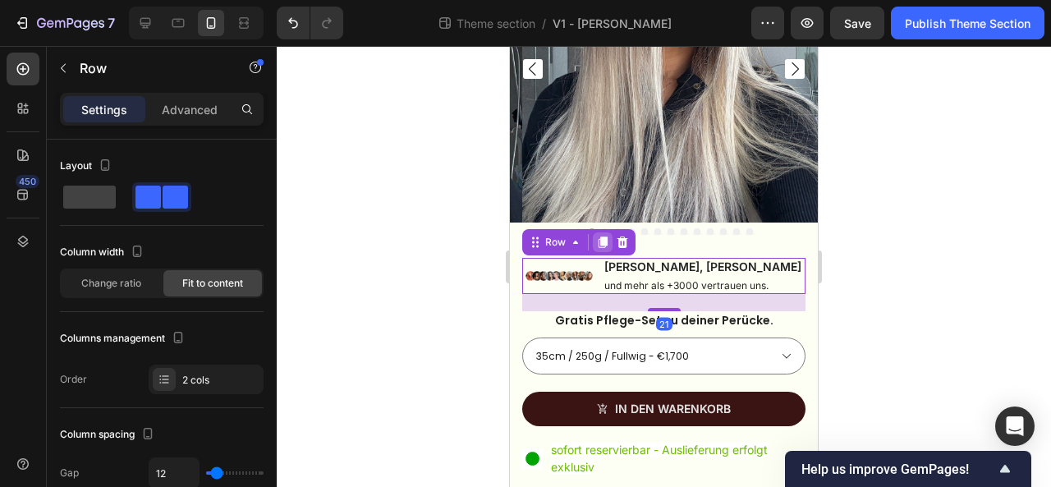
click at [600, 236] on icon at bounding box center [602, 241] width 9 height 11
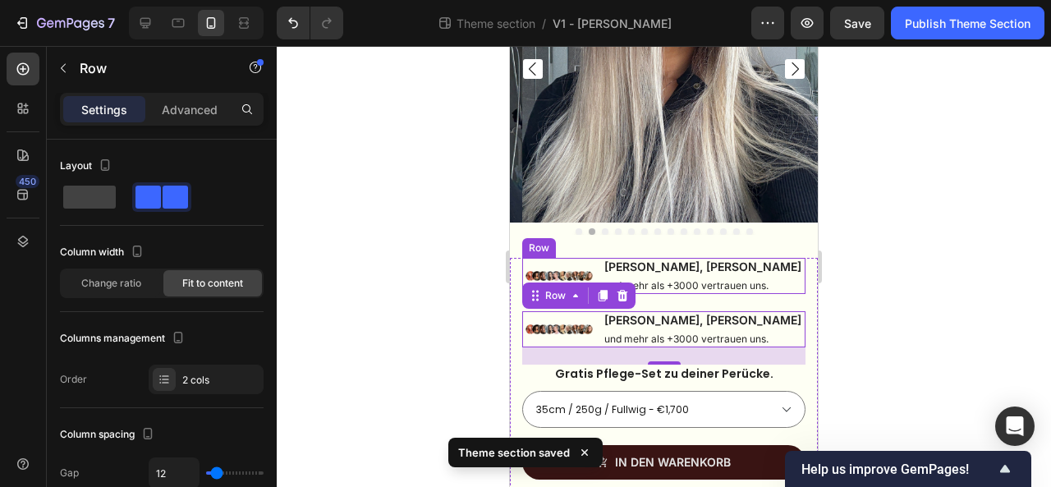
click at [538, 240] on div "Row" at bounding box center [538, 247] width 27 height 15
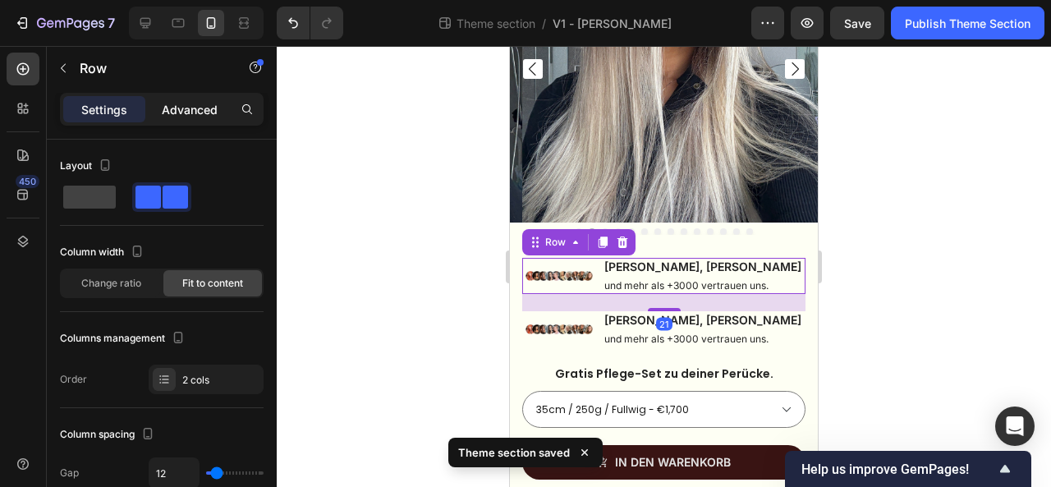
click at [196, 114] on p "Advanced" at bounding box center [190, 109] width 56 height 17
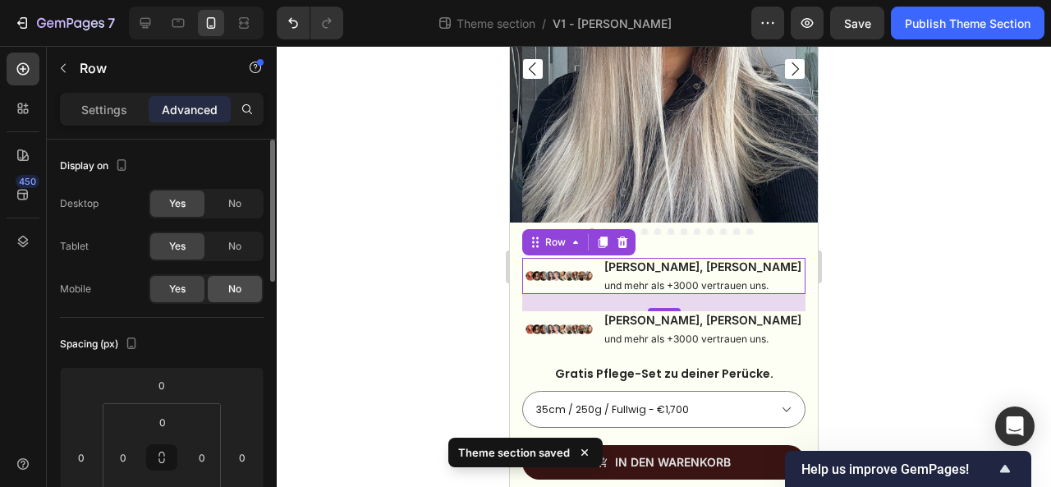
click at [241, 285] on span "No" at bounding box center [234, 289] width 13 height 15
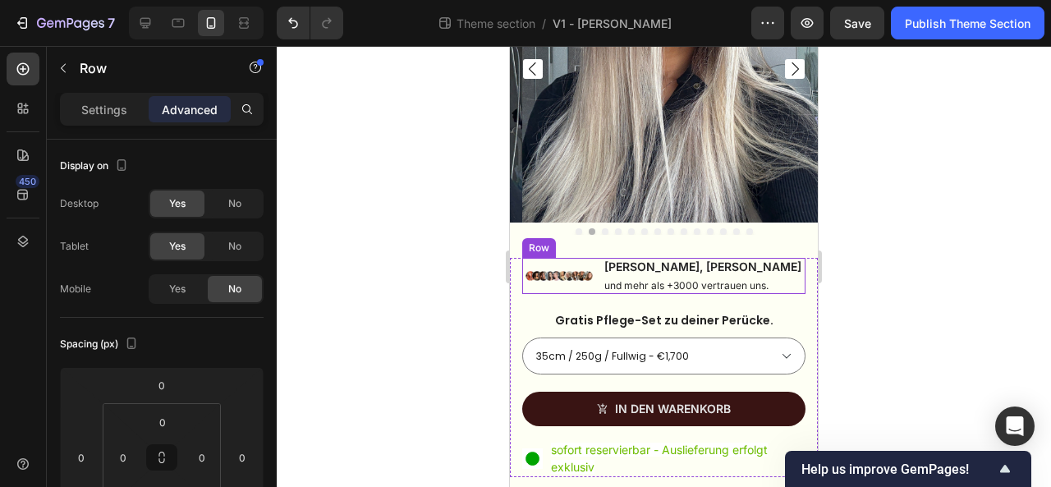
click at [552, 258] on div "Image" at bounding box center [558, 276] width 67 height 36
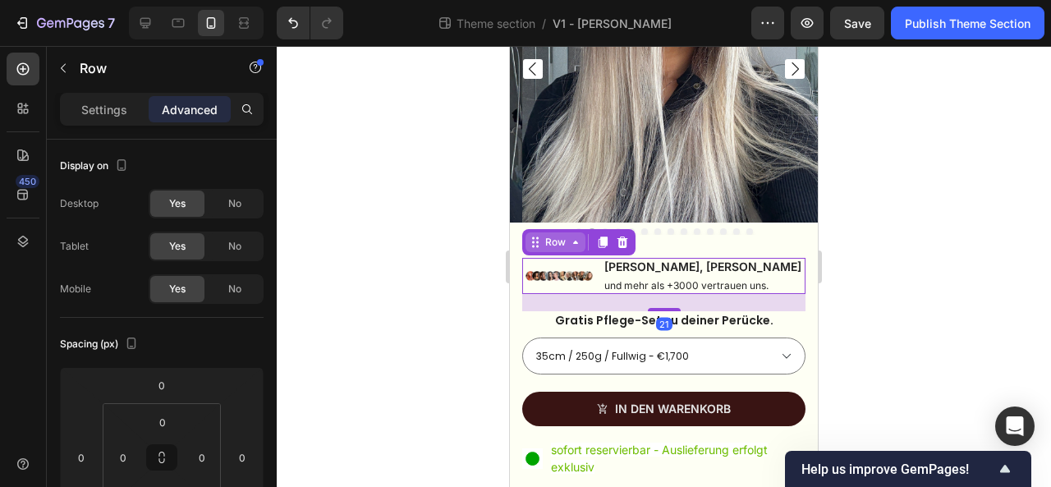
click at [540, 236] on div "Row" at bounding box center [555, 242] width 60 height 20
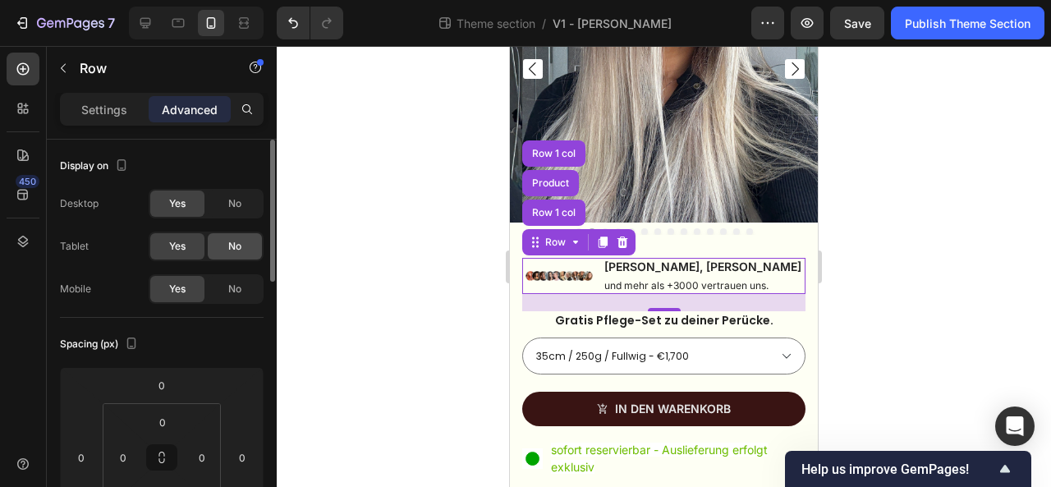
click at [230, 237] on div "No" at bounding box center [235, 246] width 54 height 26
click at [227, 206] on div "No" at bounding box center [235, 203] width 54 height 26
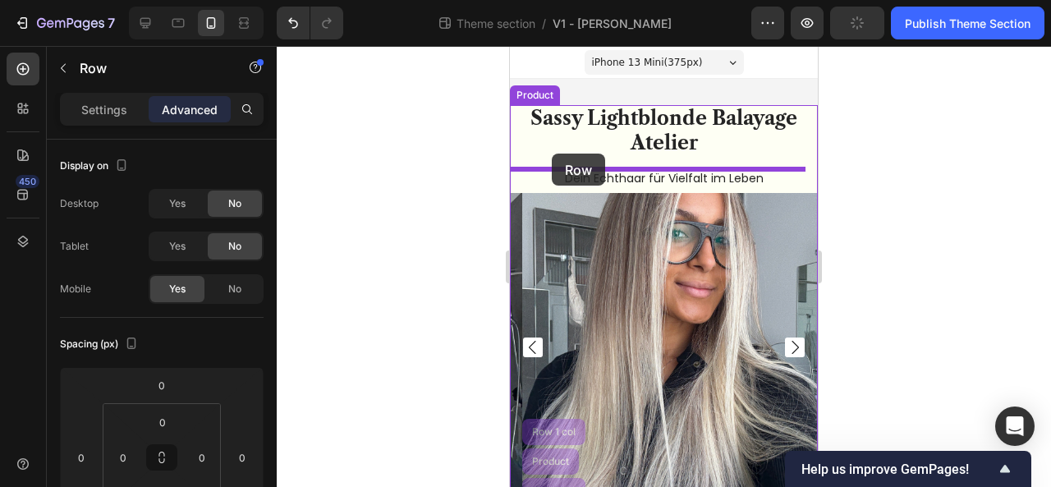
scroll to position [0, 0]
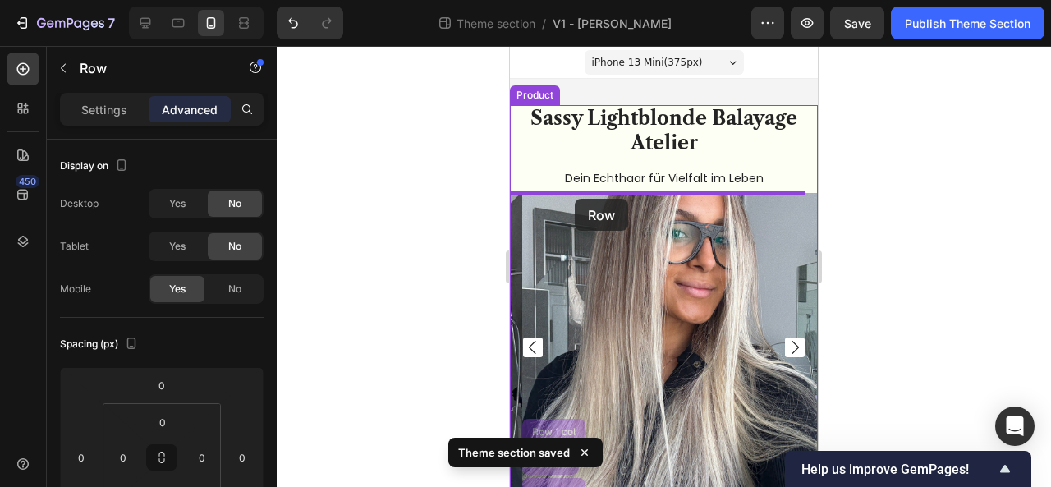
drag, startPoint x: 530, startPoint y: 236, endPoint x: 575, endPoint y: 199, distance: 57.7
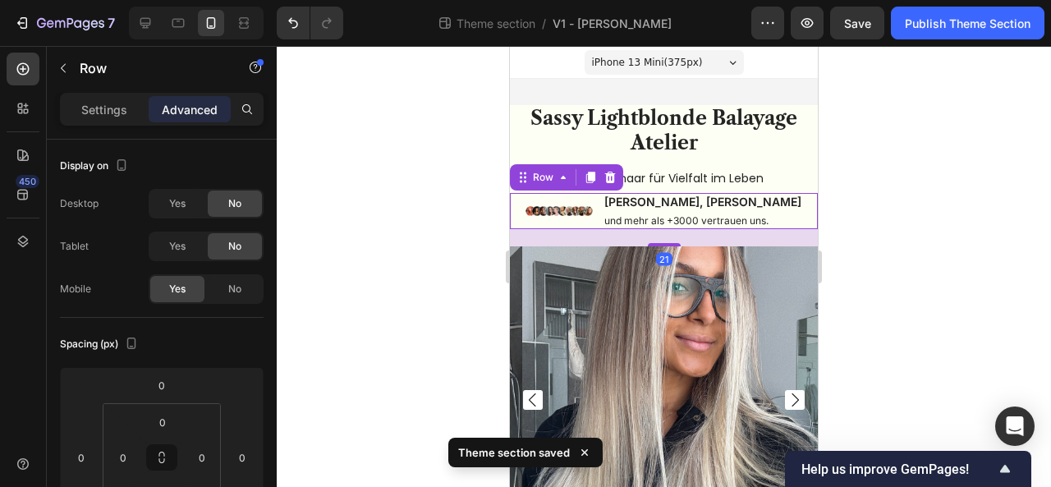
click at [863, 230] on div at bounding box center [664, 266] width 774 height 441
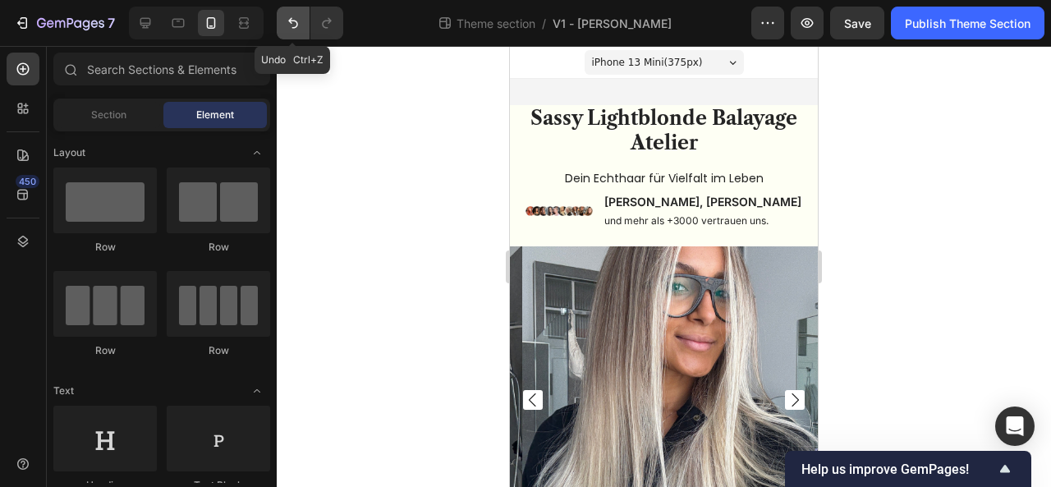
click at [289, 18] on icon "Undo/Redo" at bounding box center [293, 23] width 16 height 16
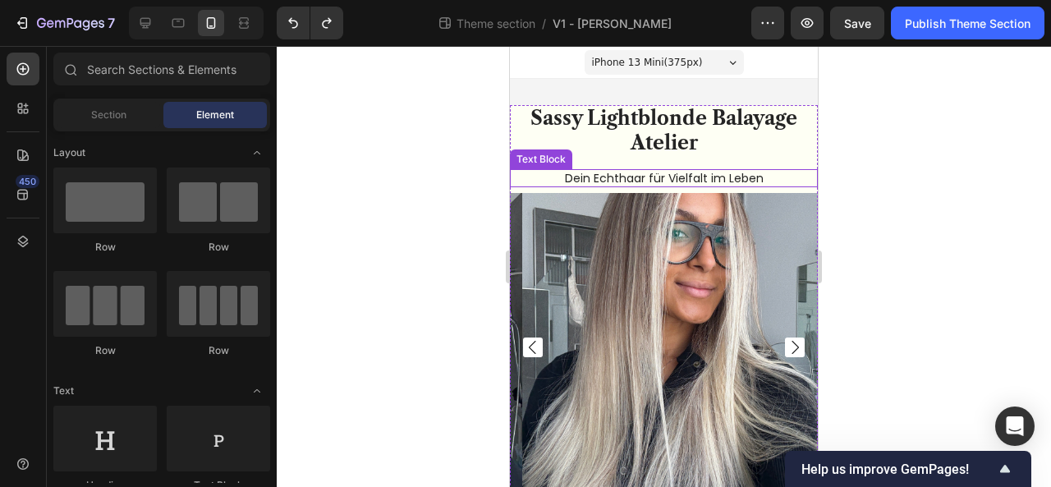
click at [629, 175] on p "Dein Echthaar für Vielfalt im Leben" at bounding box center [663, 178] width 304 height 15
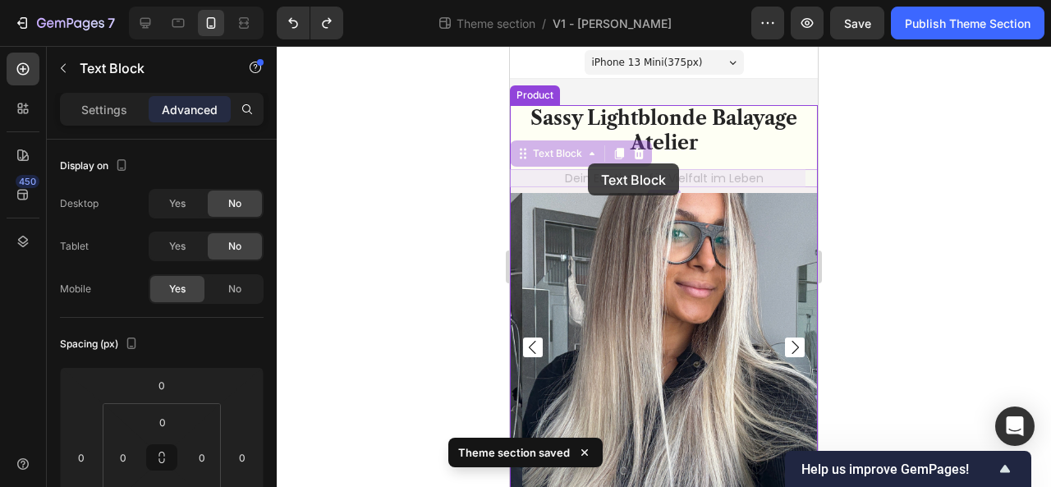
drag, startPoint x: 530, startPoint y: 158, endPoint x: 588, endPoint y: 163, distance: 57.7
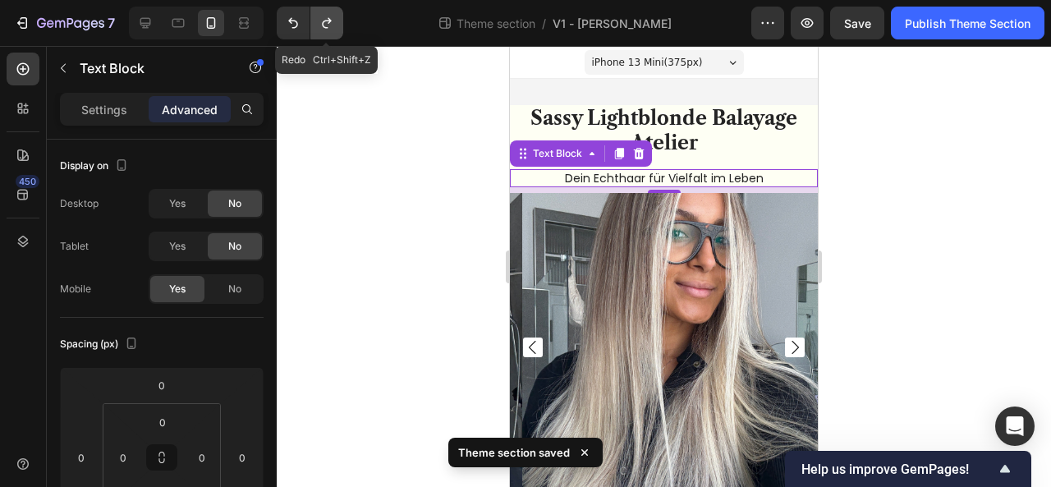
click at [332, 30] on icon "Undo/Redo" at bounding box center [326, 23] width 16 height 16
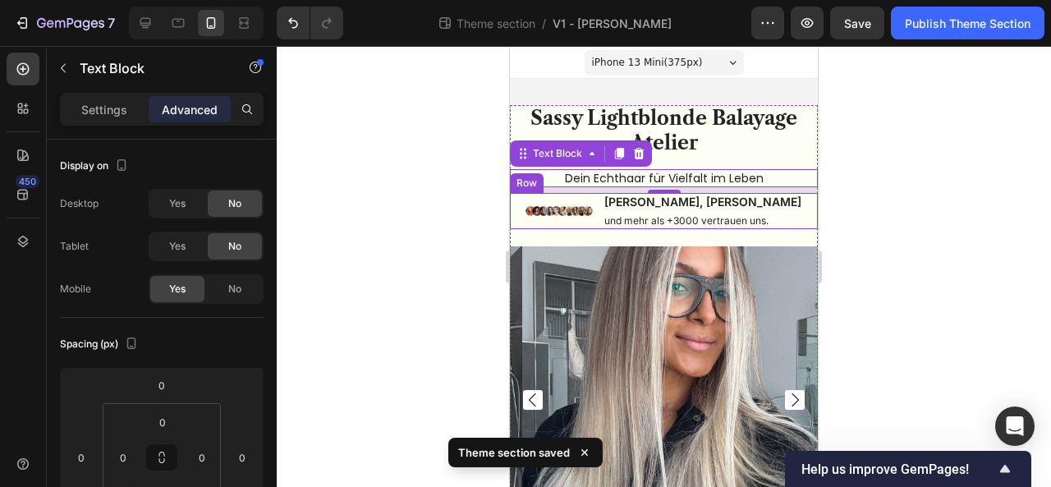
click at [836, 224] on div at bounding box center [664, 266] width 774 height 441
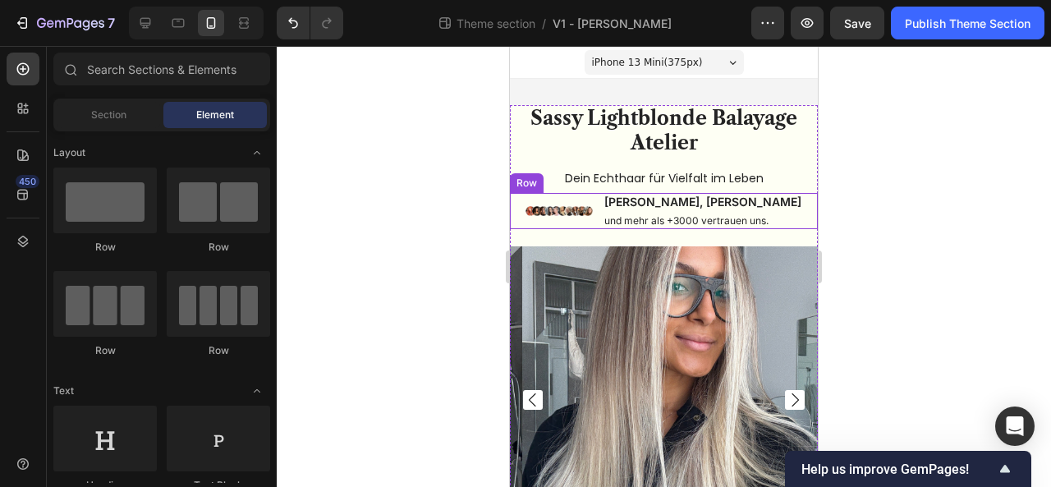
click at [904, 274] on div at bounding box center [664, 266] width 774 height 441
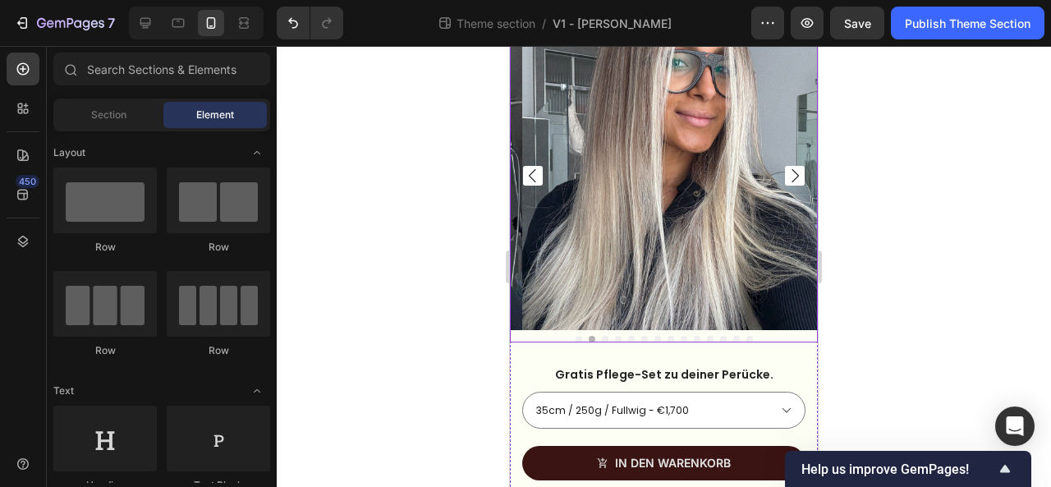
scroll to position [269, 0]
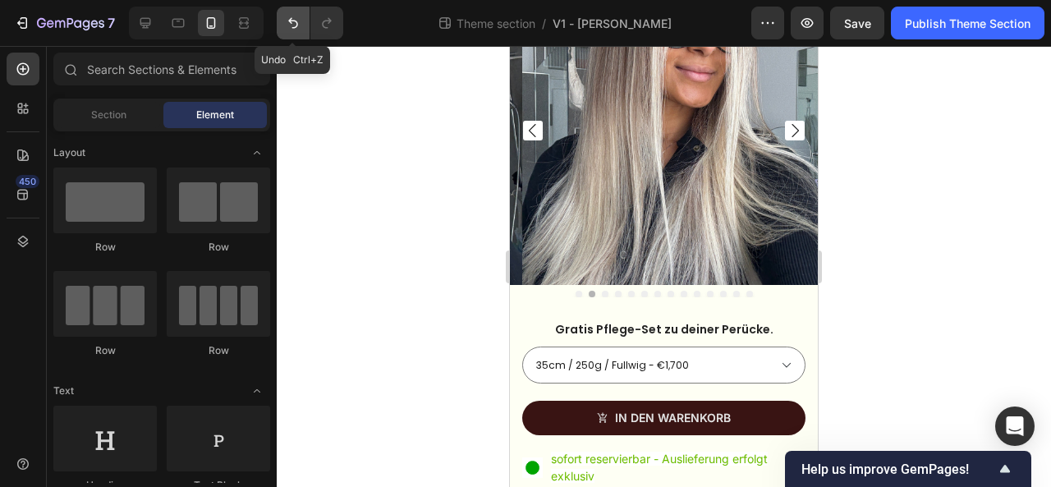
click at [291, 18] on icon "Undo/Redo" at bounding box center [293, 23] width 16 height 16
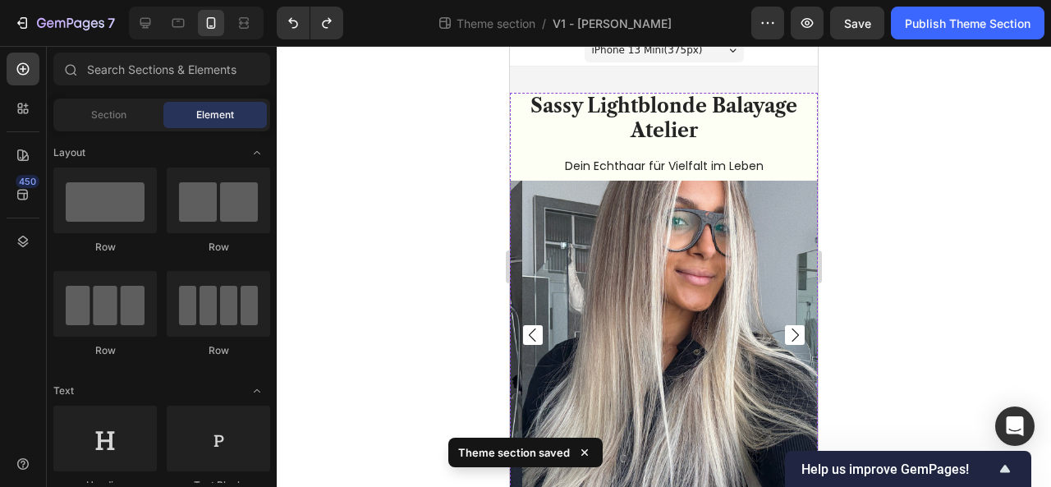
scroll to position [0, 0]
